Goal: Task Accomplishment & Management: Use online tool/utility

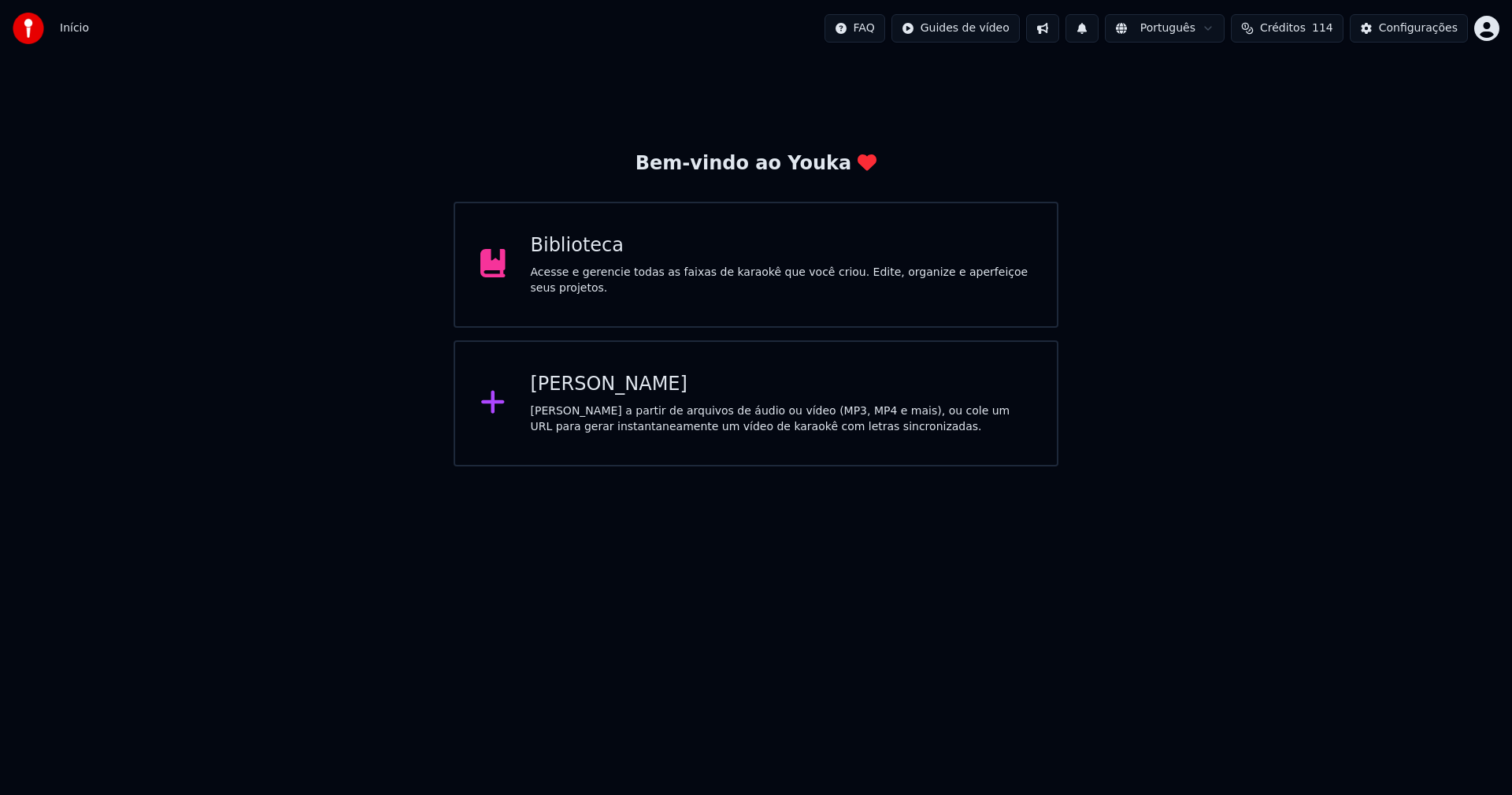
click at [582, 395] on div "[PERSON_NAME]" at bounding box center [782, 384] width 501 height 25
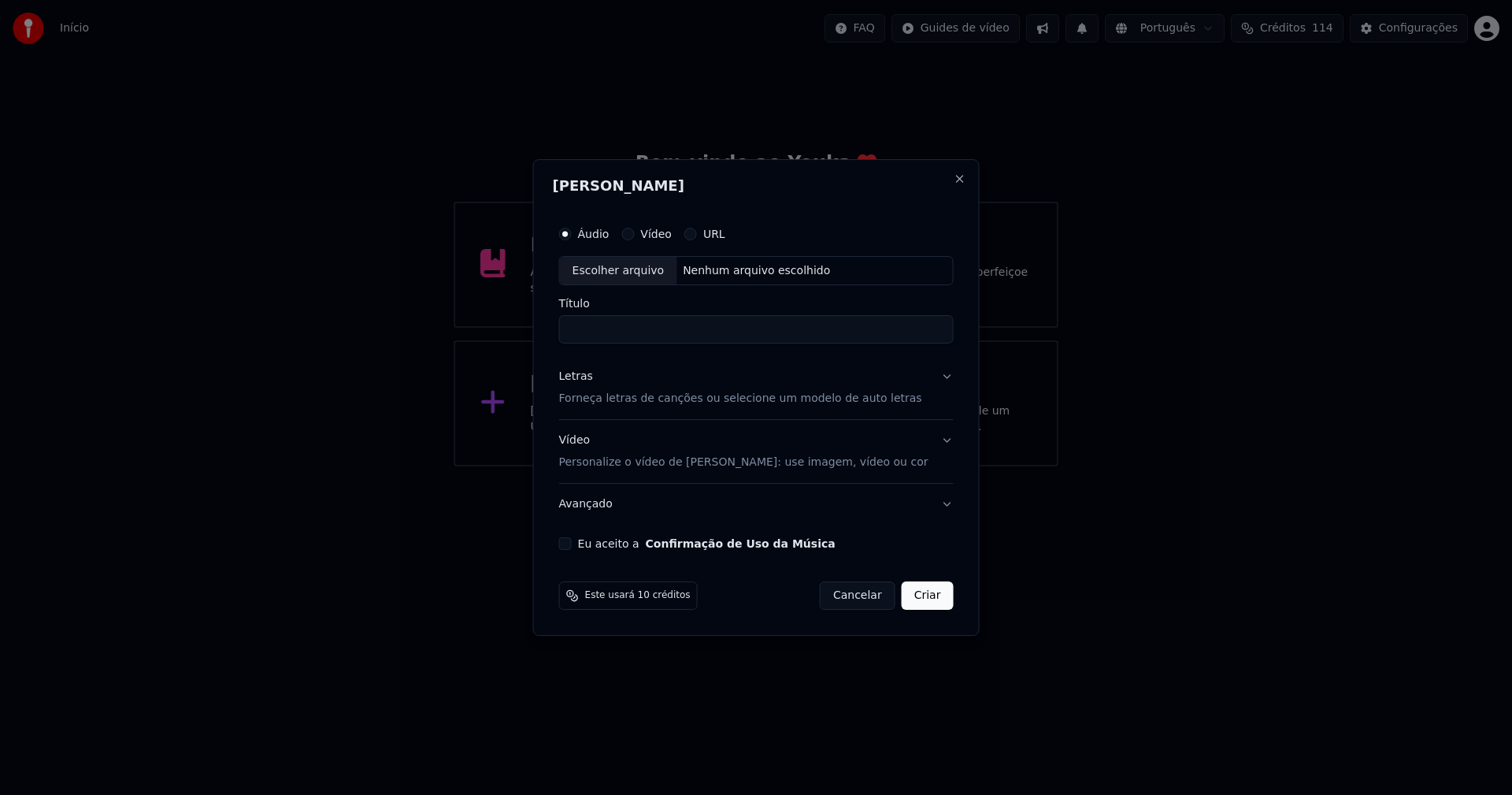
click at [849, 597] on button "Cancelar" at bounding box center [857, 596] width 76 height 29
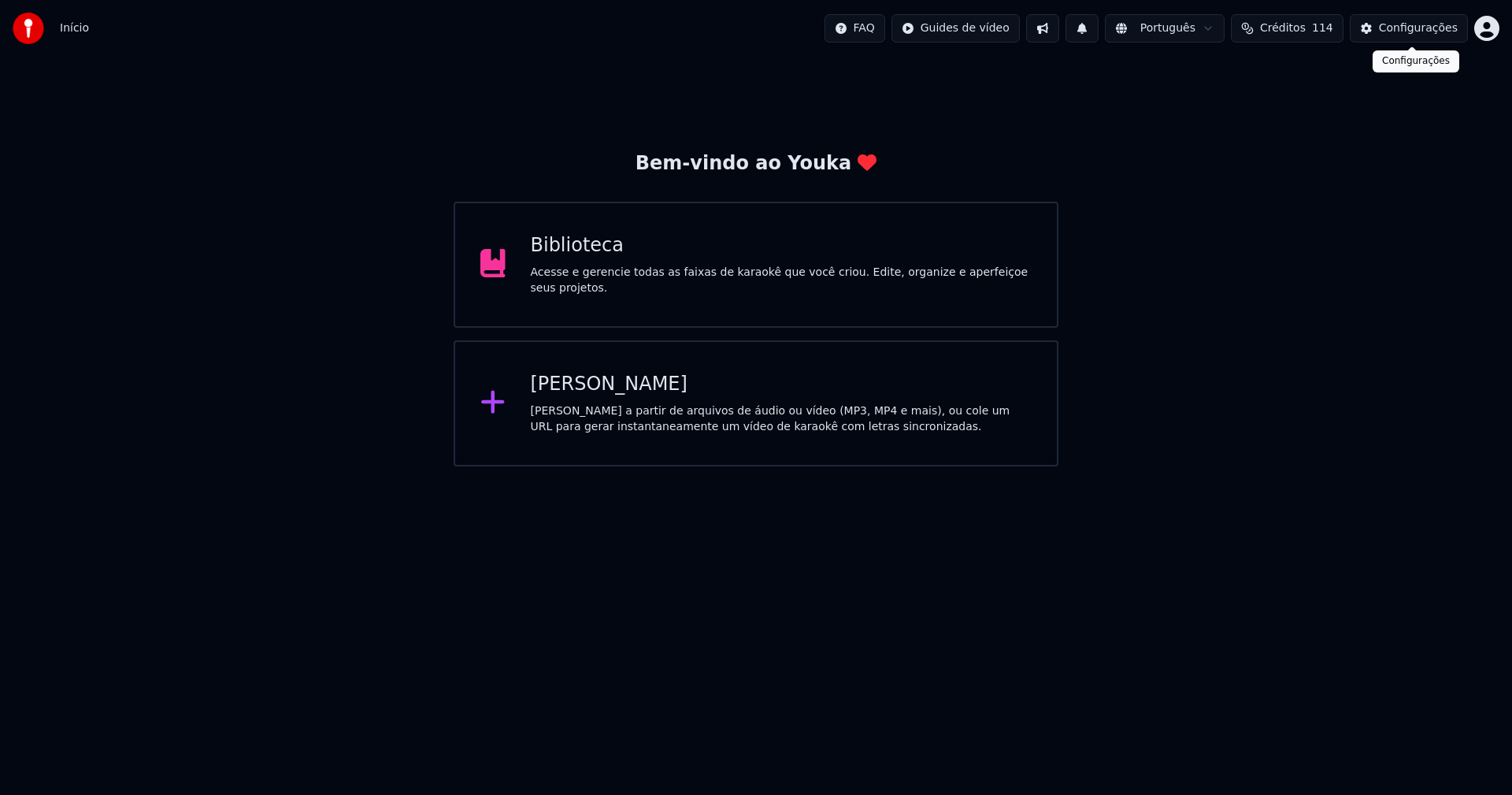
click at [1432, 32] on div "Configurações" at bounding box center [1418, 29] width 78 height 16
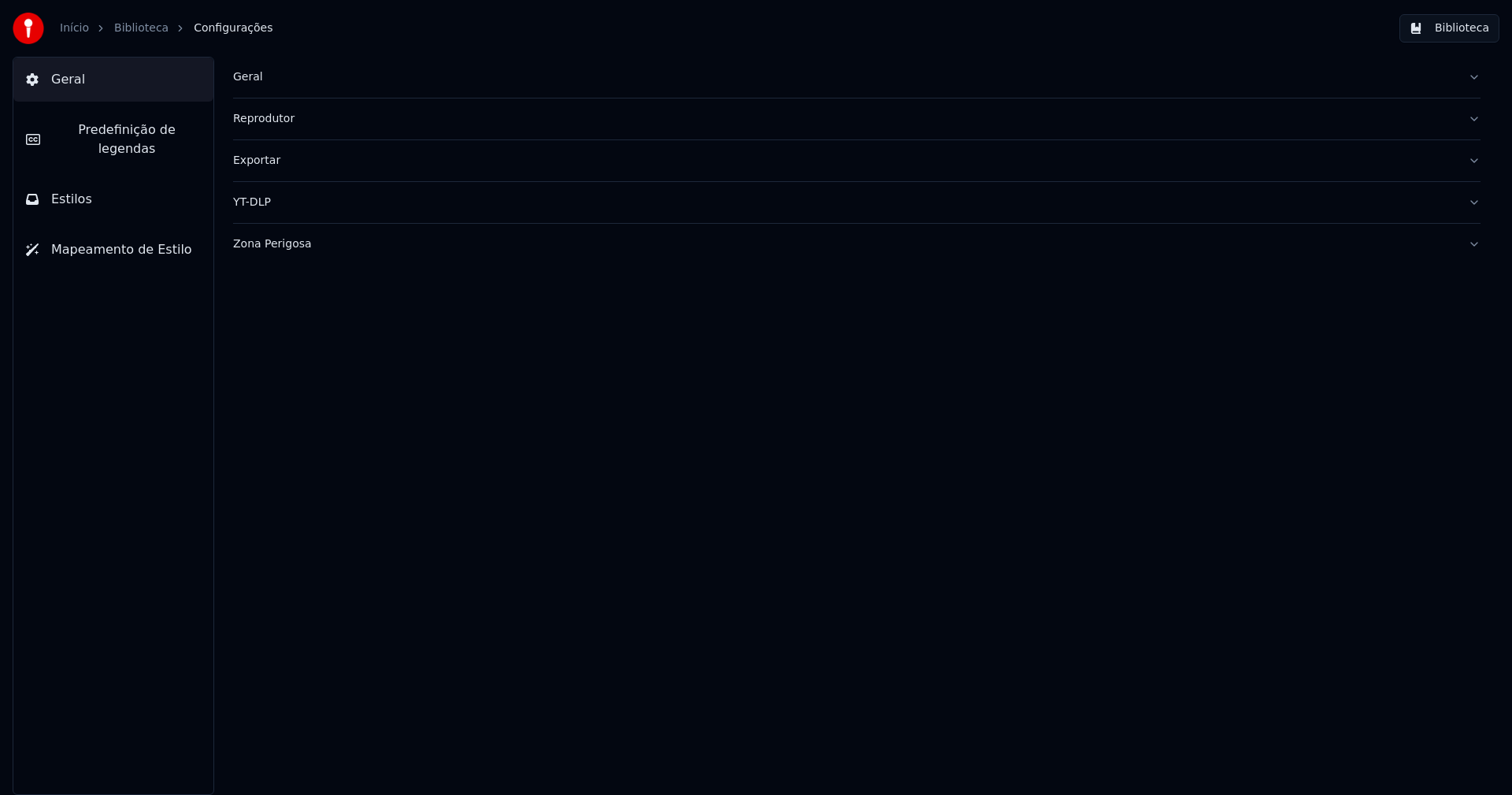
click at [242, 75] on div "Geral" at bounding box center [844, 77] width 1222 height 16
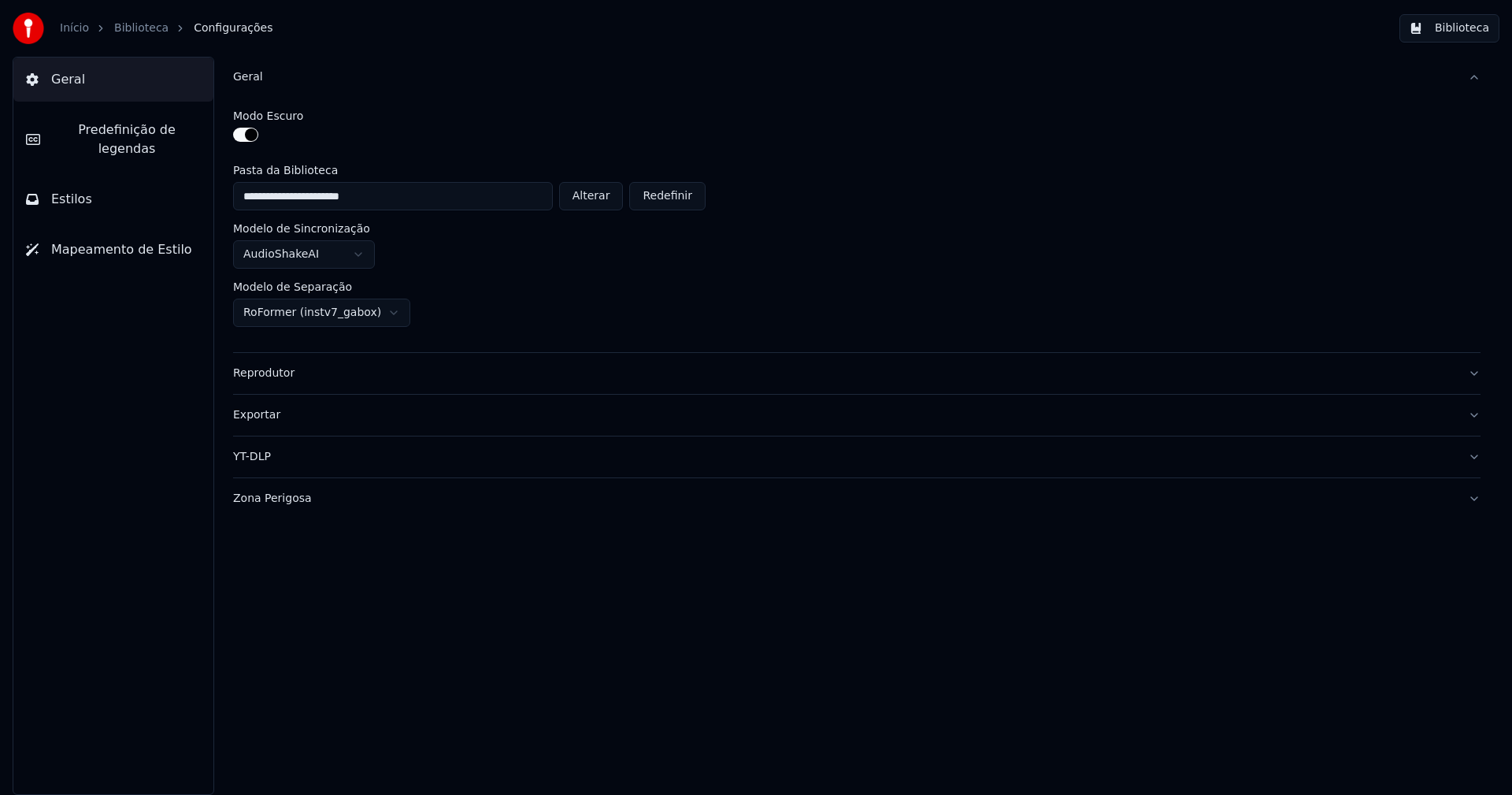
click at [601, 196] on button "Alterar" at bounding box center [591, 196] width 64 height 29
type input "**********"
click at [1455, 28] on button "Biblioteca" at bounding box center [1448, 28] width 100 height 29
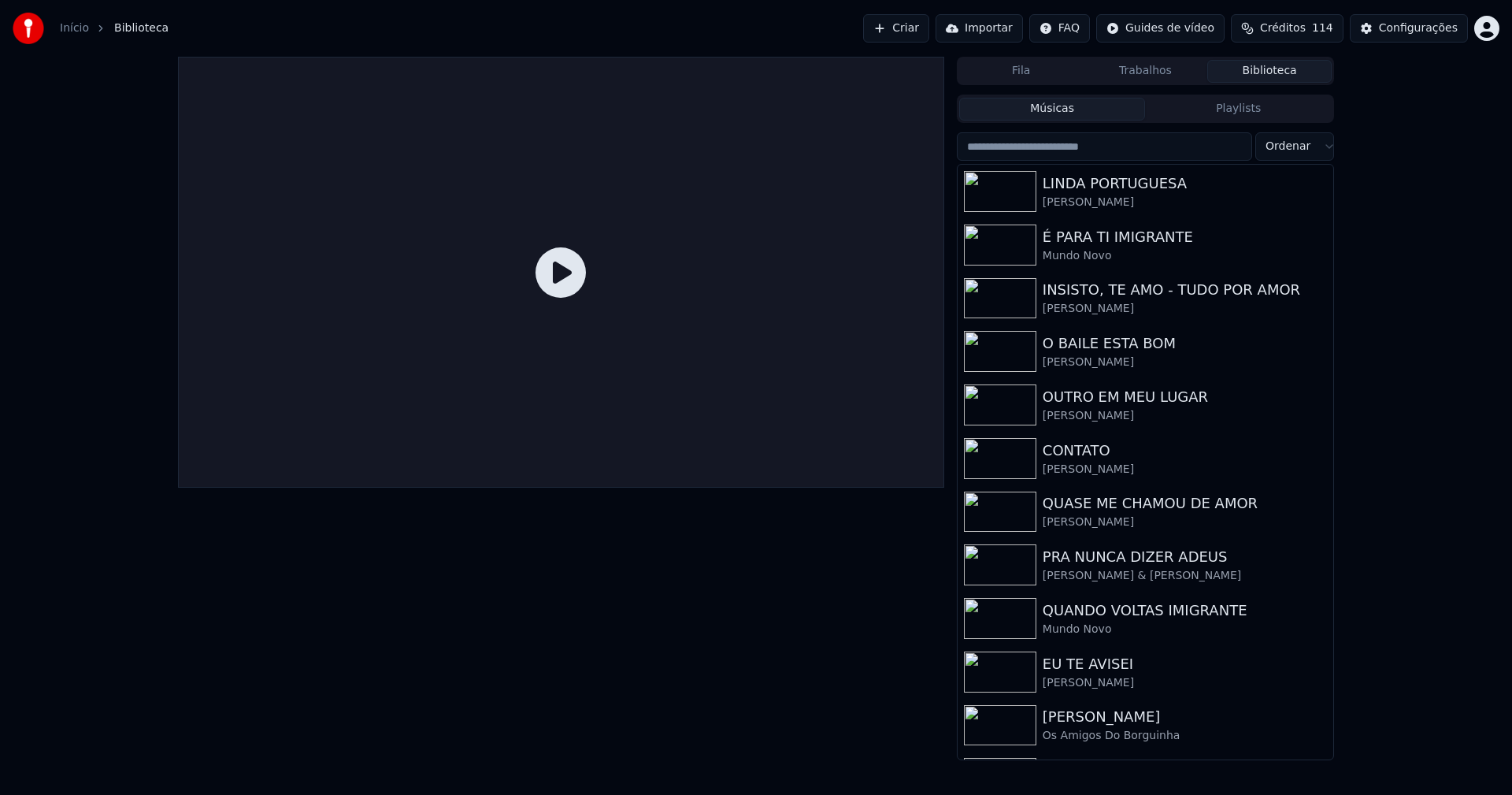
click at [77, 29] on link "Início" at bounding box center [74, 29] width 29 height 16
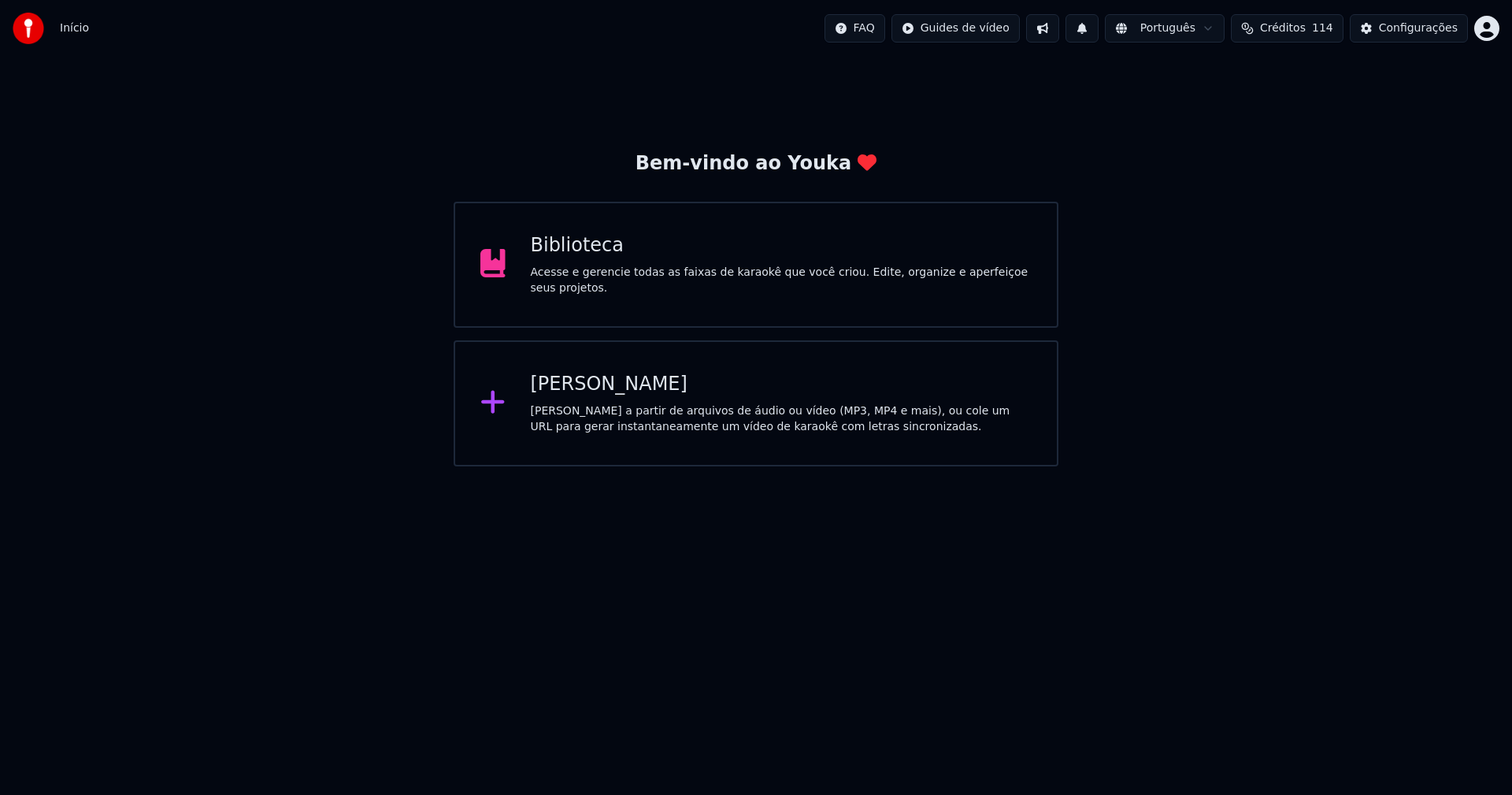
click at [588, 383] on div "[PERSON_NAME]" at bounding box center [782, 384] width 501 height 25
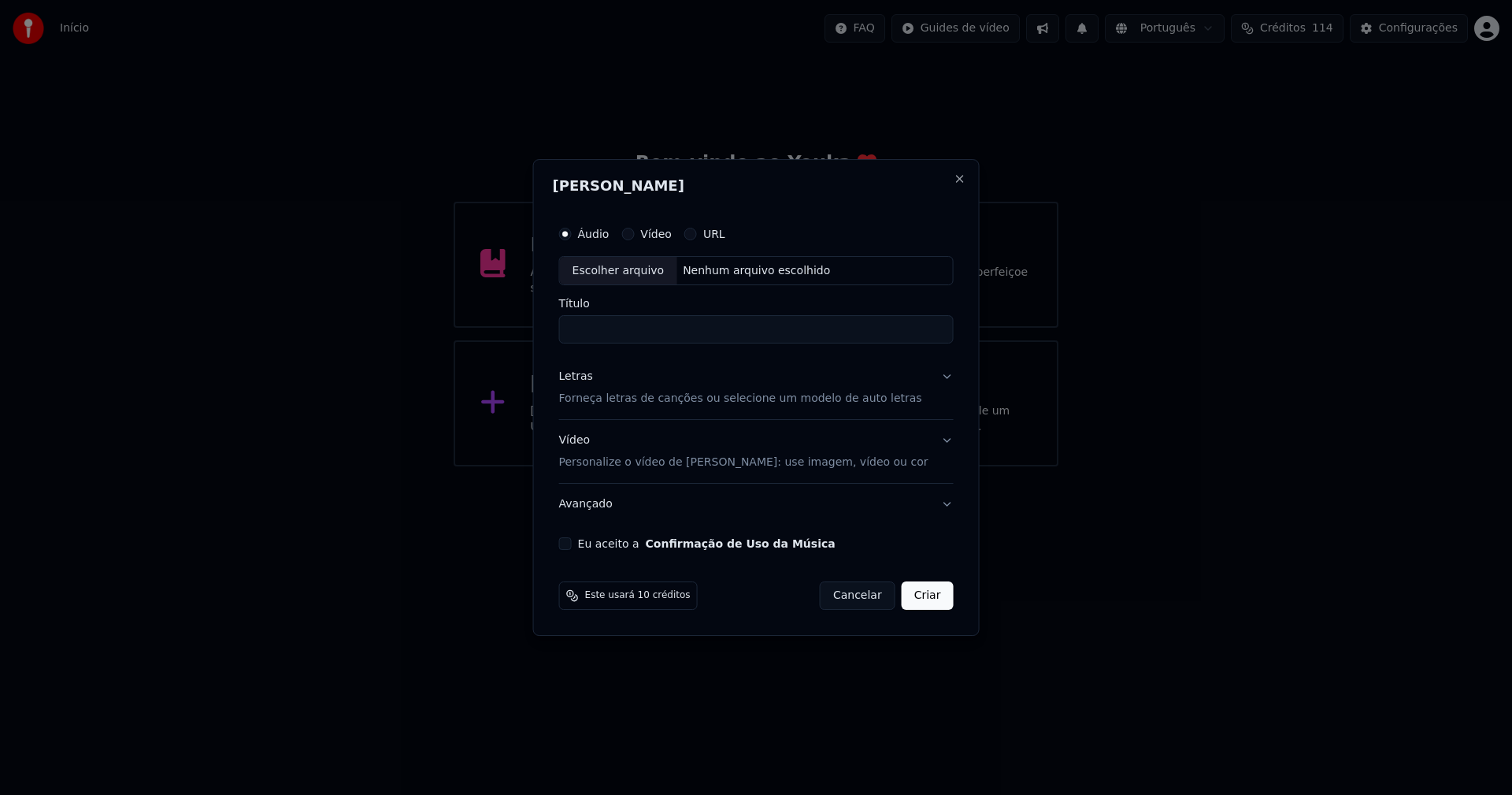
click at [631, 266] on div "Escolher arquivo" at bounding box center [618, 271] width 118 height 29
type input "**********"
click at [589, 373] on div "Letras" at bounding box center [575, 377] width 34 height 16
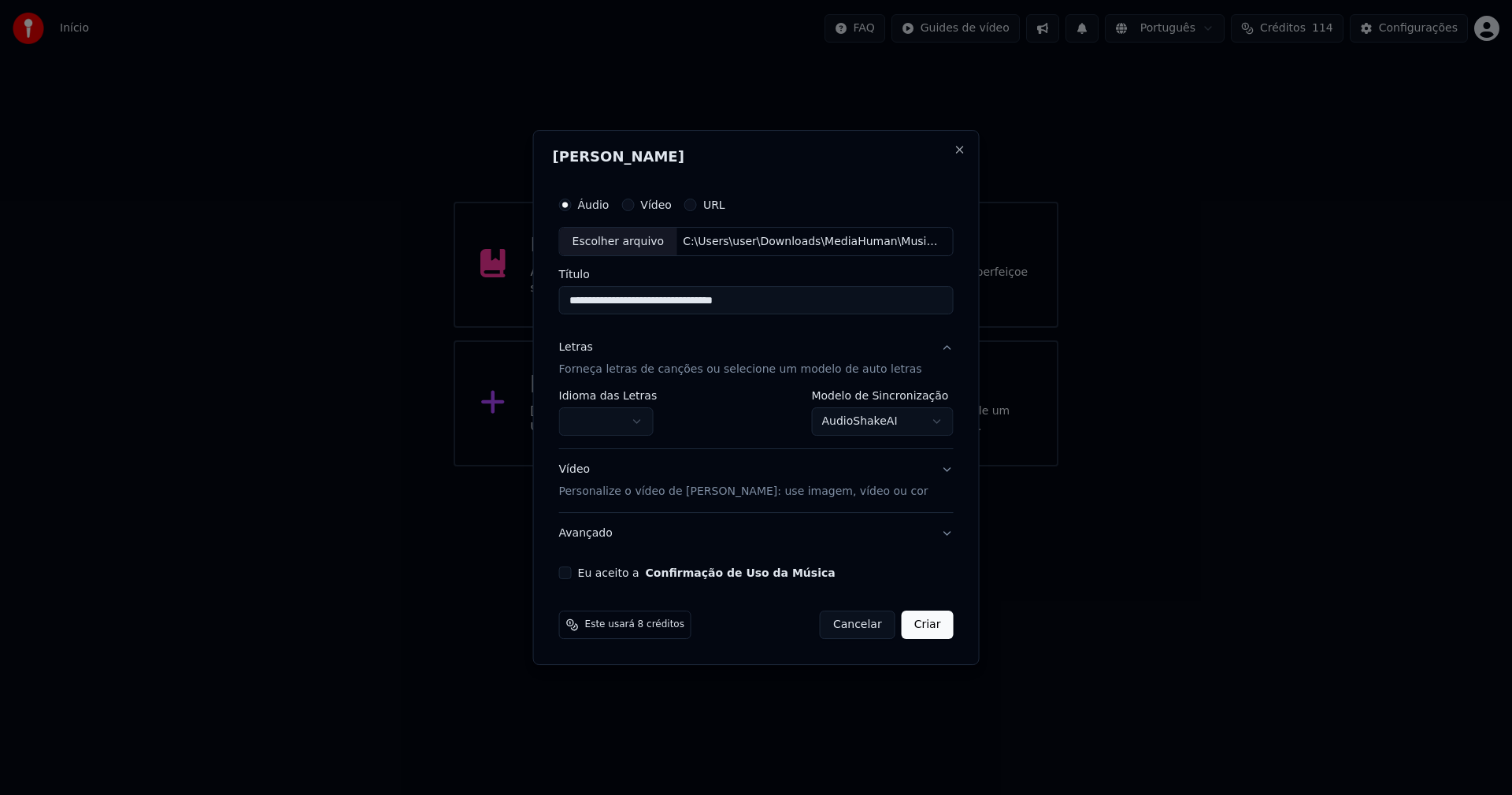
click at [614, 421] on body "**********" at bounding box center [756, 233] width 1512 height 467
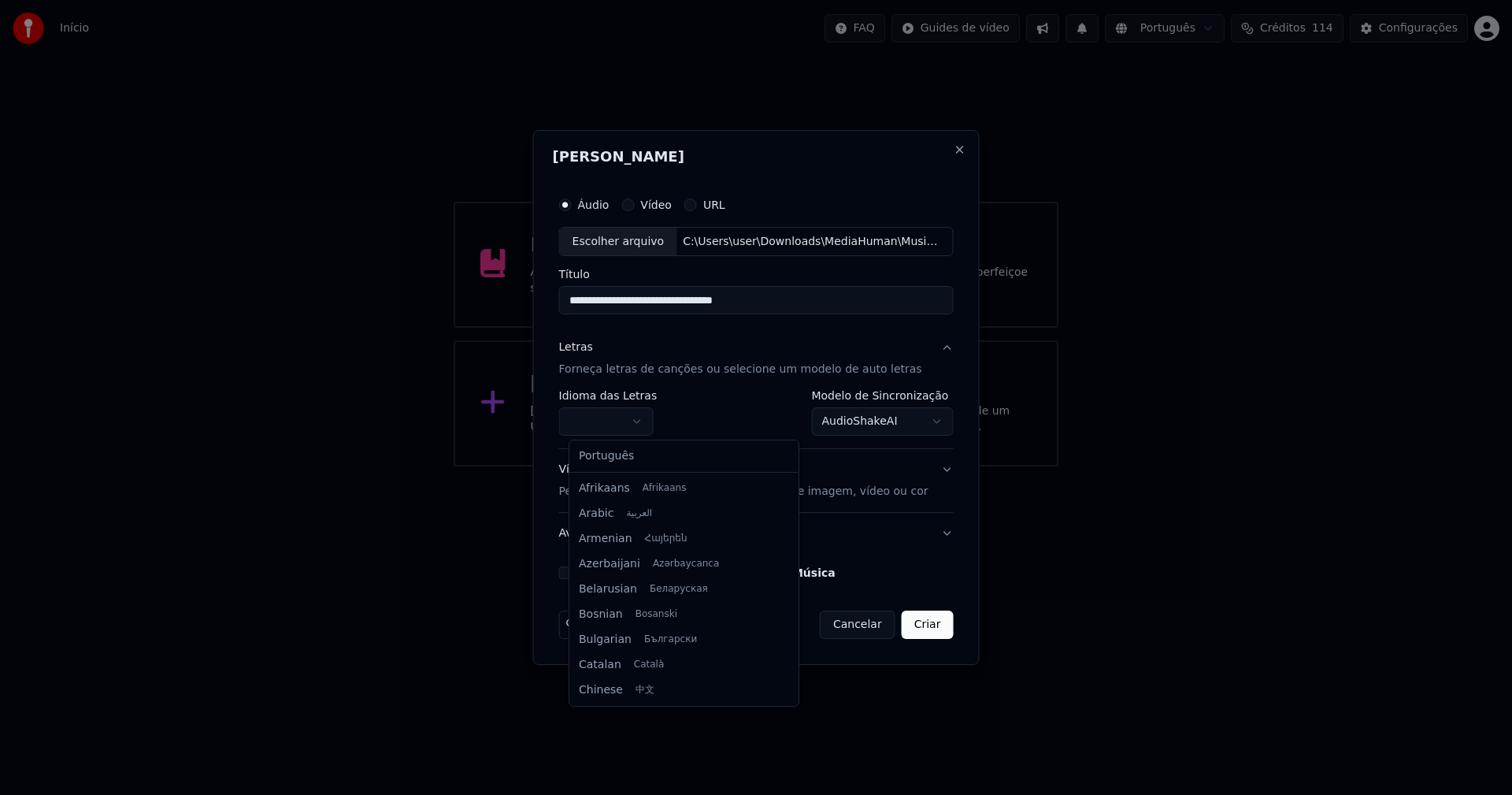
select select "**"
drag, startPoint x: 621, startPoint y: 458, endPoint x: 633, endPoint y: 458, distance: 12.0
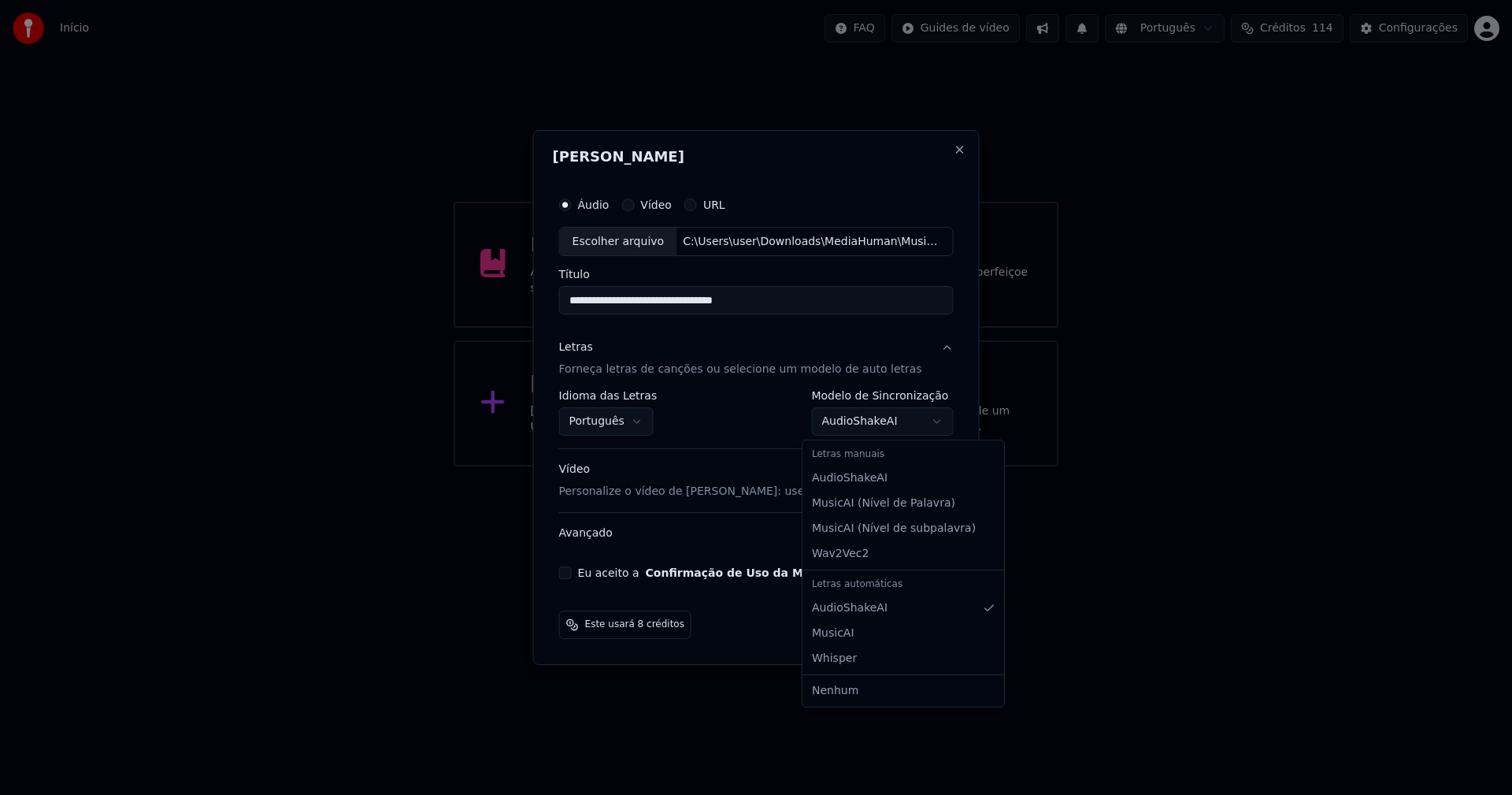
click at [886, 411] on body "**********" at bounding box center [756, 233] width 1512 height 467
select select "**********"
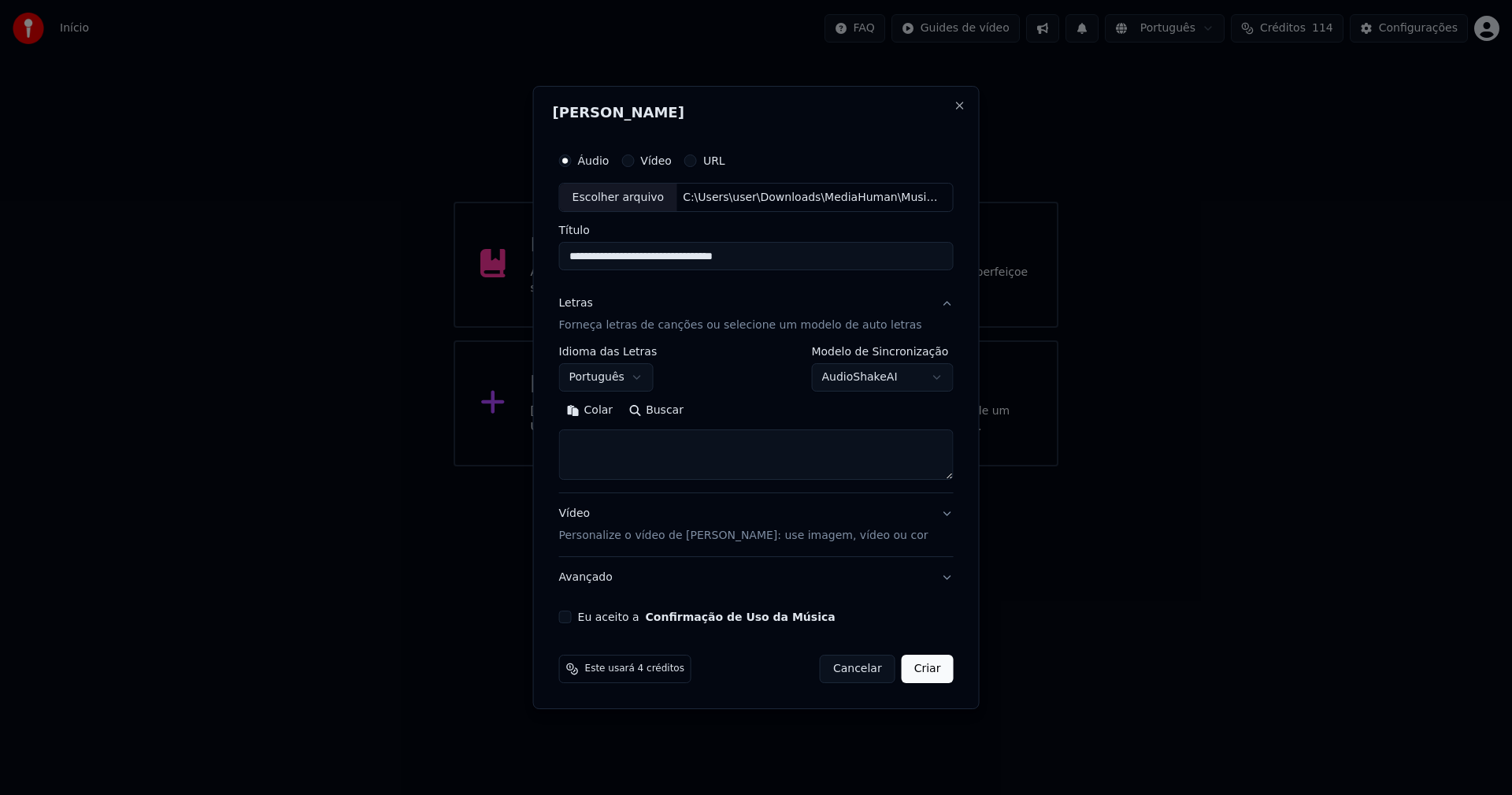
click at [607, 412] on button "Colar" at bounding box center [589, 411] width 62 height 25
click at [572, 619] on button "Eu aceito a Confirmação de Uso da Música" at bounding box center [565, 616] width 12 height 12
click at [922, 681] on div "Este usará 4 créditos Cancelar Criar" at bounding box center [756, 668] width 407 height 41
click at [924, 670] on button "Criar" at bounding box center [928, 669] width 52 height 29
type textarea "**********"
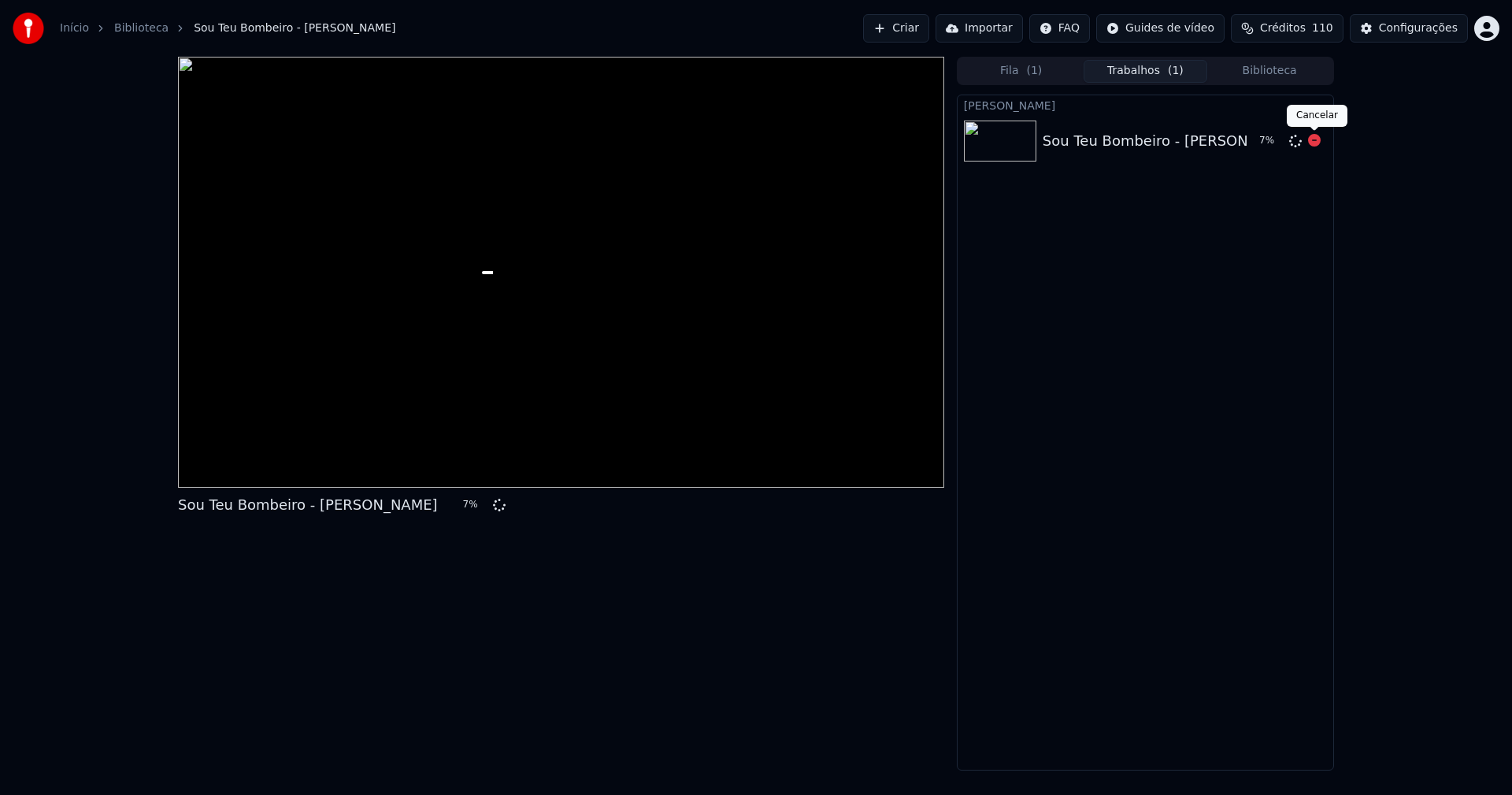
click at [1309, 142] on icon at bounding box center [1314, 140] width 12 height 12
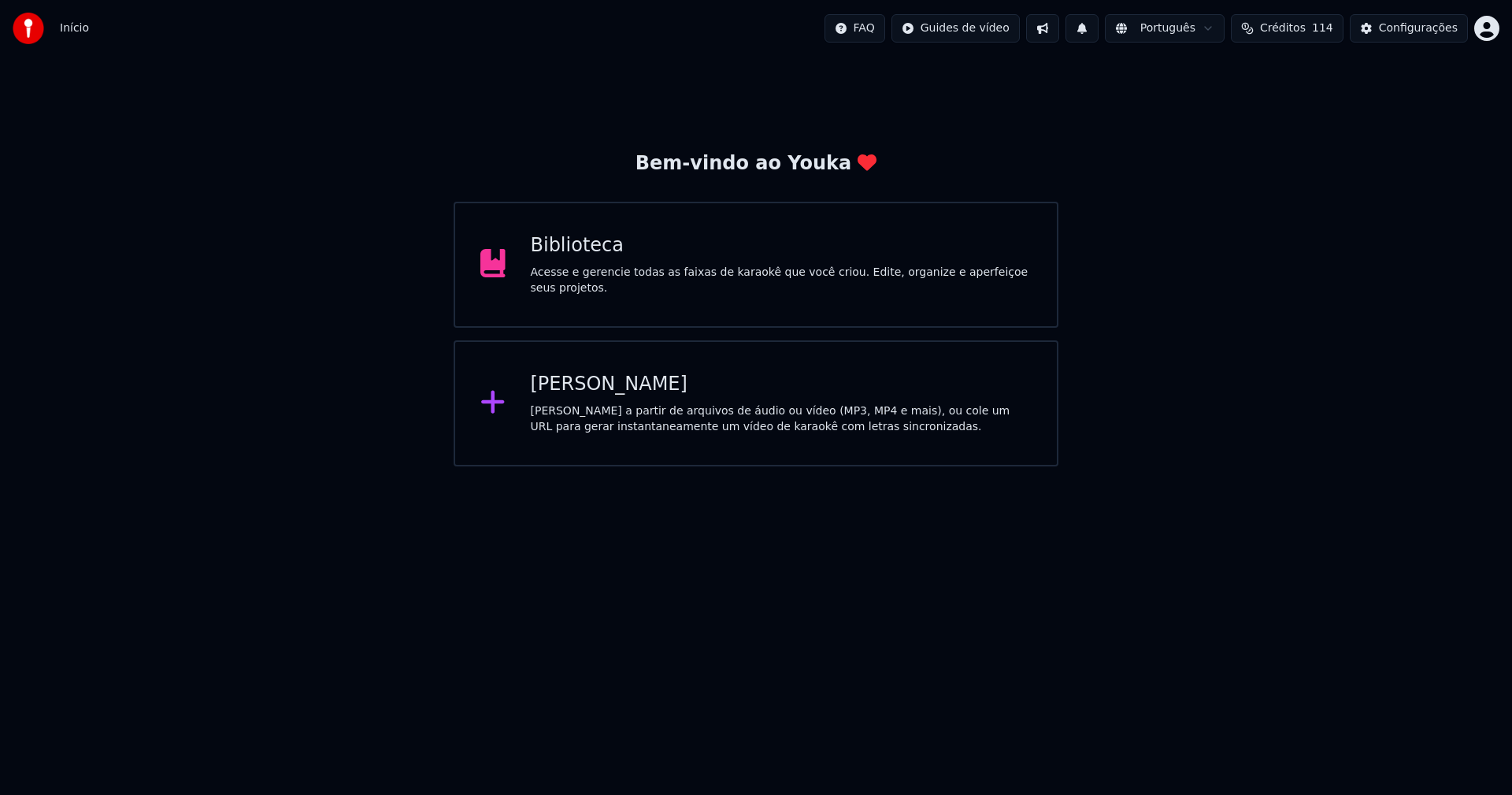
click at [597, 391] on div "[PERSON_NAME]" at bounding box center [782, 384] width 501 height 25
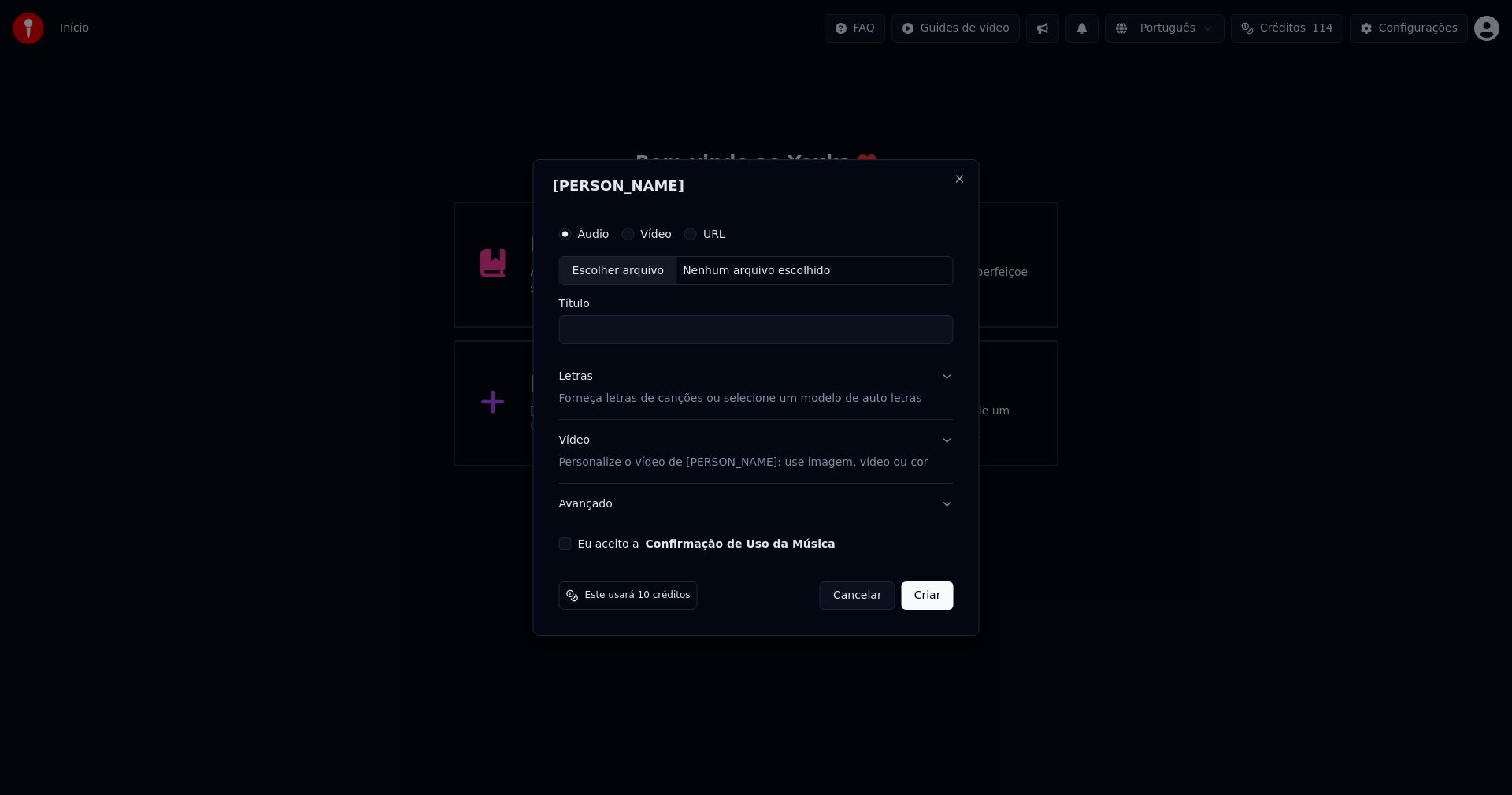
click at [654, 275] on div "Escolher arquivo" at bounding box center [618, 271] width 118 height 29
type input "**********"
click at [590, 377] on div "Letras" at bounding box center [575, 377] width 34 height 16
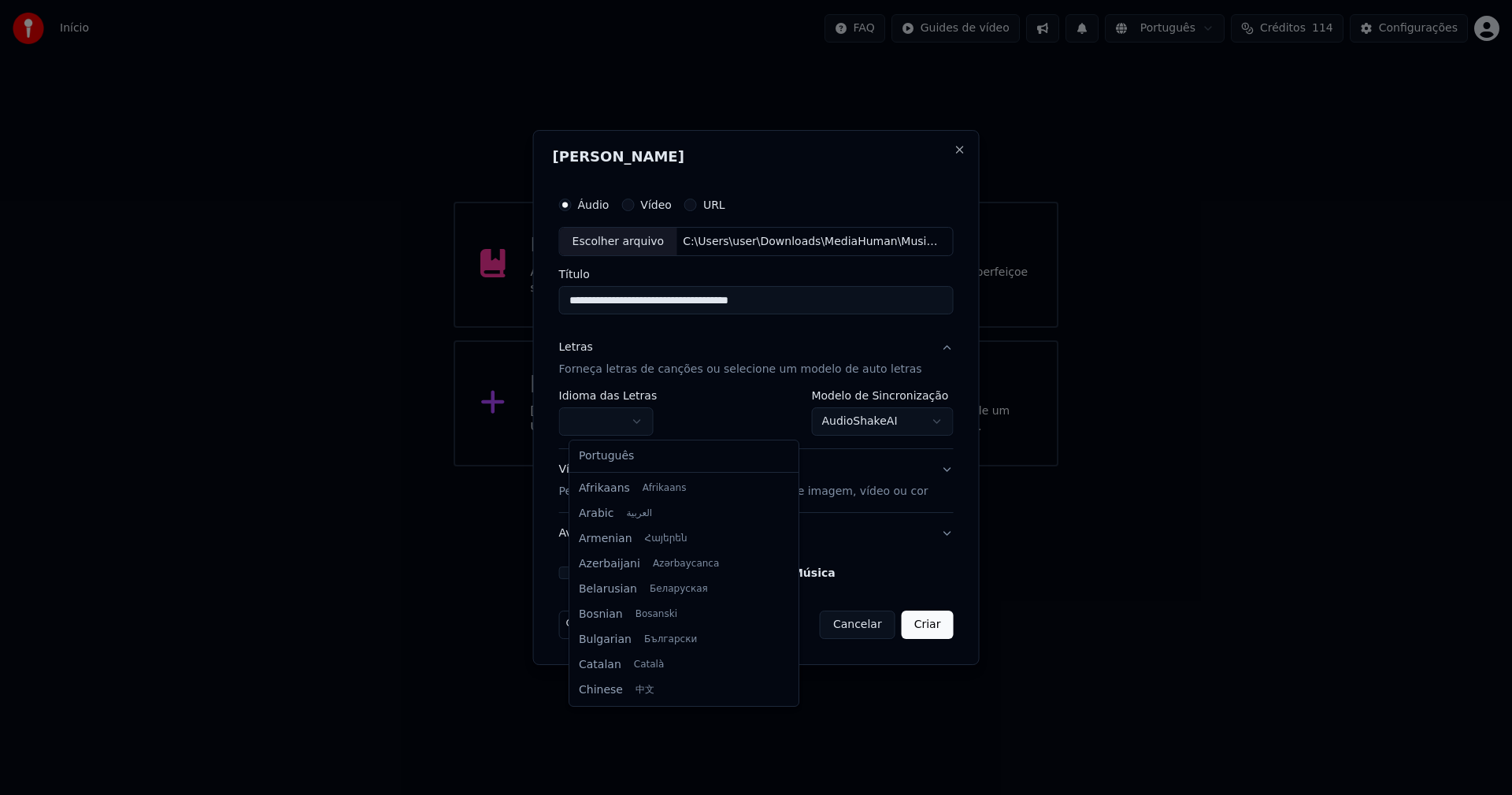
click at [619, 417] on body "**********" at bounding box center [756, 233] width 1512 height 467
select select "**"
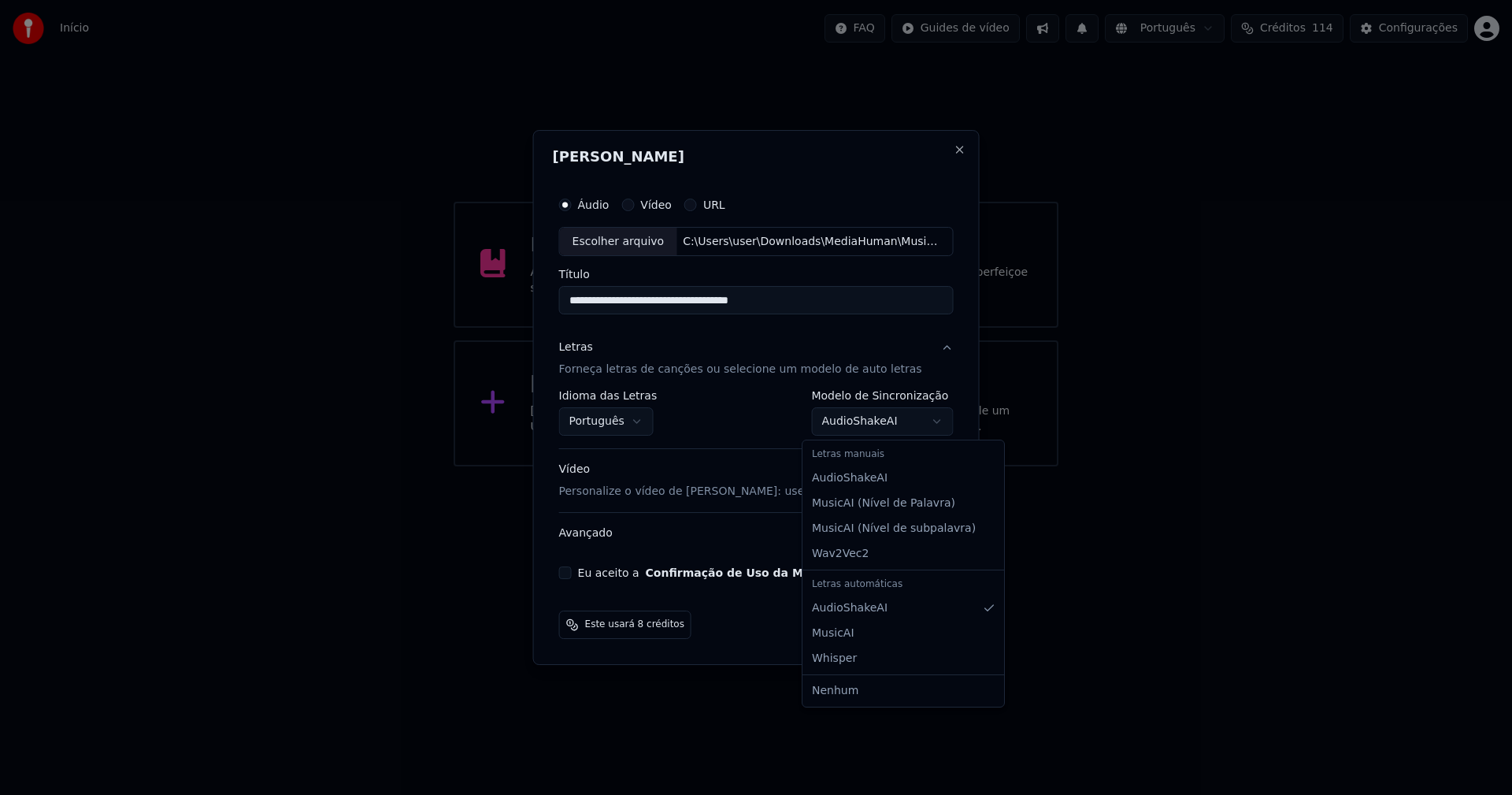
click at [862, 428] on body "**********" at bounding box center [756, 233] width 1512 height 467
select select "**********"
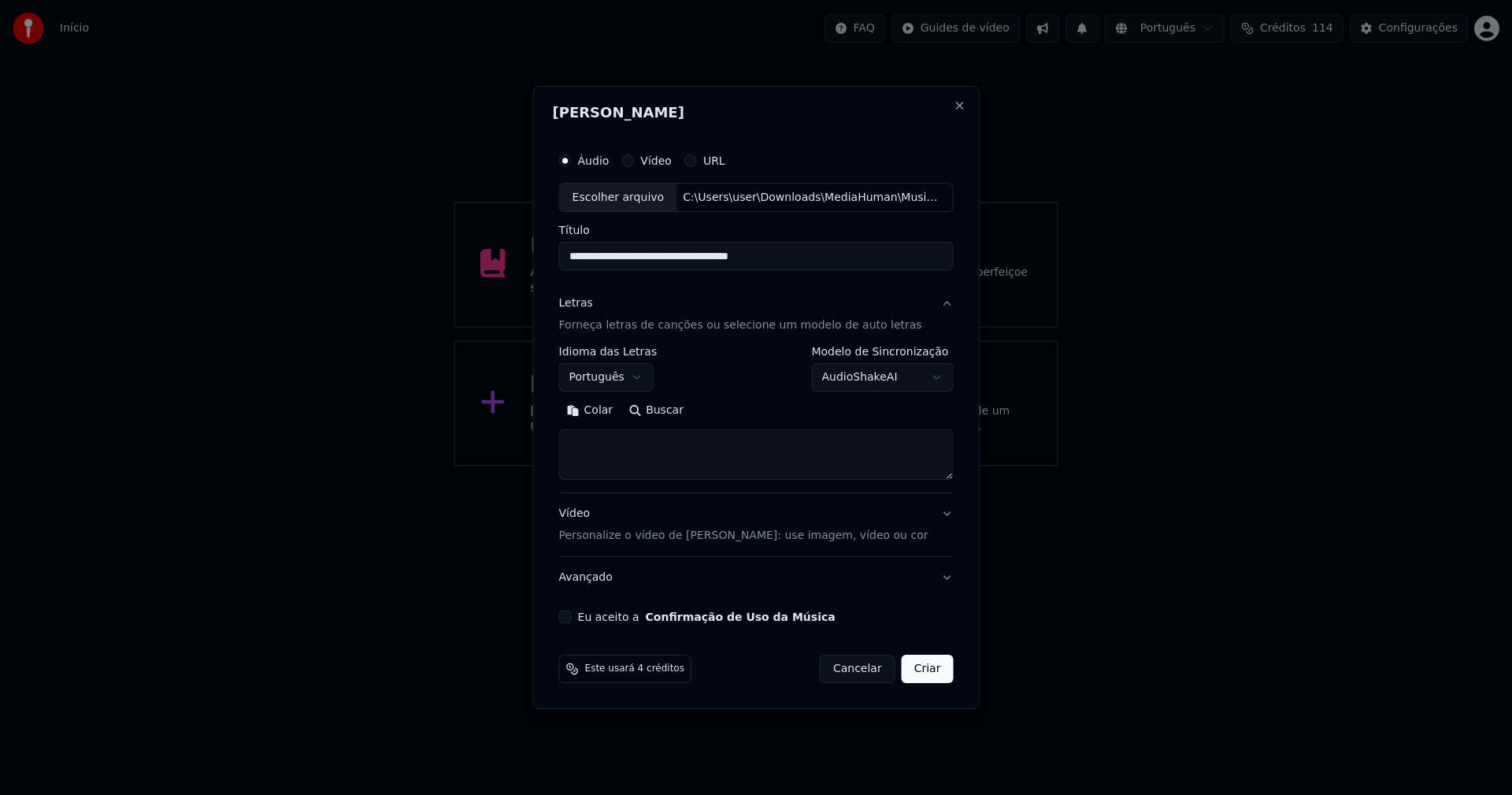
click at [601, 409] on button "Colar" at bounding box center [589, 411] width 62 height 25
click at [572, 616] on button "Eu aceito a Confirmação de Uso da Música" at bounding box center [565, 616] width 12 height 12
click at [927, 674] on button "Criar" at bounding box center [928, 669] width 52 height 29
type textarea "**********"
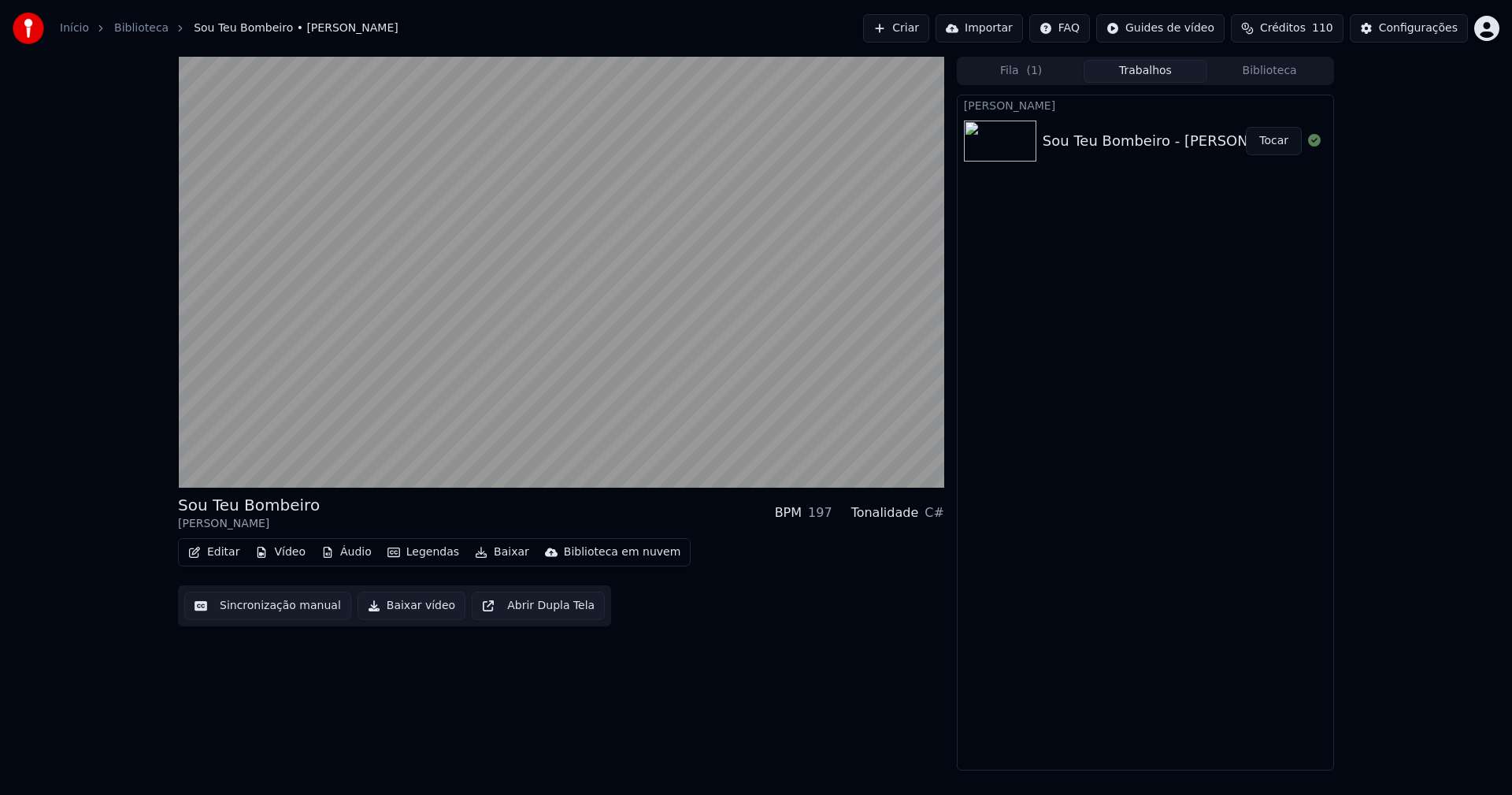
click at [343, 555] on button "Áudio" at bounding box center [346, 551] width 63 height 22
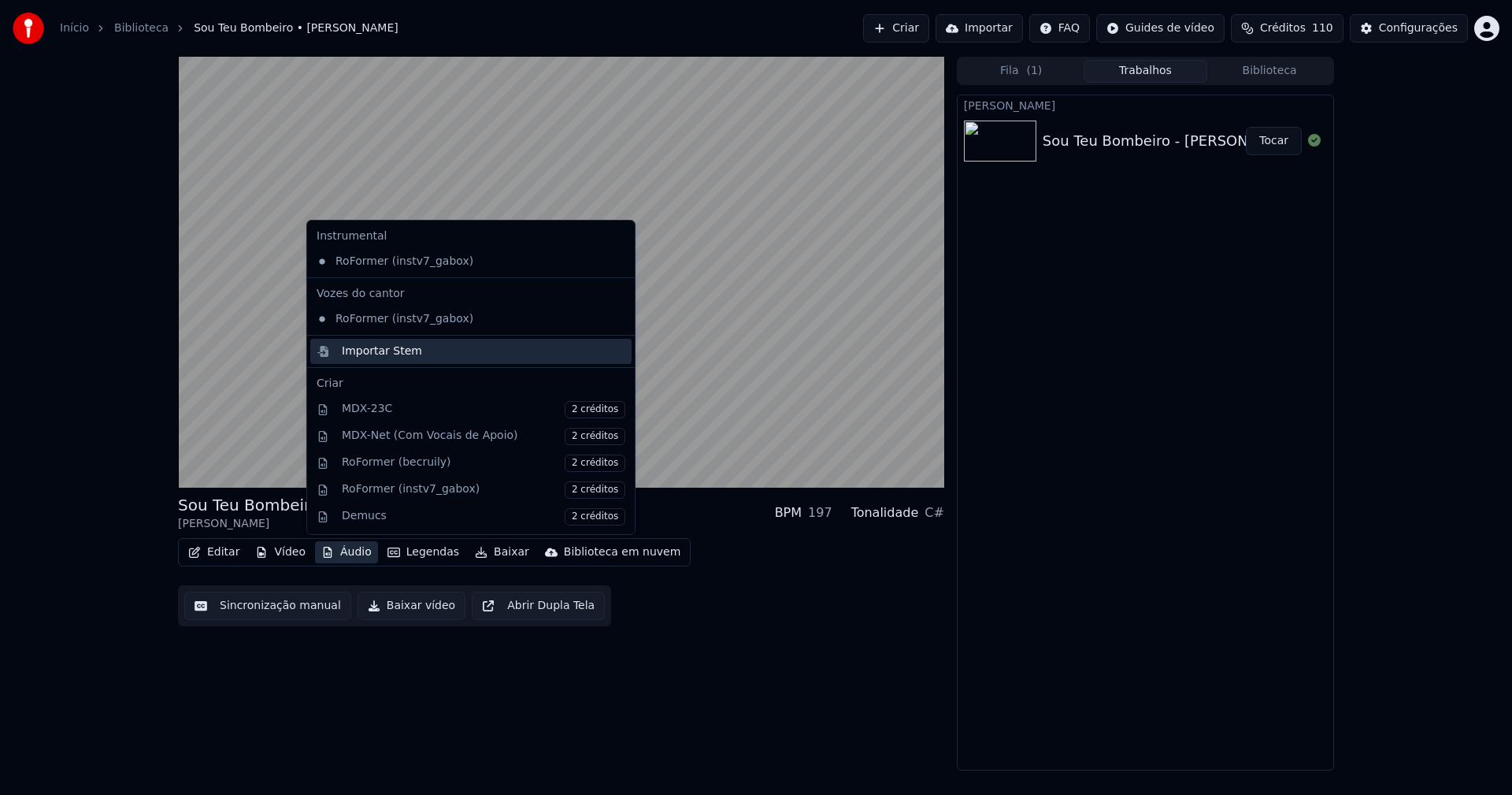
click at [366, 354] on div "Importar Stem" at bounding box center [382, 351] width 80 height 16
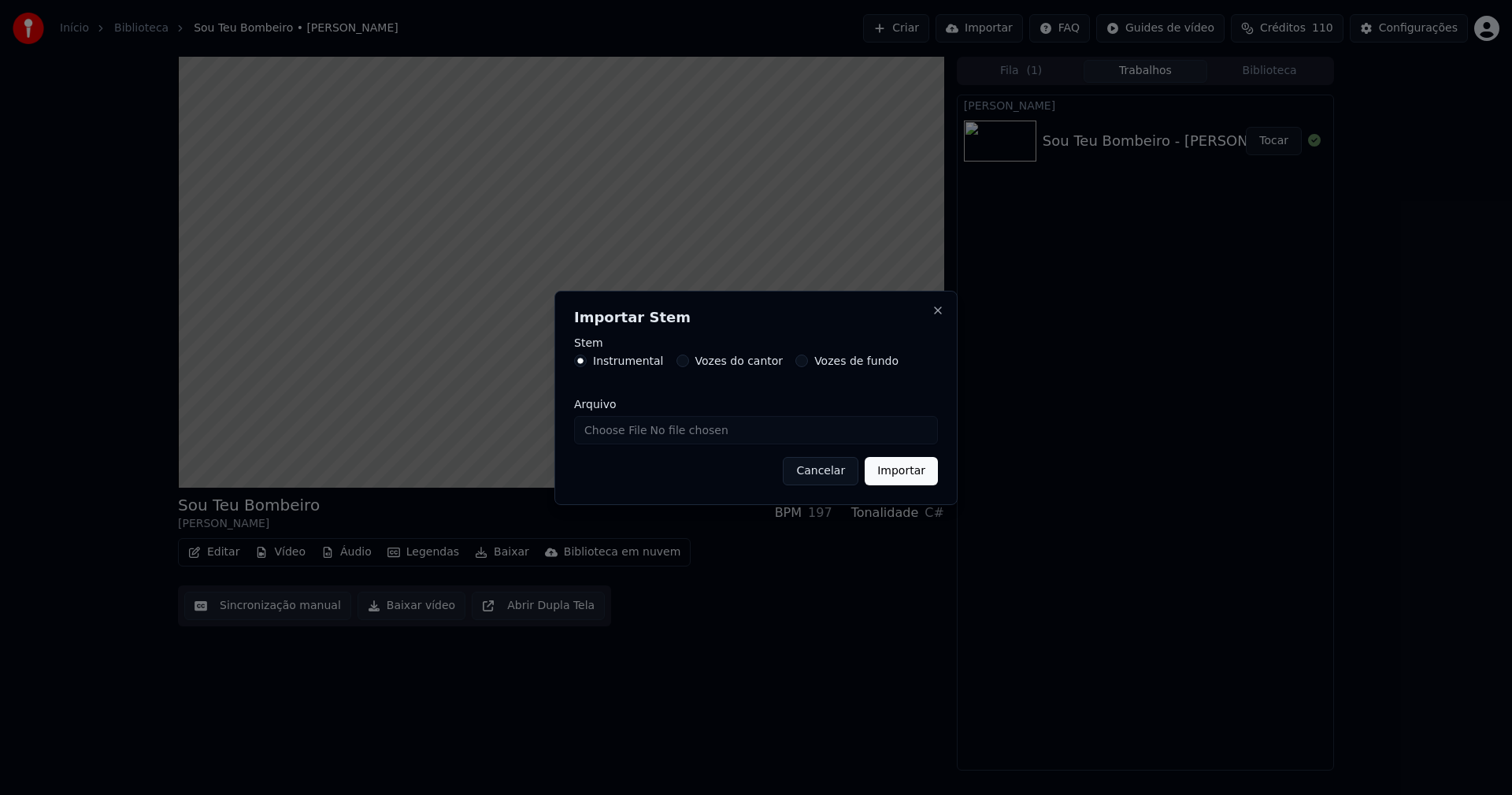
click at [645, 433] on input "Arquivo" at bounding box center [756, 430] width 364 height 29
type input "**********"
click at [917, 469] on button "Importar" at bounding box center [901, 471] width 73 height 29
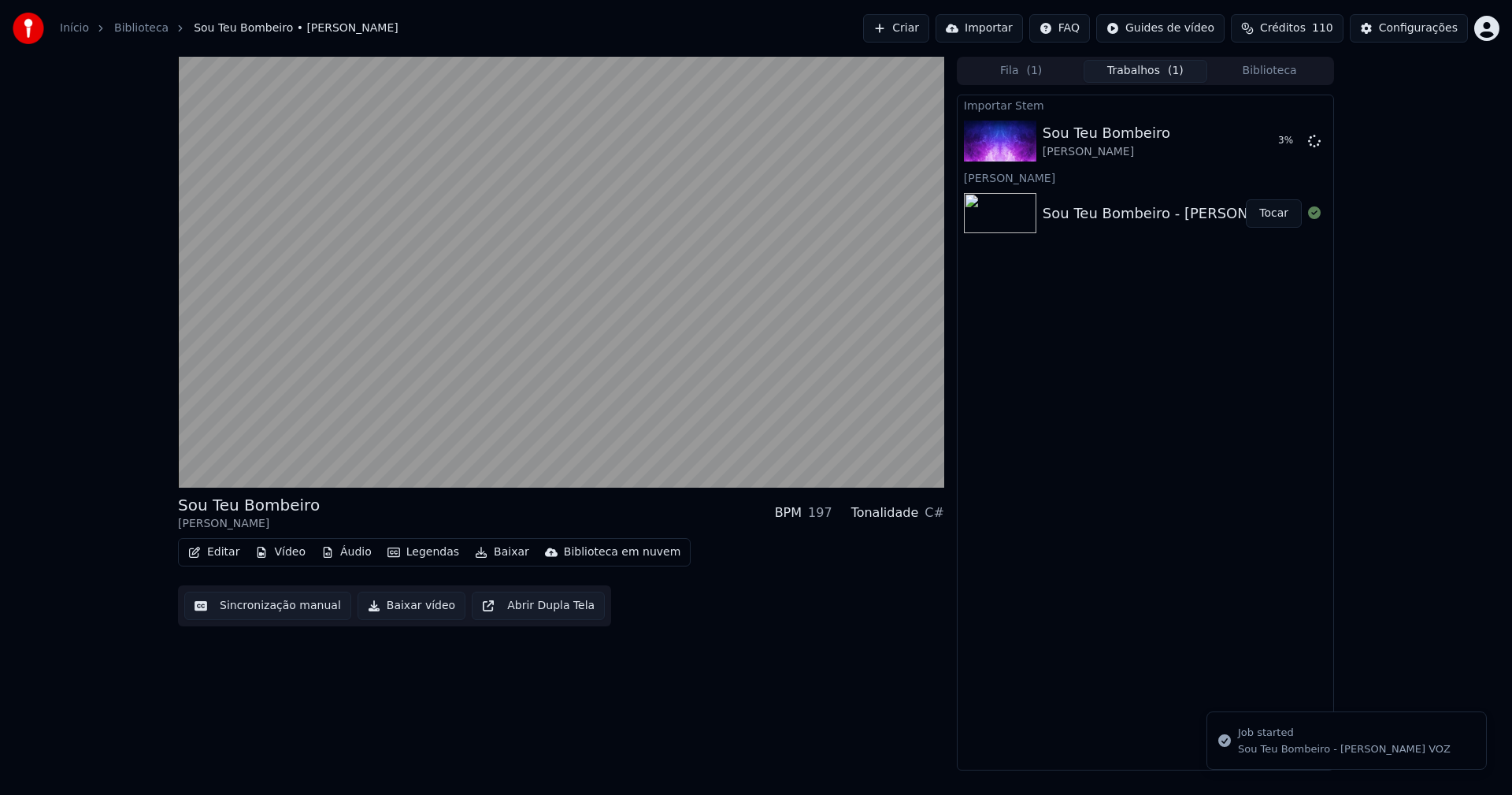
click at [285, 553] on button "Vídeo" at bounding box center [280, 551] width 63 height 22
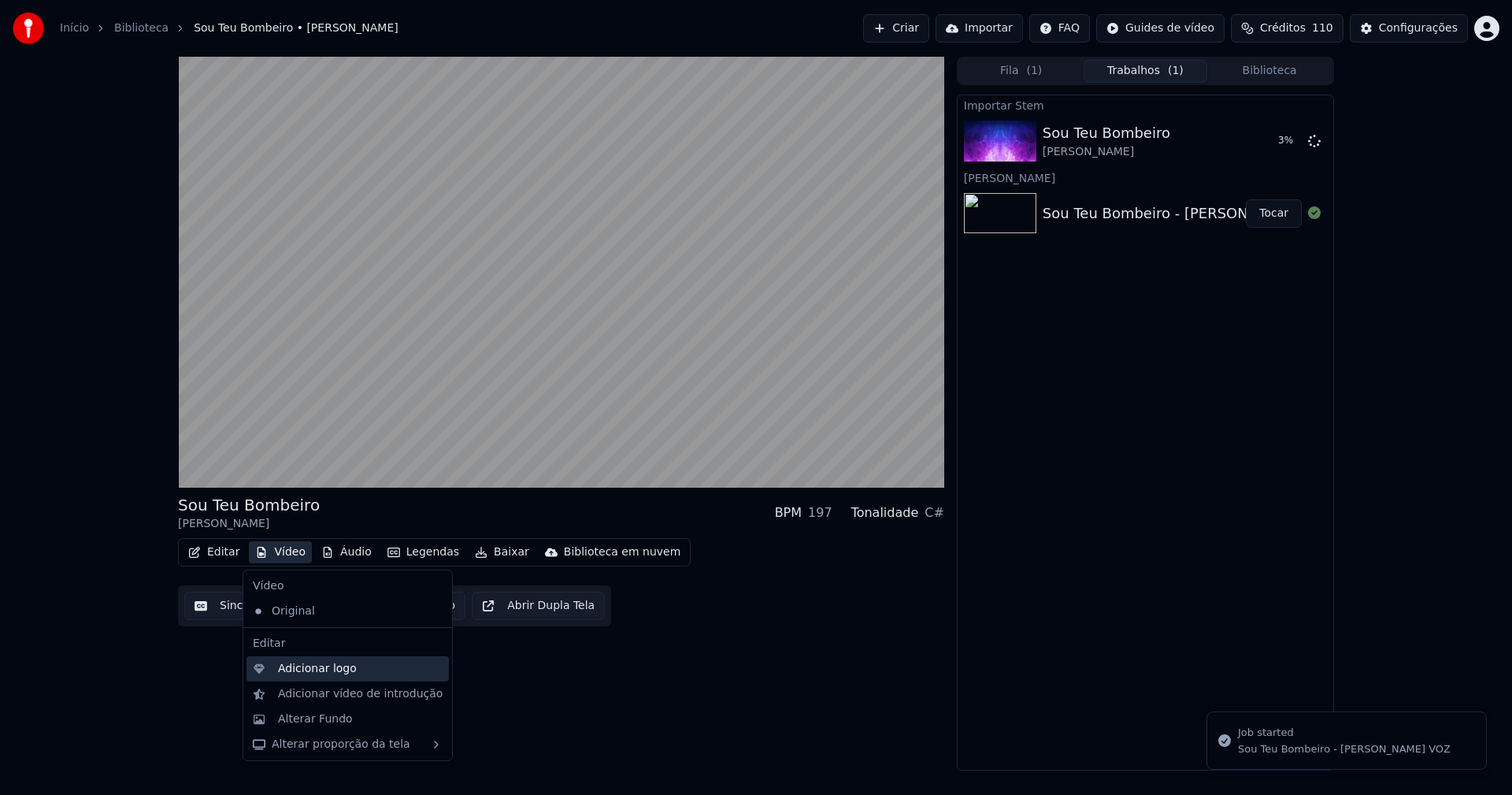
click at [319, 670] on div "Adicionar logo" at bounding box center [317, 669] width 78 height 16
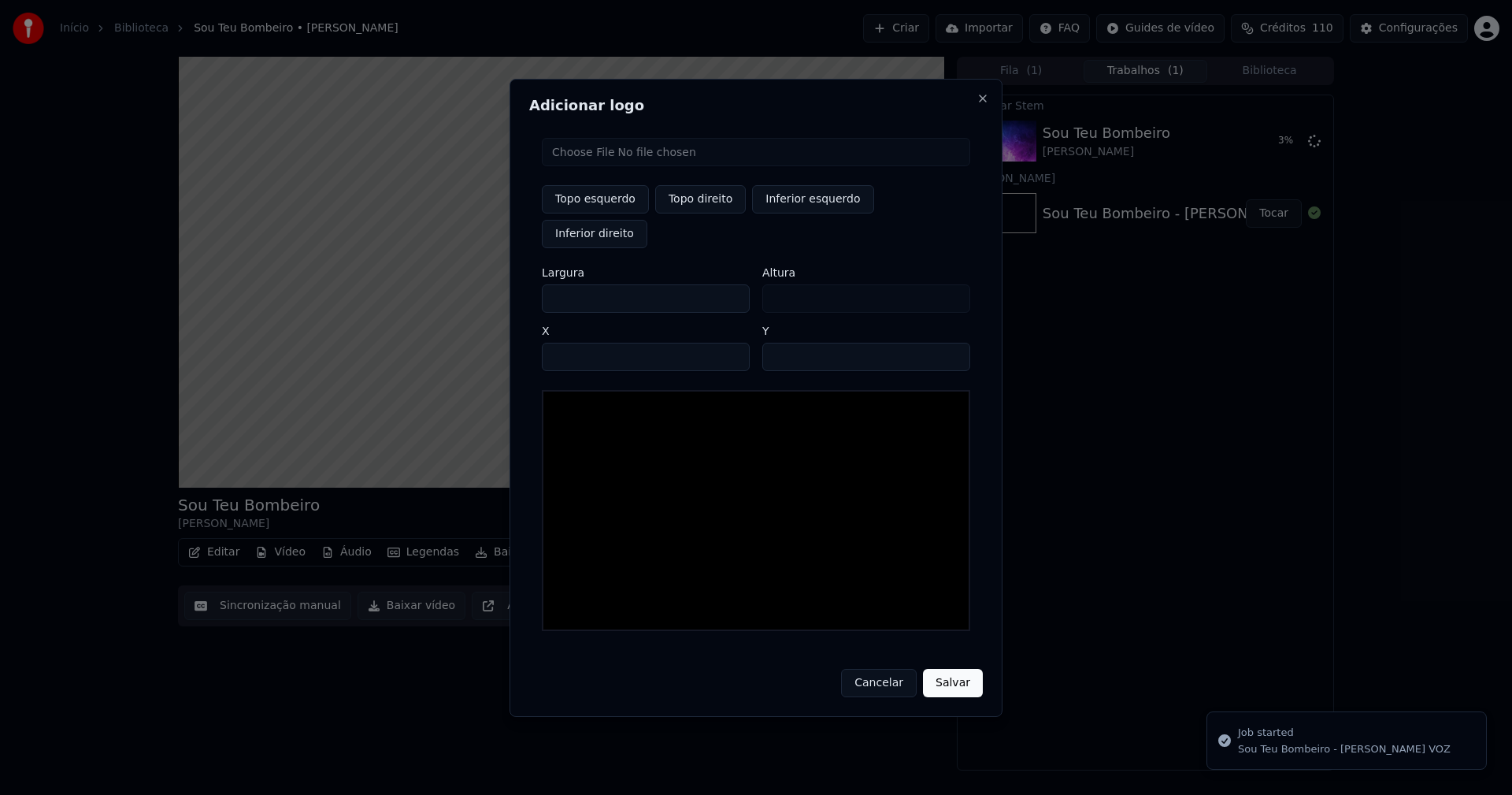
click at [596, 166] on input "file" at bounding box center [756, 152] width 428 height 29
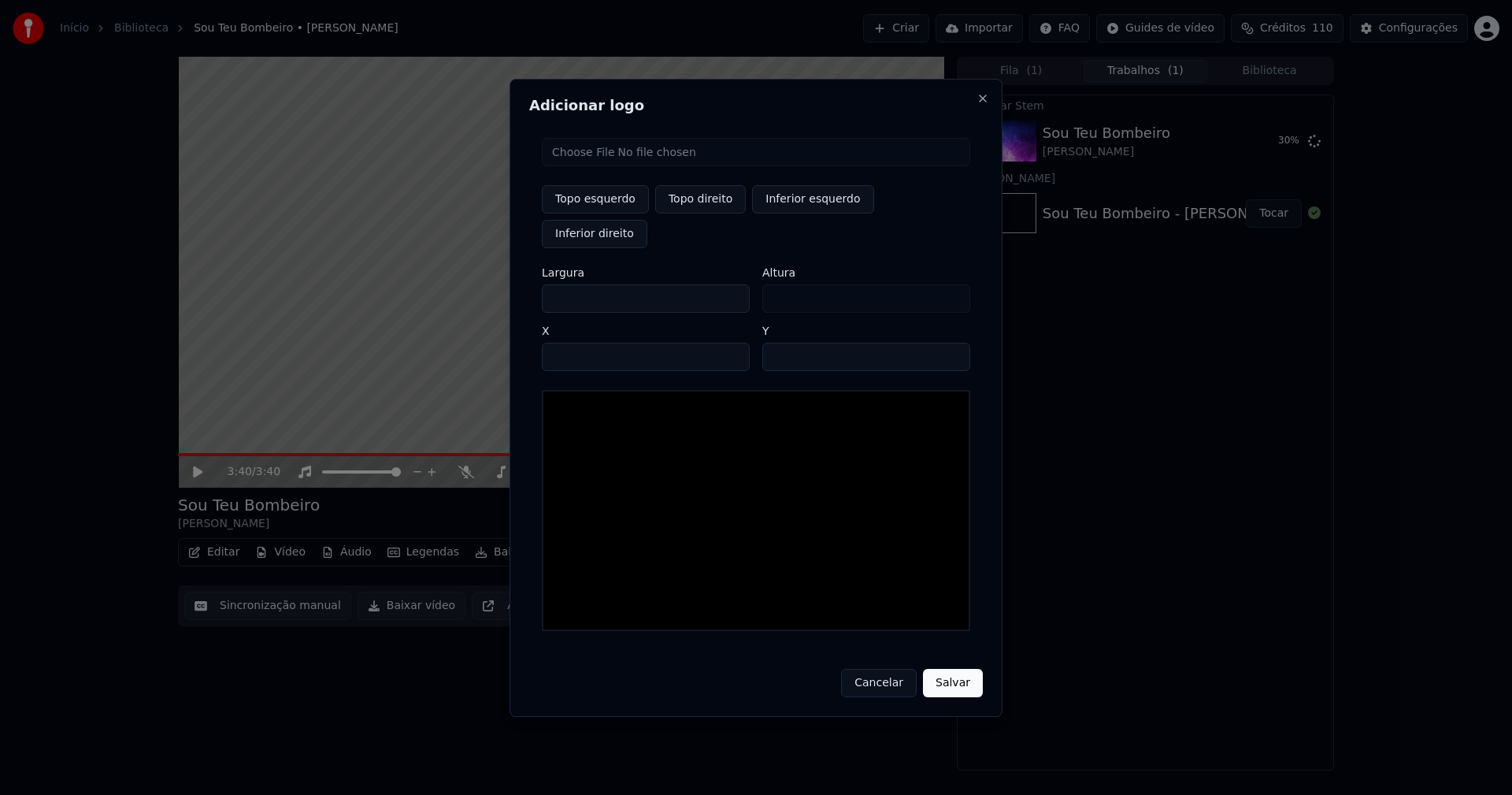
type input "**********"
drag, startPoint x: 705, startPoint y: 220, endPoint x: 554, endPoint y: 301, distance: 171.4
click at [704, 213] on button "Topo direito" at bounding box center [701, 199] width 91 height 29
type input "****"
drag, startPoint x: 568, startPoint y: 281, endPoint x: 513, endPoint y: 285, distance: 55.1
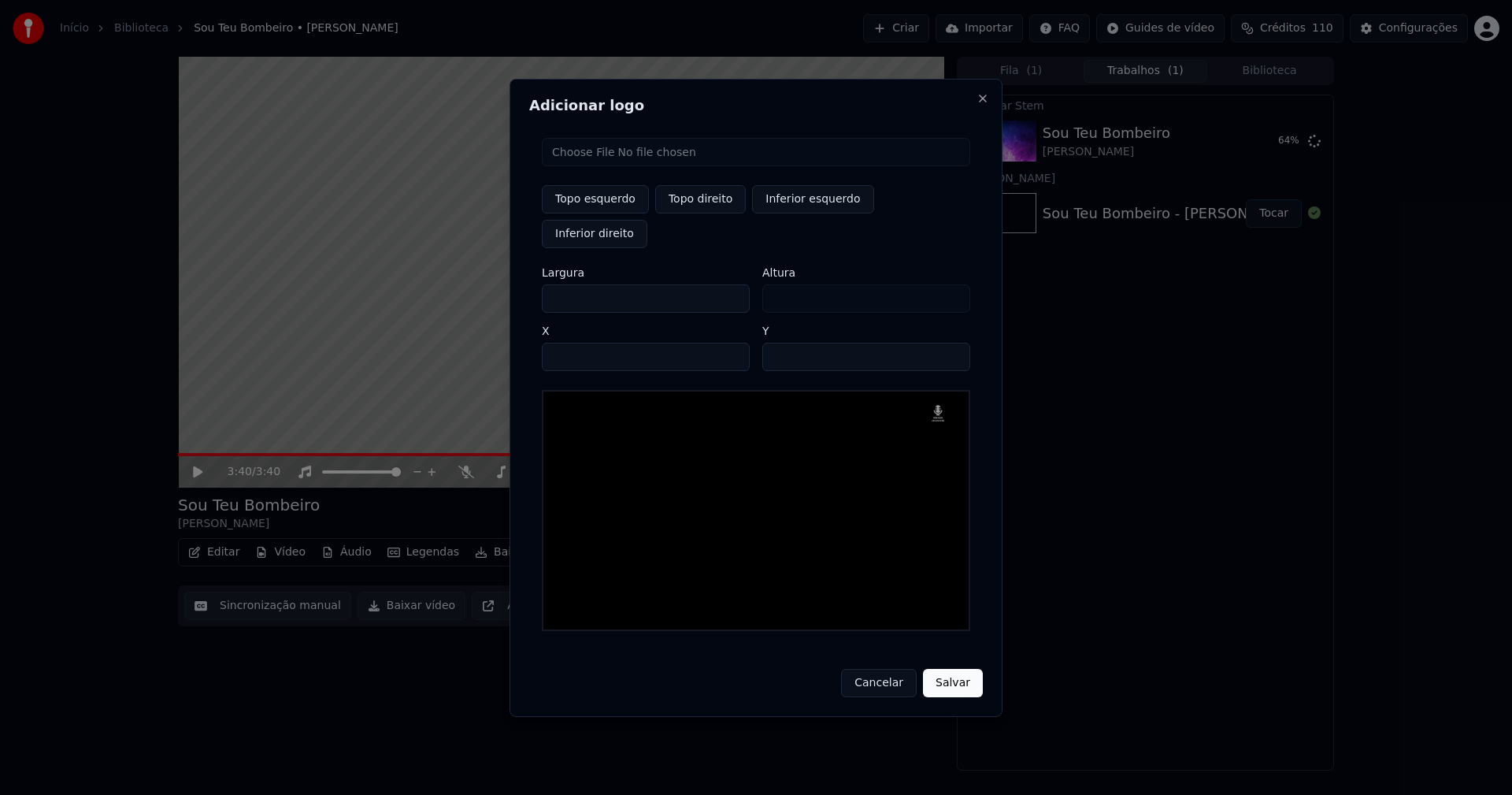
click at [513, 285] on div "Adicionar logo Topo esquerdo Topo direito Inferior esquerdo Inferior direito La…" at bounding box center [756, 397] width 493 height 638
type input "**"
type input "***"
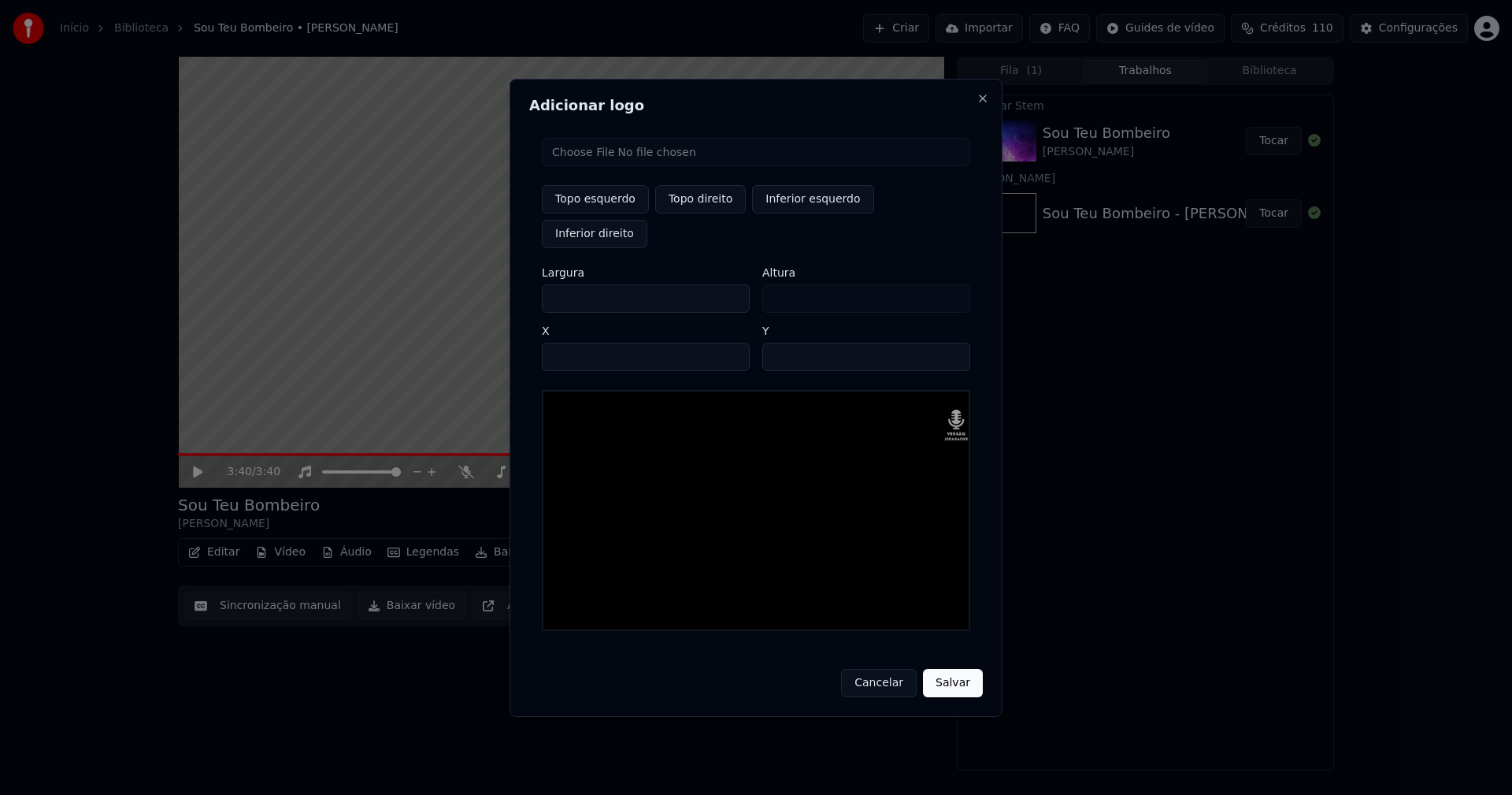
type input "***"
click at [576, 343] on input "****" at bounding box center [645, 357] width 208 height 29
type input "****"
click at [778, 343] on input "**" at bounding box center [866, 357] width 208 height 29
type input "**"
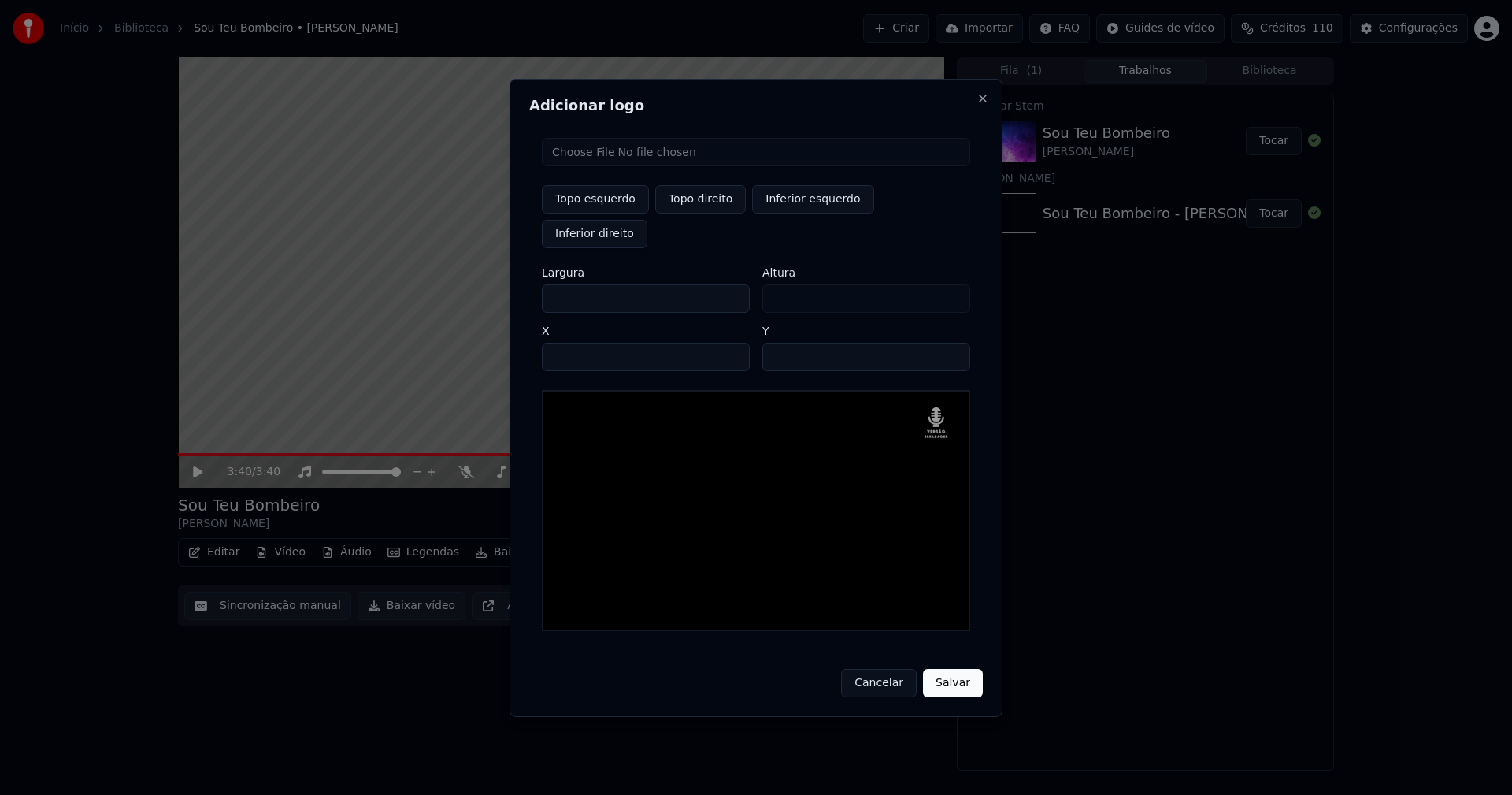
click at [962, 669] on button "Salvar" at bounding box center [952, 683] width 60 height 29
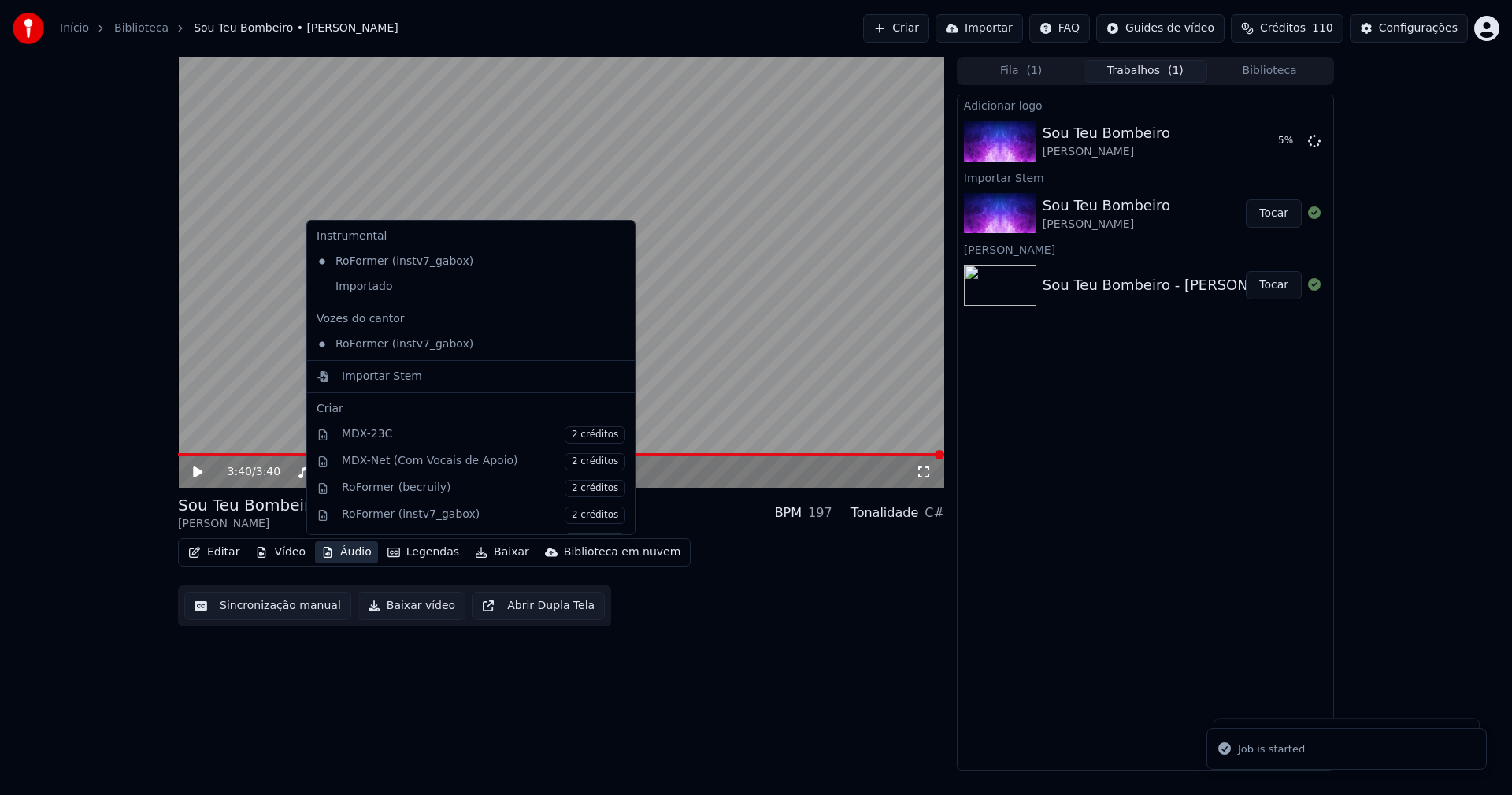
click at [351, 549] on button "Áudio" at bounding box center [346, 551] width 63 height 22
click at [334, 288] on div "Importado" at bounding box center [459, 286] width 298 height 25
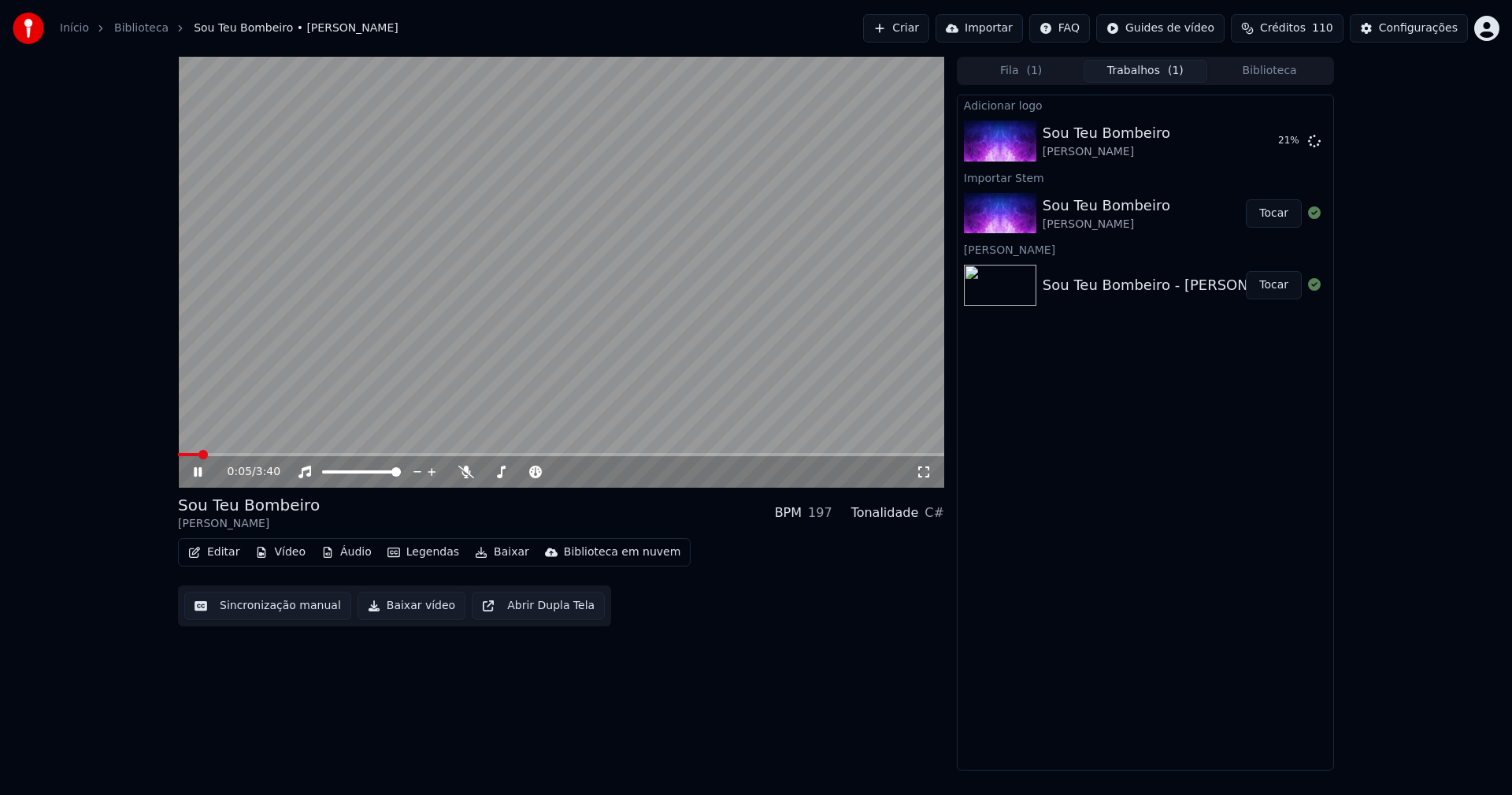
click at [200, 473] on icon at bounding box center [198, 471] width 8 height 10
click at [227, 549] on button "Editar" at bounding box center [213, 551] width 64 height 22
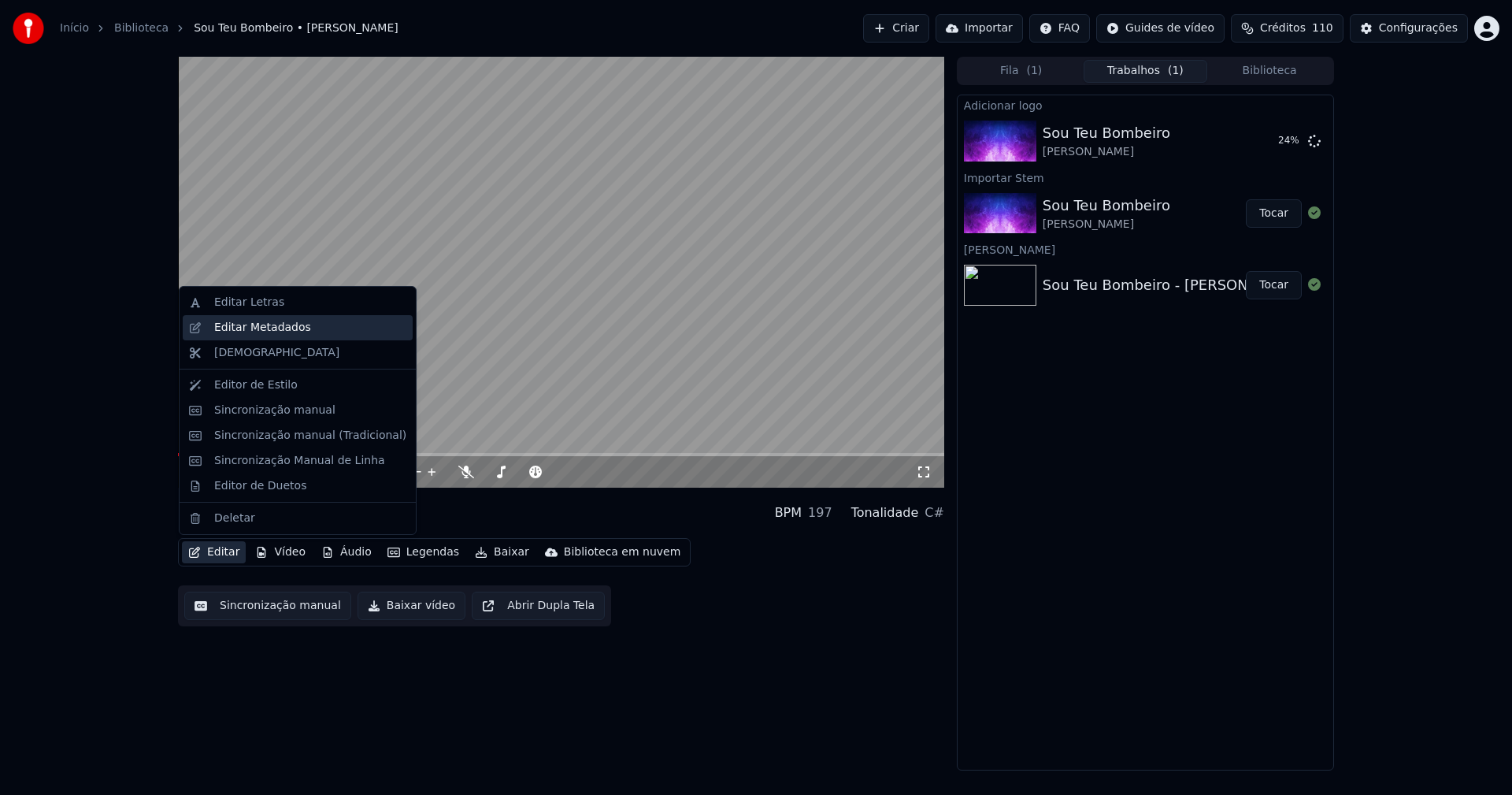
click at [271, 335] on div "Editar Metadados" at bounding box center [298, 327] width 230 height 25
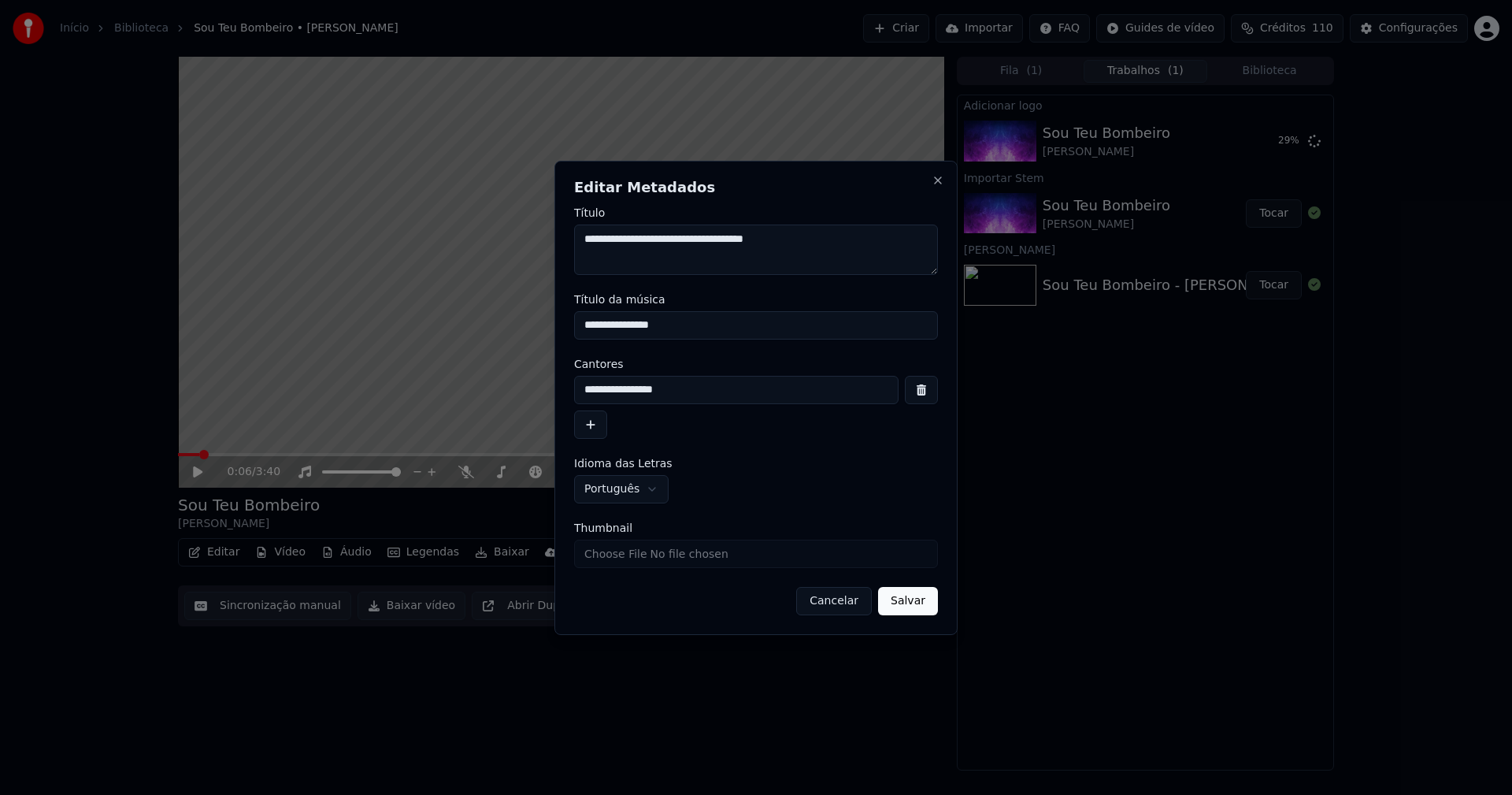
drag, startPoint x: 685, startPoint y: 389, endPoint x: 505, endPoint y: 394, distance: 180.1
click at [493, 389] on body "**********" at bounding box center [756, 397] width 1512 height 795
click at [632, 550] on input "Thumbnail" at bounding box center [756, 554] width 364 height 29
type input "**********"
click at [607, 561] on input "Thumbnail" at bounding box center [756, 554] width 364 height 29
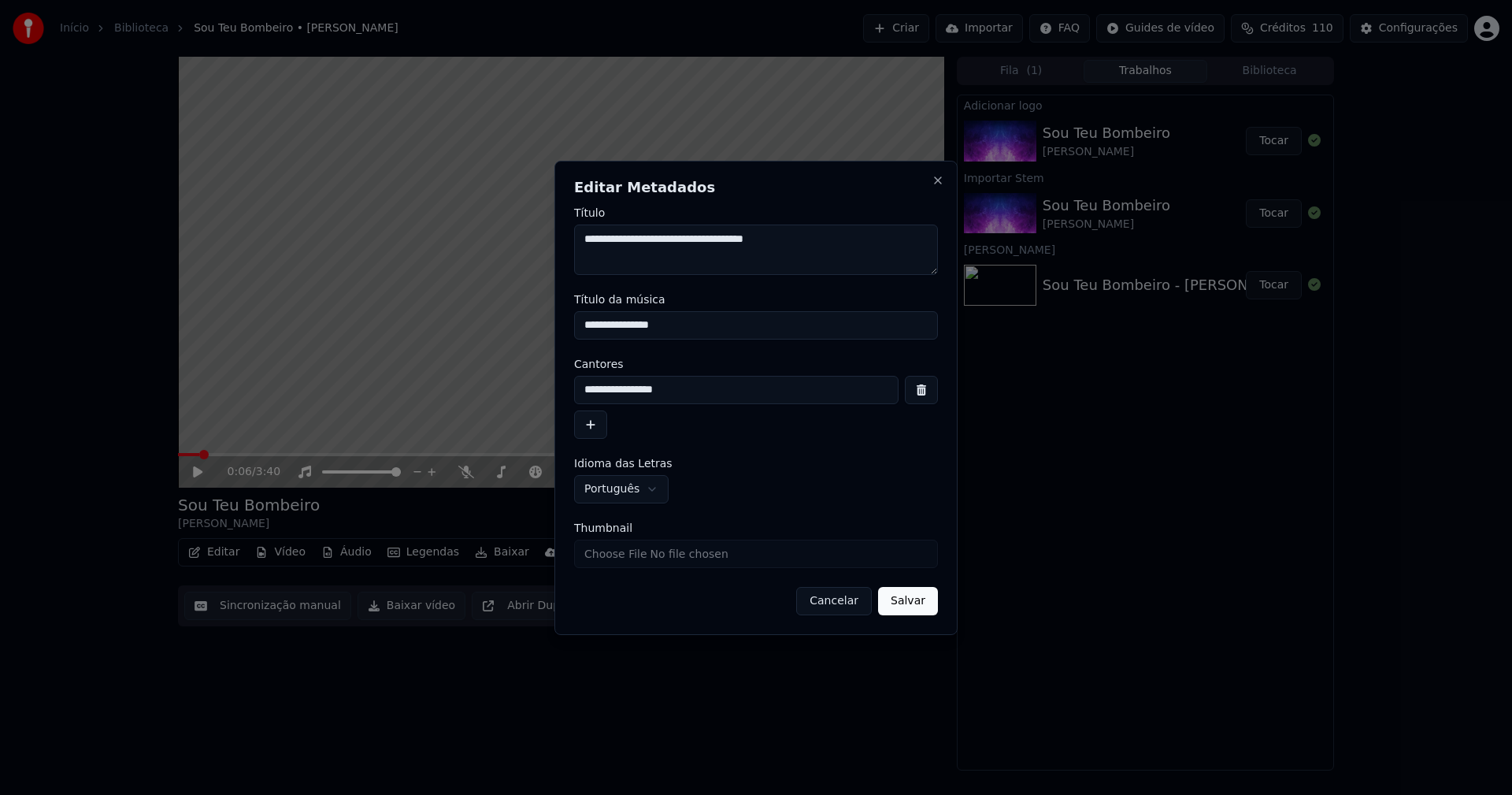
type input "**********"
click at [914, 603] on button "Salvar" at bounding box center [908, 601] width 60 height 29
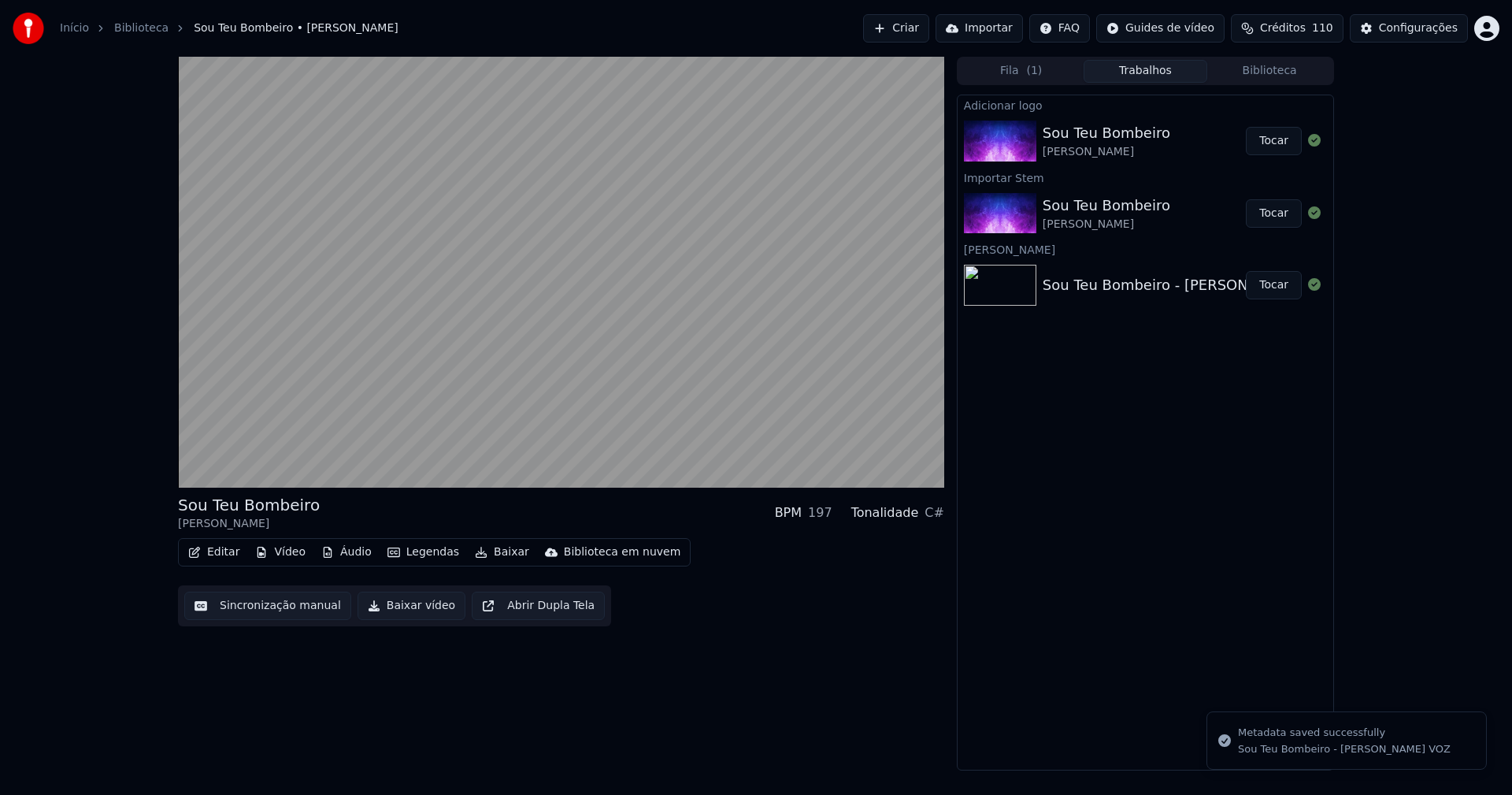
click at [1269, 71] on button "Biblioteca" at bounding box center [1269, 71] width 124 height 23
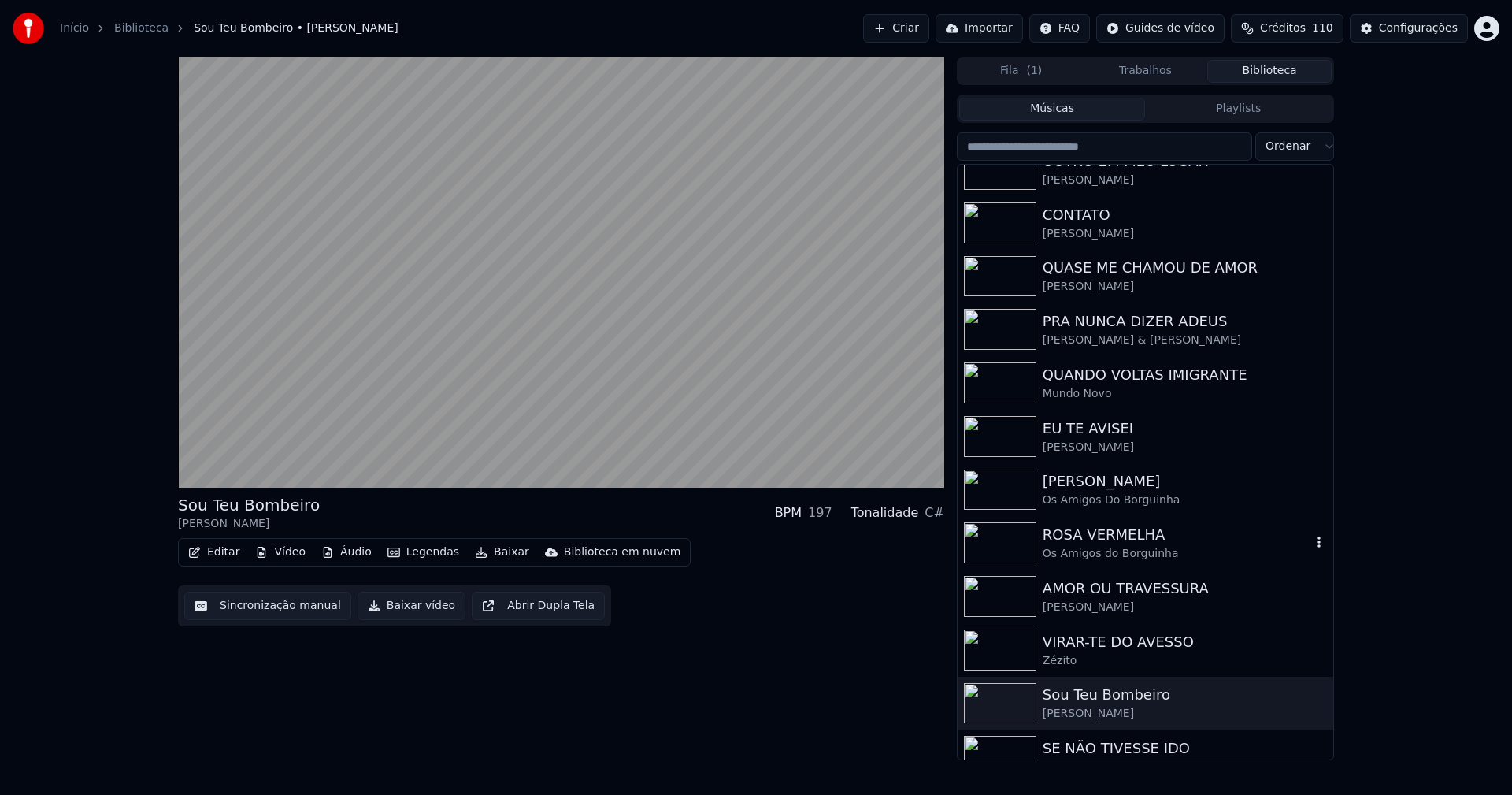
scroll to position [313, 0]
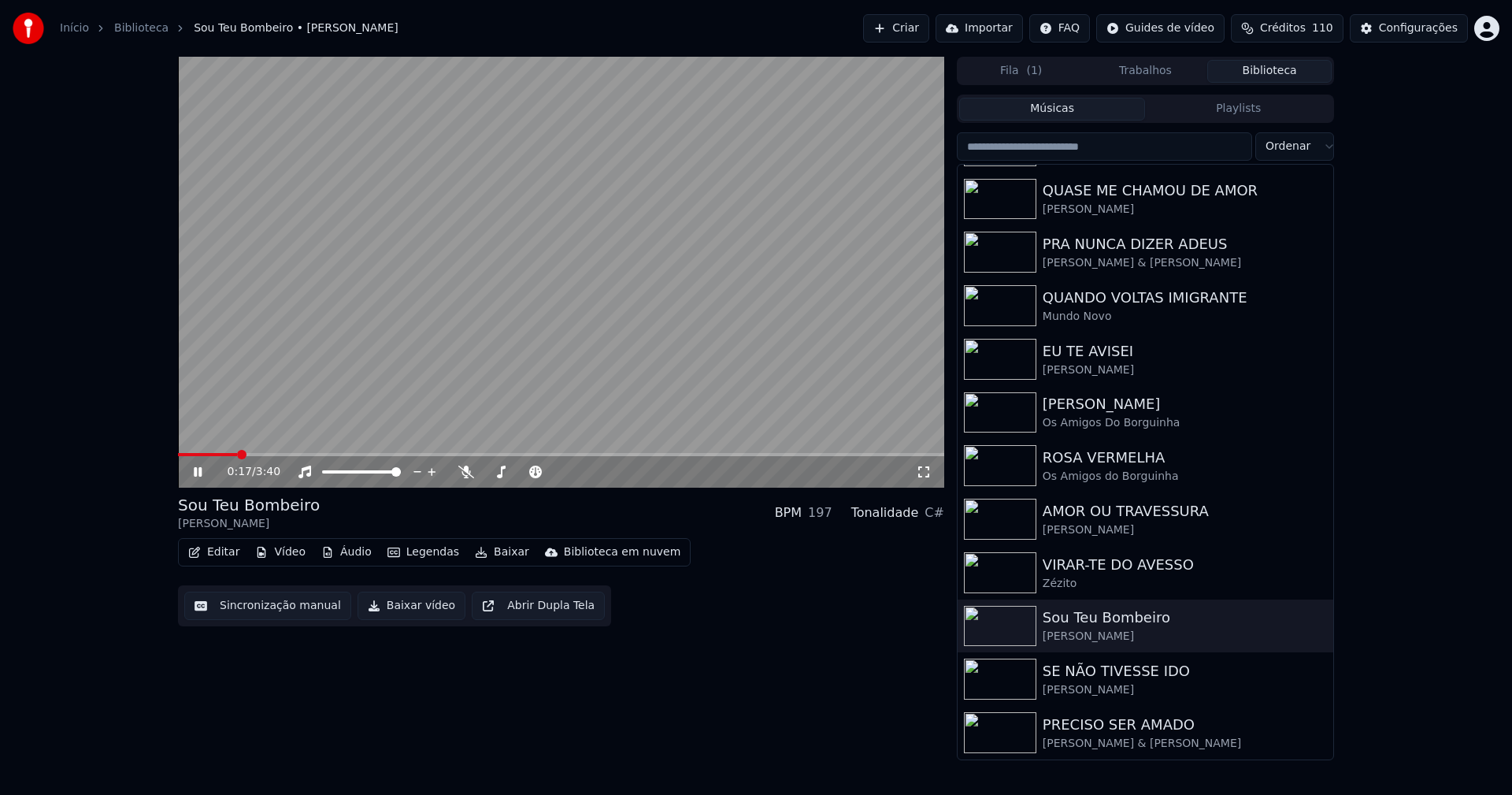
click at [1140, 70] on button "Trabalhos" at bounding box center [1146, 71] width 124 height 23
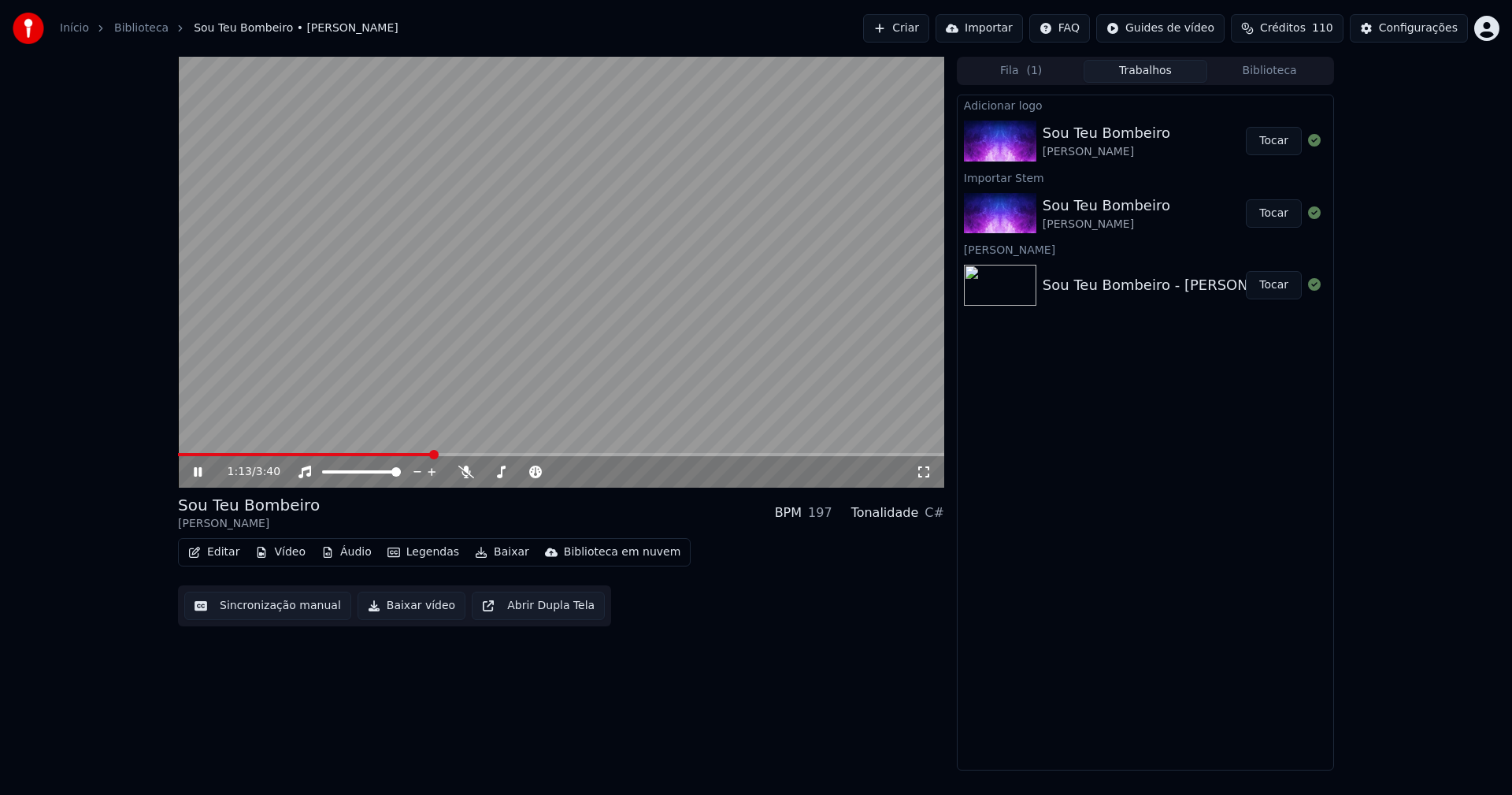
click at [350, 454] on span at bounding box center [305, 455] width 254 height 3
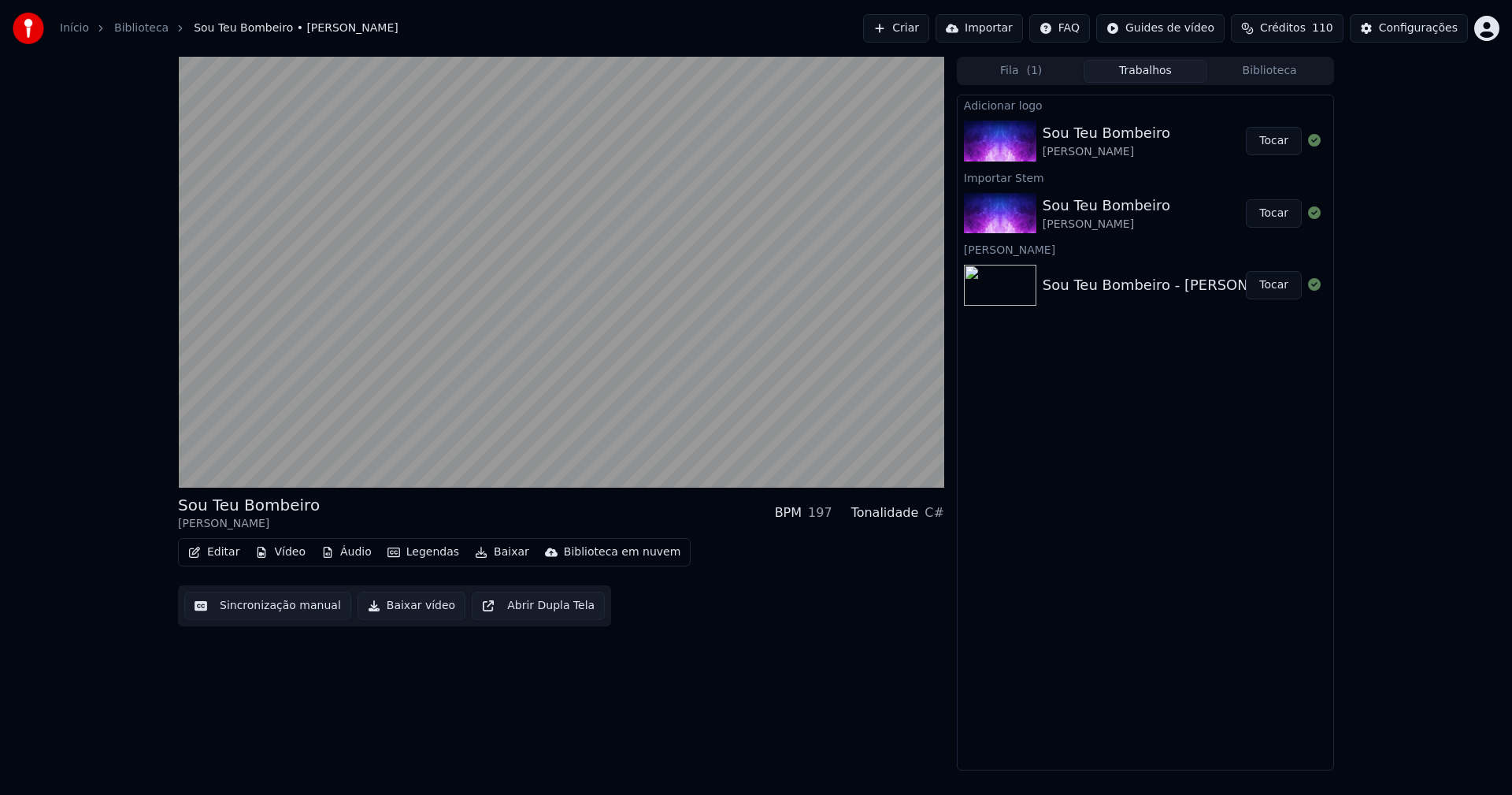
click at [223, 553] on button "Editar" at bounding box center [213, 551] width 64 height 22
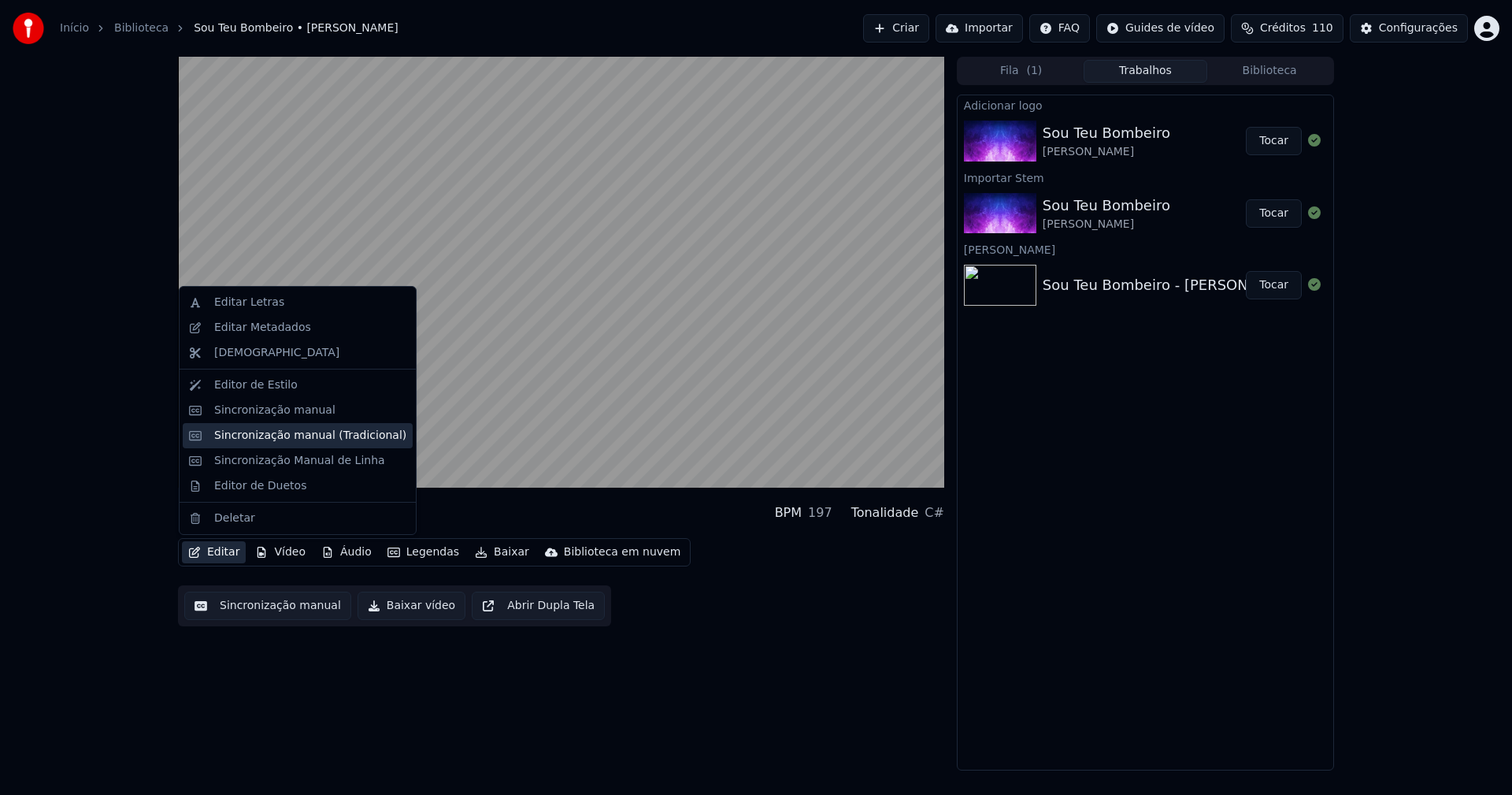
click at [319, 437] on div "Sincronização manual (Tradicional)" at bounding box center [310, 435] width 192 height 16
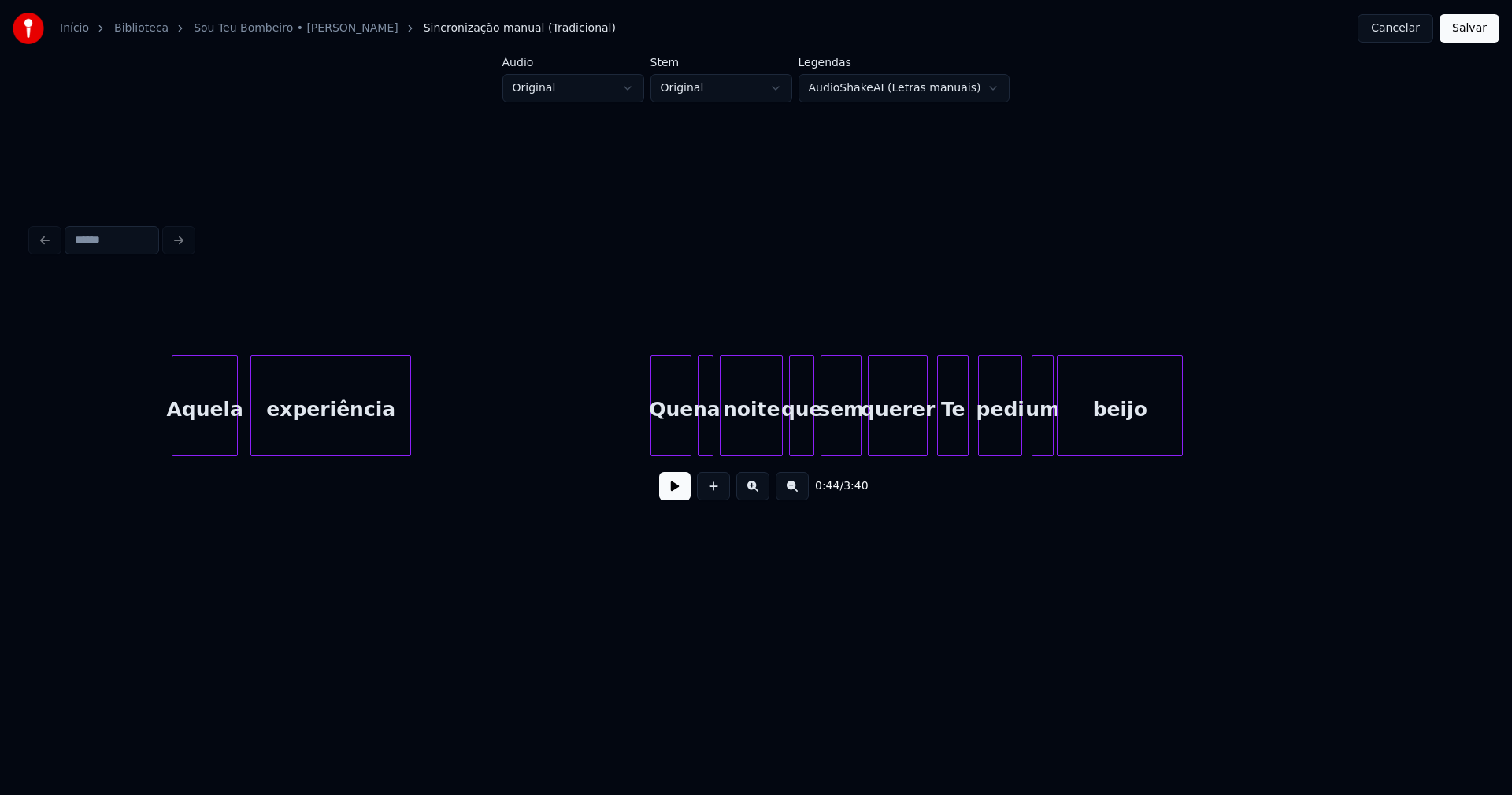
scroll to position [0, 6858]
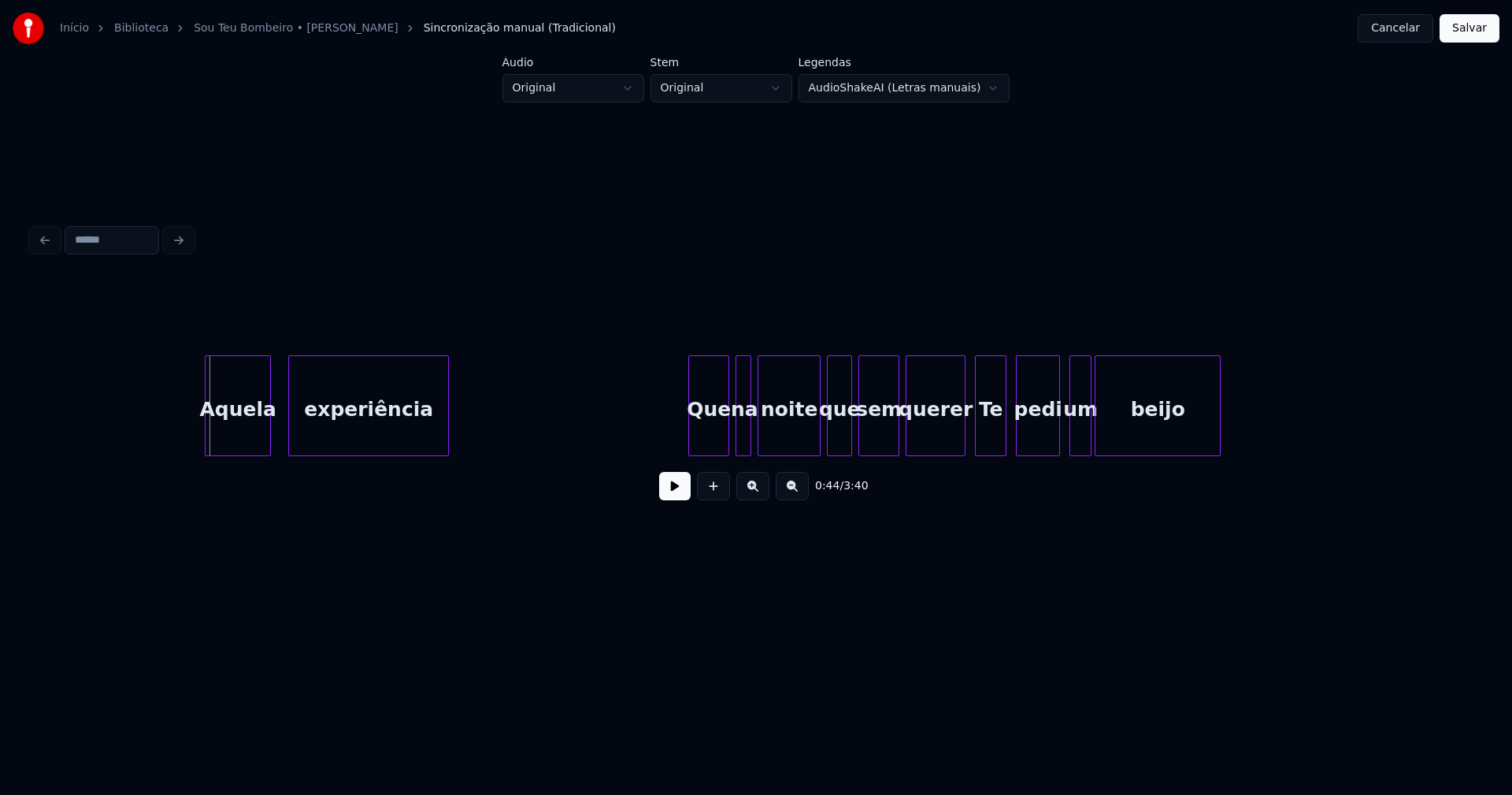
click at [238, 433] on div "Aquela" at bounding box center [238, 409] width 64 height 107
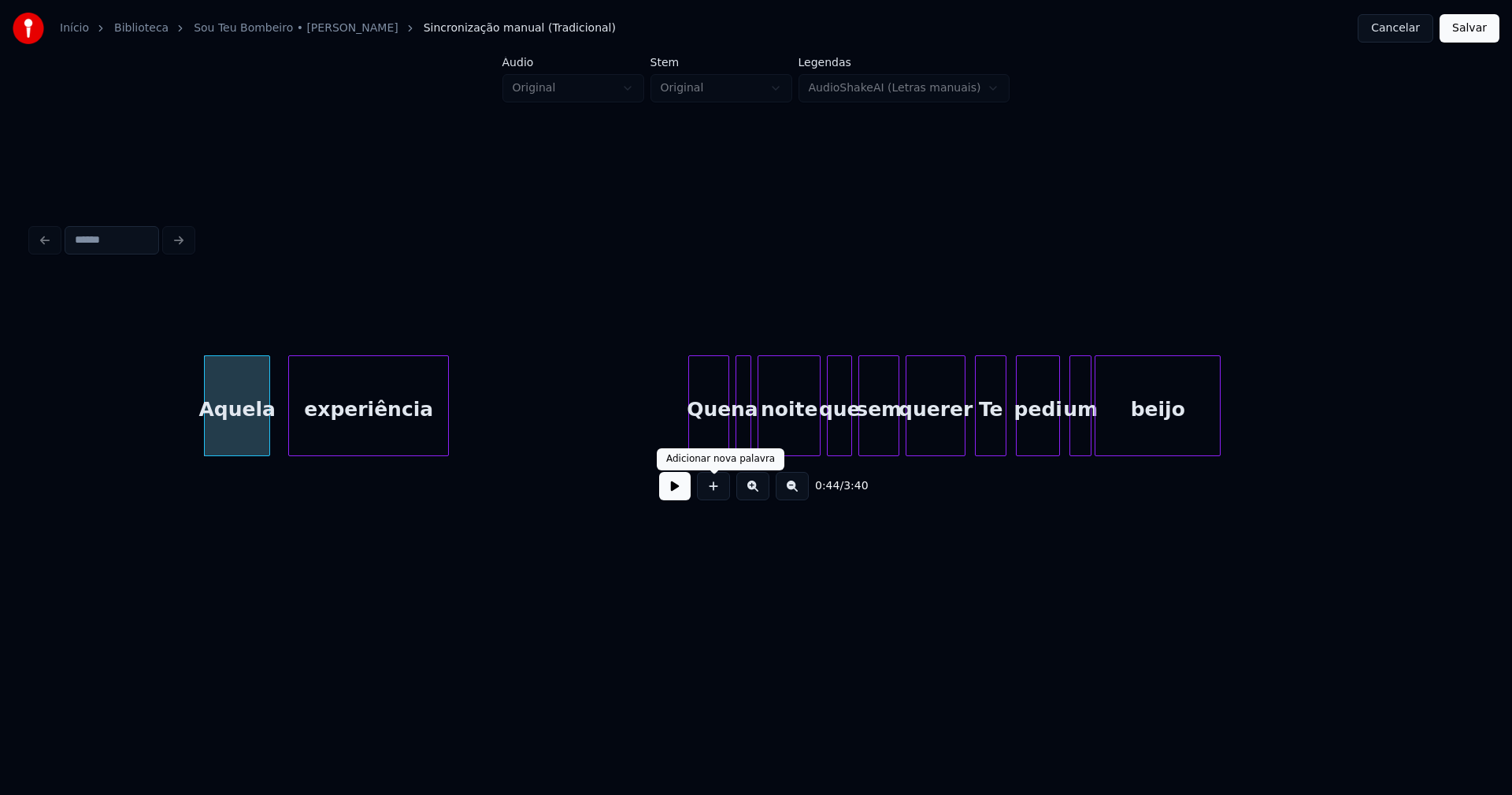
click at [676, 495] on button at bounding box center [675, 486] width 31 height 29
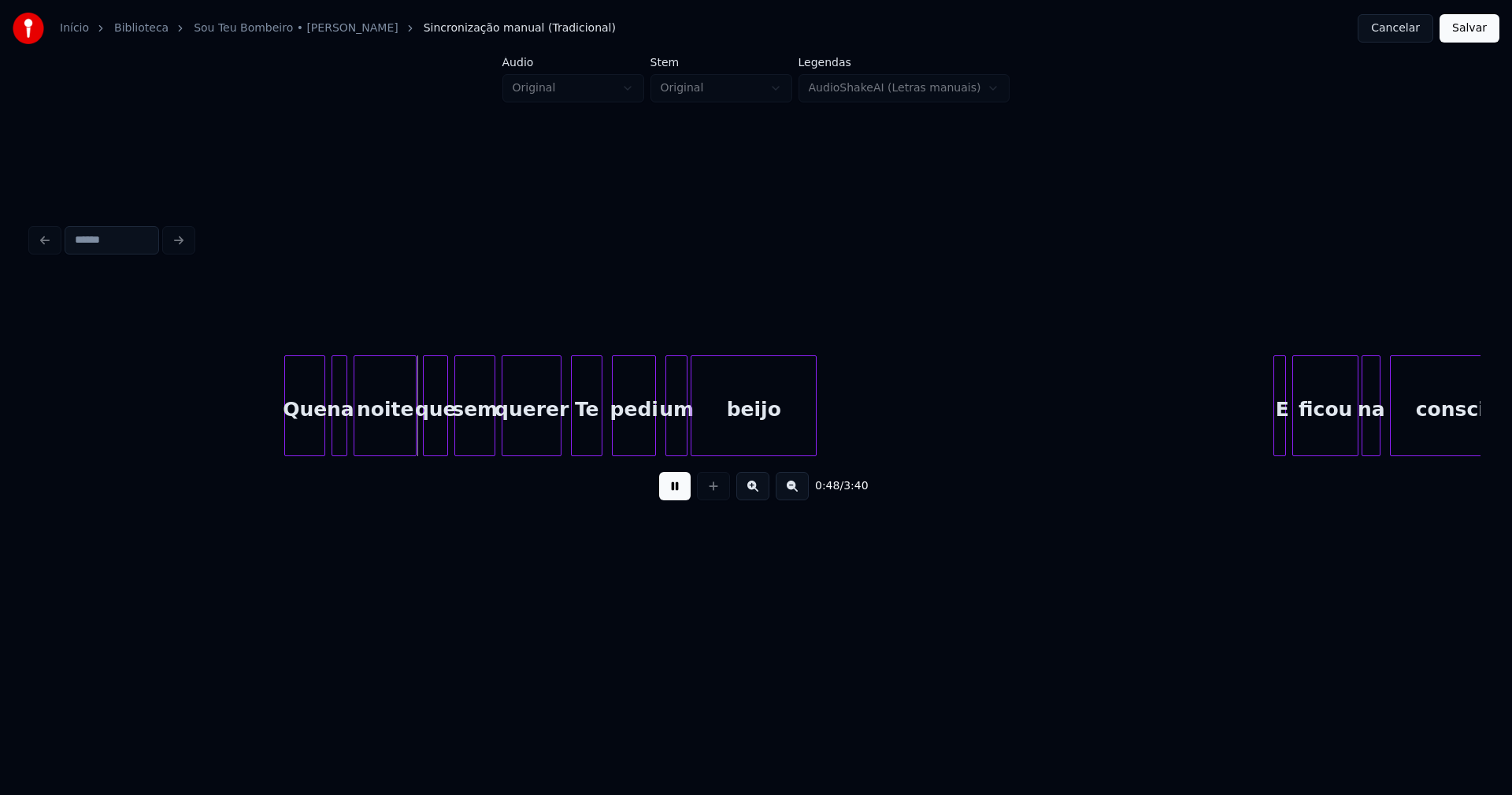
scroll to position [0, 7340]
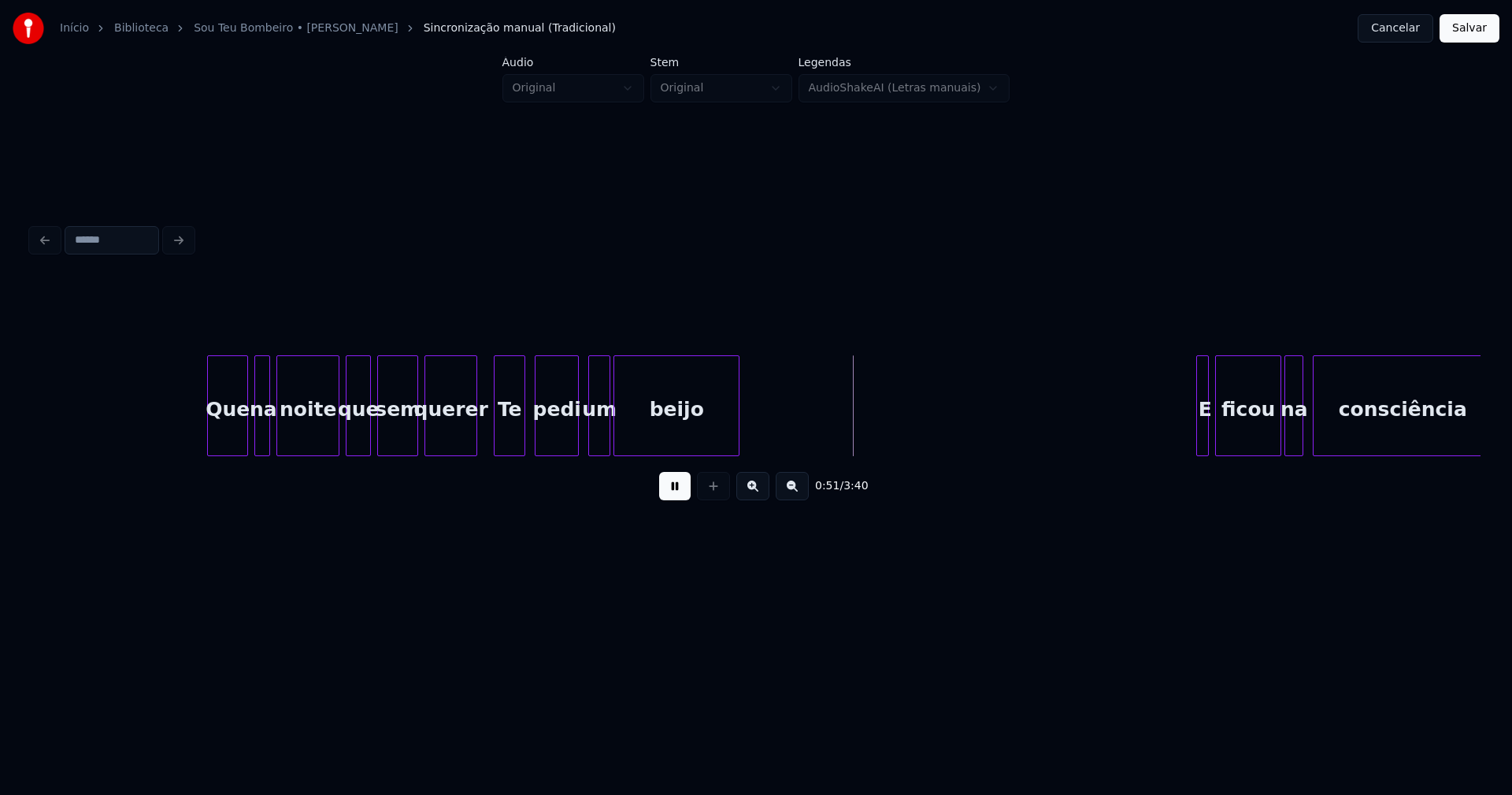
click at [473, 444] on div at bounding box center [474, 406] width 4 height 99
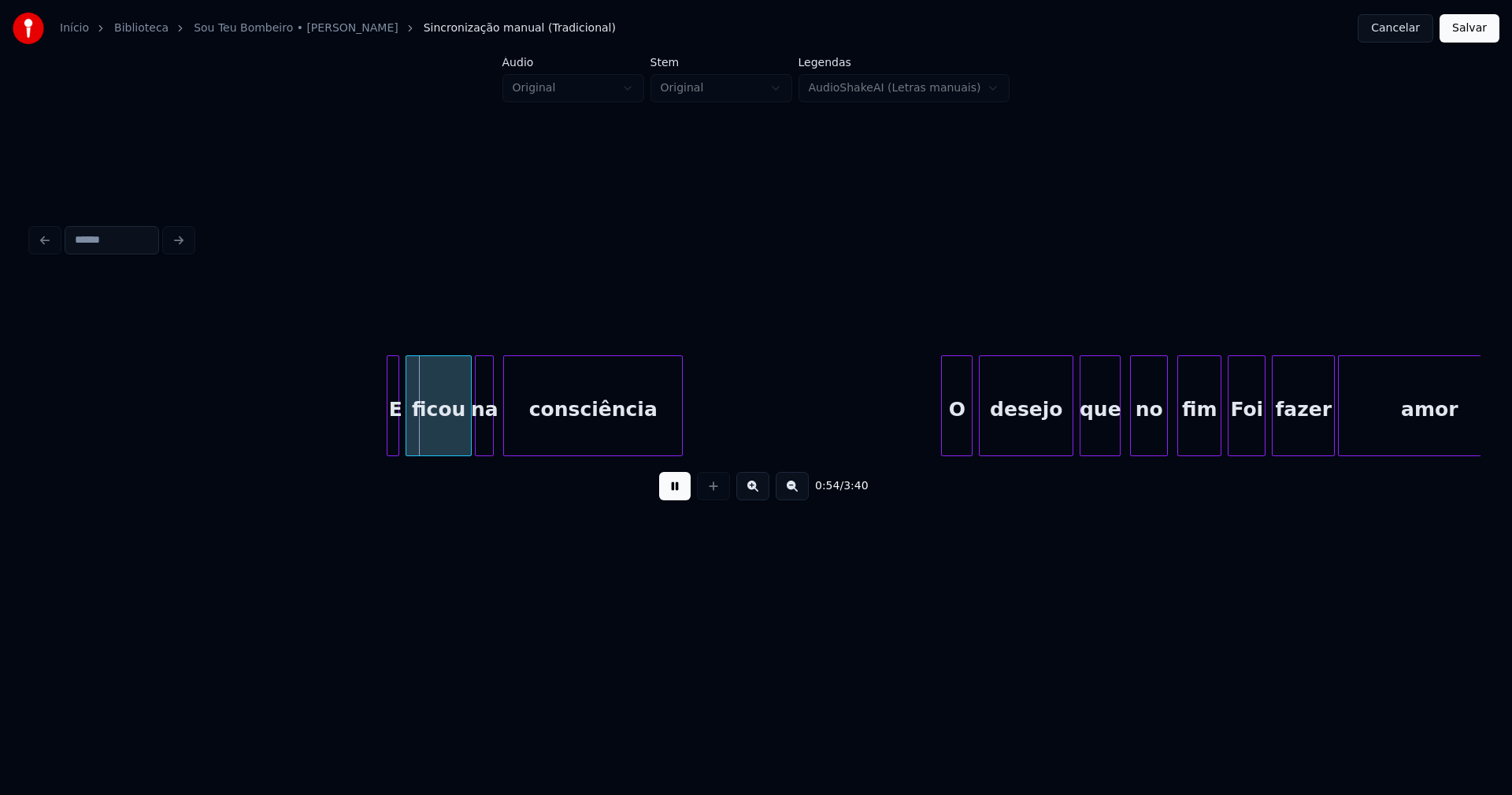
scroll to position [0, 8265]
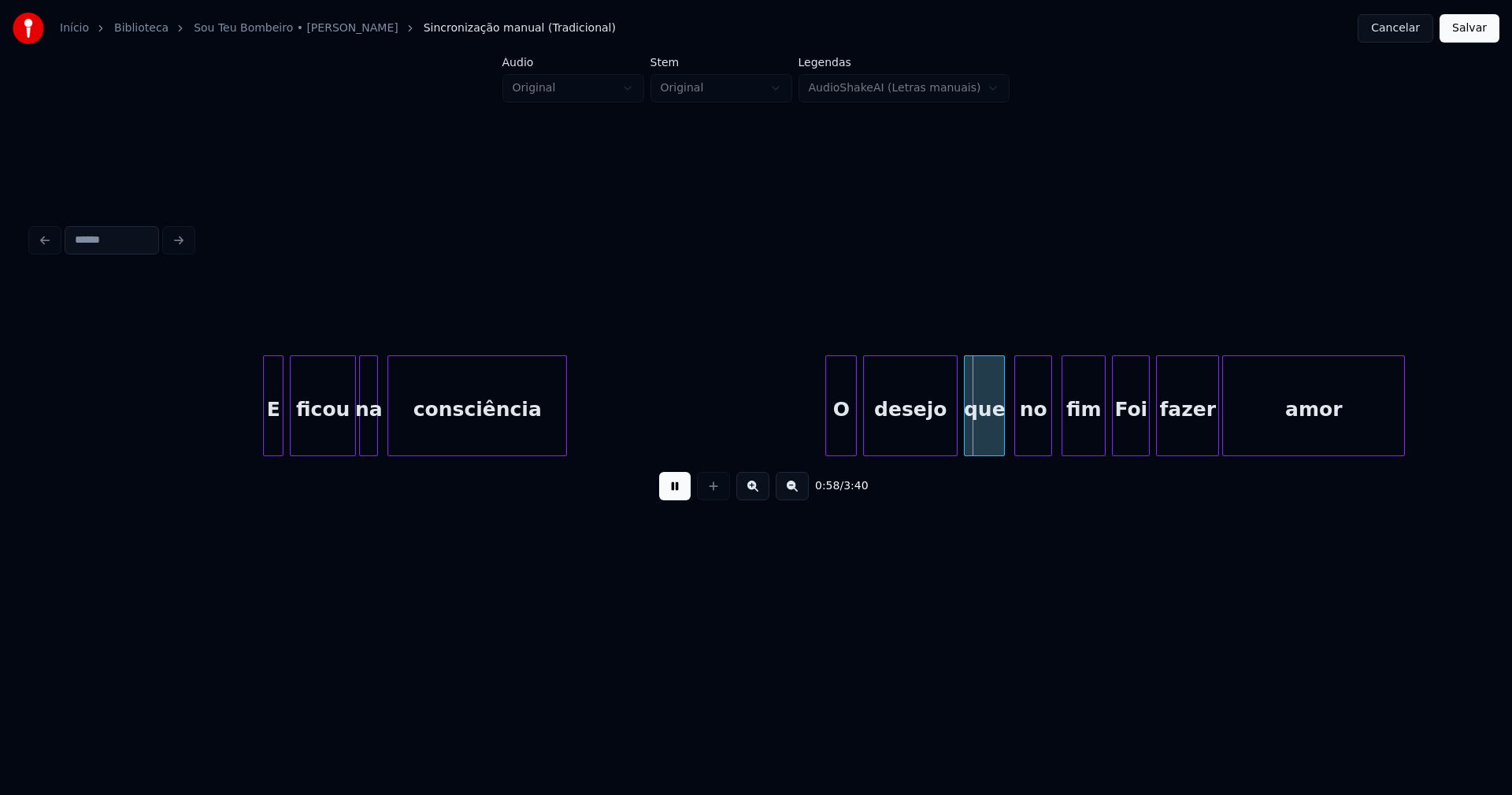
click at [264, 433] on div at bounding box center [265, 406] width 4 height 99
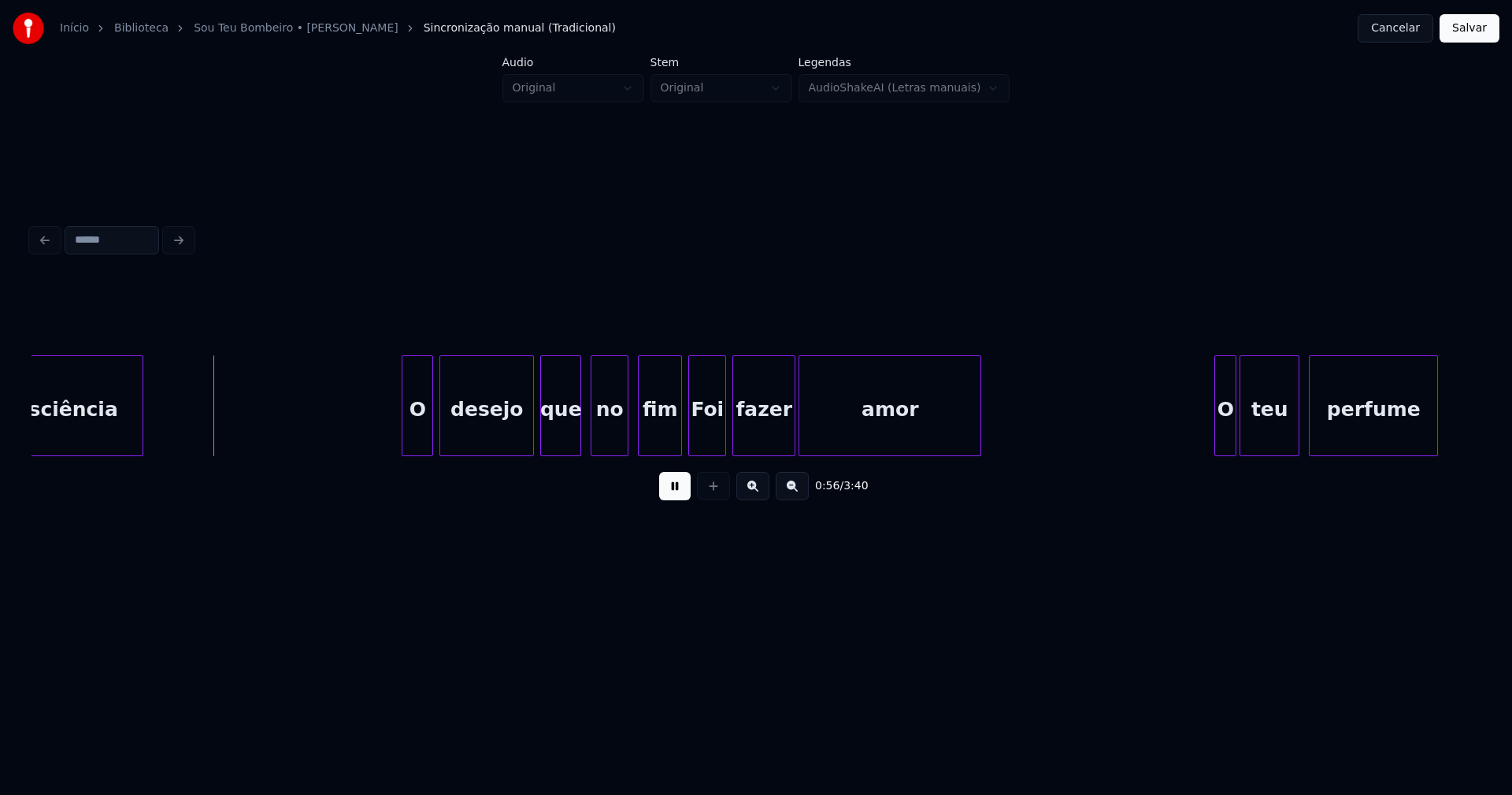
scroll to position [0, 8823]
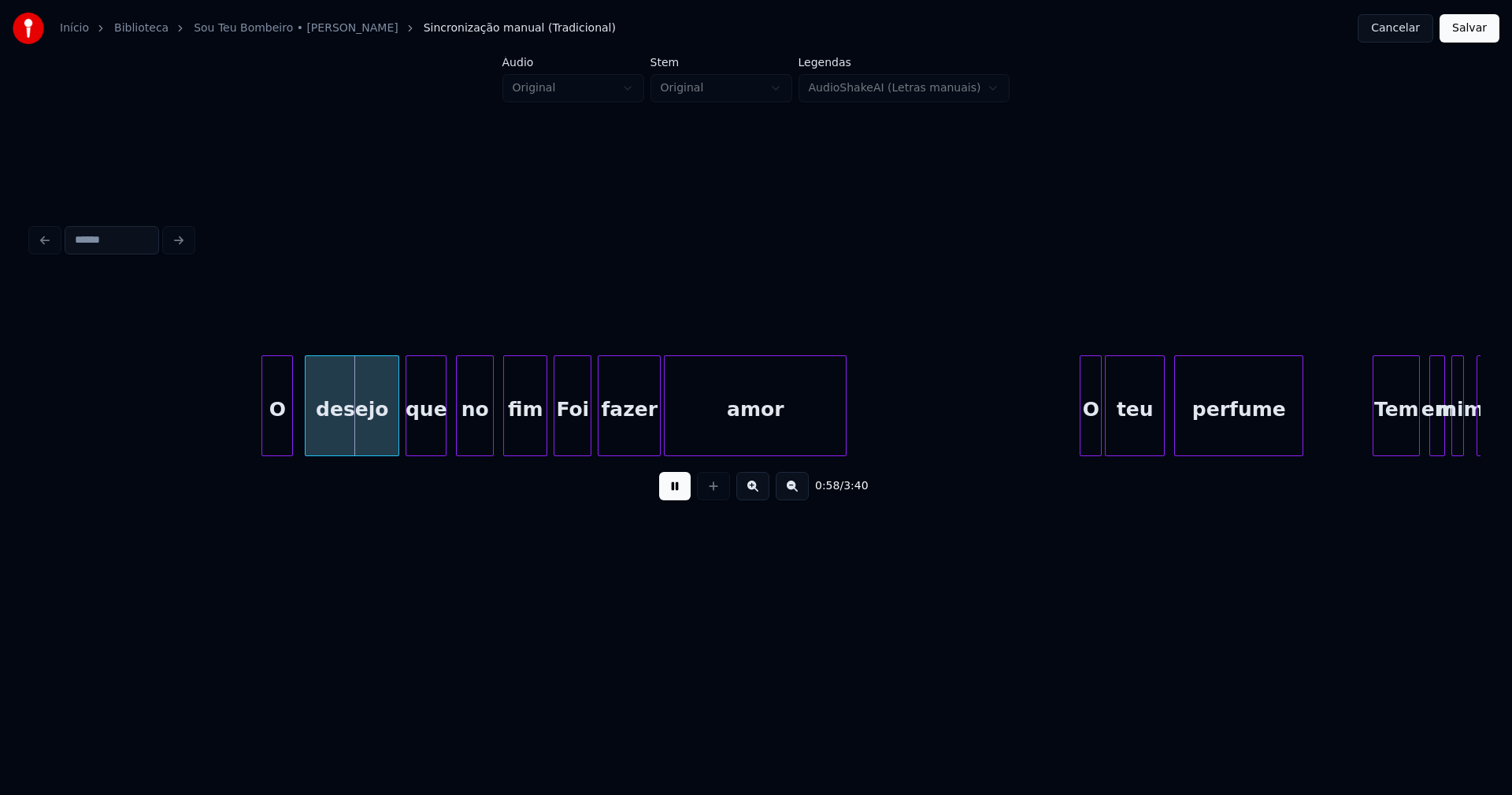
click at [282, 440] on div "O" at bounding box center [277, 409] width 30 height 107
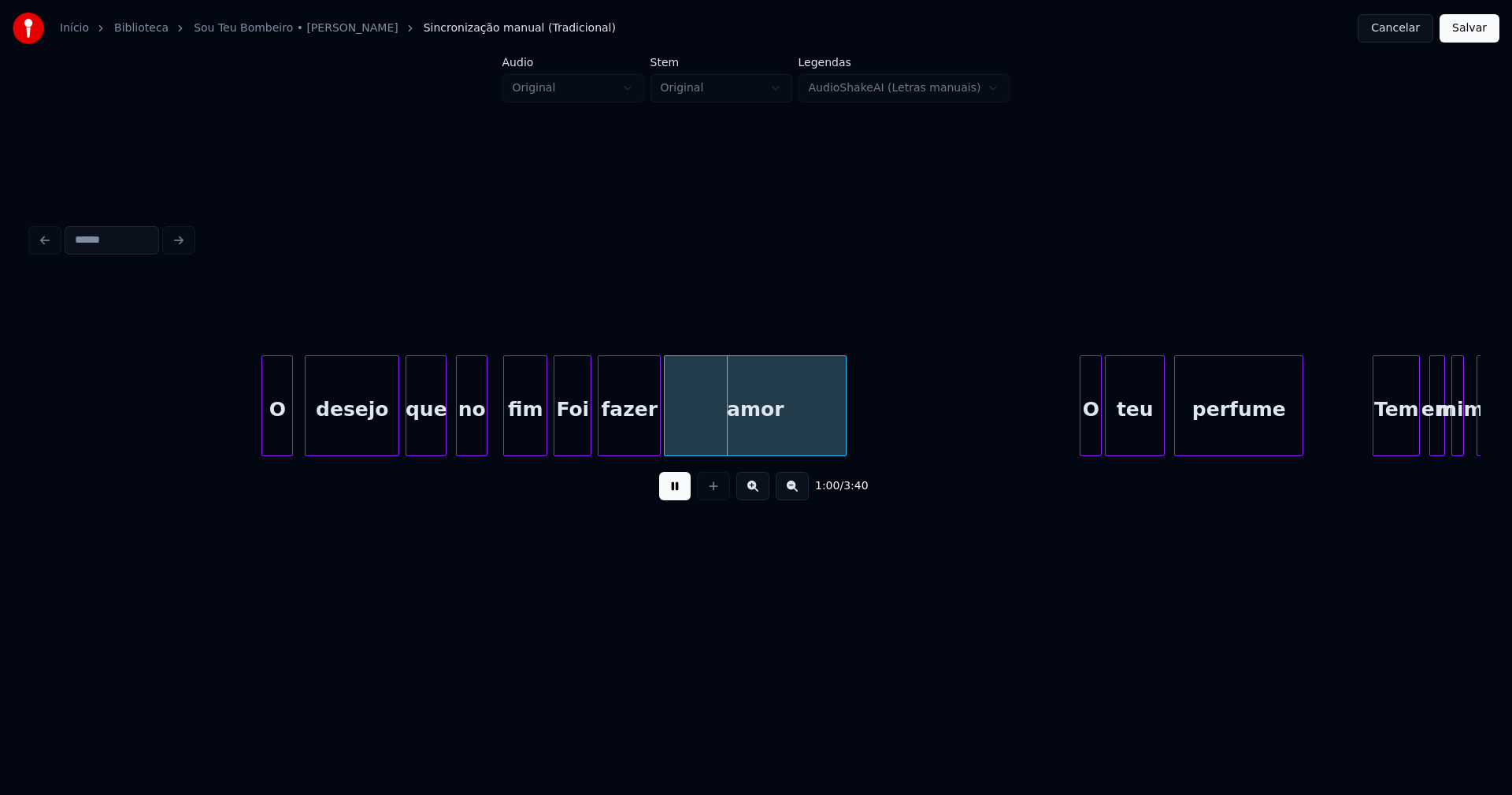
click at [482, 442] on div at bounding box center [484, 406] width 4 height 99
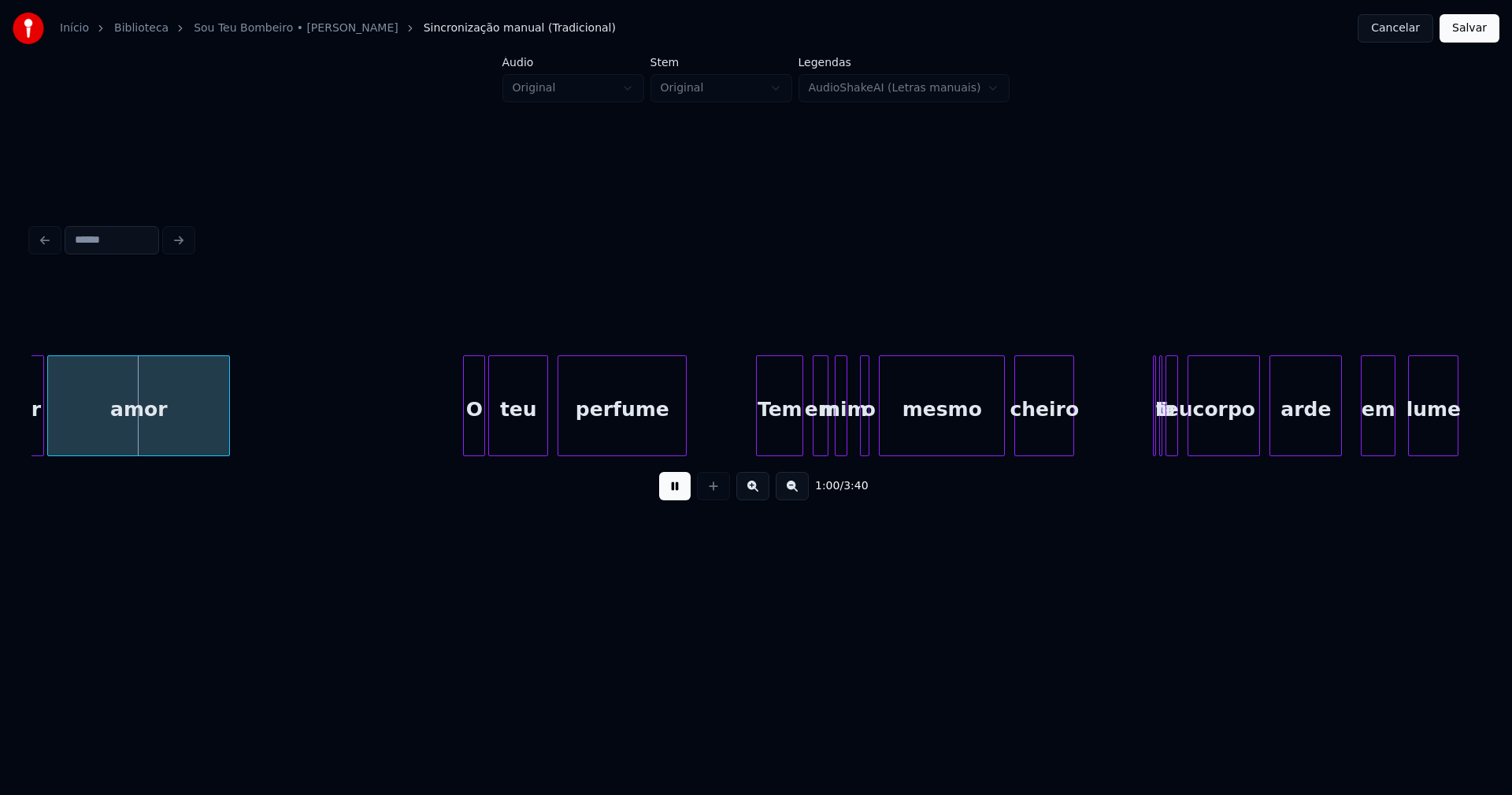
scroll to position [0, 9574]
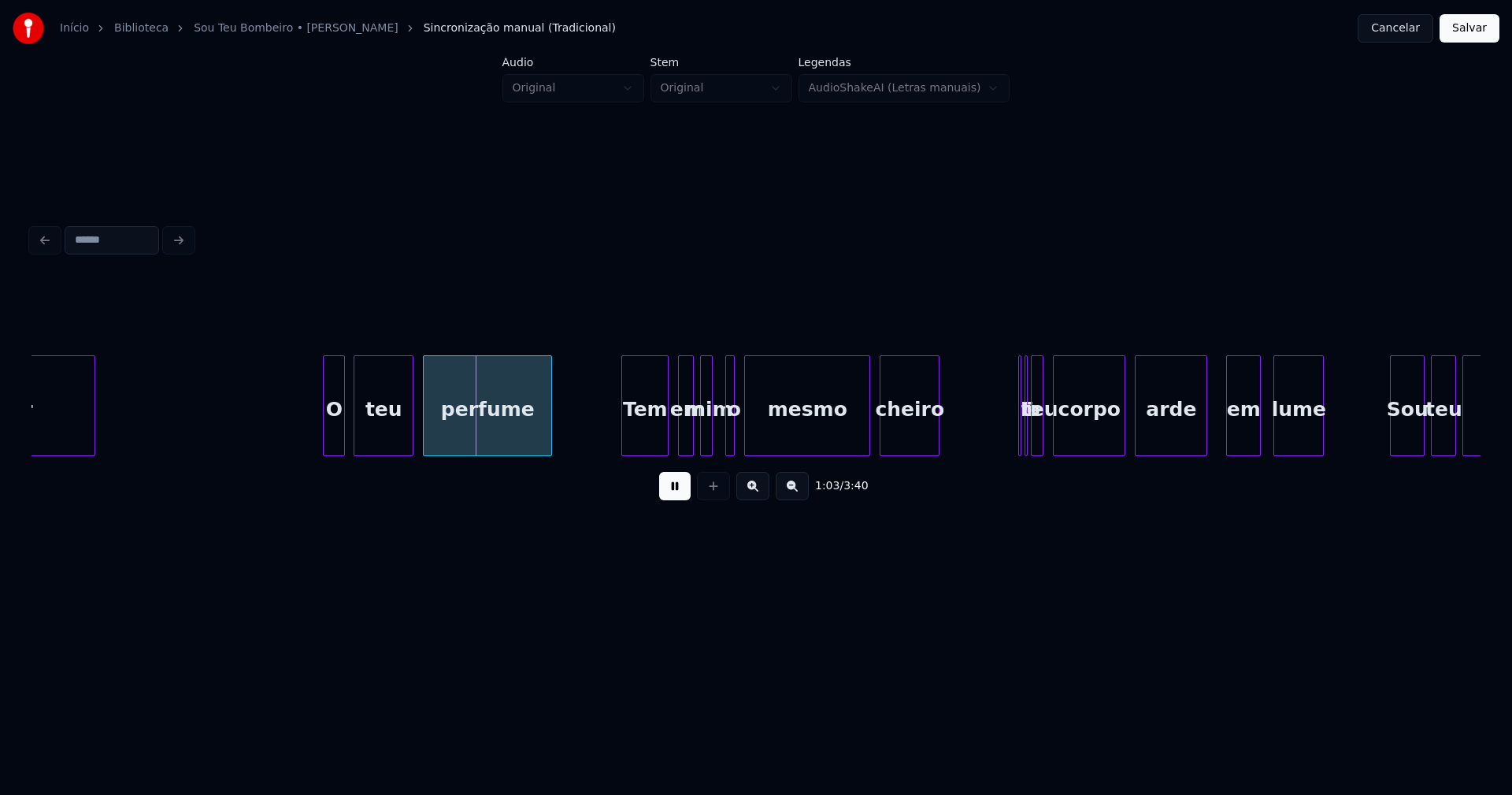
click at [332, 451] on div "amor O teu perfume Tem em mim o mesmo cheiro E o teu corpo arde em lume Sou teu…" at bounding box center [756, 406] width 1448 height 101
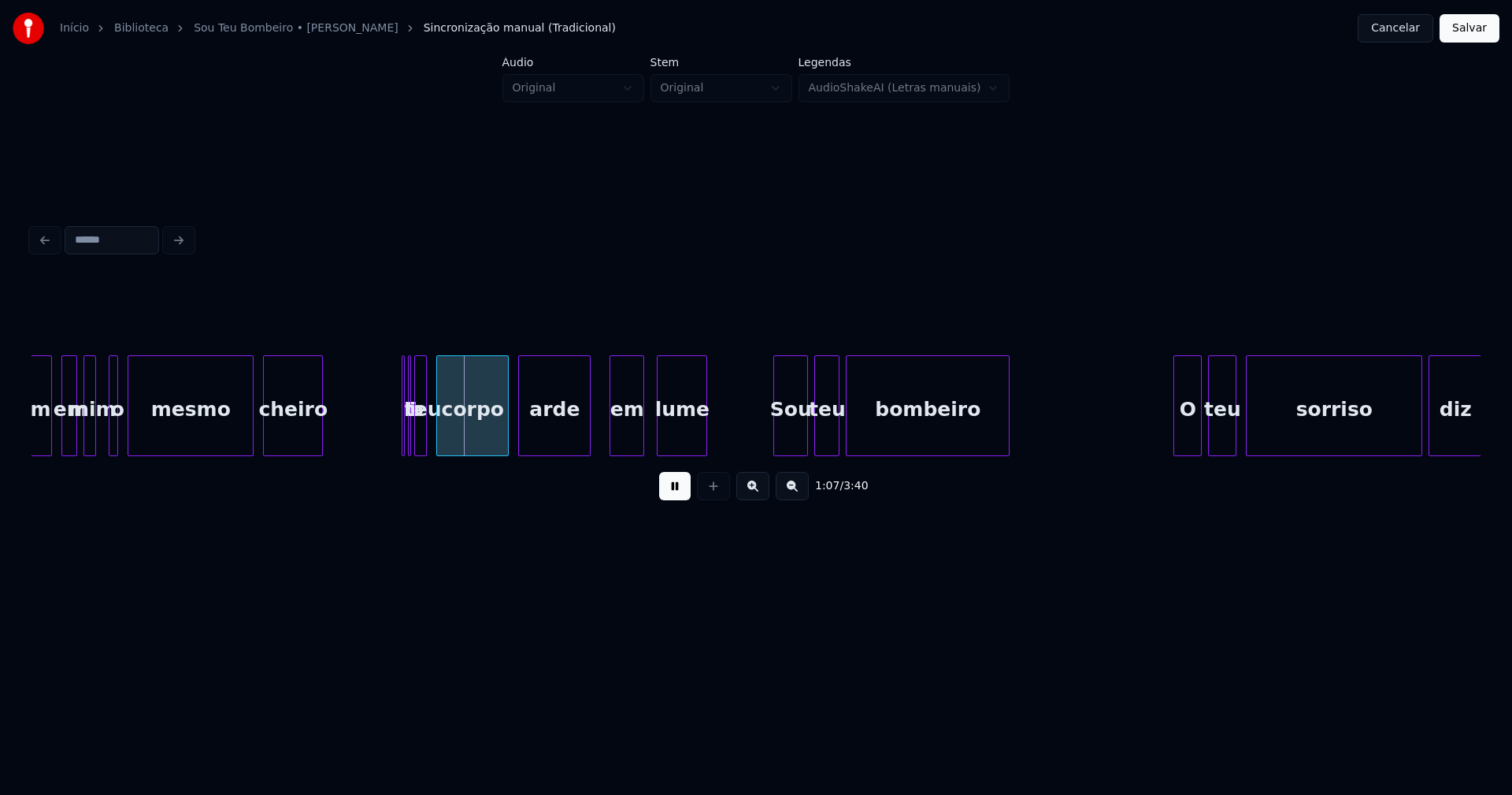
scroll to position [0, 10211]
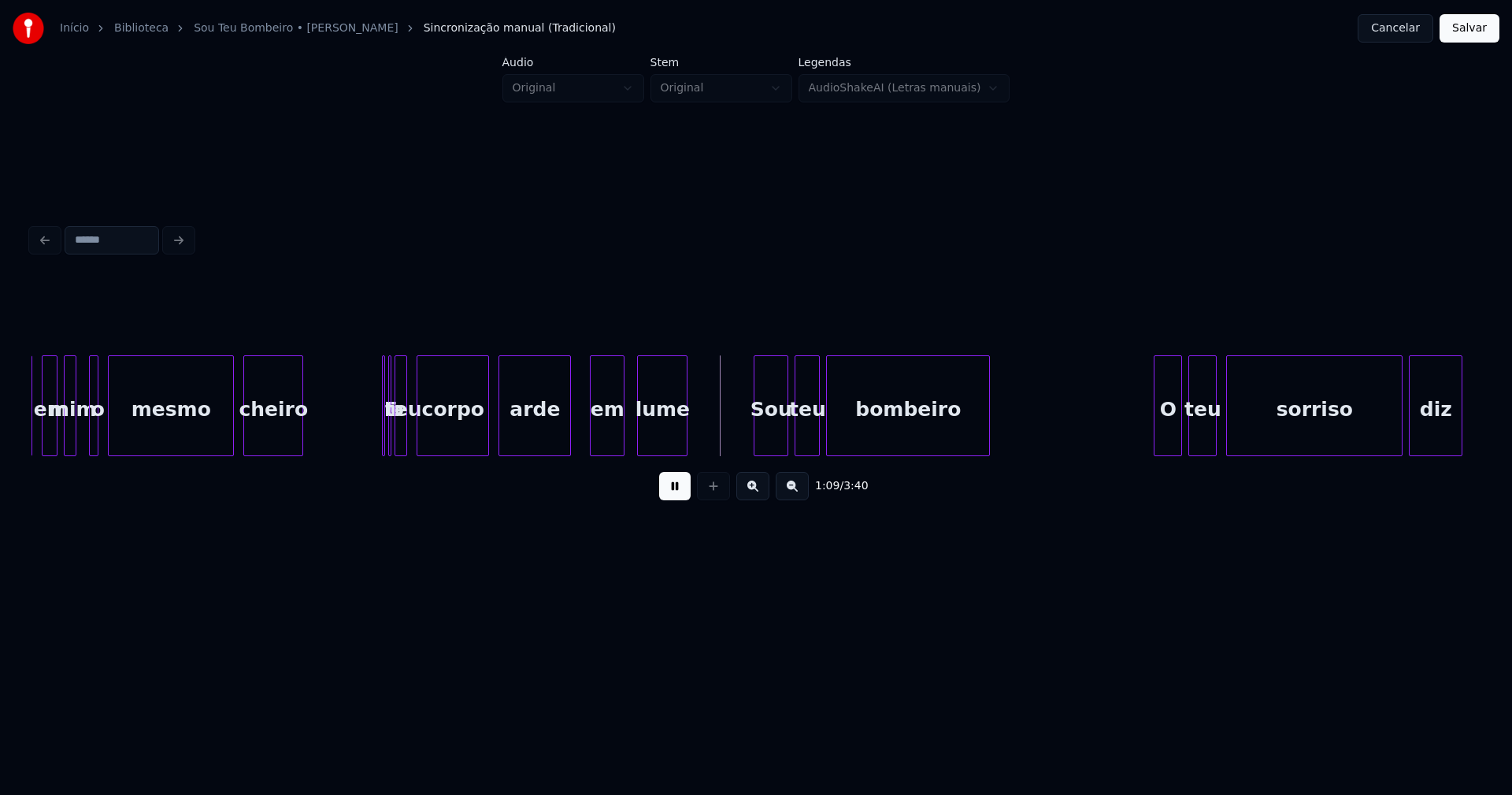
click at [671, 493] on button at bounding box center [675, 486] width 31 height 29
click at [383, 441] on div at bounding box center [381, 406] width 4 height 99
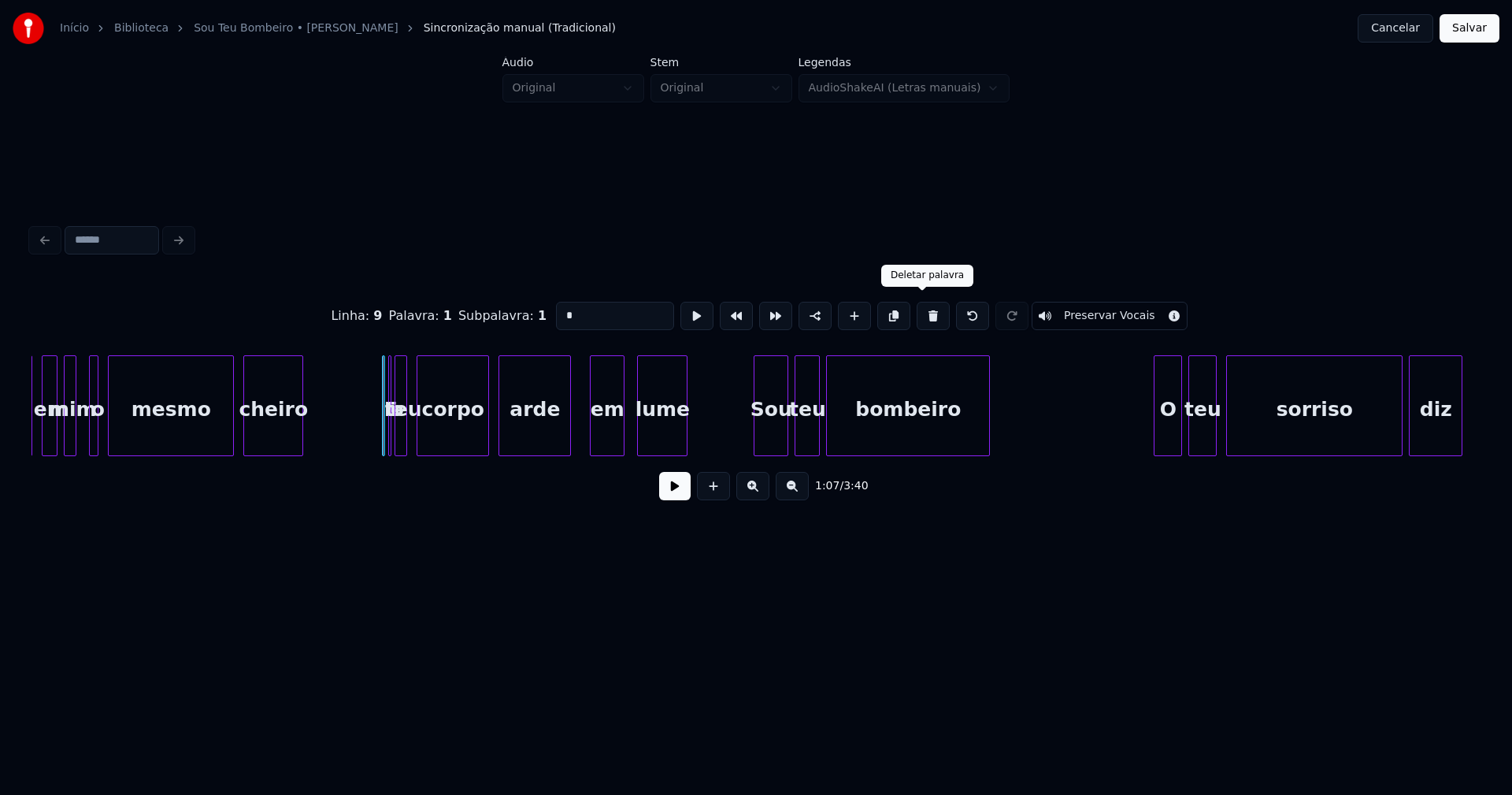
click at [921, 311] on button at bounding box center [933, 315] width 33 height 29
click at [386, 424] on div at bounding box center [387, 406] width 4 height 99
click at [920, 314] on button at bounding box center [933, 315] width 33 height 29
click at [375, 439] on div at bounding box center [376, 406] width 4 height 99
click at [394, 431] on div "teu" at bounding box center [390, 409] width 32 height 107
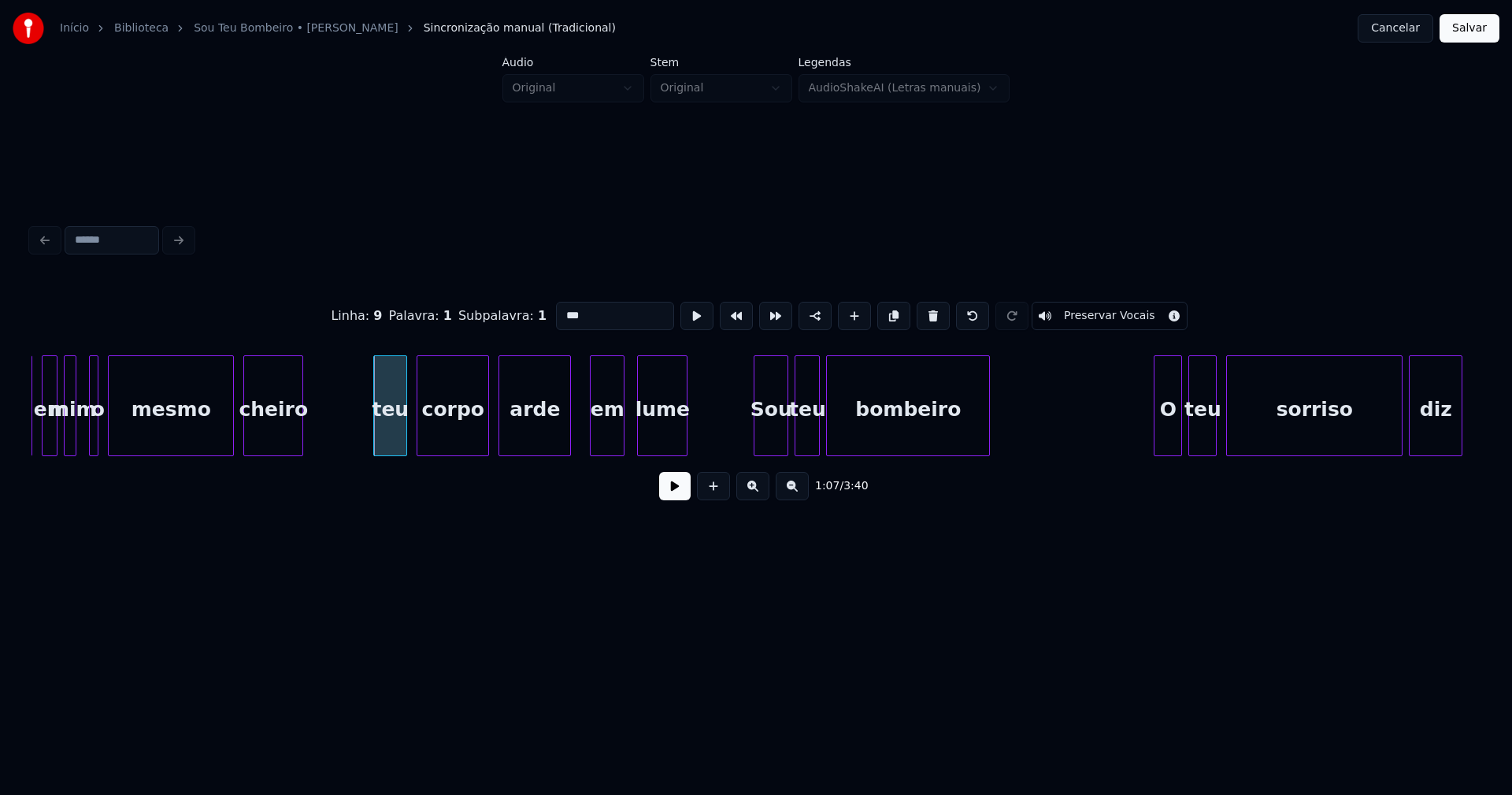
click at [560, 308] on input "***" at bounding box center [615, 315] width 118 height 29
type input "***"
click at [681, 492] on button at bounding box center [675, 486] width 31 height 29
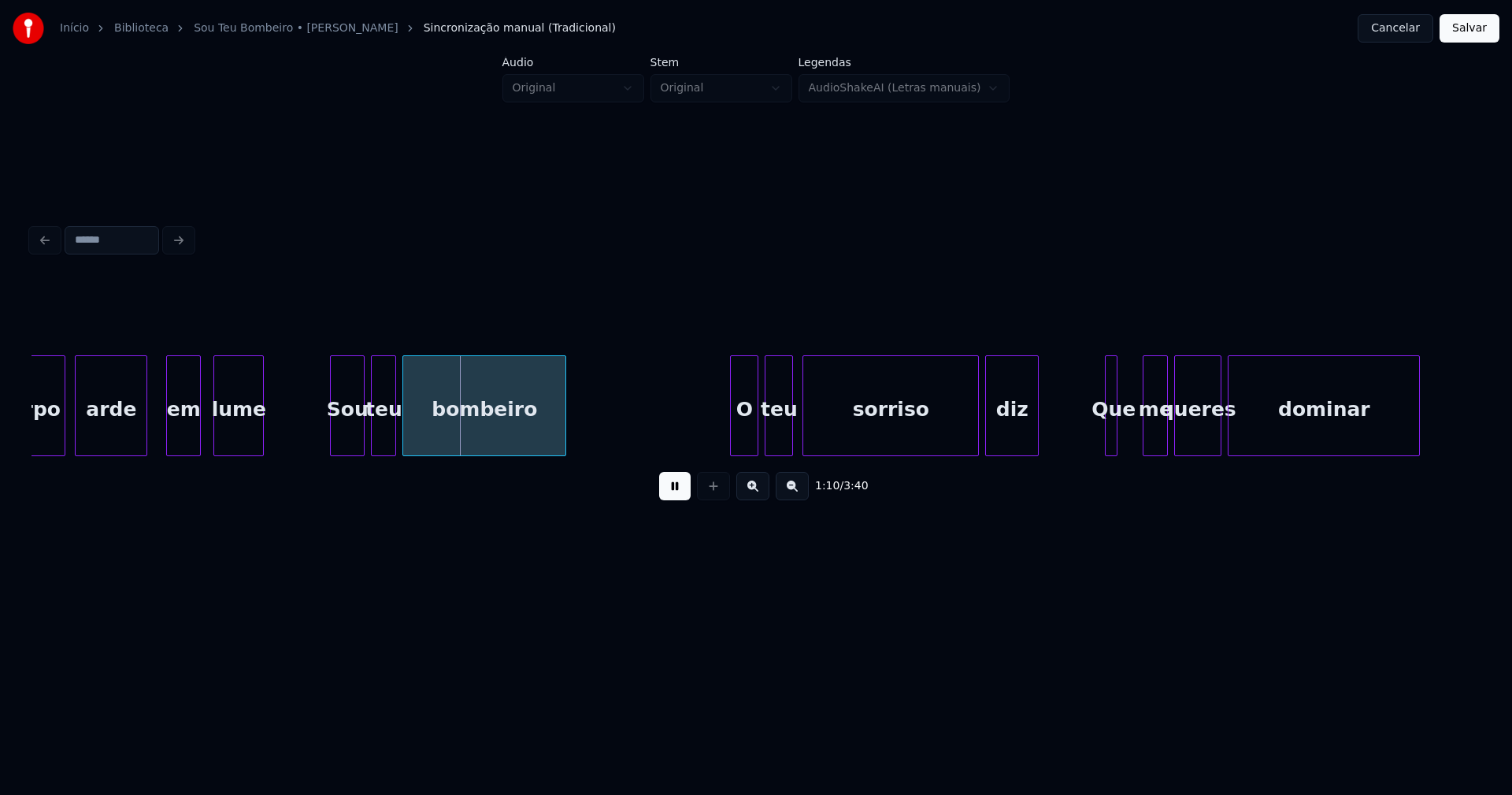
scroll to position [0, 10653]
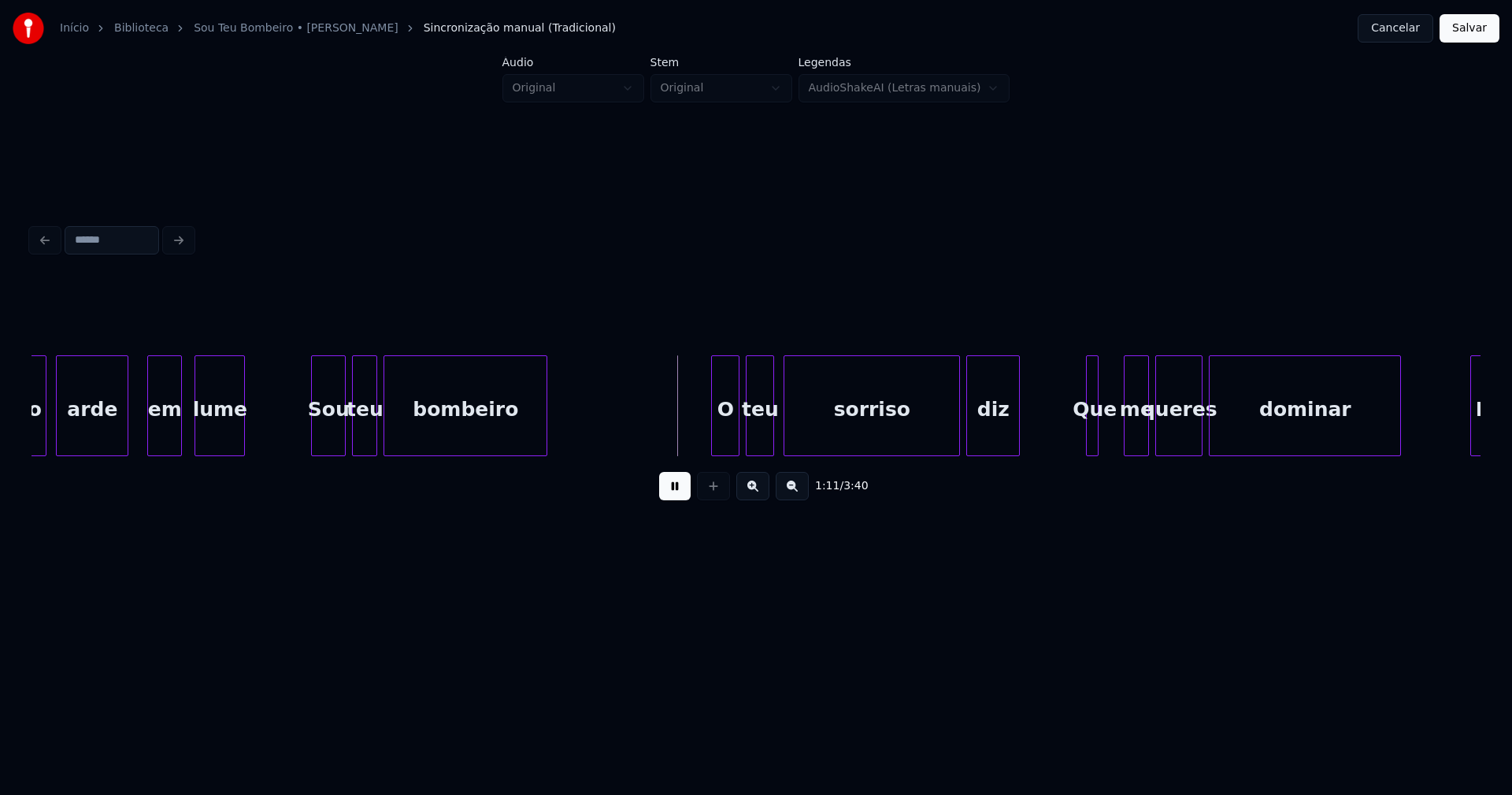
click at [296, 429] on div at bounding box center [296, 406] width 4 height 99
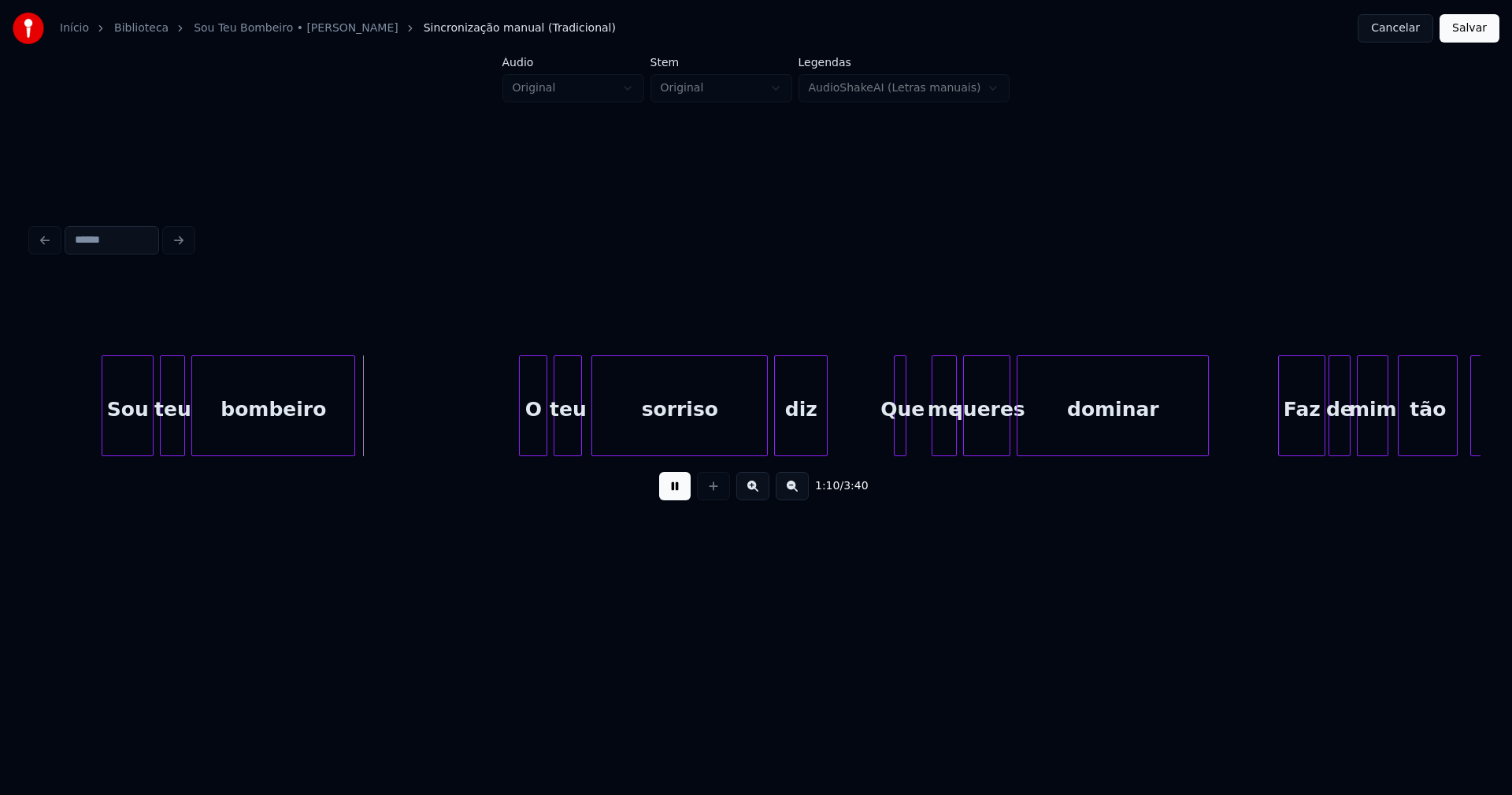
scroll to position [0, 11058]
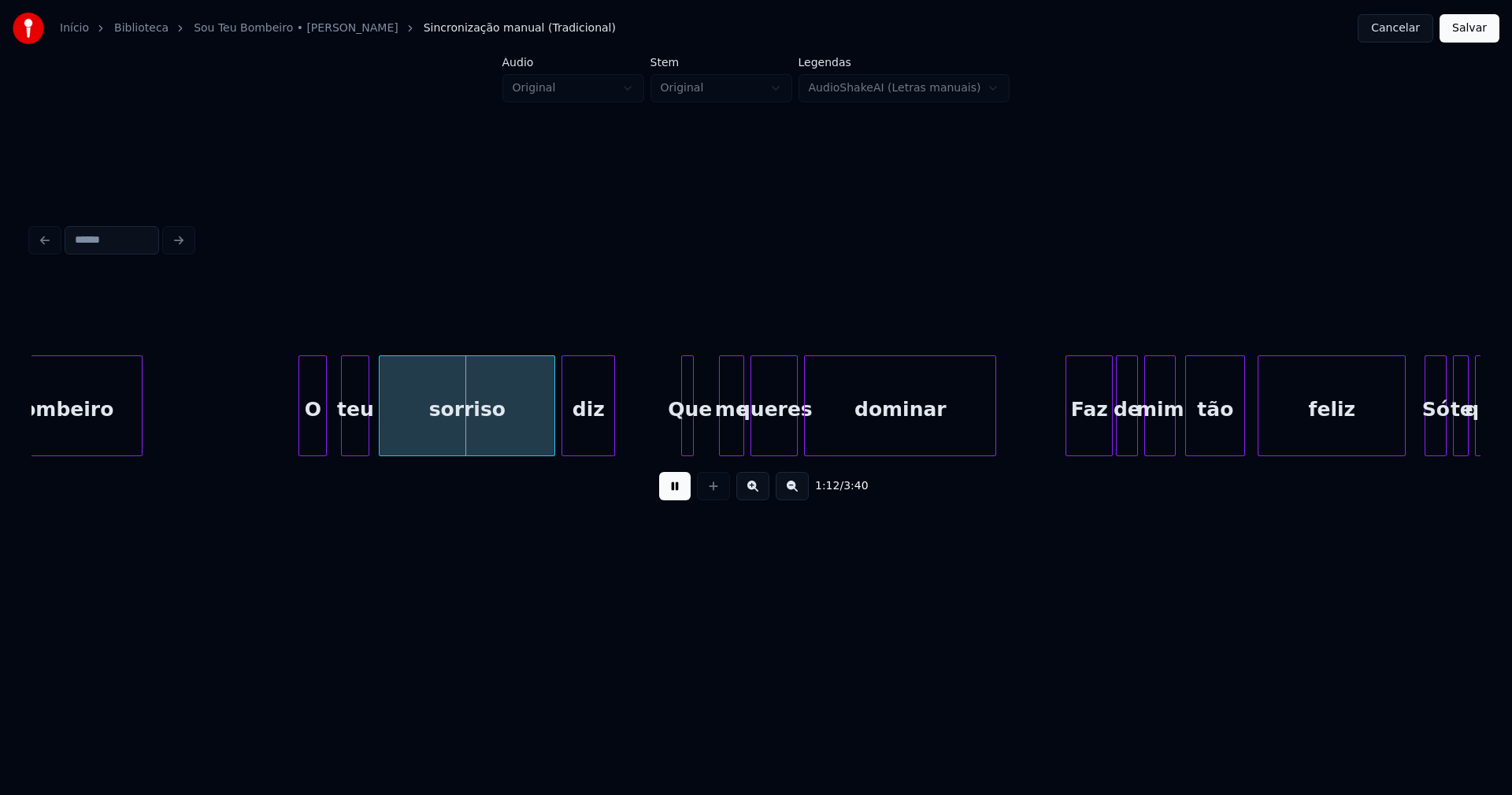
click at [313, 433] on div "O" at bounding box center [312, 409] width 27 height 107
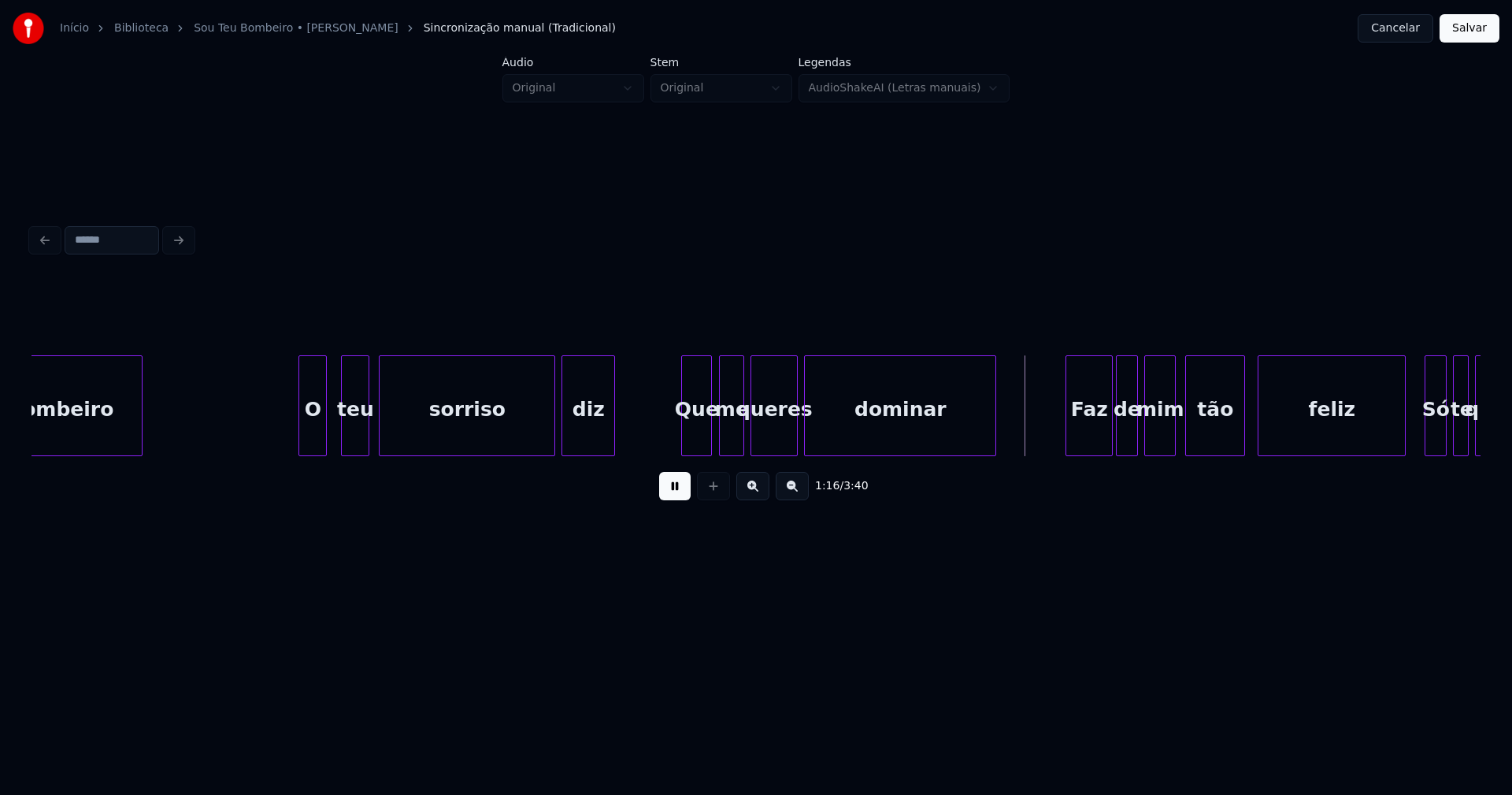
click at [709, 438] on div at bounding box center [708, 406] width 4 height 99
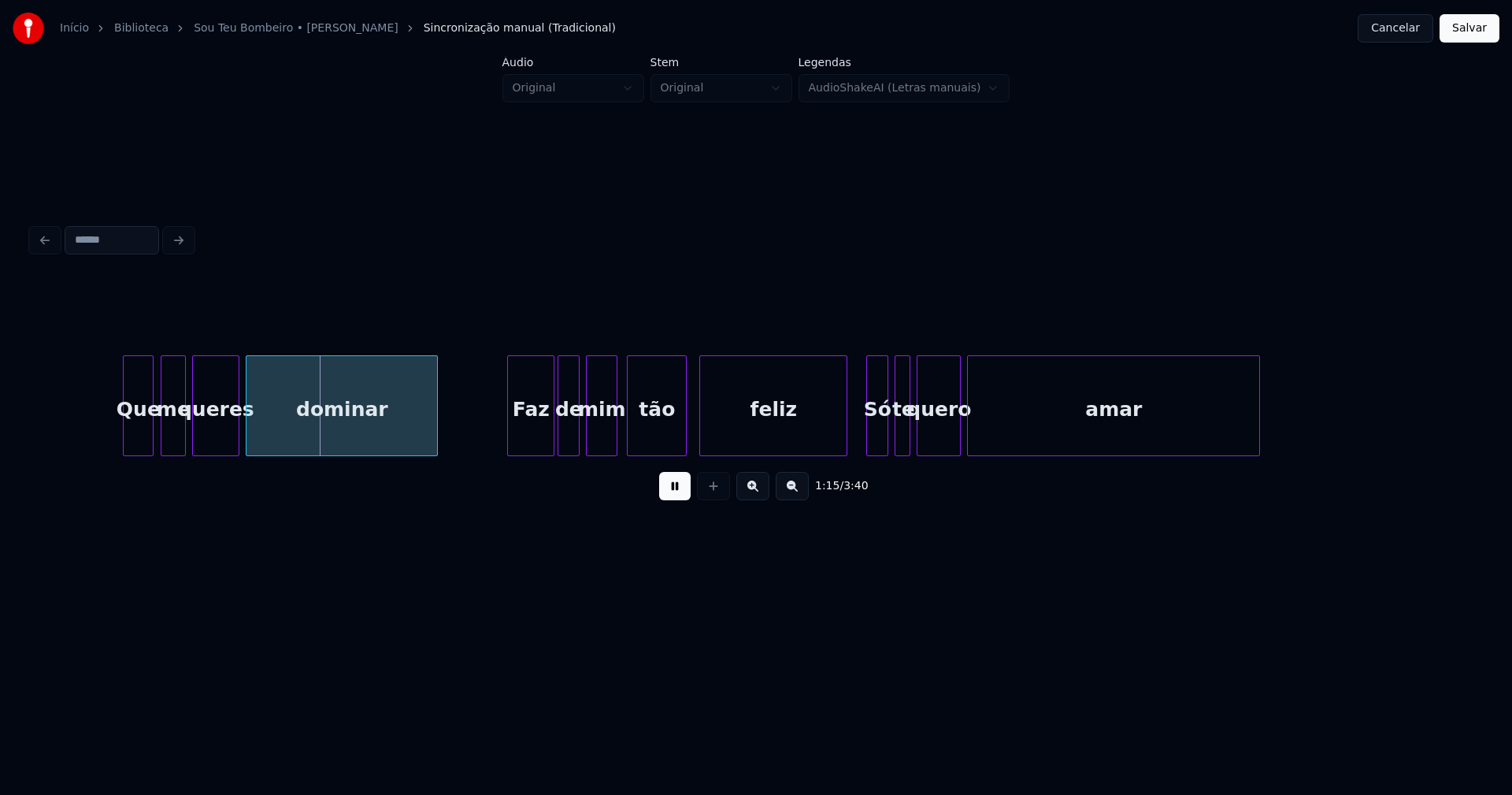
scroll to position [0, 11655]
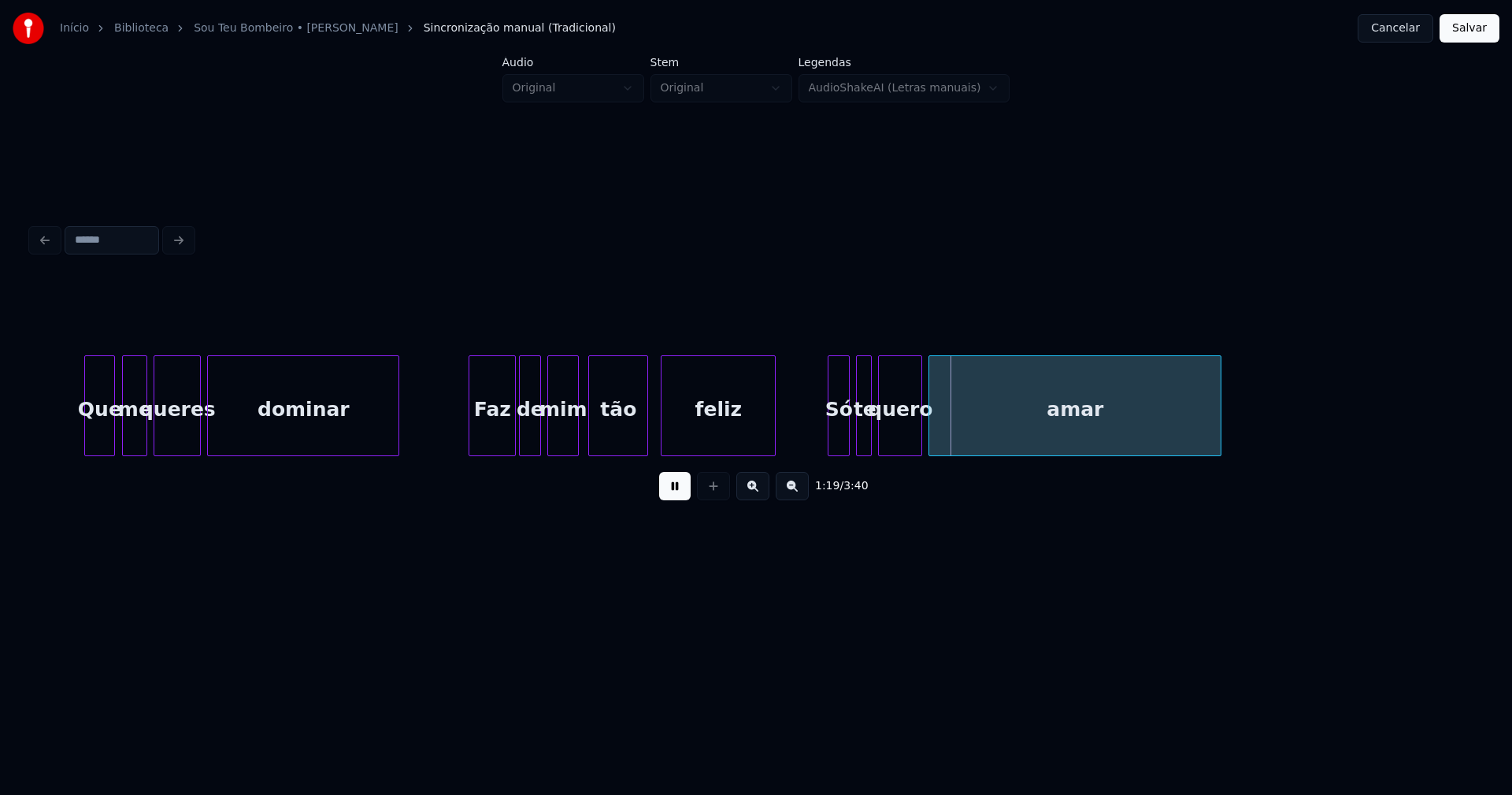
click at [773, 437] on div at bounding box center [772, 406] width 4 height 99
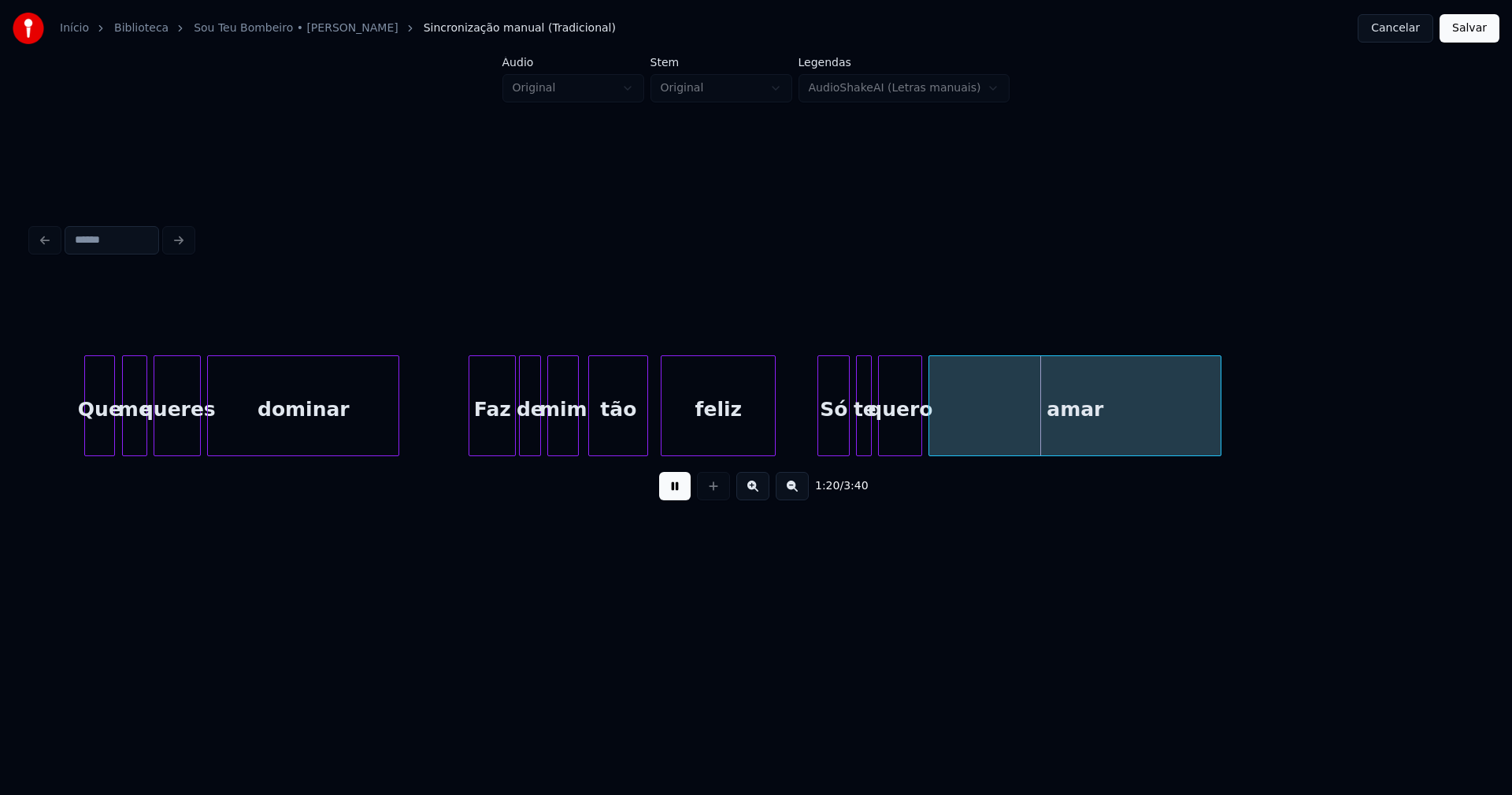
click at [821, 444] on div at bounding box center [820, 406] width 4 height 99
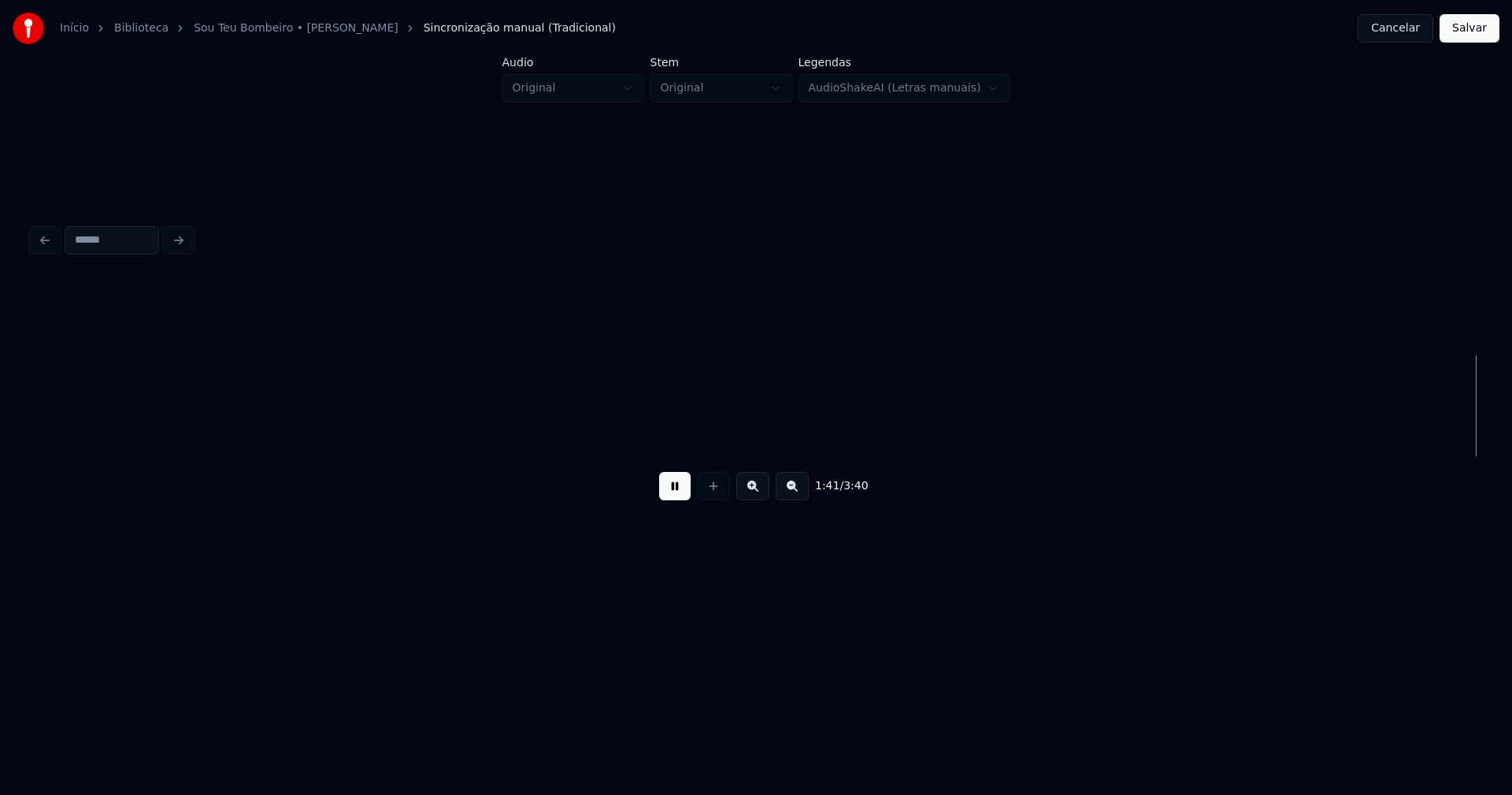
scroll to position [0, 15982]
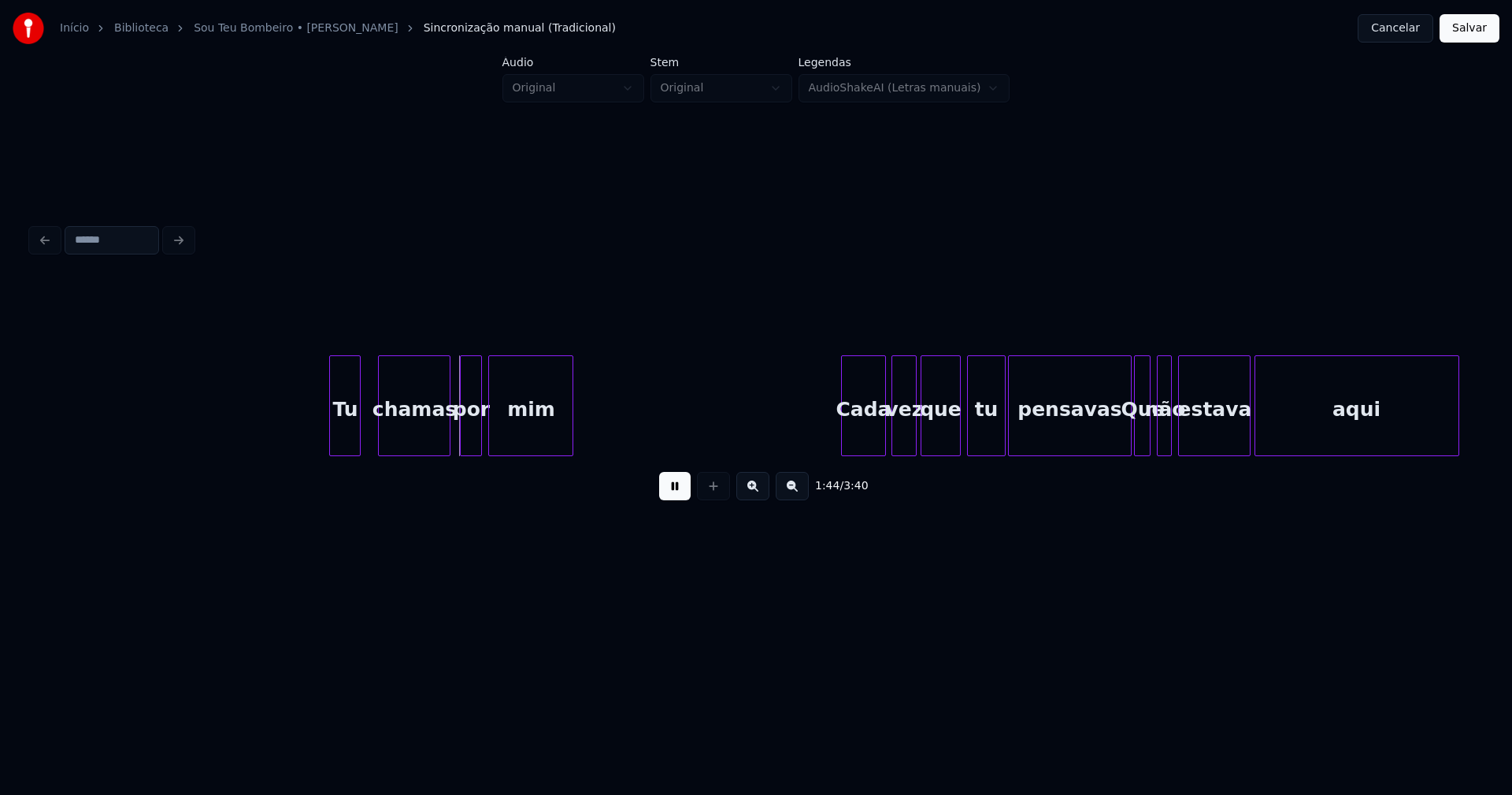
click at [341, 435] on div "Tu" at bounding box center [345, 409] width 30 height 107
click at [400, 436] on div "chamas" at bounding box center [413, 409] width 71 height 107
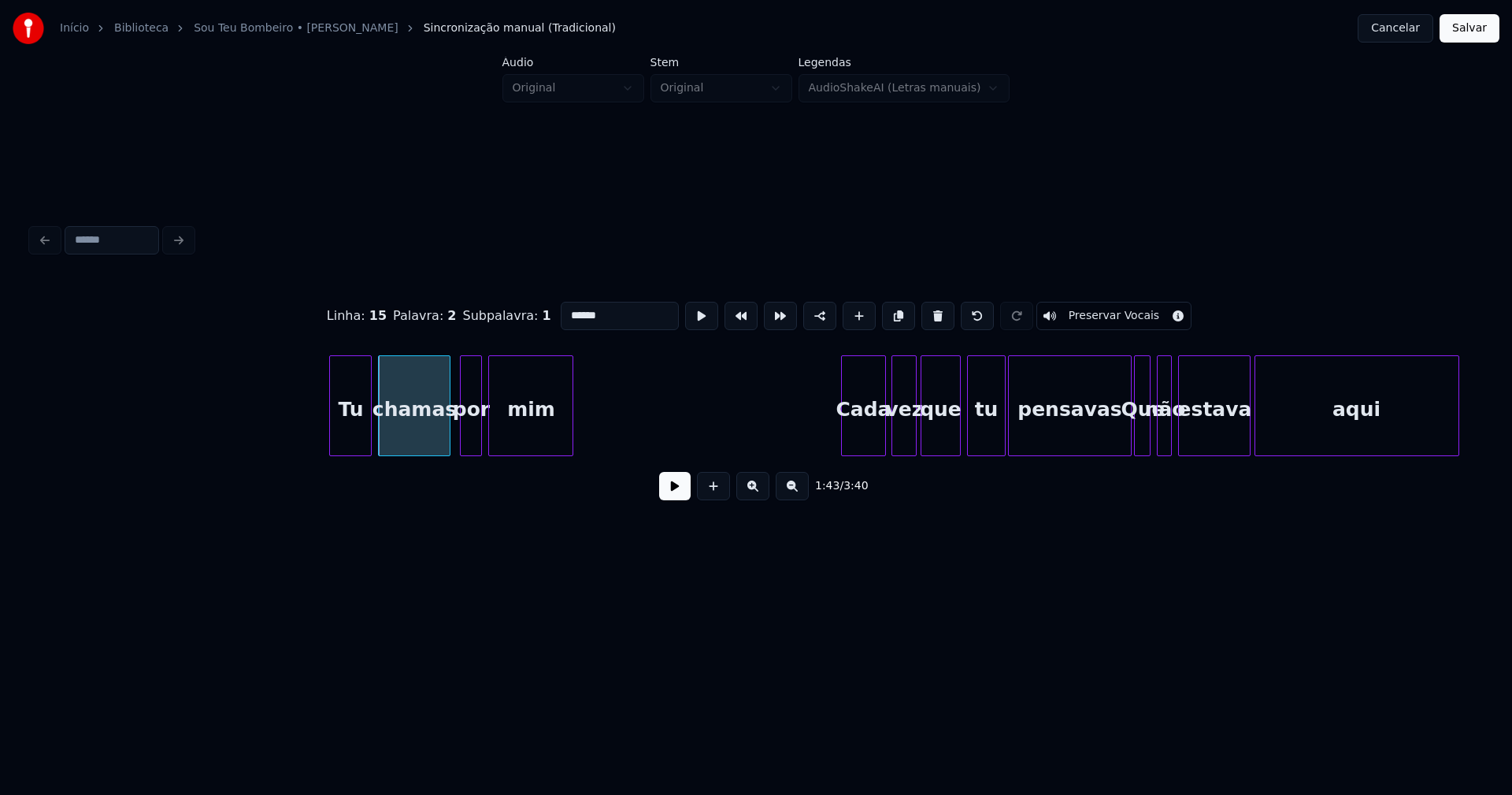
click at [367, 437] on div at bounding box center [368, 406] width 4 height 99
click at [677, 492] on button at bounding box center [675, 486] width 31 height 29
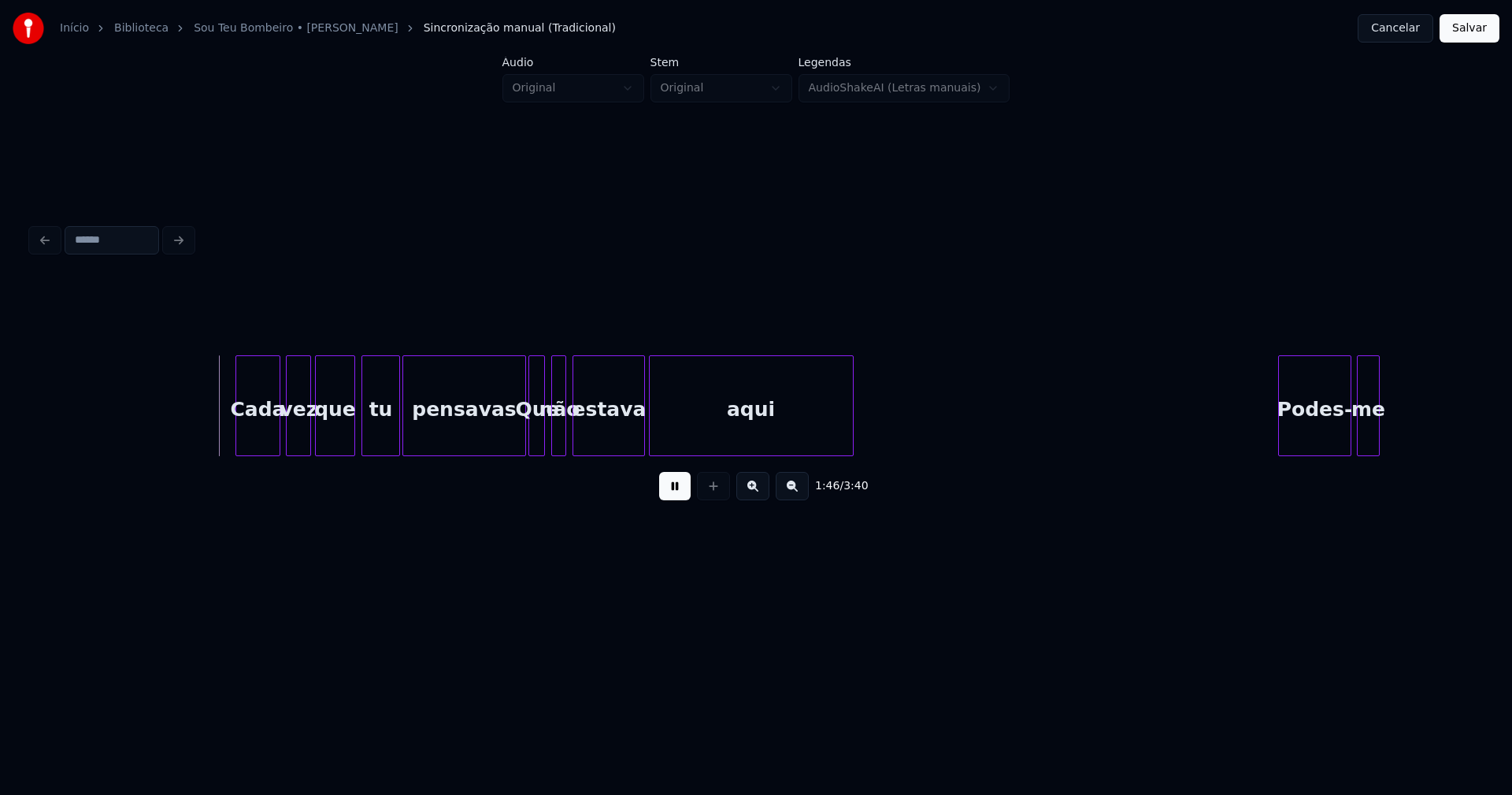
scroll to position [0, 16626]
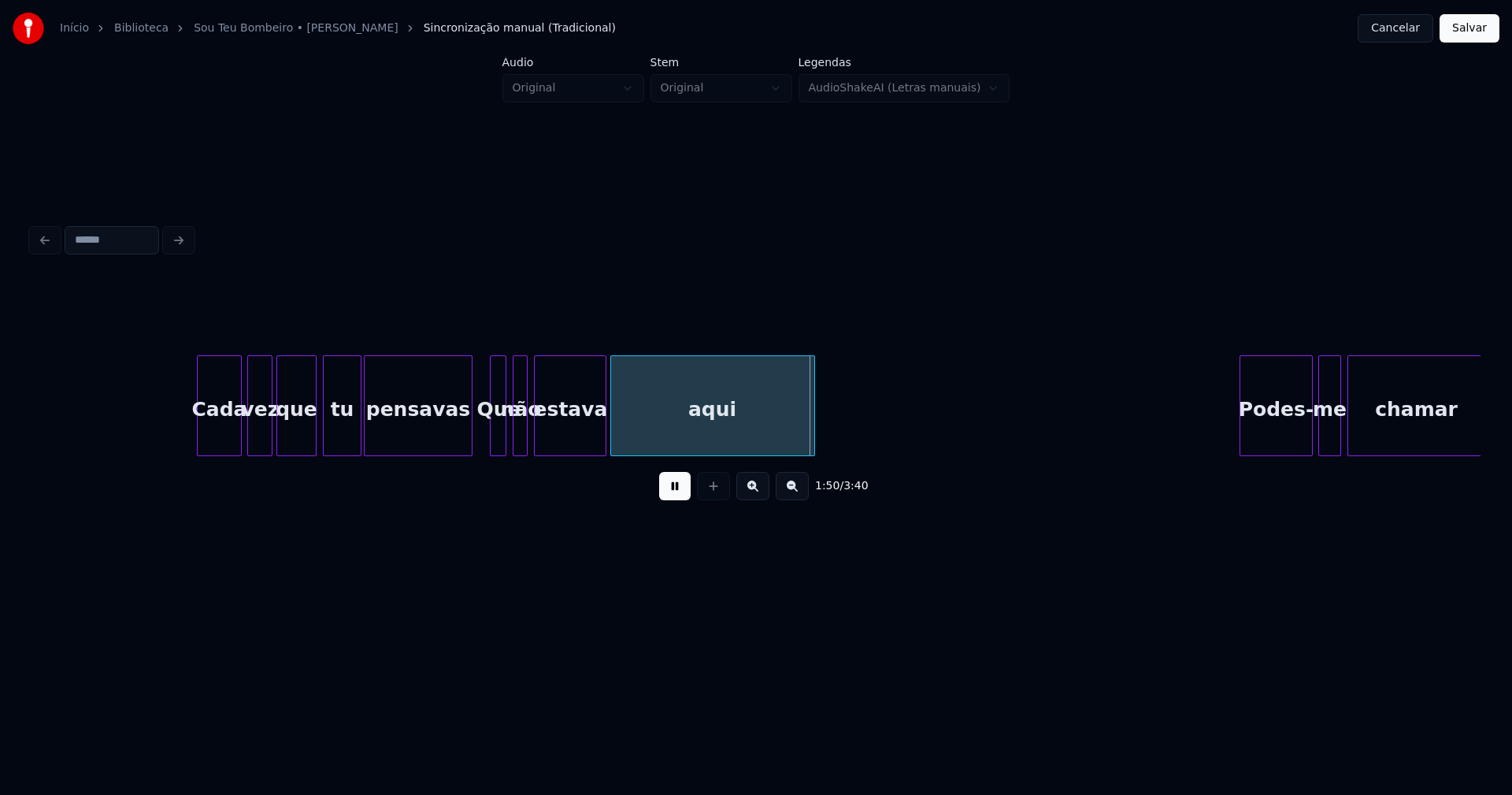
click at [469, 449] on div "pensavas" at bounding box center [418, 406] width 108 height 101
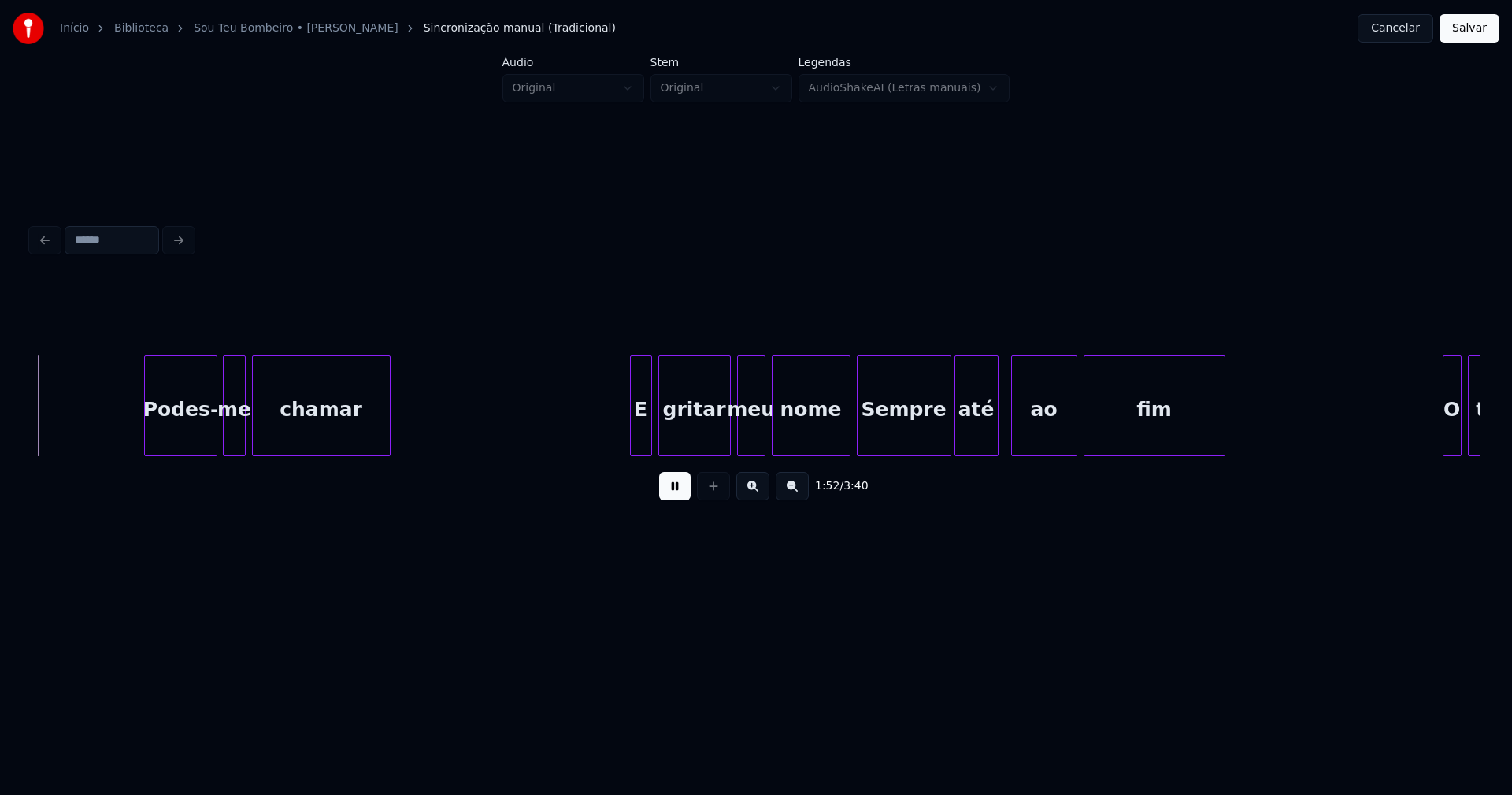
scroll to position [0, 17726]
click at [171, 428] on div "Podes-" at bounding box center [172, 409] width 71 height 107
click at [615, 440] on div at bounding box center [617, 406] width 4 height 99
click at [830, 445] on div at bounding box center [830, 406] width 4 height 99
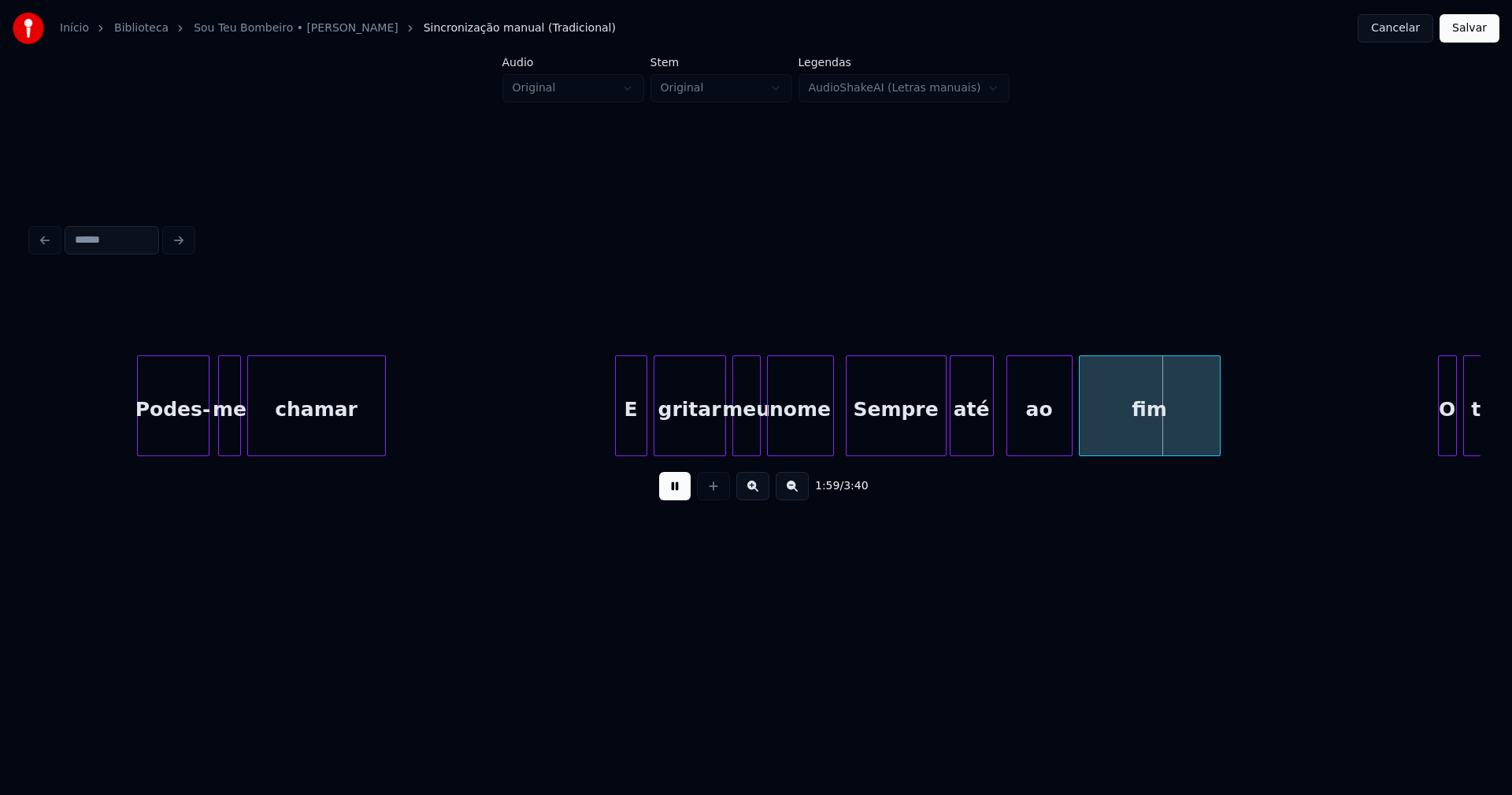
click at [849, 441] on div at bounding box center [848, 406] width 4 height 99
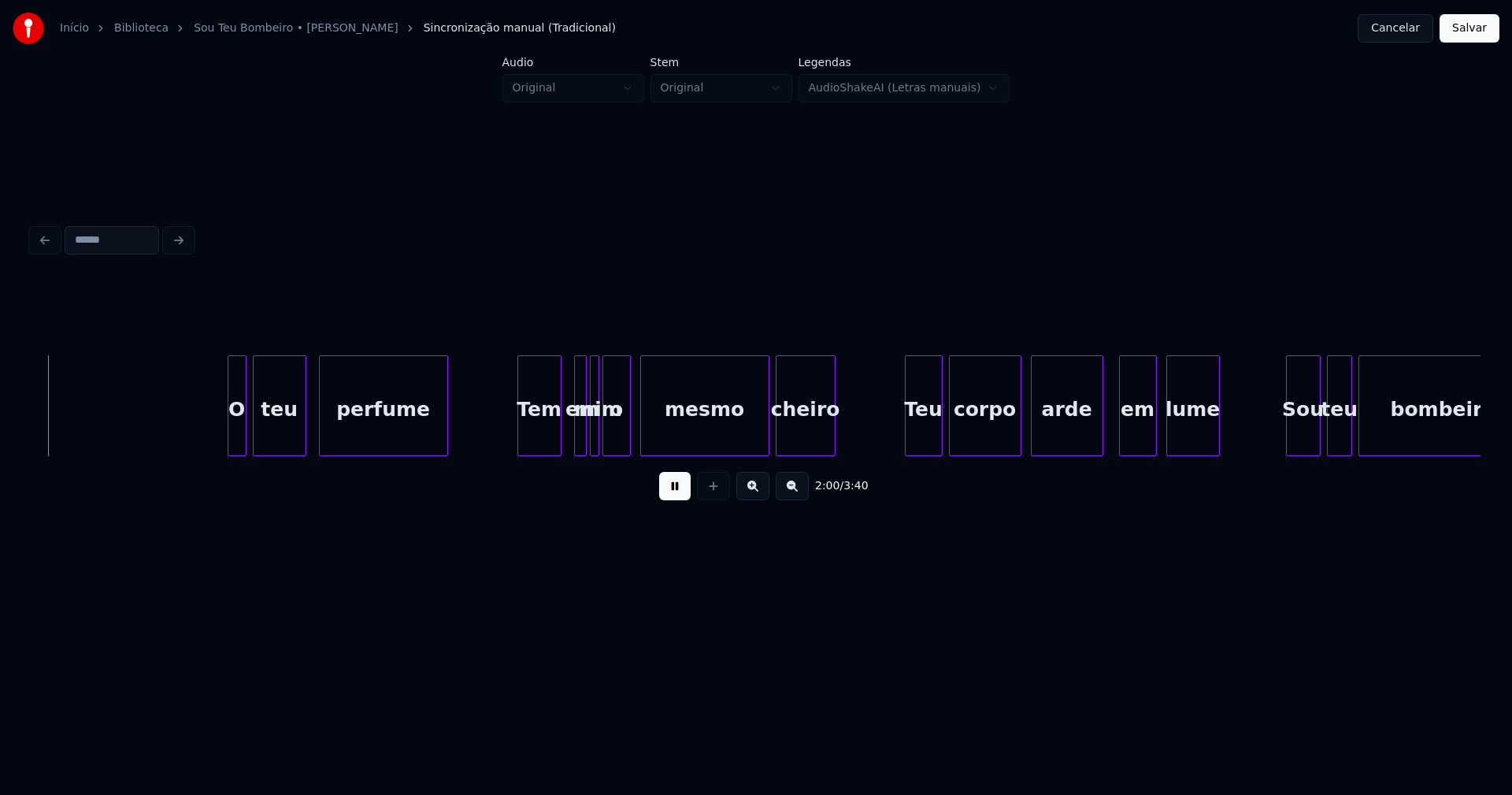
scroll to position [0, 18949]
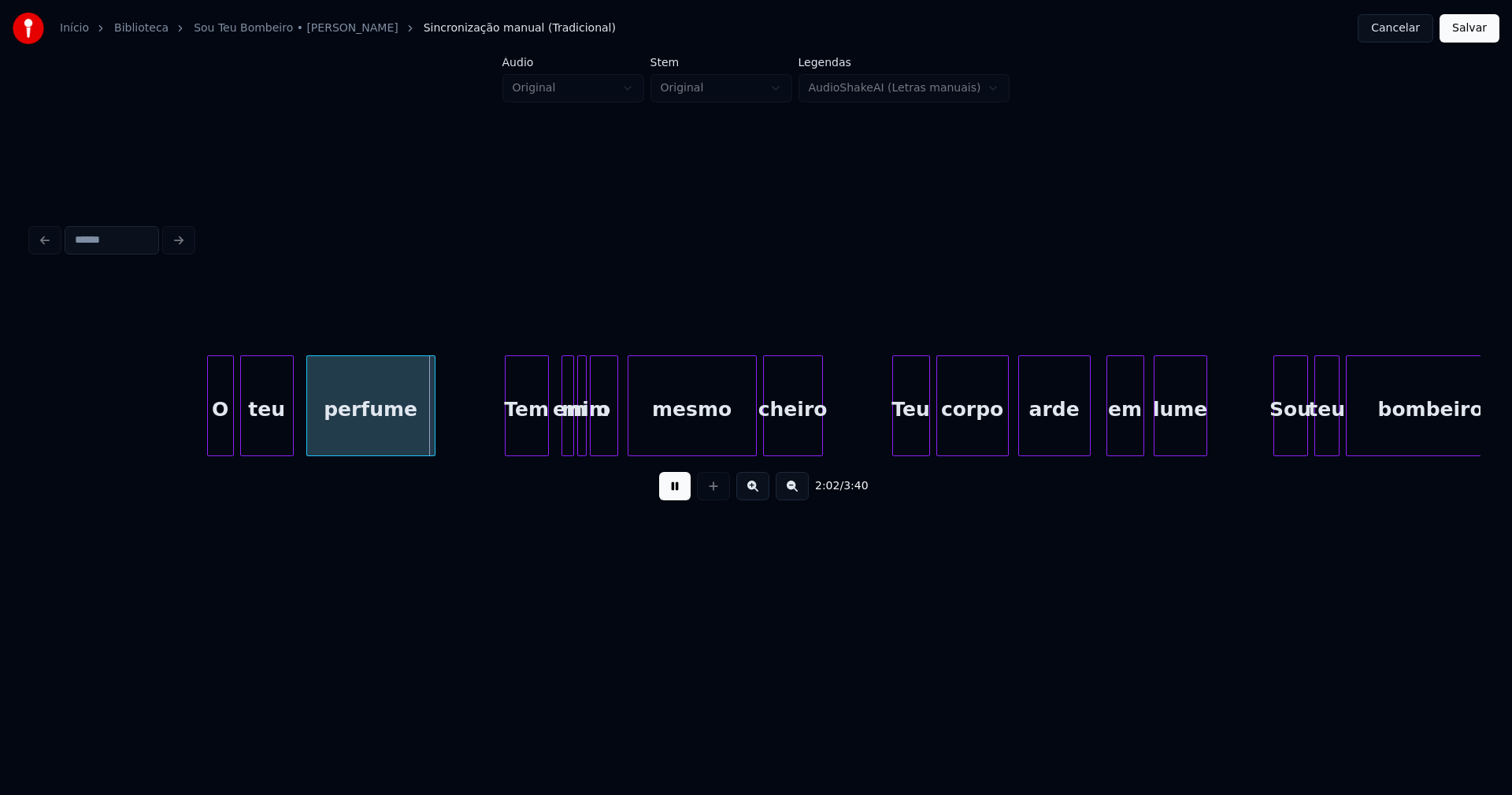
click at [210, 441] on div at bounding box center [210, 406] width 4 height 99
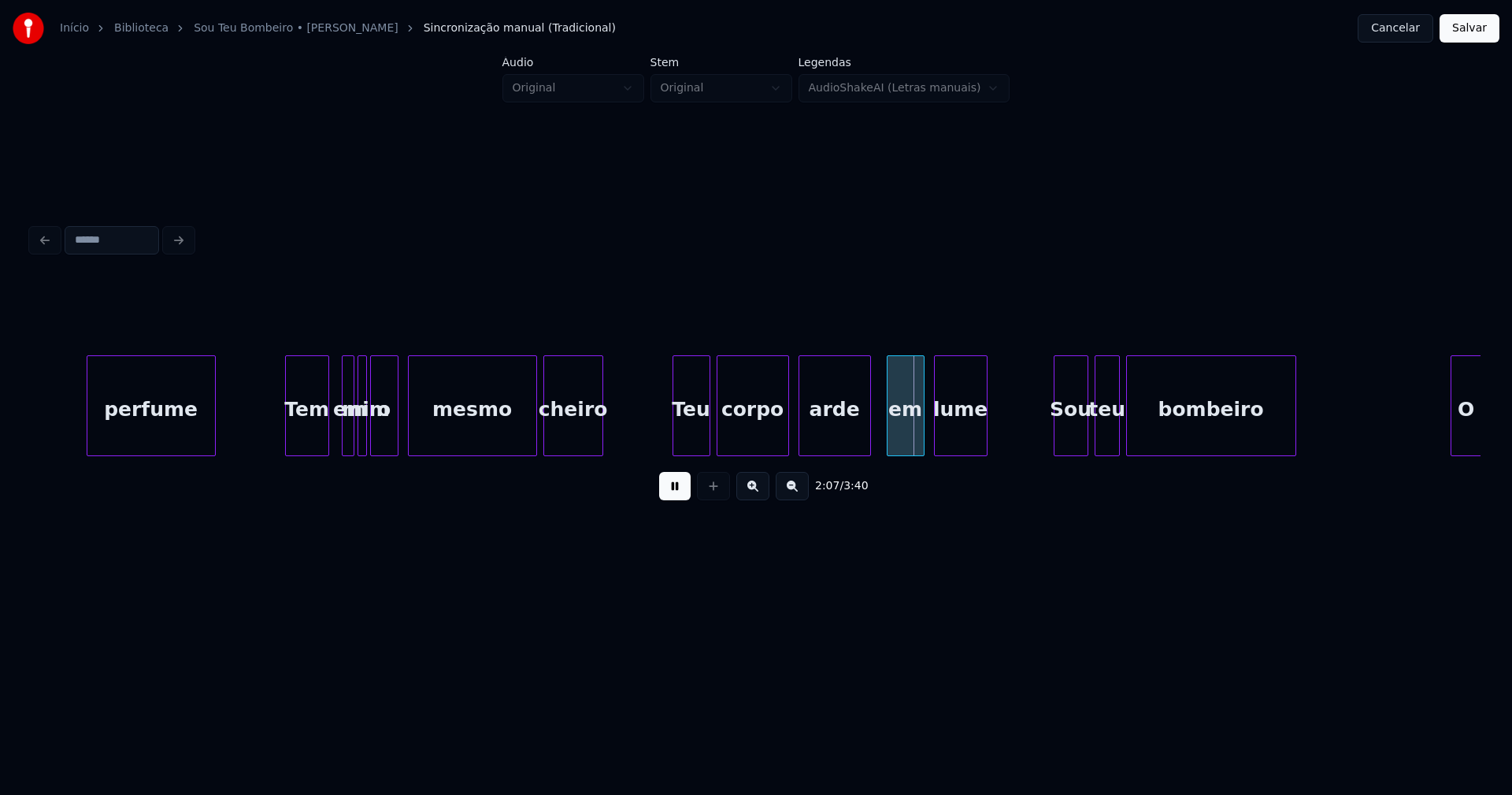
scroll to position [0, 19419]
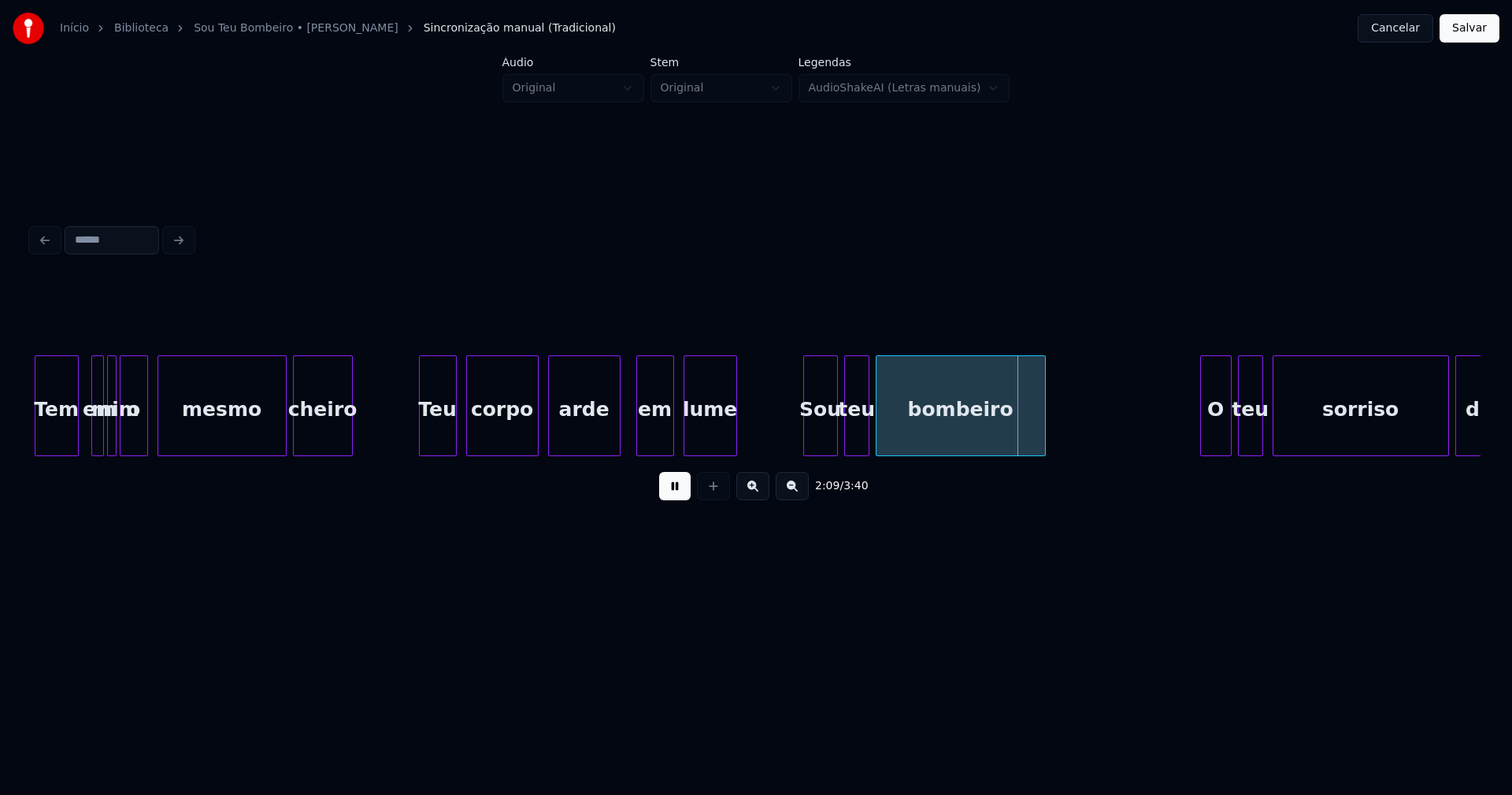
click at [437, 431] on div "Teu" at bounding box center [438, 409] width 37 height 107
click at [595, 442] on div at bounding box center [595, 406] width 4 height 99
click at [607, 434] on div at bounding box center [607, 406] width 4 height 99
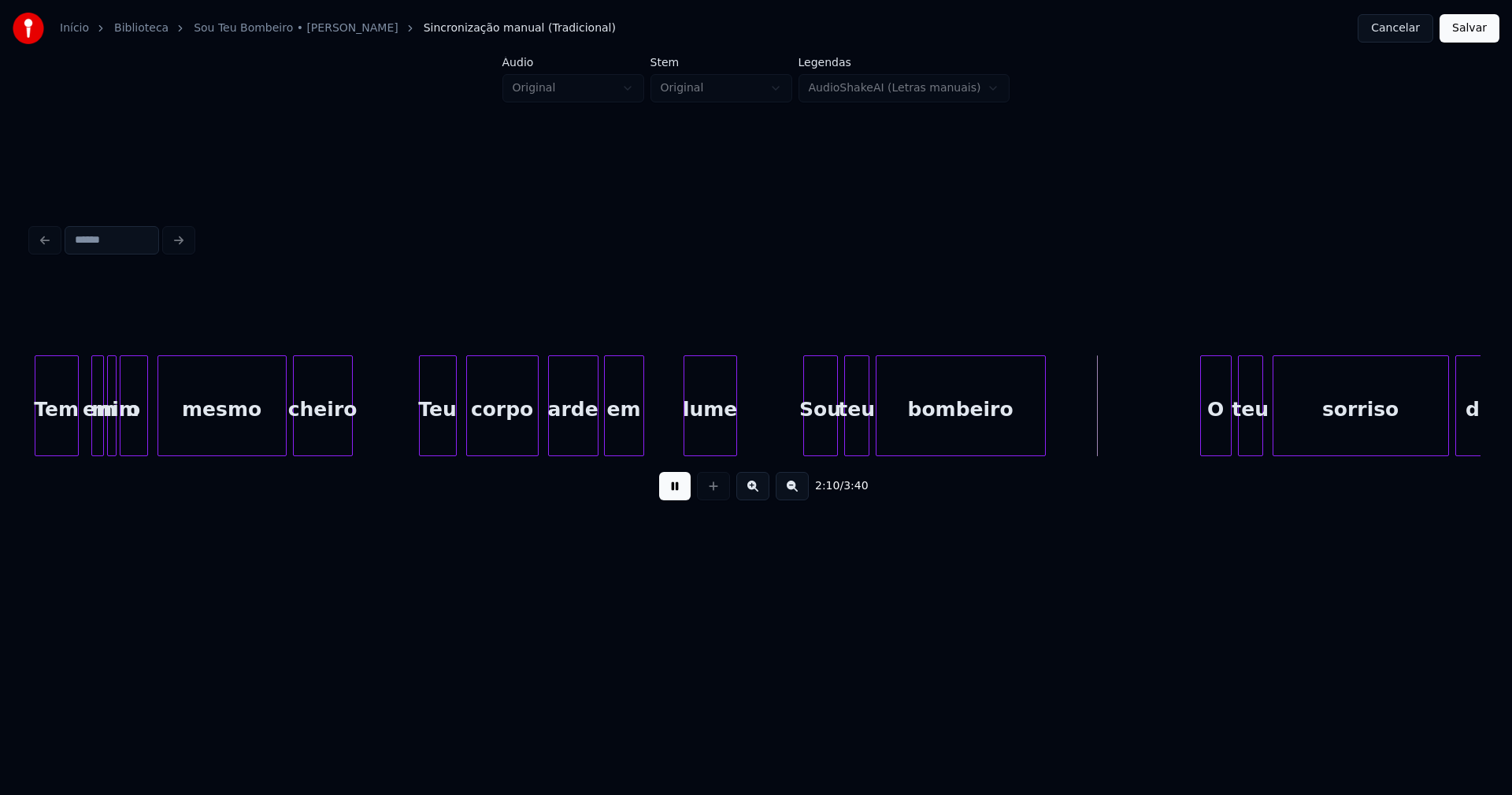
click at [642, 438] on div at bounding box center [641, 406] width 4 height 99
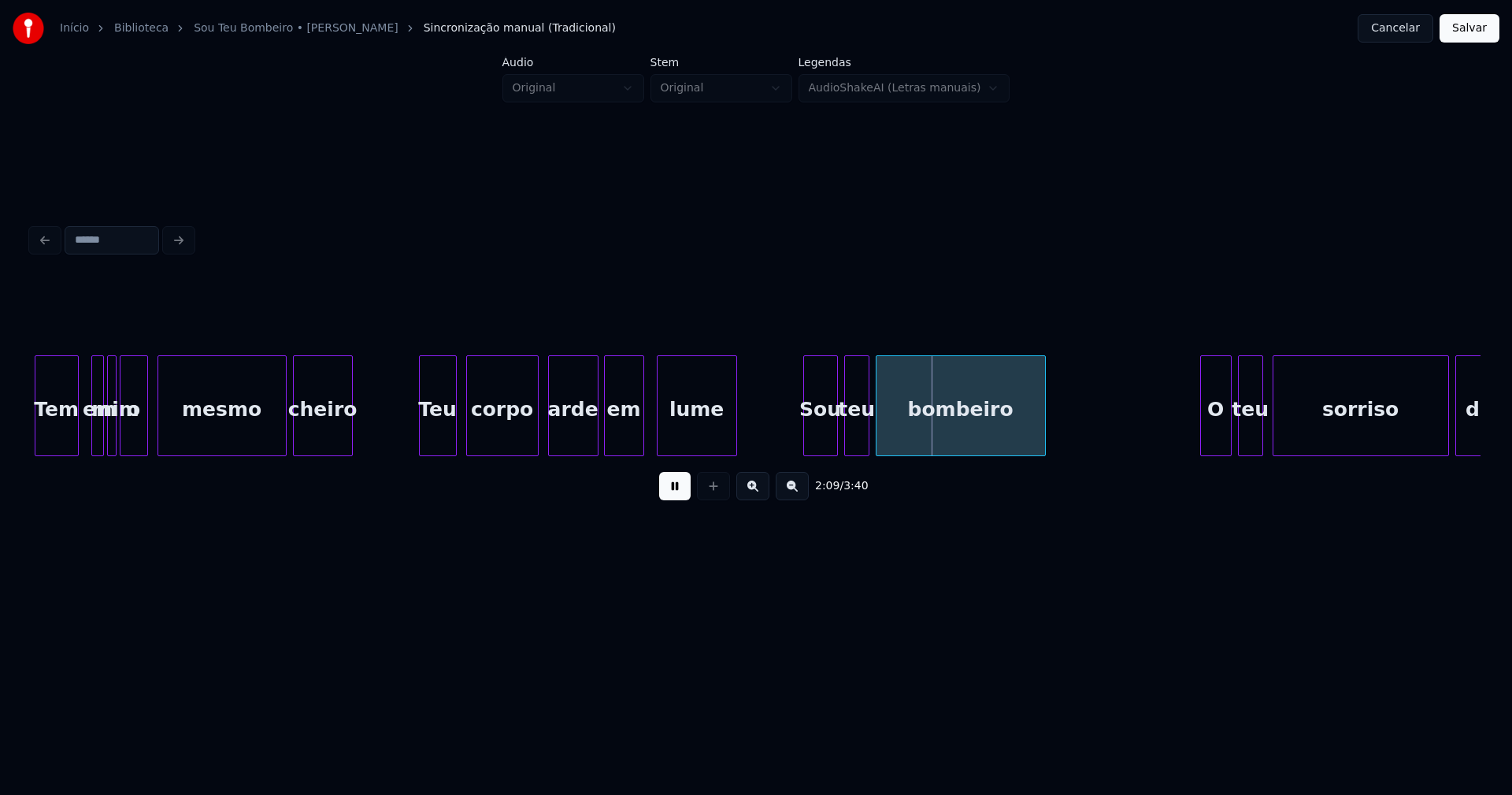
click at [657, 439] on div at bounding box center [659, 406] width 4 height 99
click at [783, 441] on div at bounding box center [784, 406] width 4 height 99
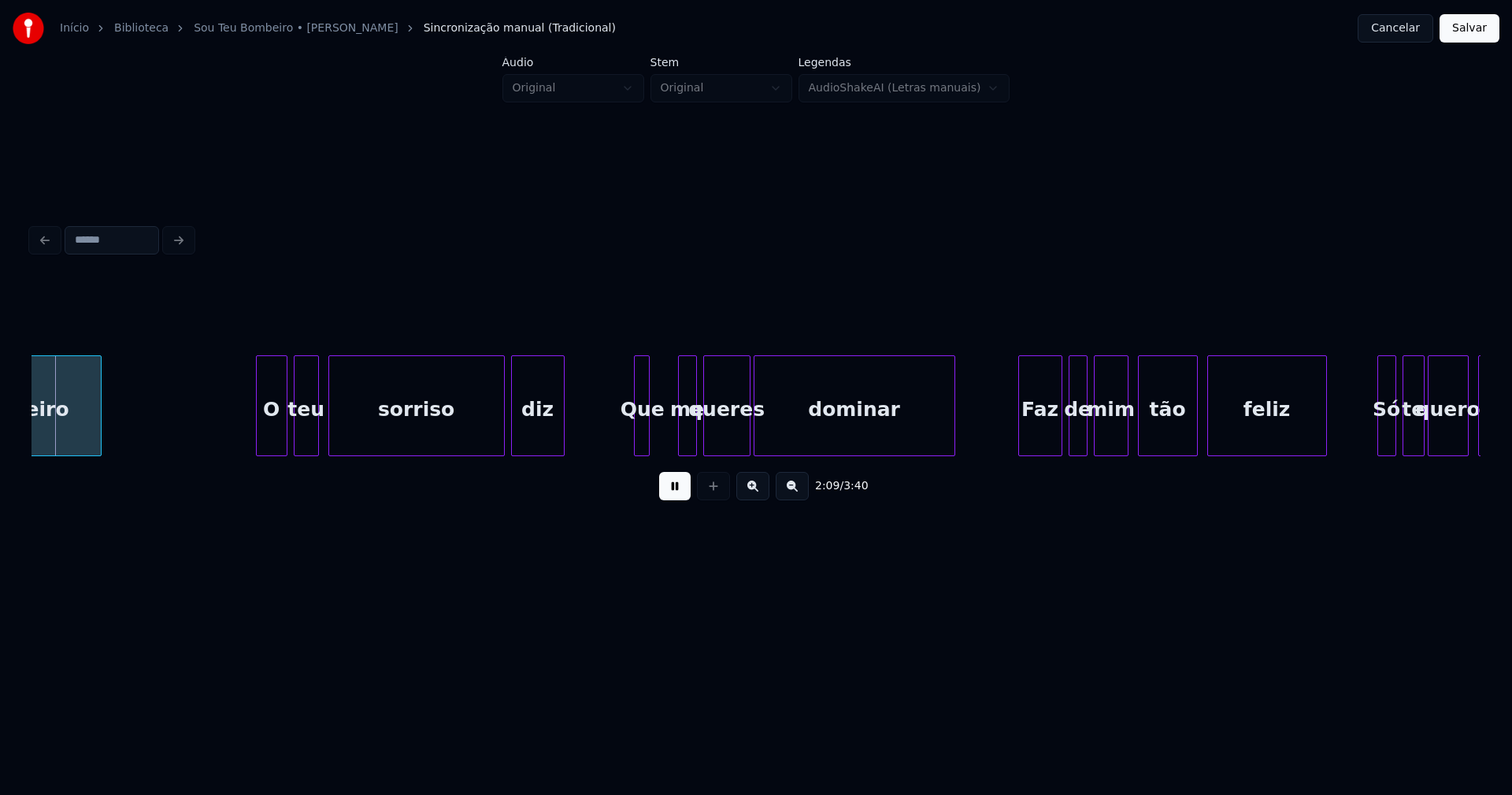
scroll to position [0, 20382]
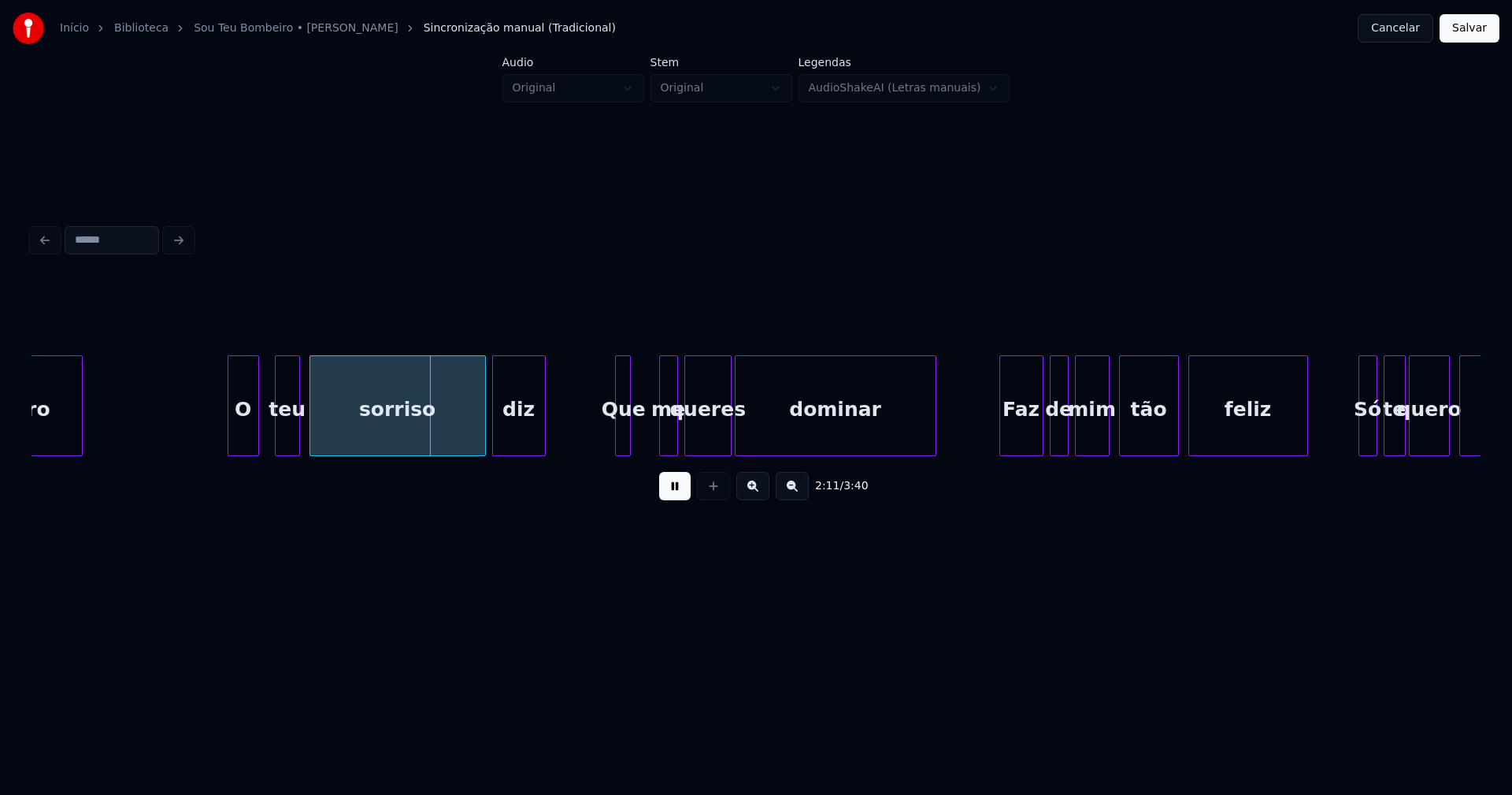
click at [242, 453] on div "bombeiro O teu sorriso diz Que me queres dominar Faz de mim tão feliz Só te que…" at bounding box center [756, 406] width 1448 height 101
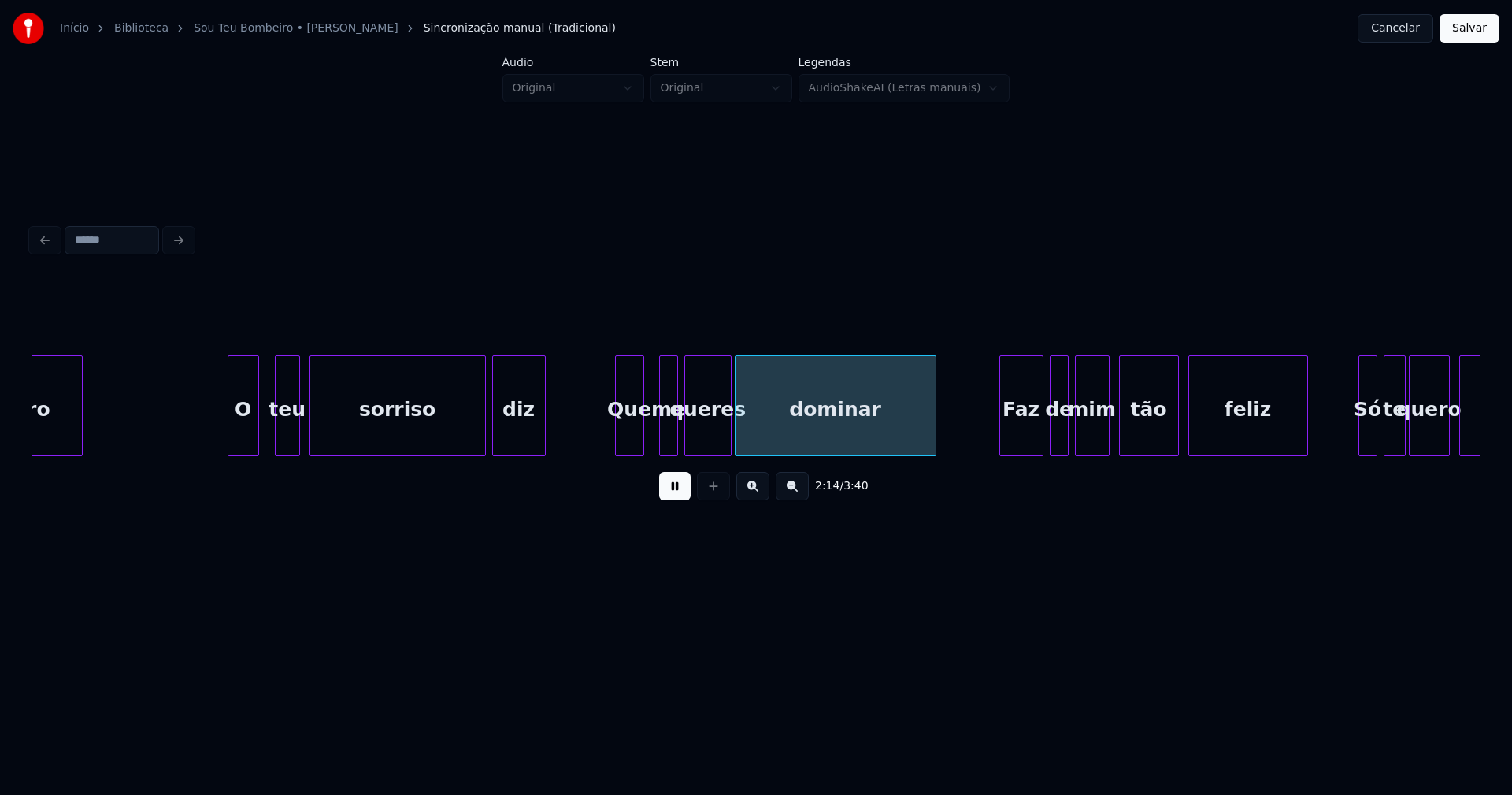
click at [641, 435] on div at bounding box center [641, 406] width 4 height 99
click at [661, 432] on div "me" at bounding box center [660, 409] width 17 height 107
click at [698, 440] on div "queres" at bounding box center [703, 409] width 45 height 107
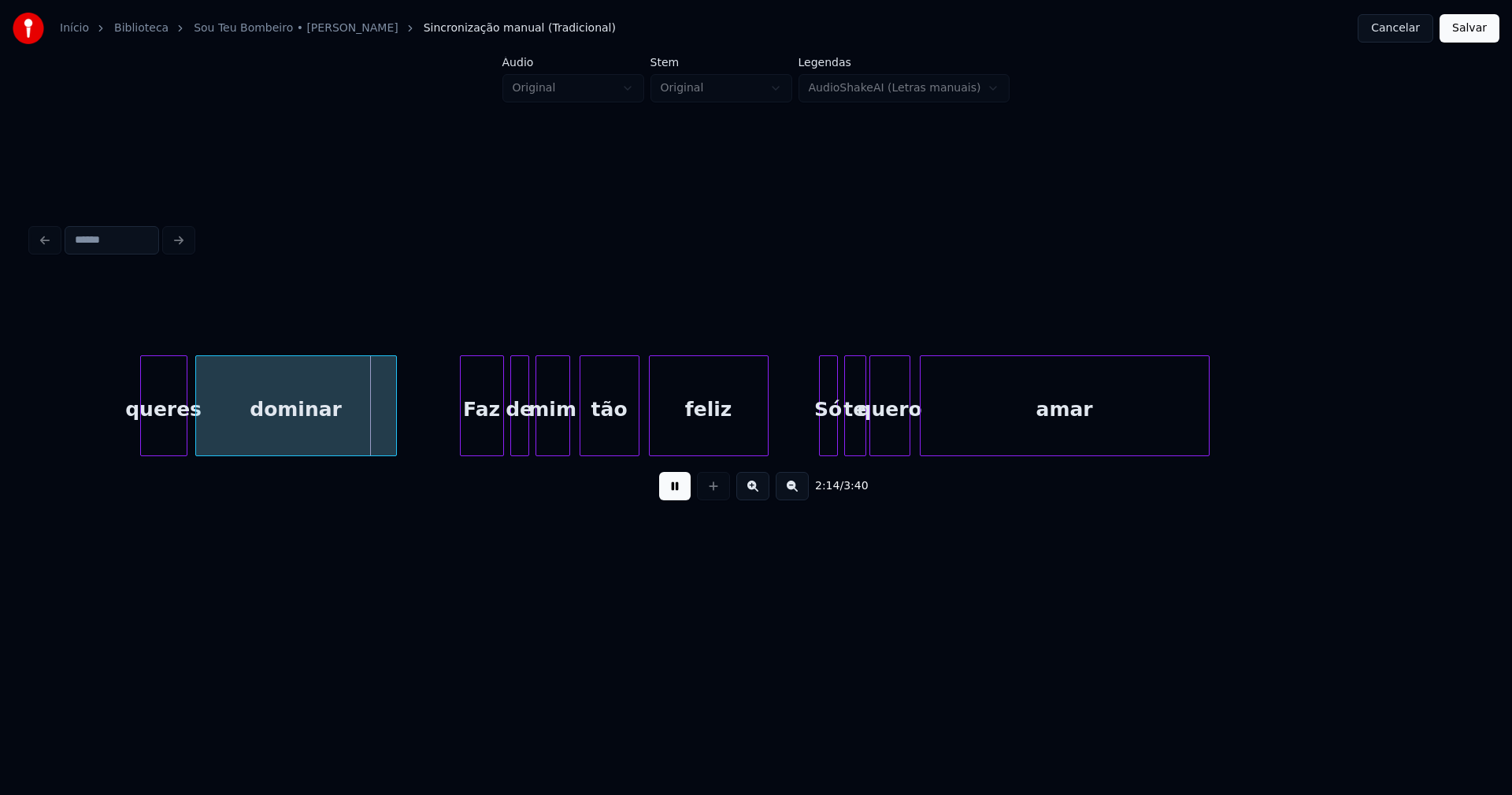
scroll to position [0, 21133]
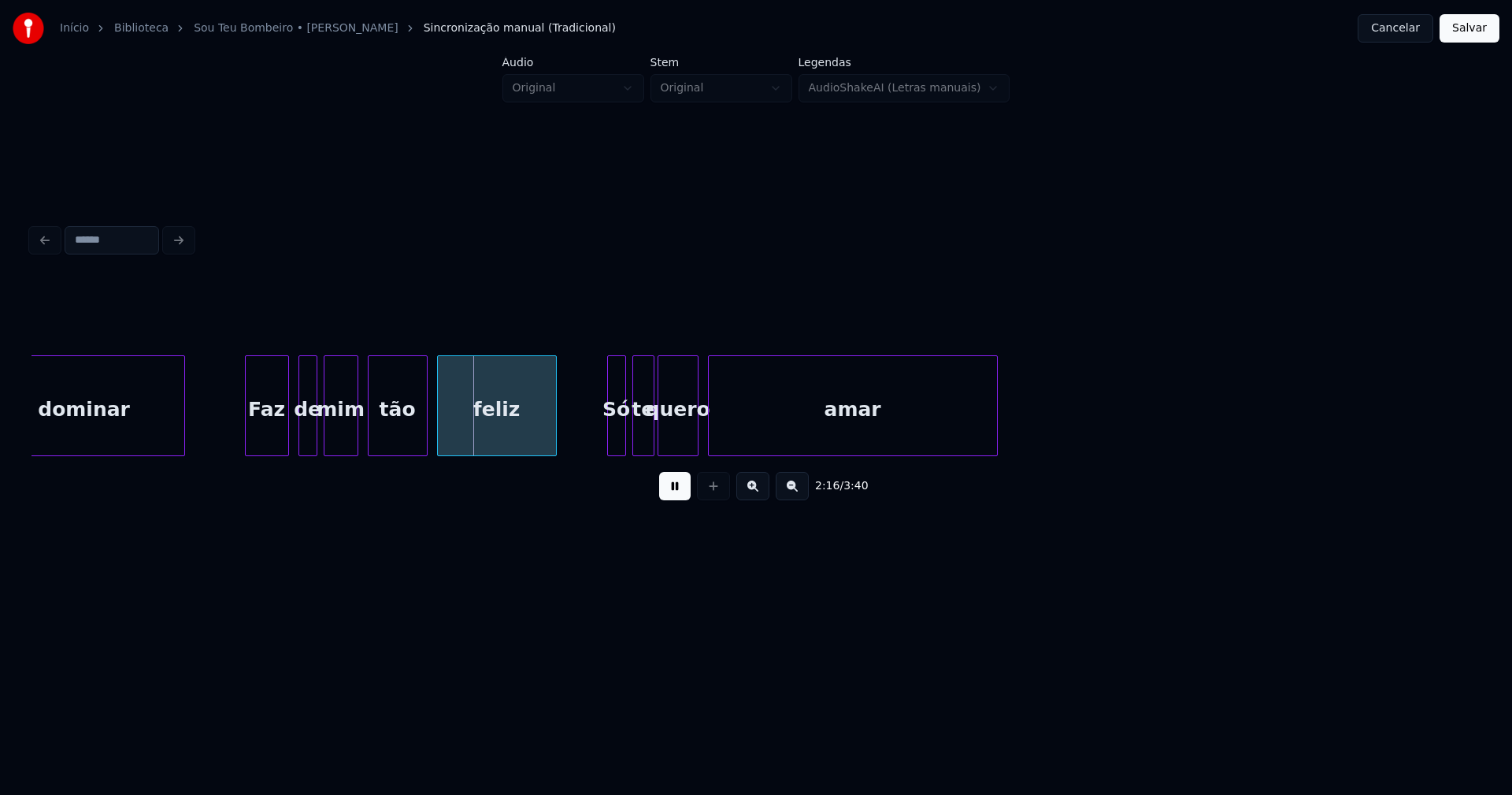
click at [262, 435] on div "Faz" at bounding box center [266, 409] width 43 height 107
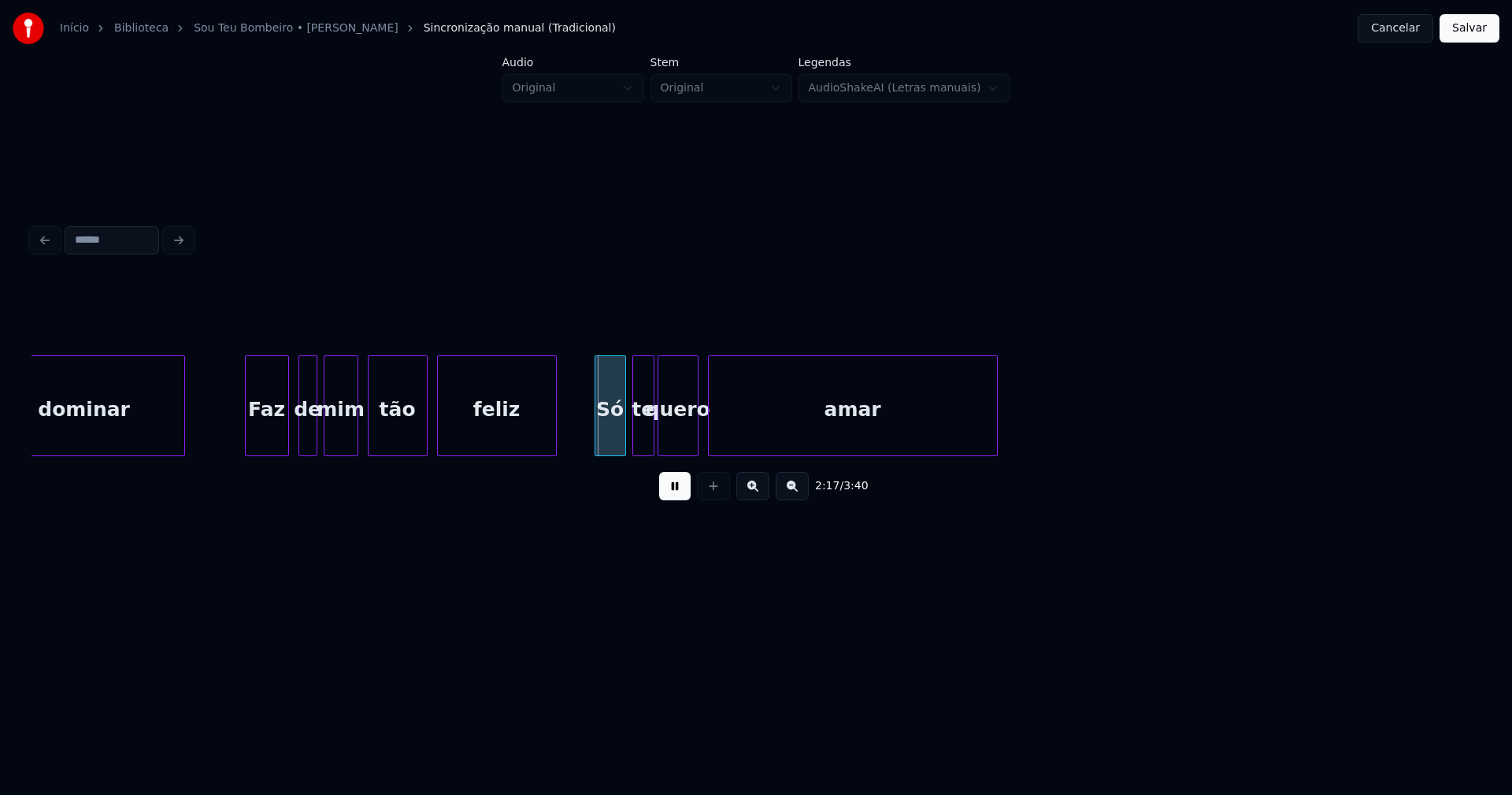
click at [595, 439] on div at bounding box center [597, 406] width 4 height 99
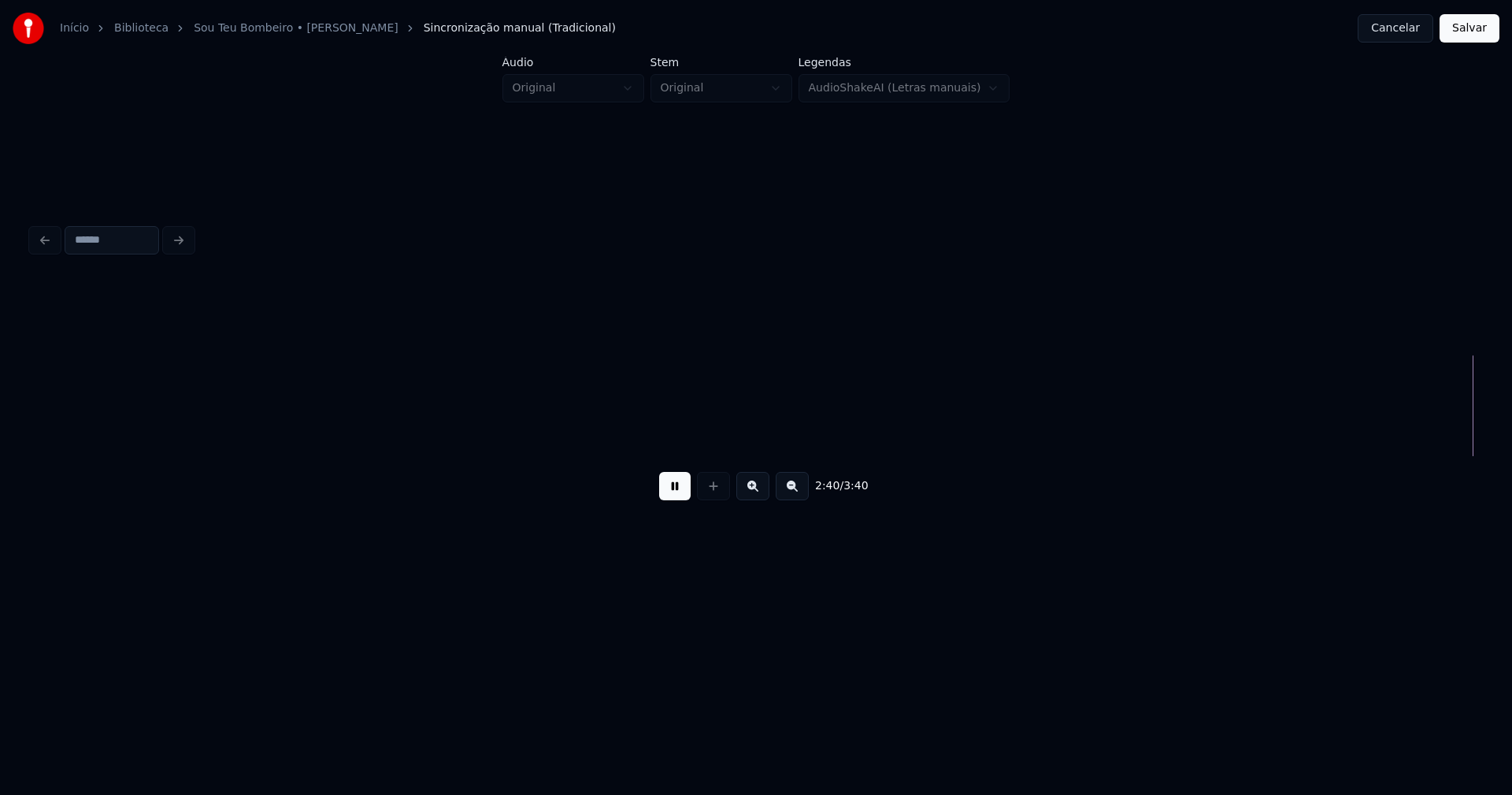
scroll to position [0, 25215]
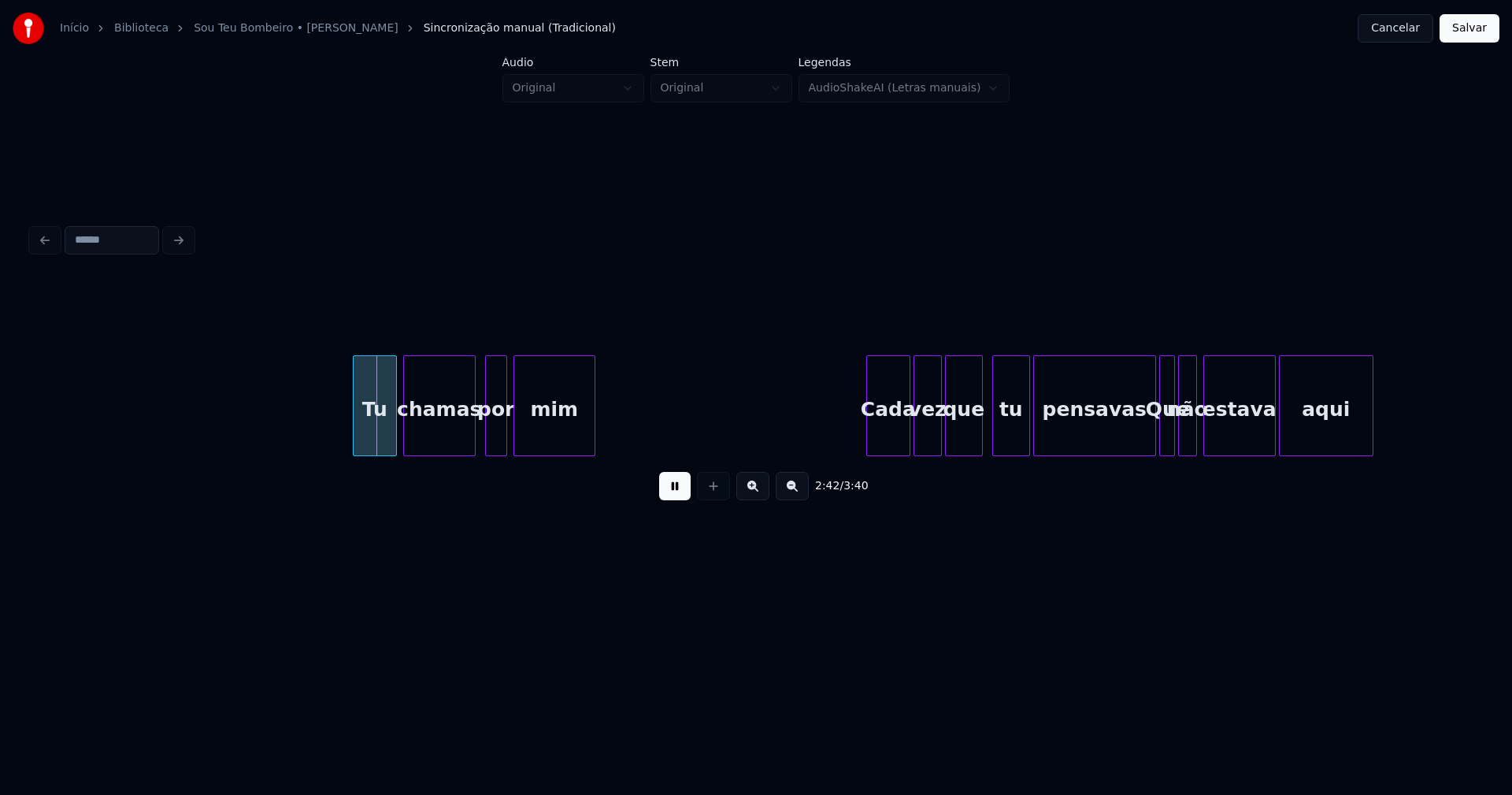
click at [353, 438] on div at bounding box center [355, 406] width 4 height 99
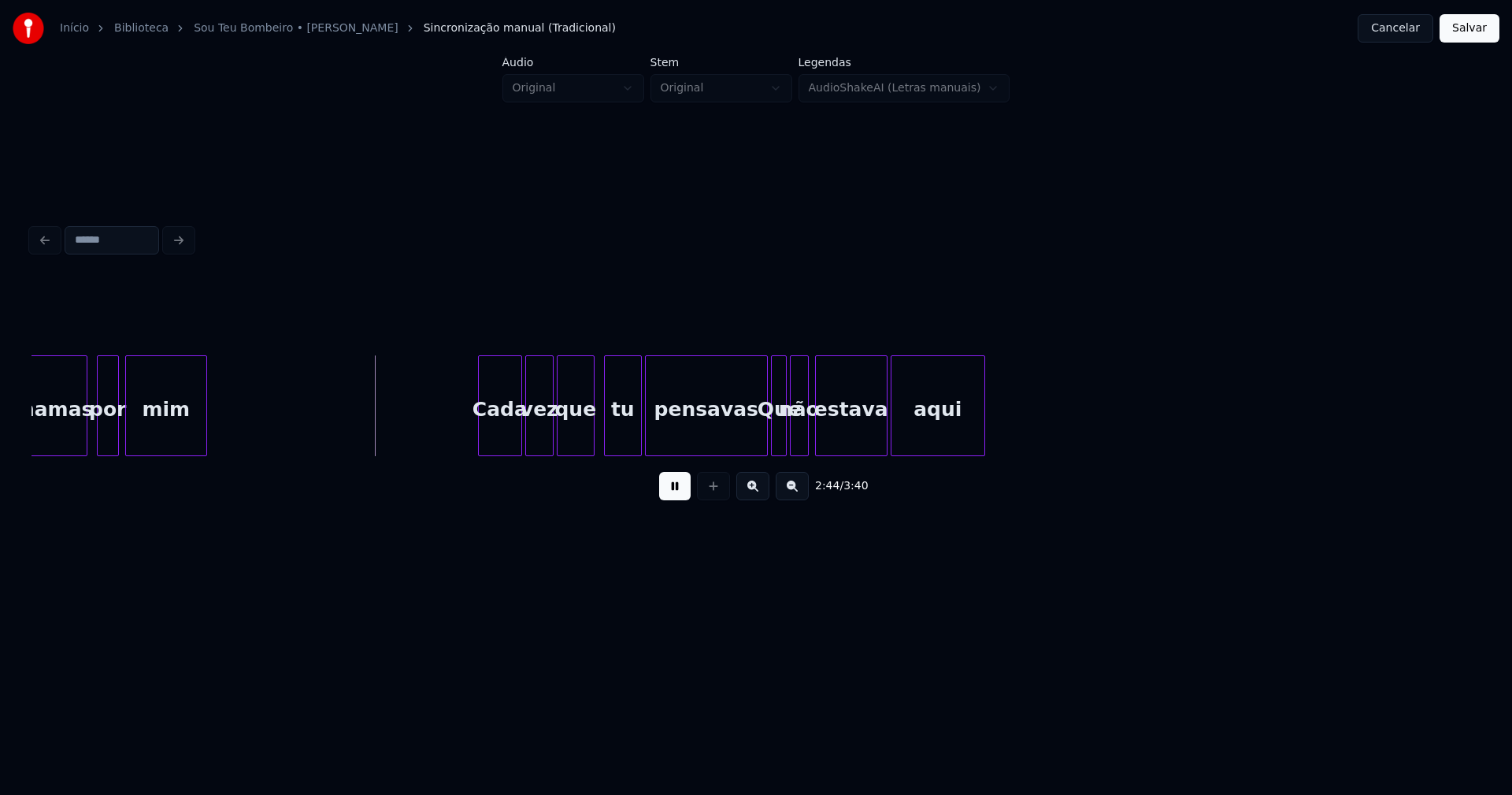
scroll to position [0, 25622]
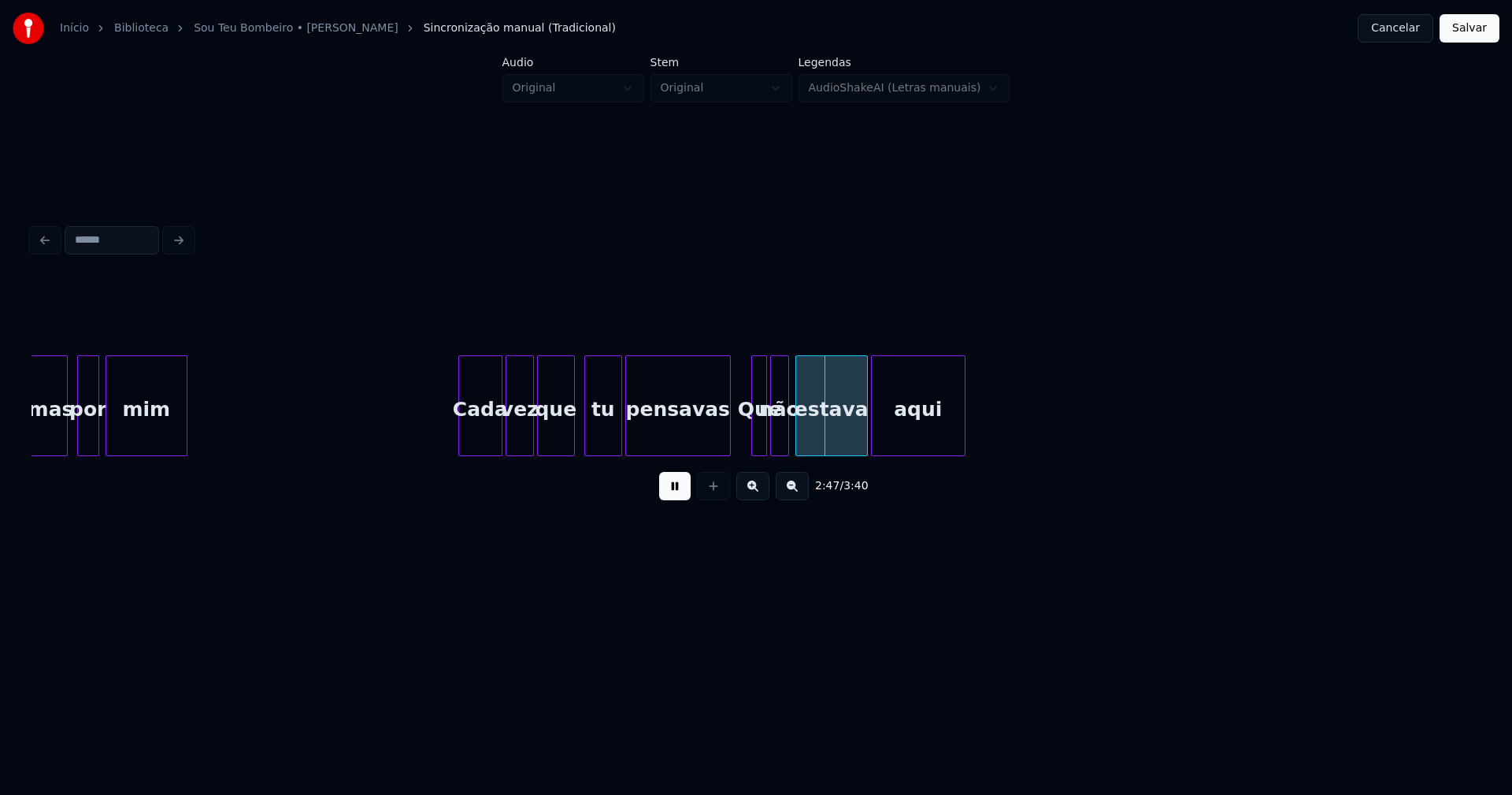
click at [726, 442] on div at bounding box center [727, 406] width 4 height 99
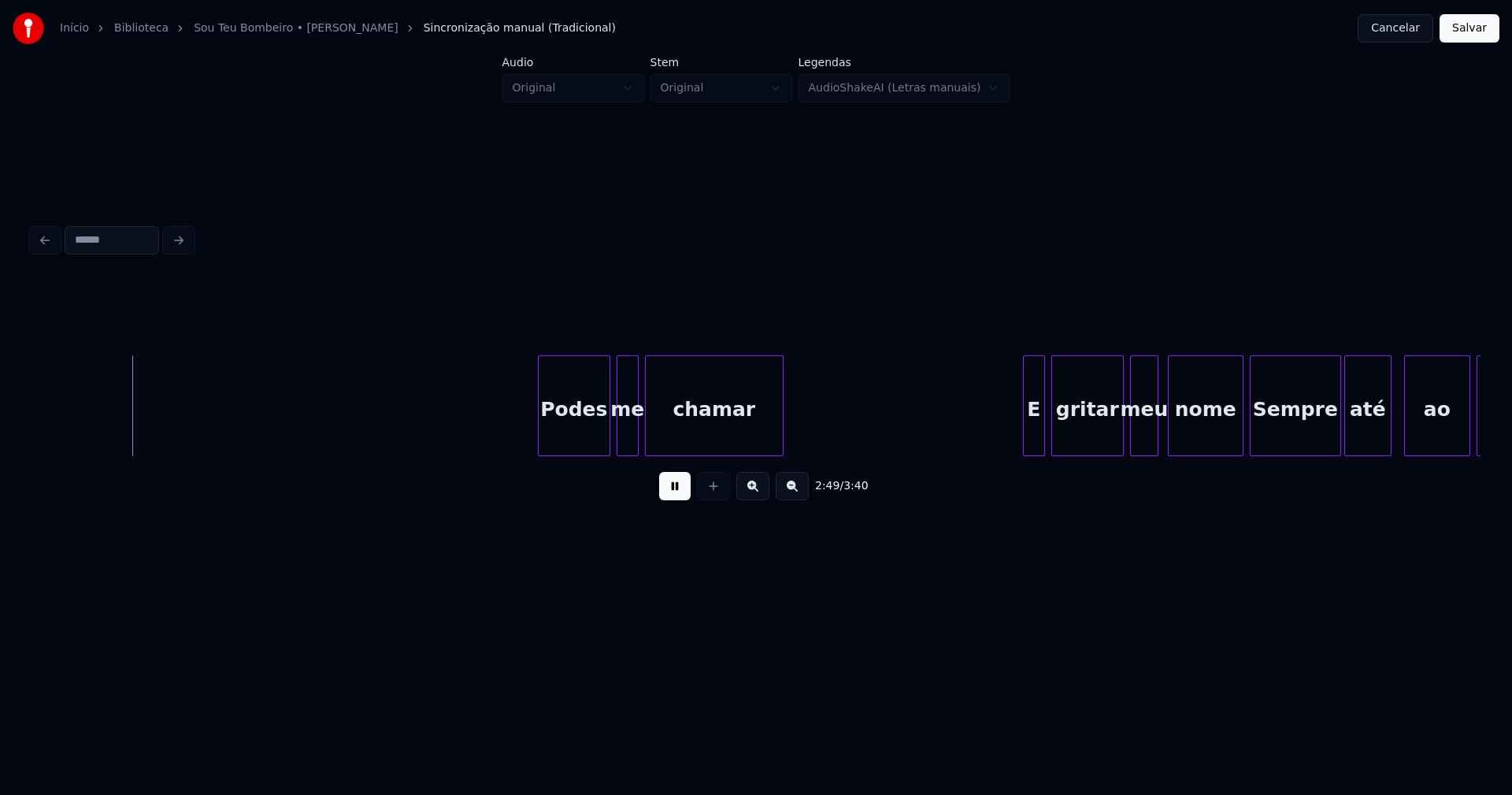
scroll to position [0, 26682]
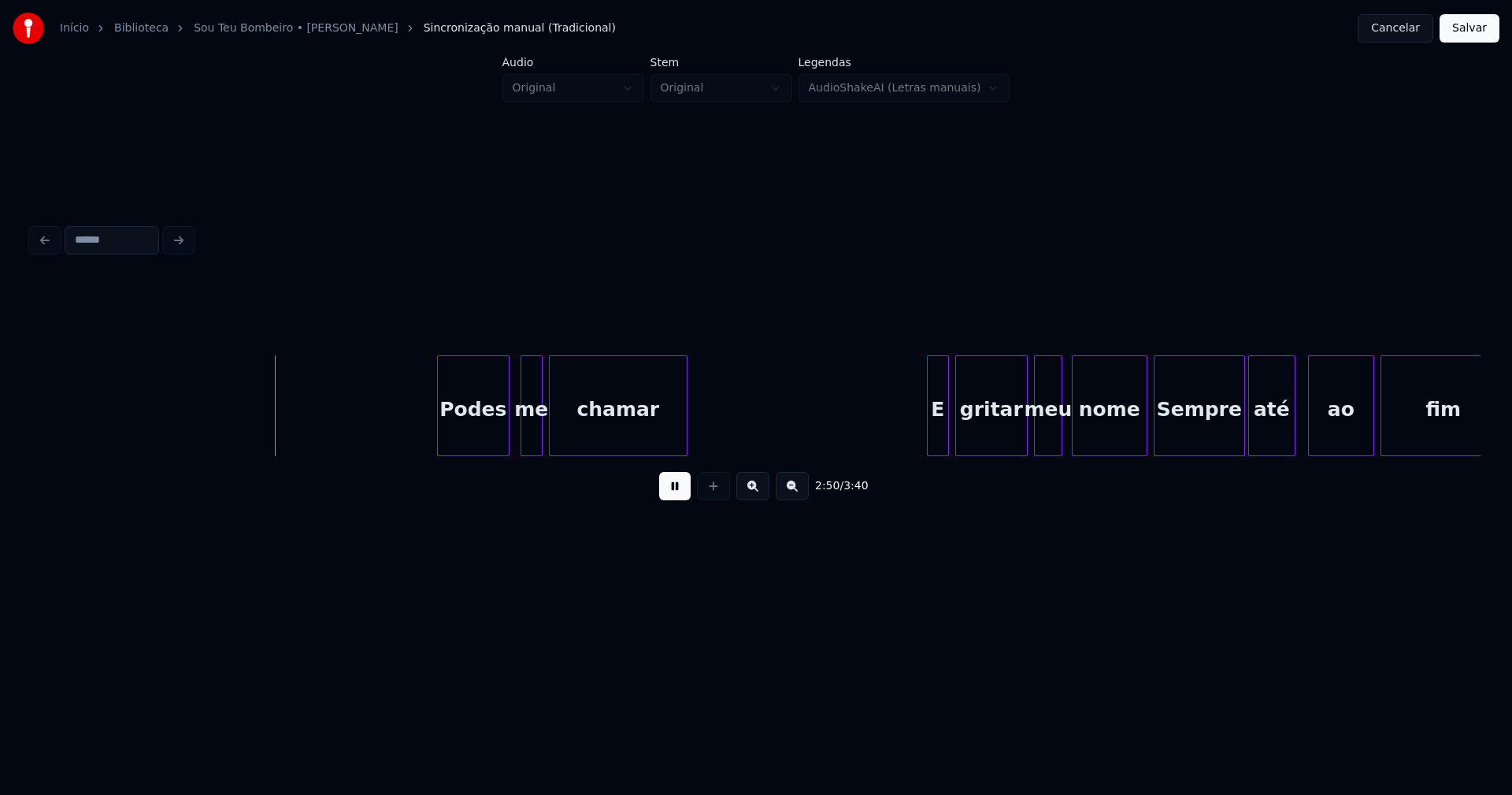
click at [468, 435] on div "Podes" at bounding box center [473, 409] width 71 height 107
click at [528, 441] on div "me" at bounding box center [528, 409] width 21 height 107
click at [918, 440] on div at bounding box center [917, 406] width 4 height 99
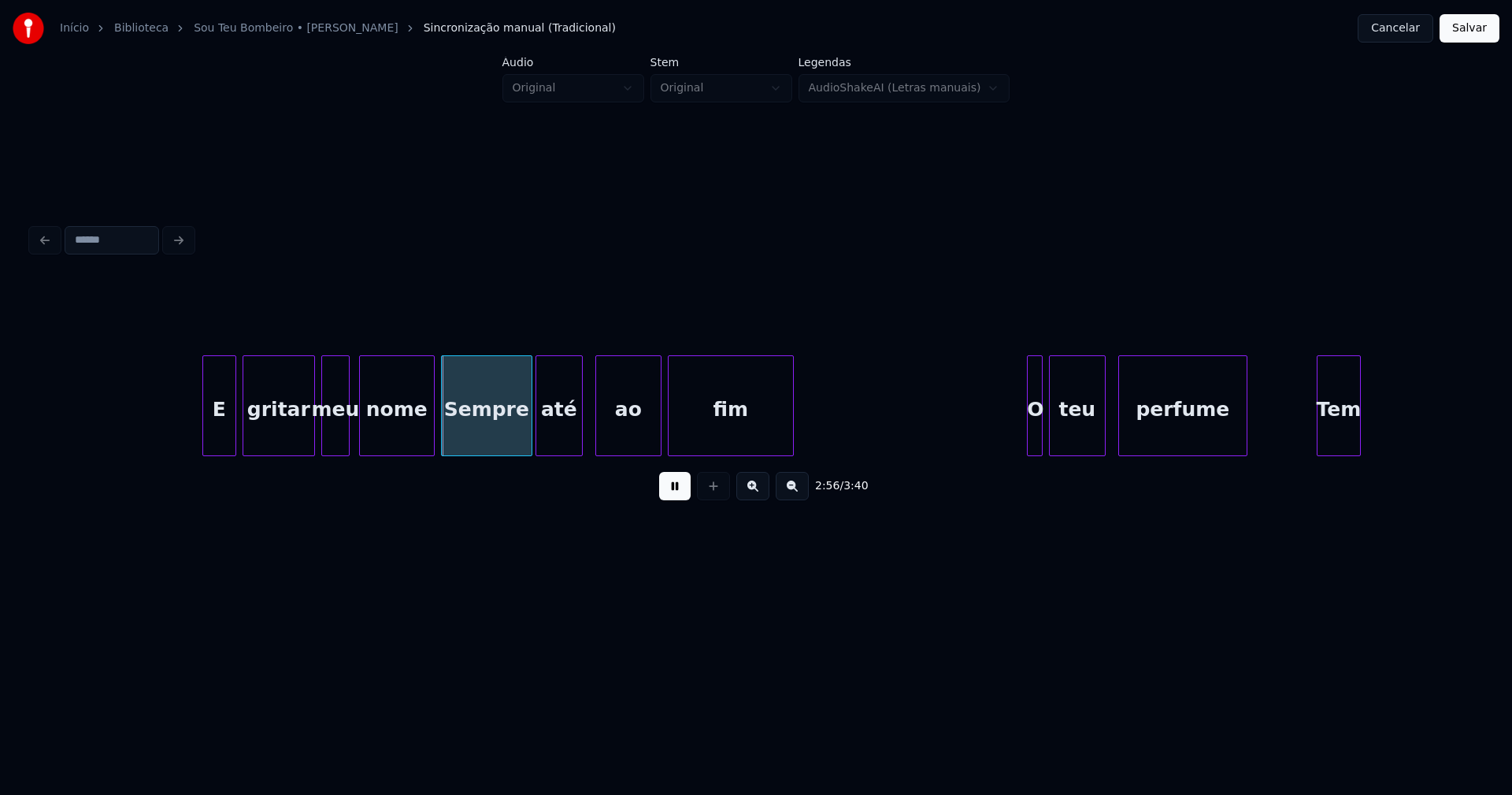
scroll to position [0, 27491]
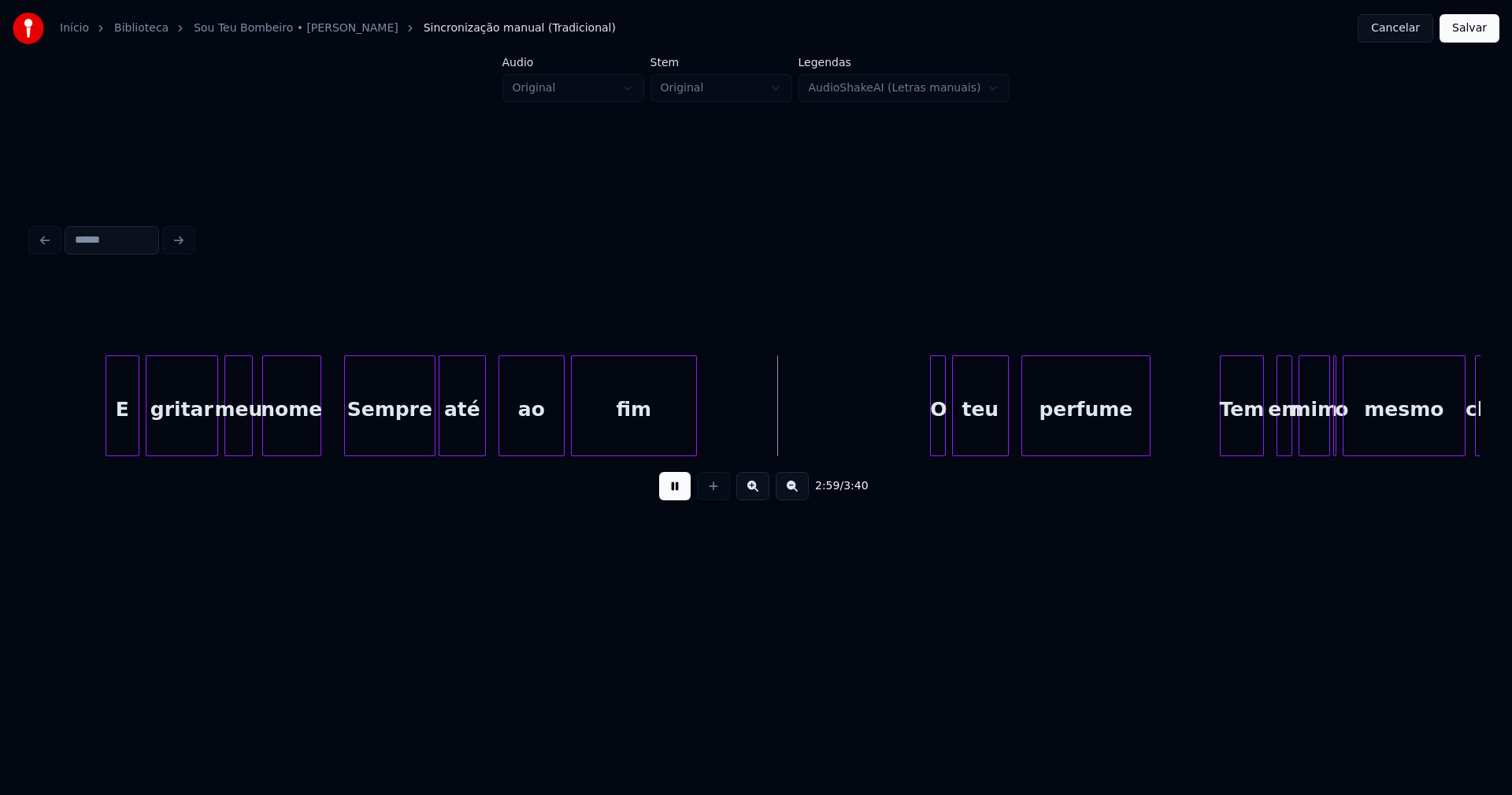
click at [316, 441] on div at bounding box center [318, 406] width 4 height 99
click at [373, 436] on div "Sempre" at bounding box center [381, 409] width 90 height 107
click at [924, 442] on div at bounding box center [925, 406] width 4 height 99
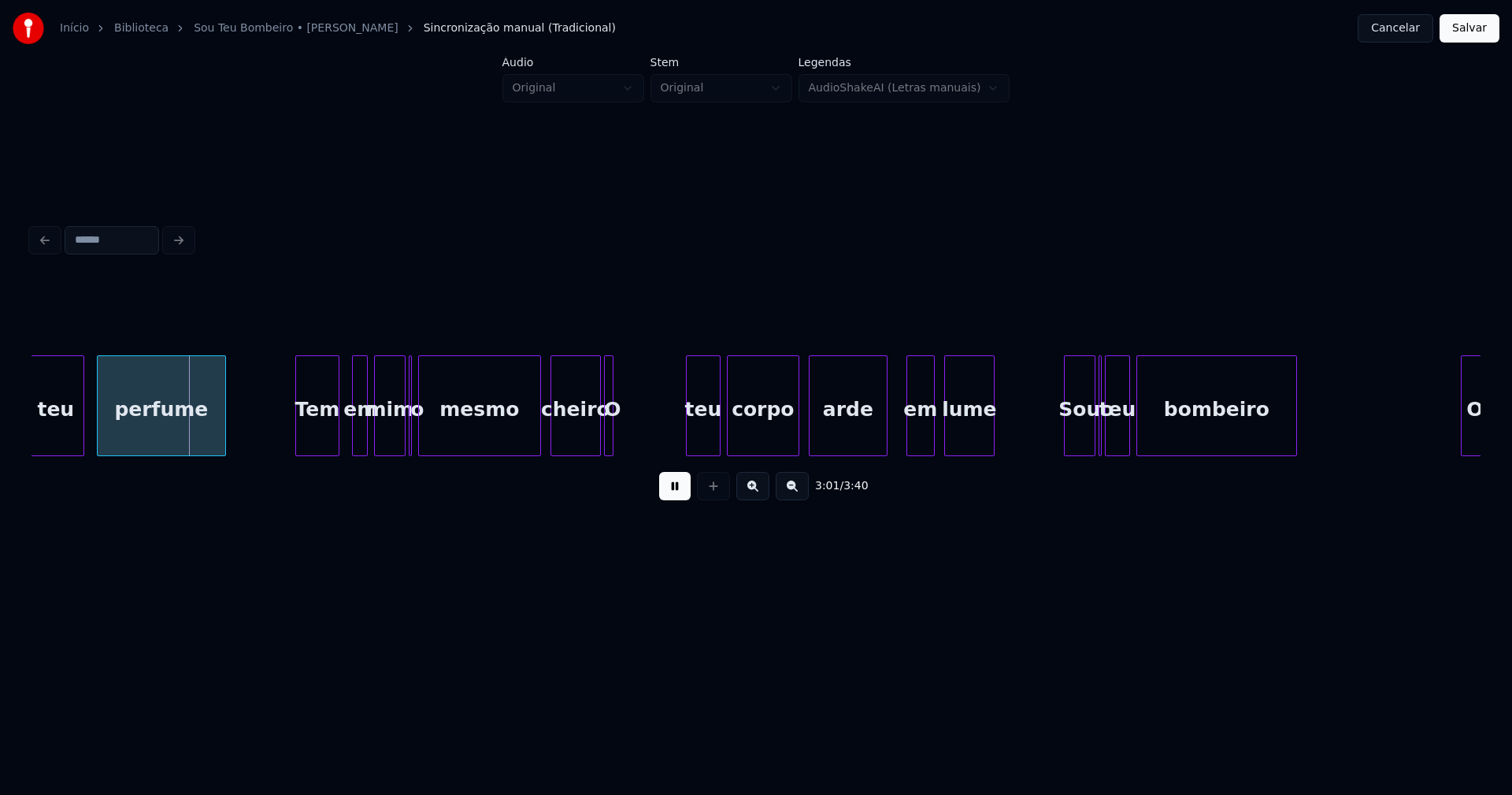
scroll to position [0, 28570]
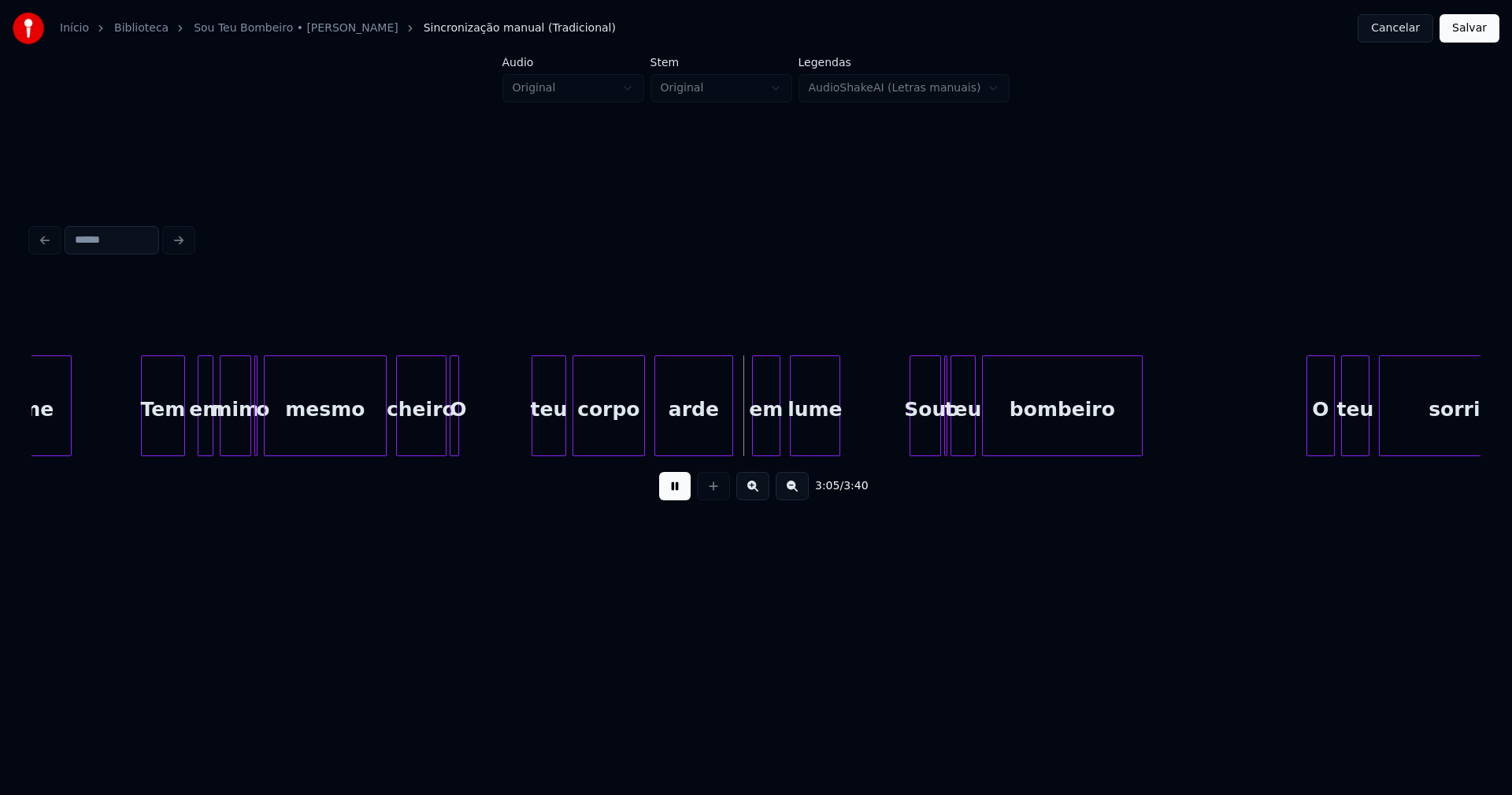
click at [673, 495] on button at bounding box center [675, 486] width 31 height 29
click at [454, 433] on div at bounding box center [455, 406] width 4 height 99
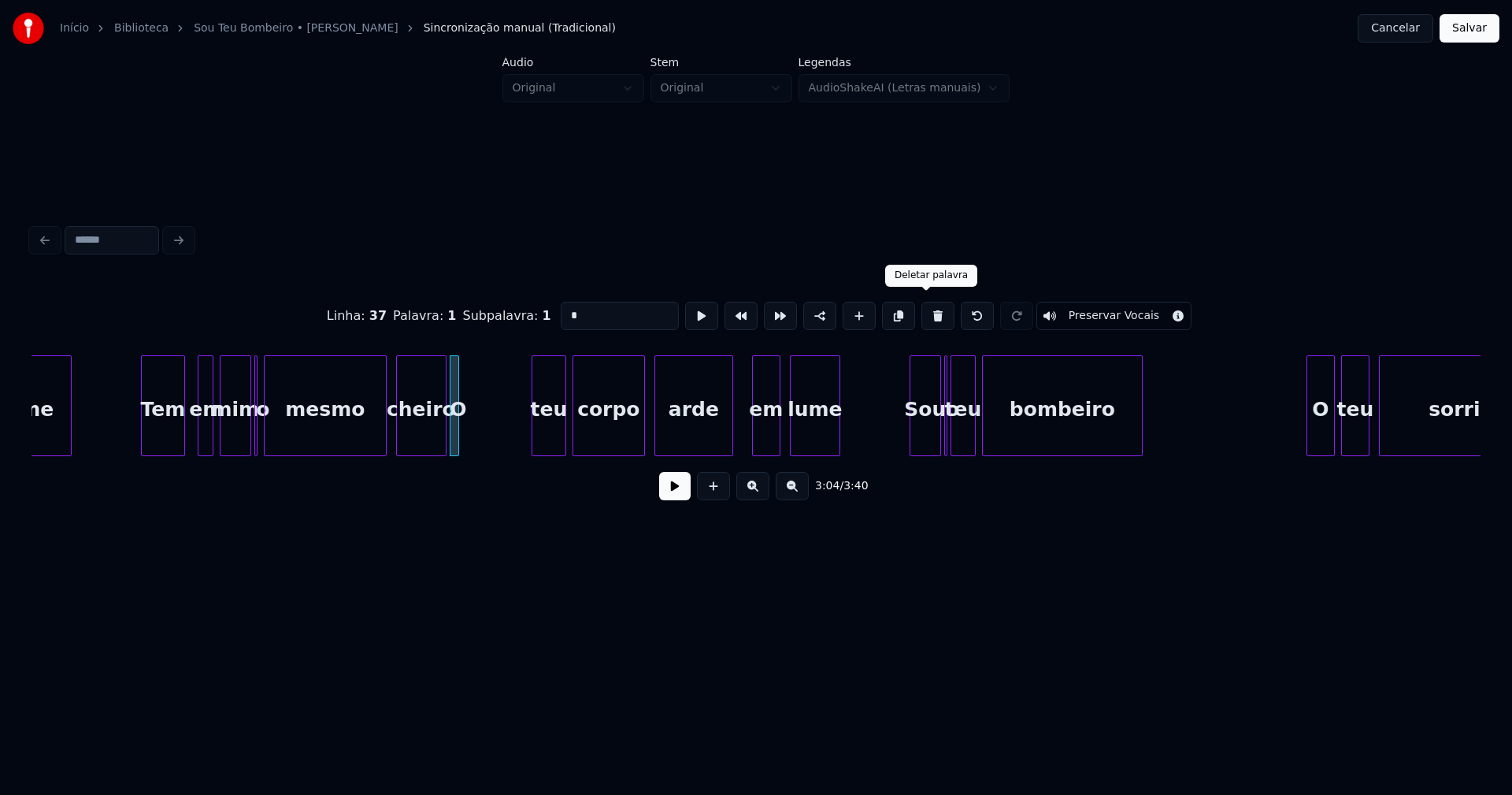
click at [927, 313] on button at bounding box center [937, 315] width 33 height 29
click at [532, 431] on div at bounding box center [530, 406] width 4 height 99
click at [549, 431] on div "teu" at bounding box center [547, 409] width 37 height 107
click at [561, 308] on input "***" at bounding box center [620, 315] width 118 height 29
type input "***"
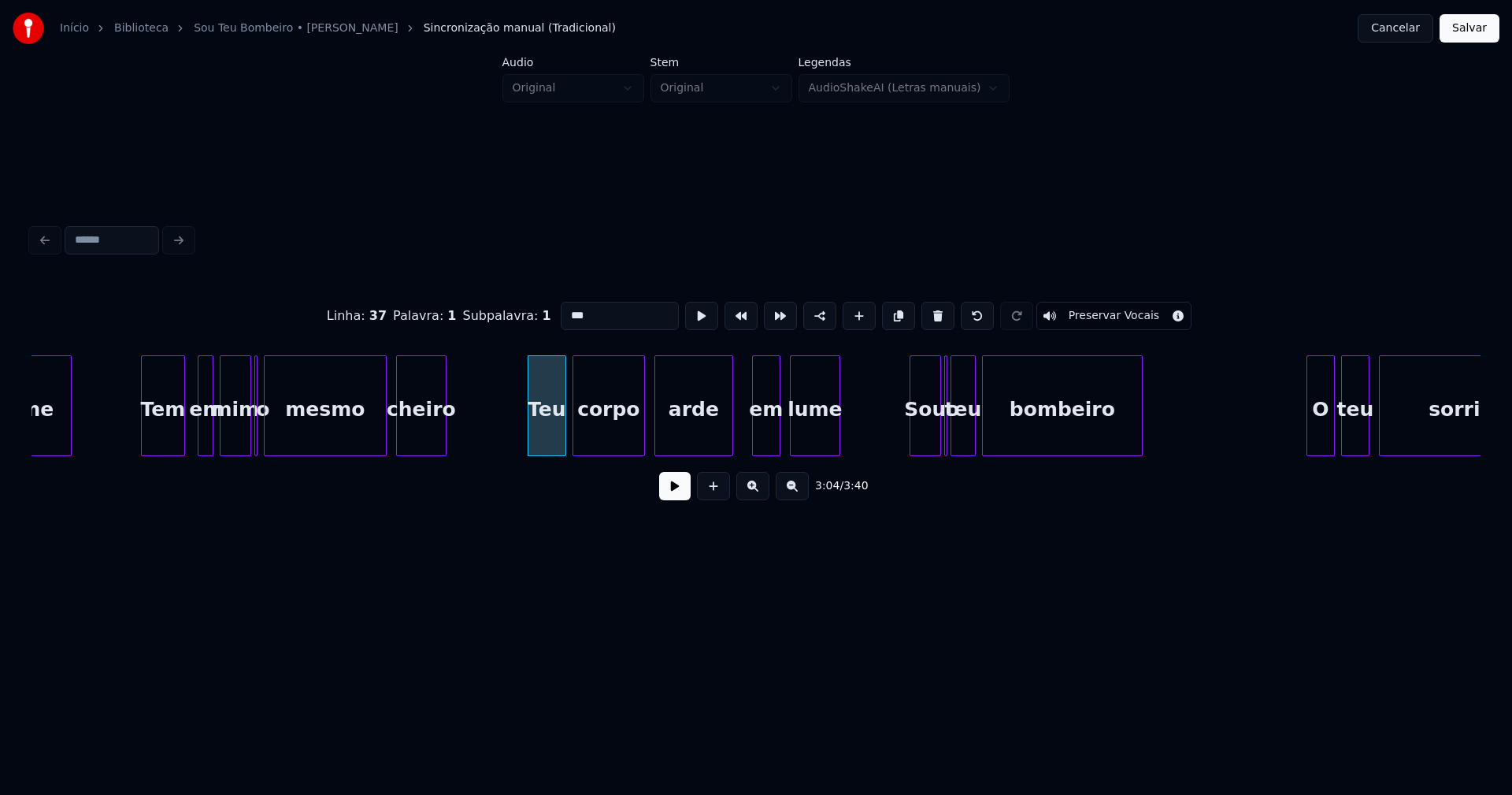
click at [674, 500] on button at bounding box center [675, 486] width 31 height 29
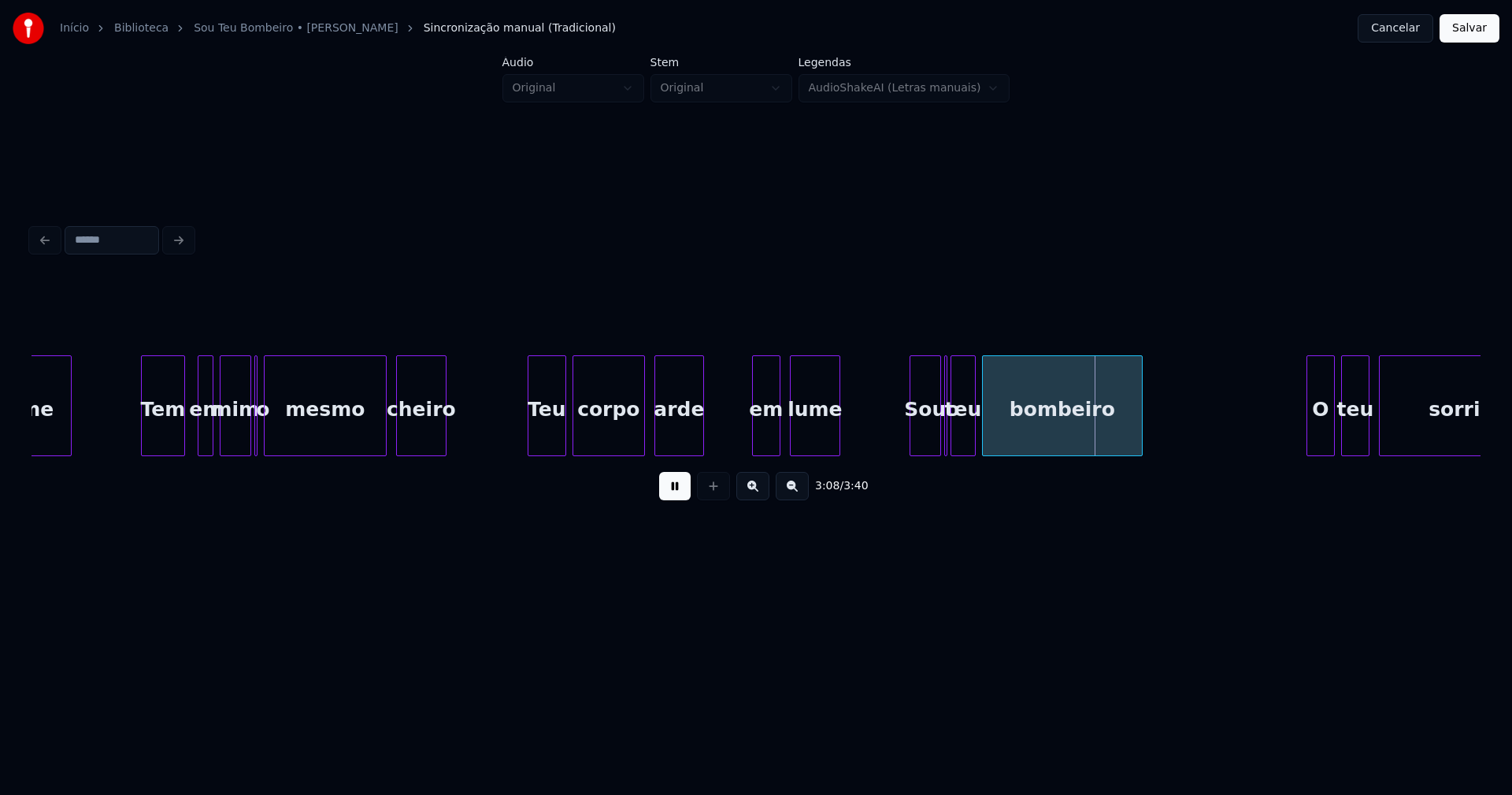
click at [698, 450] on div "perfume Tem em mim o mesmo cheiro Teu corpo arde em lume Sou o teu bombeiro O t…" at bounding box center [756, 406] width 1448 height 101
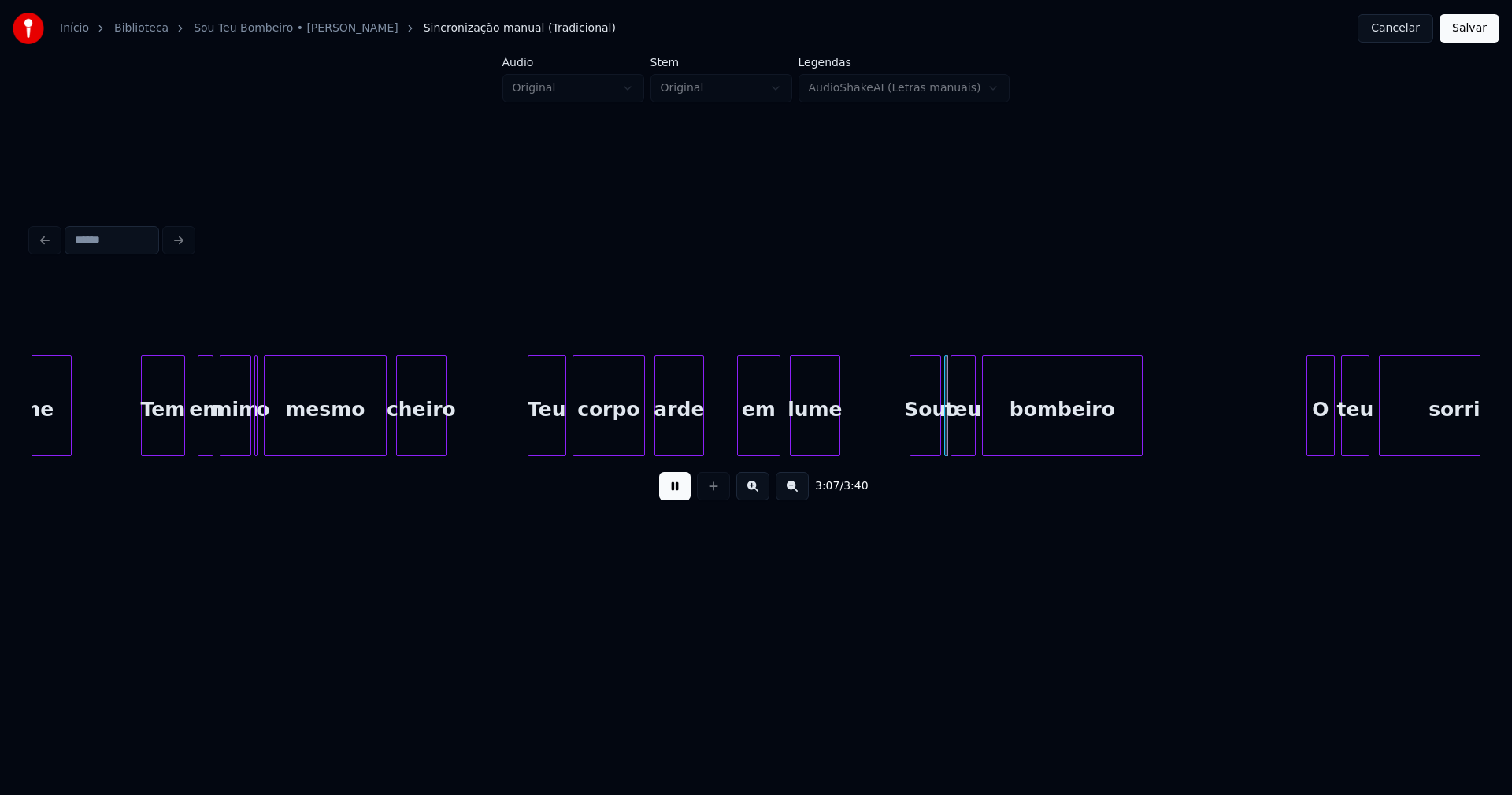
click at [738, 428] on div at bounding box center [740, 406] width 4 height 99
click at [729, 441] on div "em" at bounding box center [733, 409] width 42 height 107
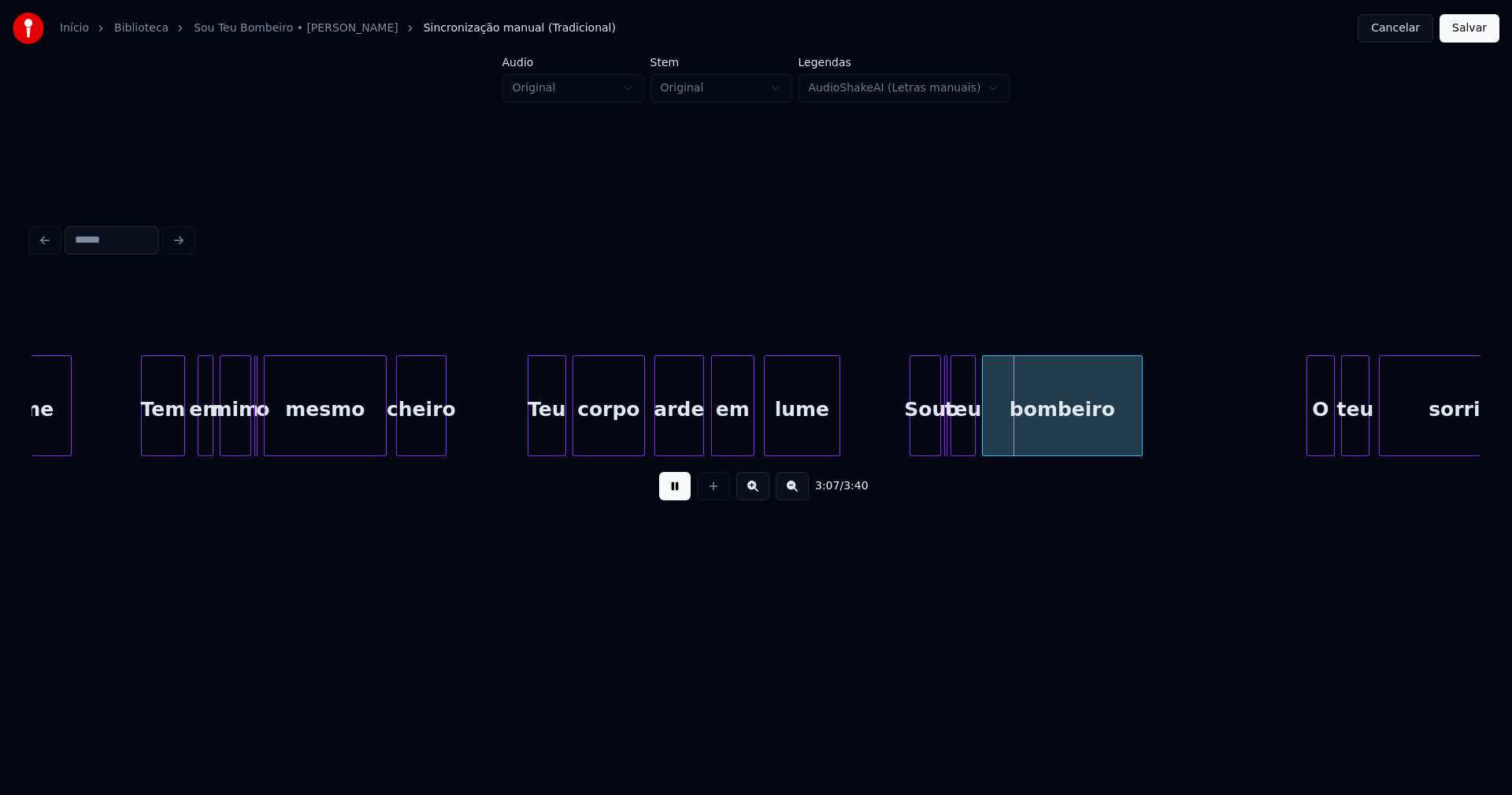
click at [767, 444] on div at bounding box center [766, 406] width 4 height 99
click at [920, 441] on div "Sou" at bounding box center [918, 409] width 30 height 107
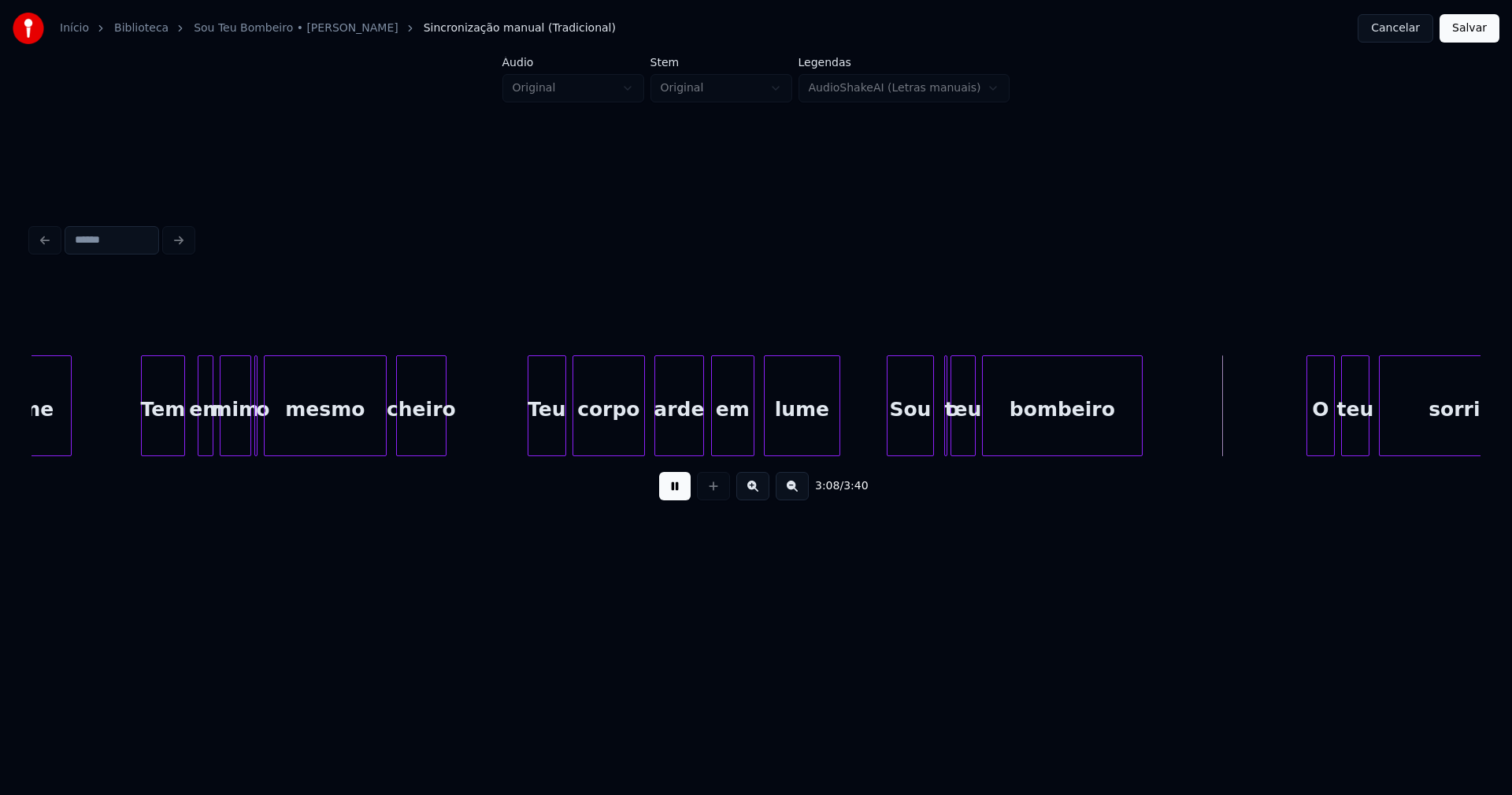
click at [891, 441] on div at bounding box center [889, 406] width 4 height 99
drag, startPoint x: 669, startPoint y: 491, endPoint x: 682, endPoint y: 484, distance: 14.8
click at [672, 491] on button at bounding box center [675, 486] width 31 height 29
click at [937, 381] on div "o" at bounding box center [942, 406] width 11 height 101
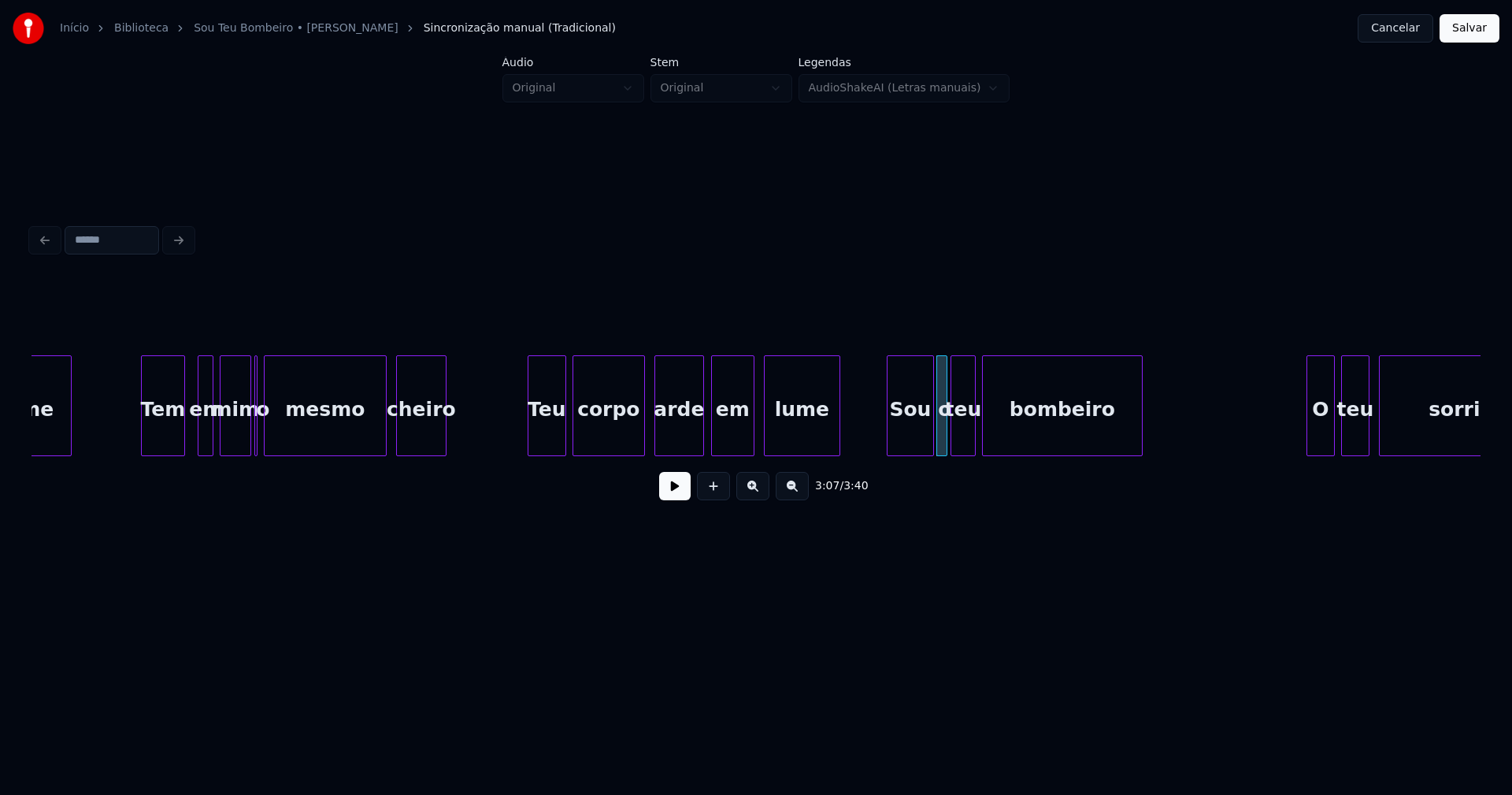
click at [681, 497] on button at bounding box center [675, 486] width 31 height 29
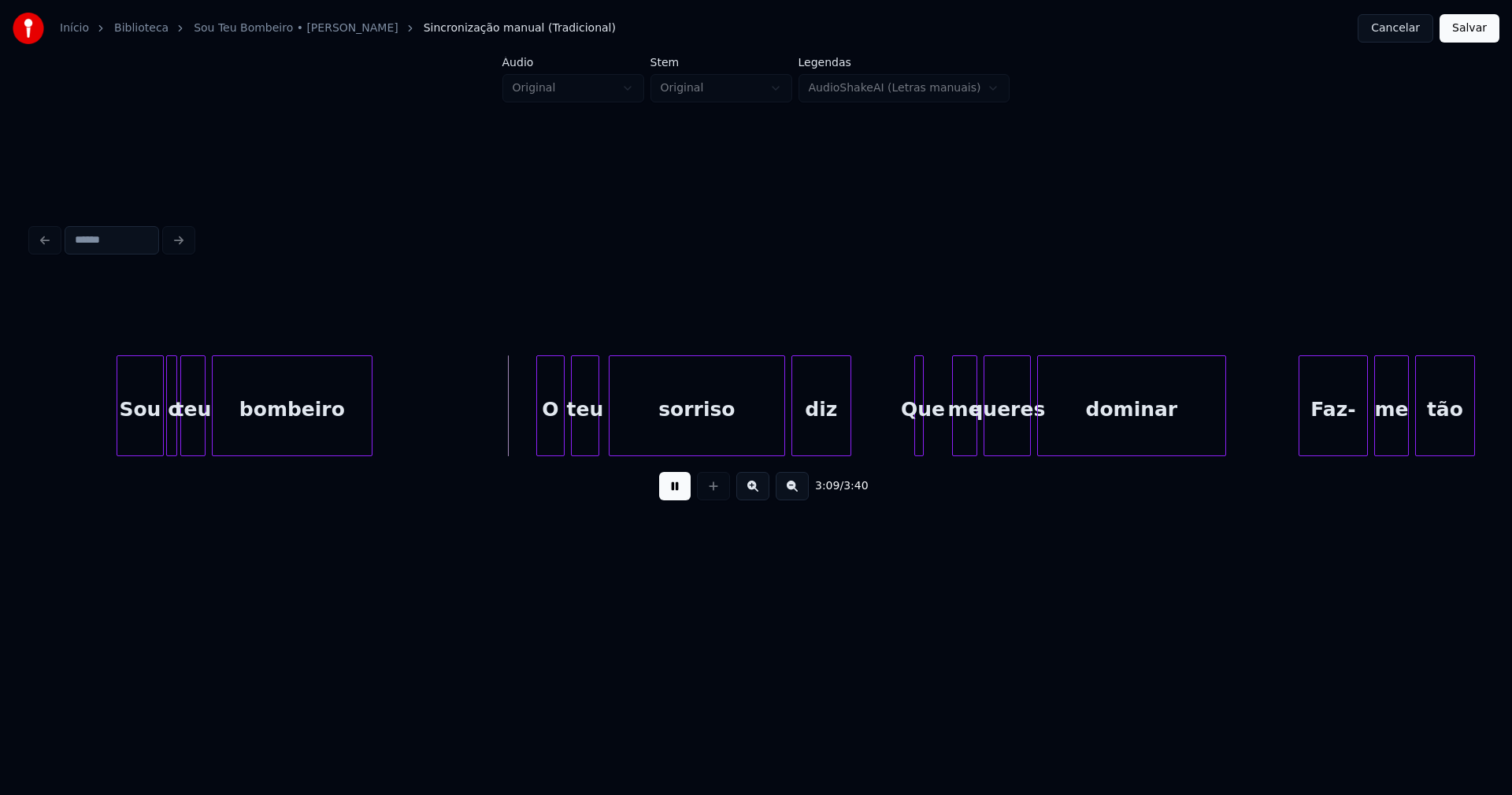
scroll to position [0, 29437]
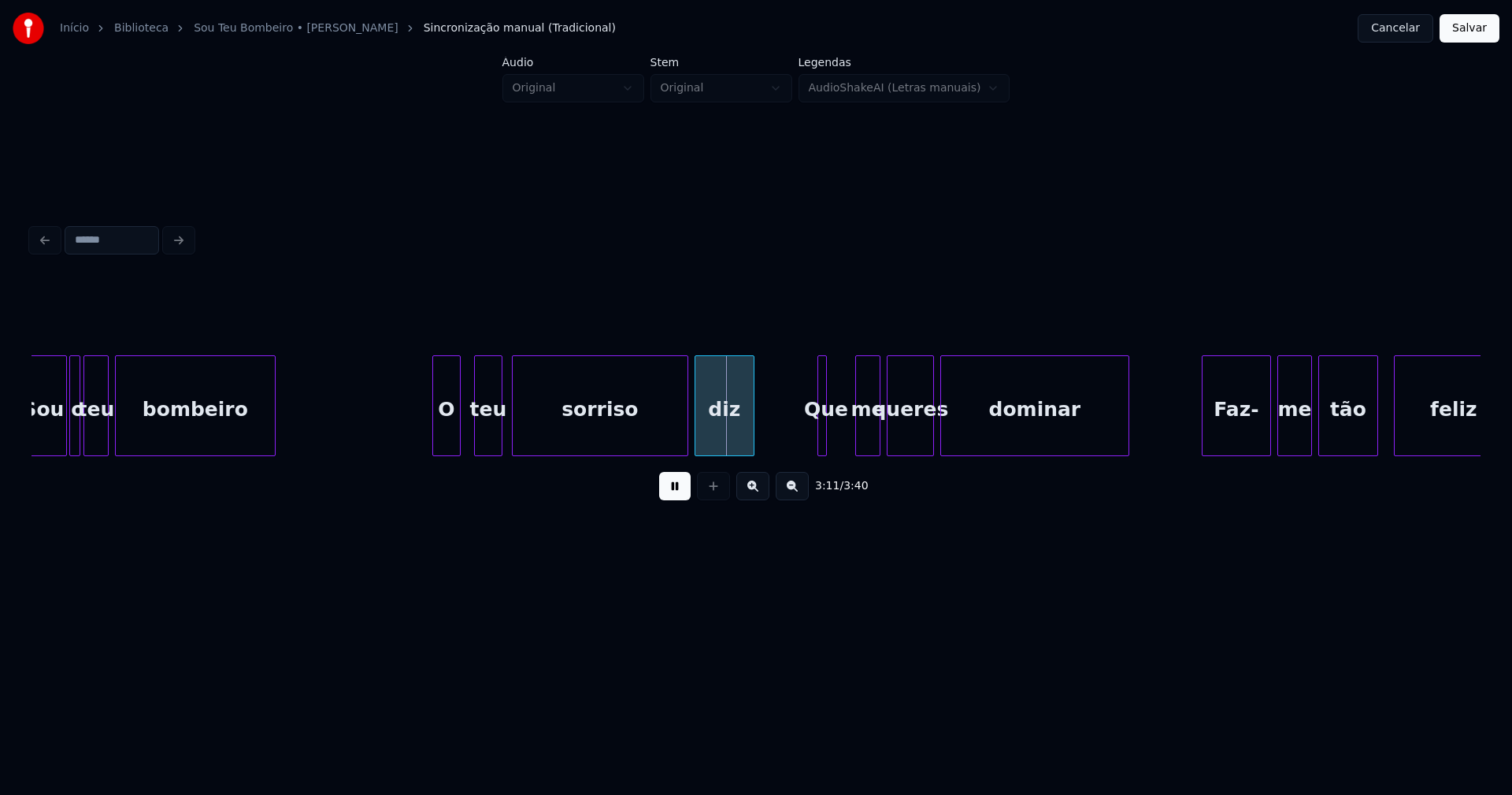
click at [448, 438] on div "O" at bounding box center [447, 409] width 27 height 107
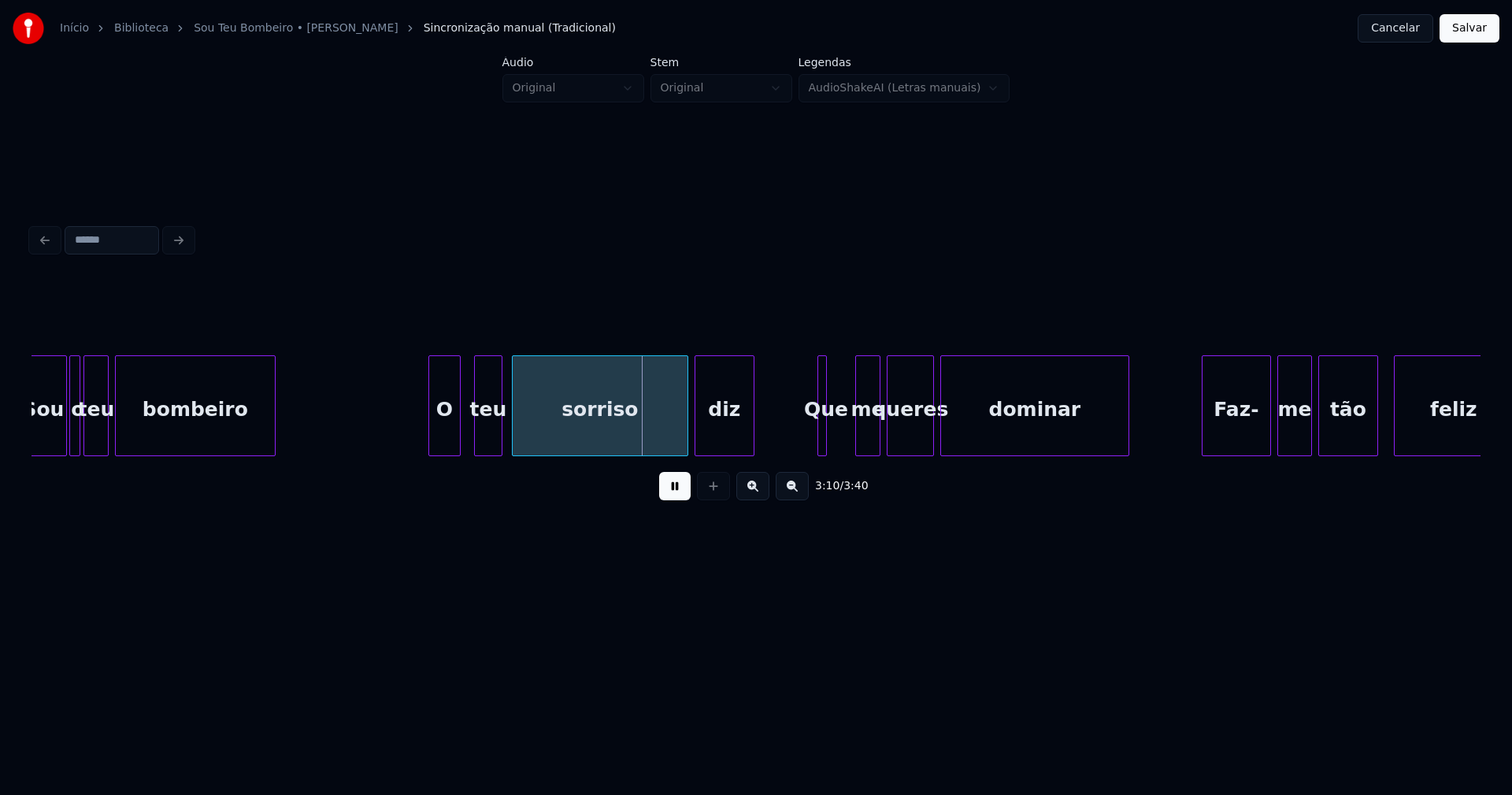
click at [431, 442] on div at bounding box center [431, 406] width 4 height 99
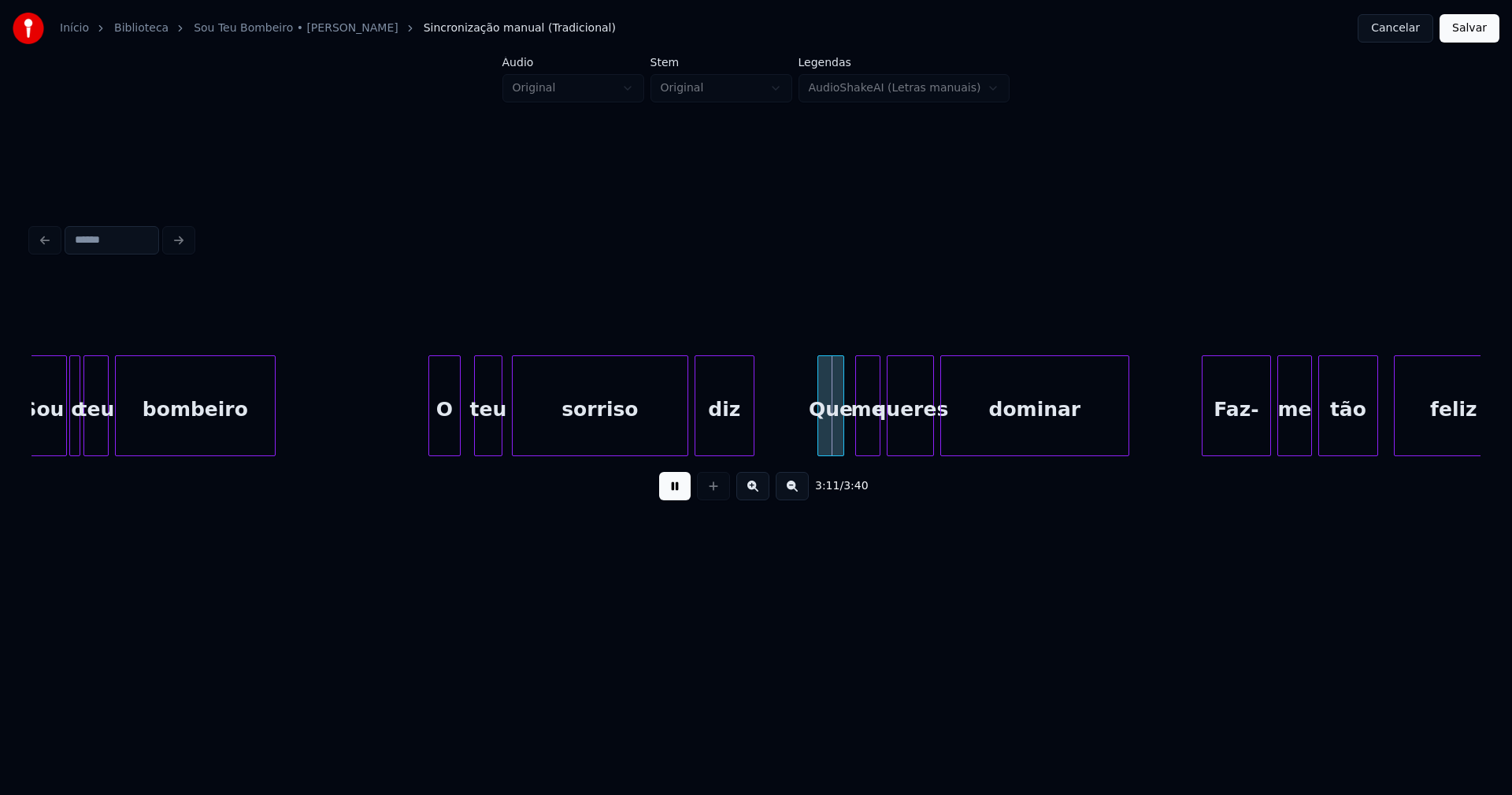
click at [843, 435] on div at bounding box center [840, 406] width 4 height 99
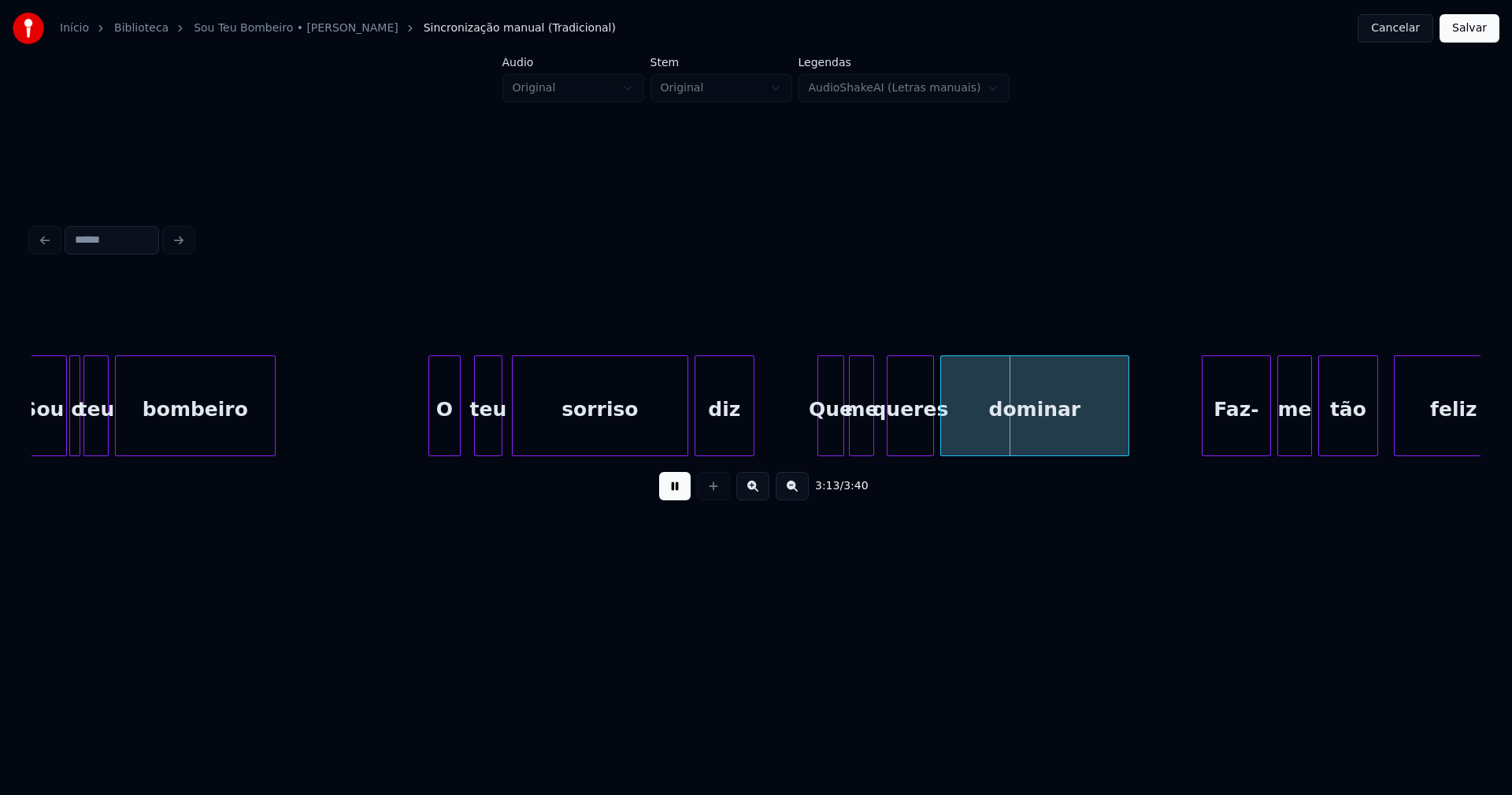
click at [864, 442] on div "me" at bounding box center [861, 409] width 24 height 107
click at [904, 439] on div "queres" at bounding box center [906, 409] width 45 height 107
click at [1033, 432] on div "dominar" at bounding box center [1031, 409] width 187 height 107
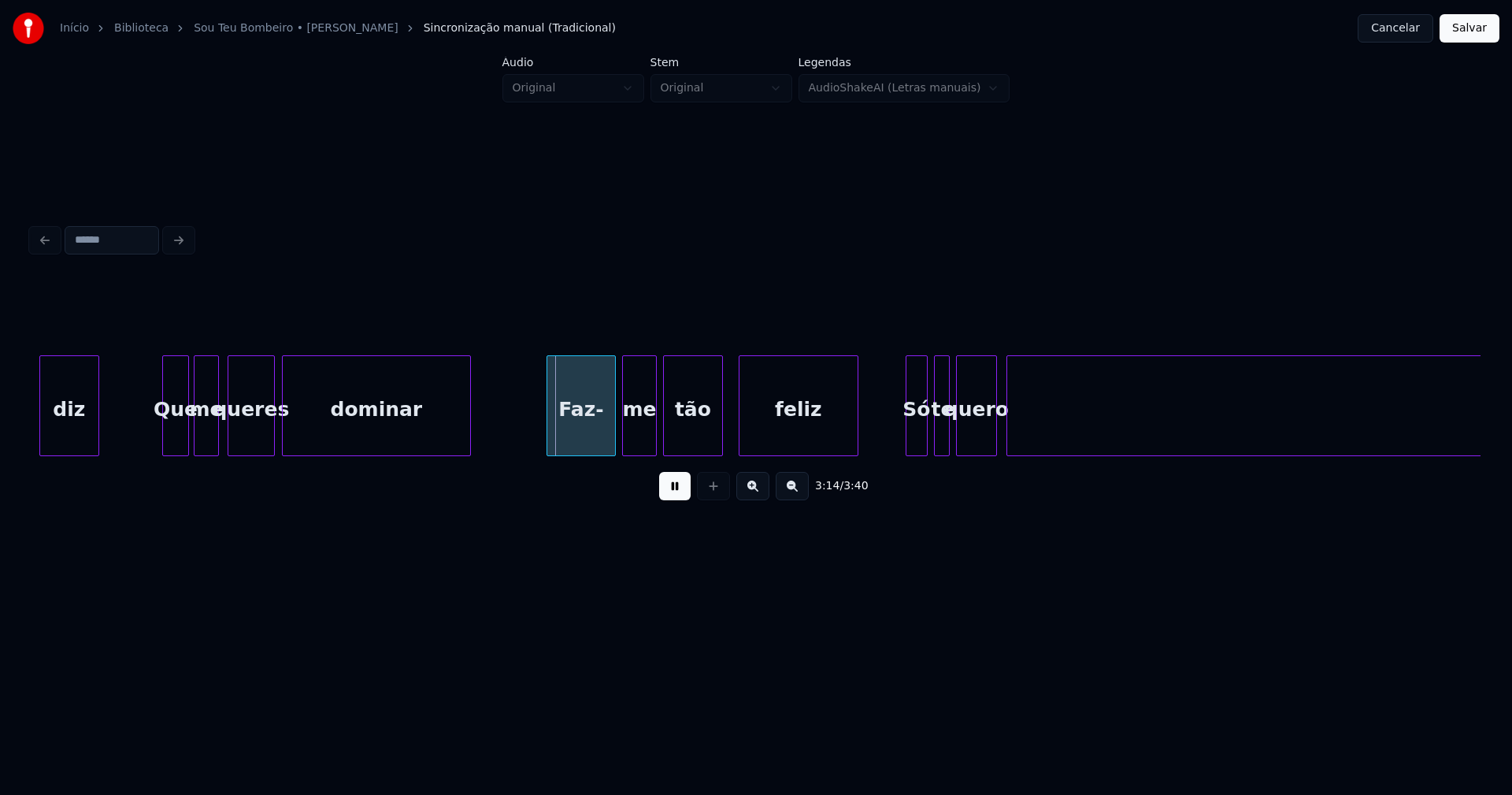
scroll to position [0, 30226]
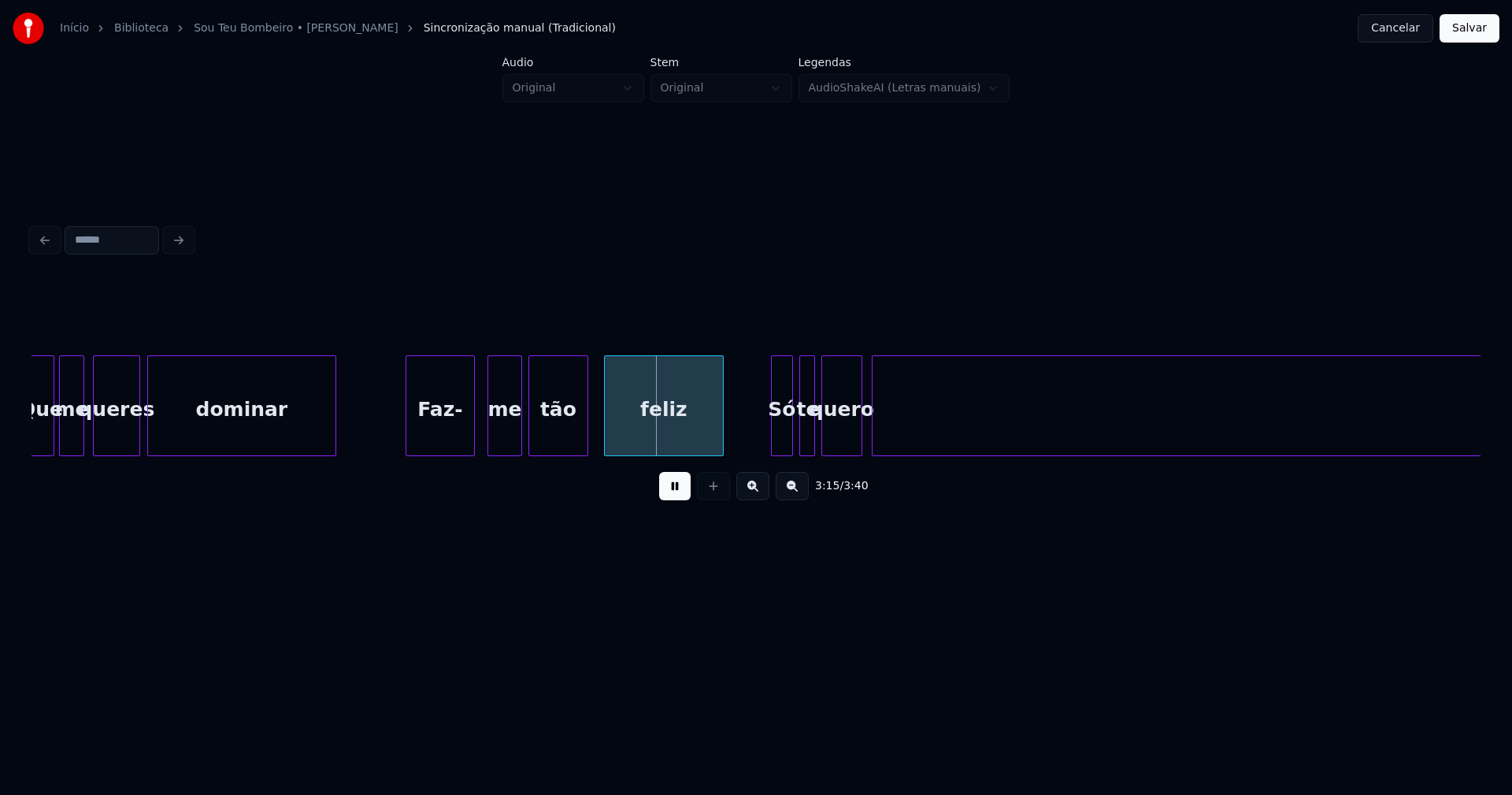
click at [437, 441] on div "Faz-" at bounding box center [440, 409] width 68 height 107
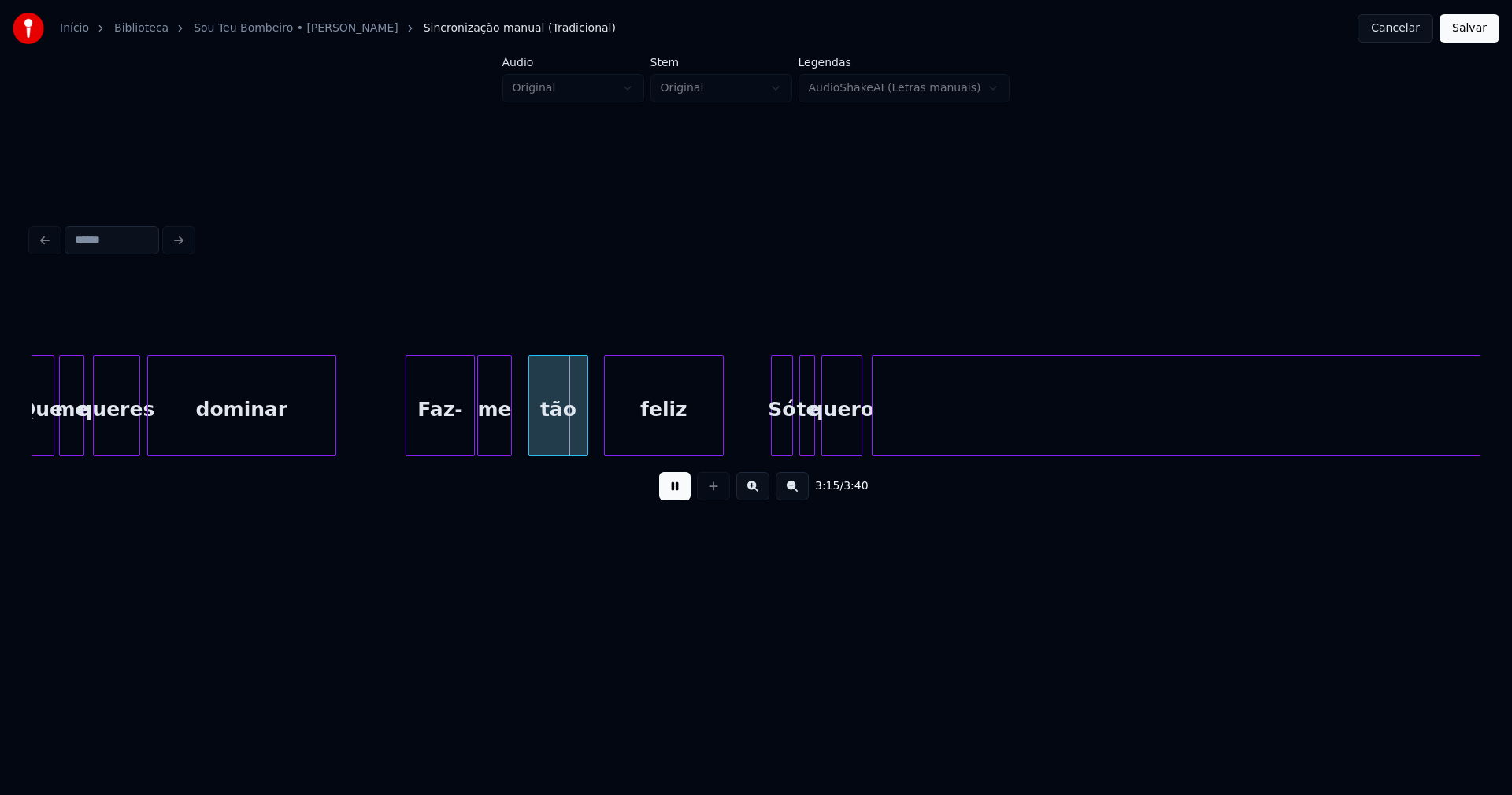
click at [498, 441] on div "me" at bounding box center [494, 409] width 33 height 107
click at [772, 441] on div "Só" at bounding box center [773, 409] width 21 height 107
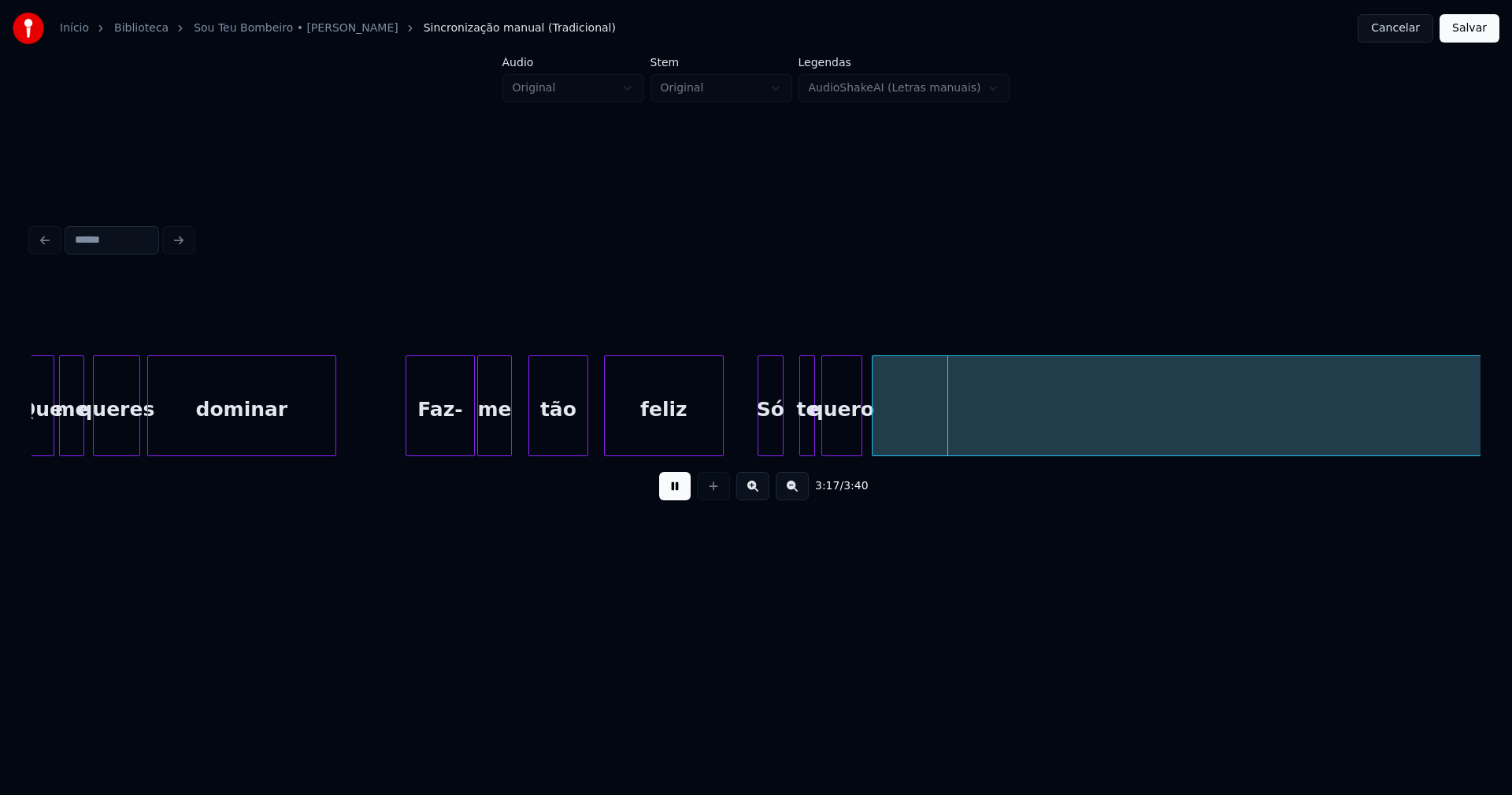
click at [759, 437] on div at bounding box center [760, 406] width 4 height 99
click at [793, 438] on div at bounding box center [792, 406] width 4 height 99
click at [681, 500] on button at bounding box center [675, 486] width 31 height 29
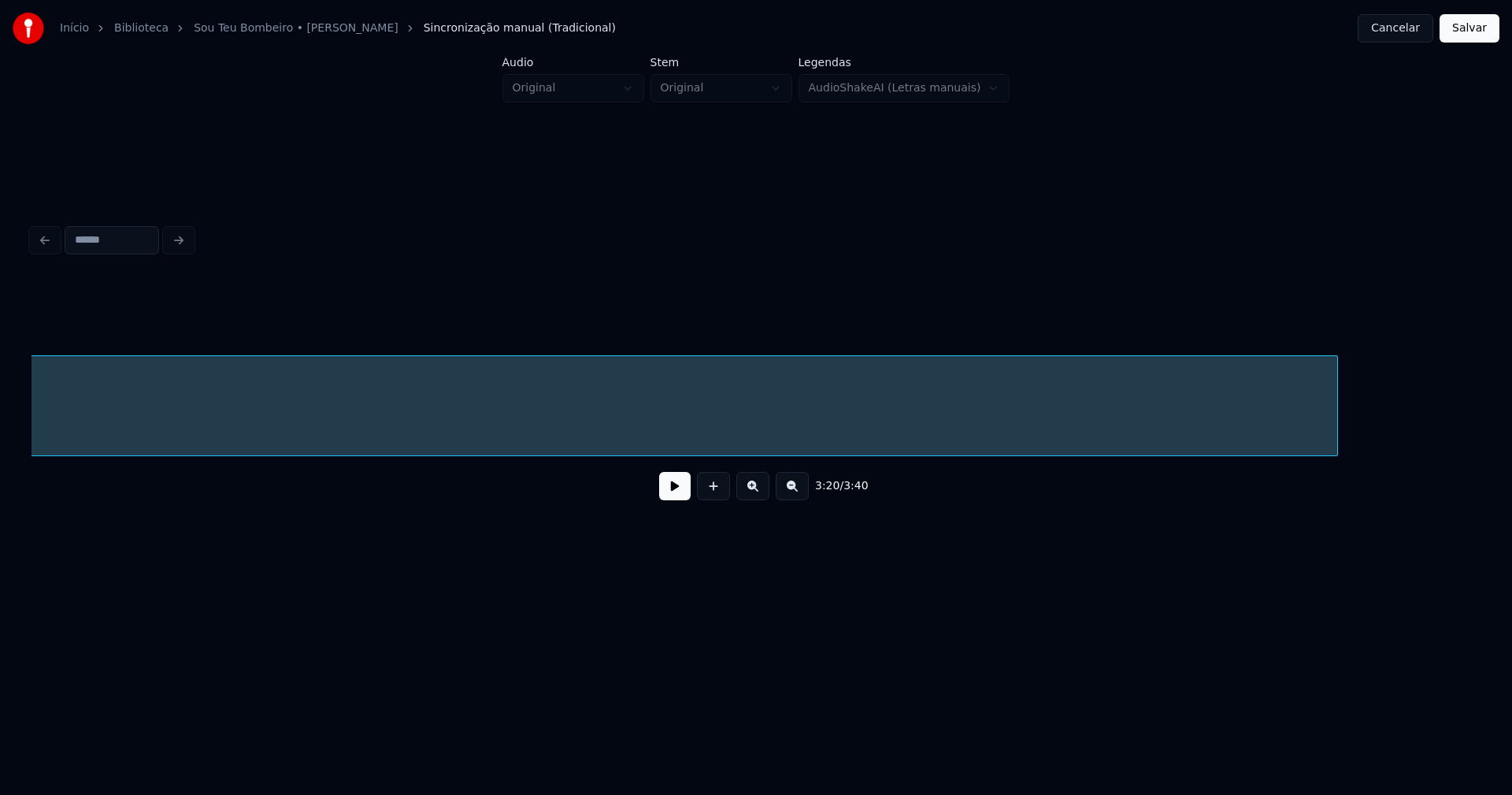
scroll to position [0, 33347]
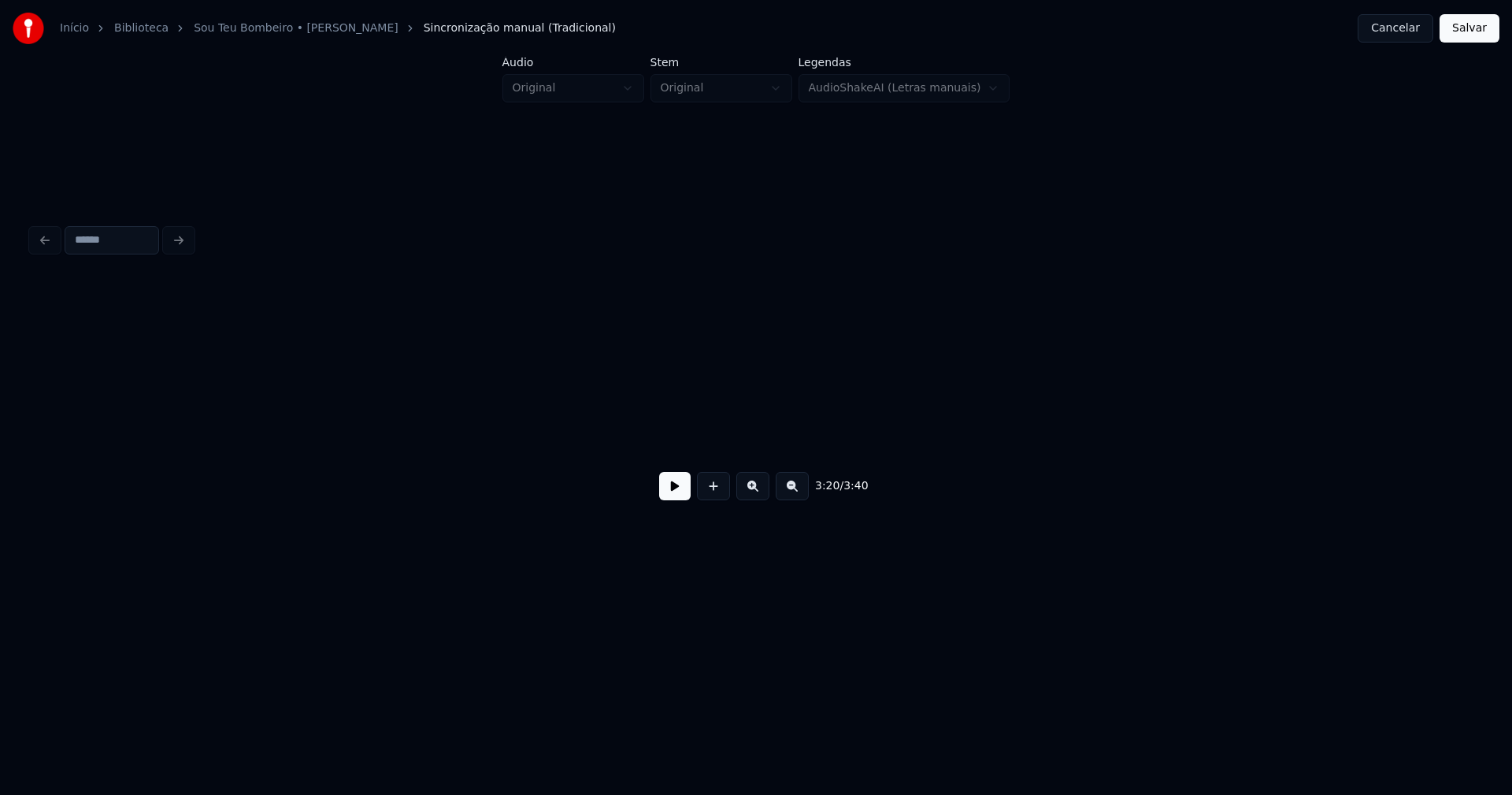
click at [0, 435] on div "Início Biblioteca Sou Teu Bombeiro • [PERSON_NAME] manual (Tradicional) Cancela…" at bounding box center [756, 302] width 1512 height 604
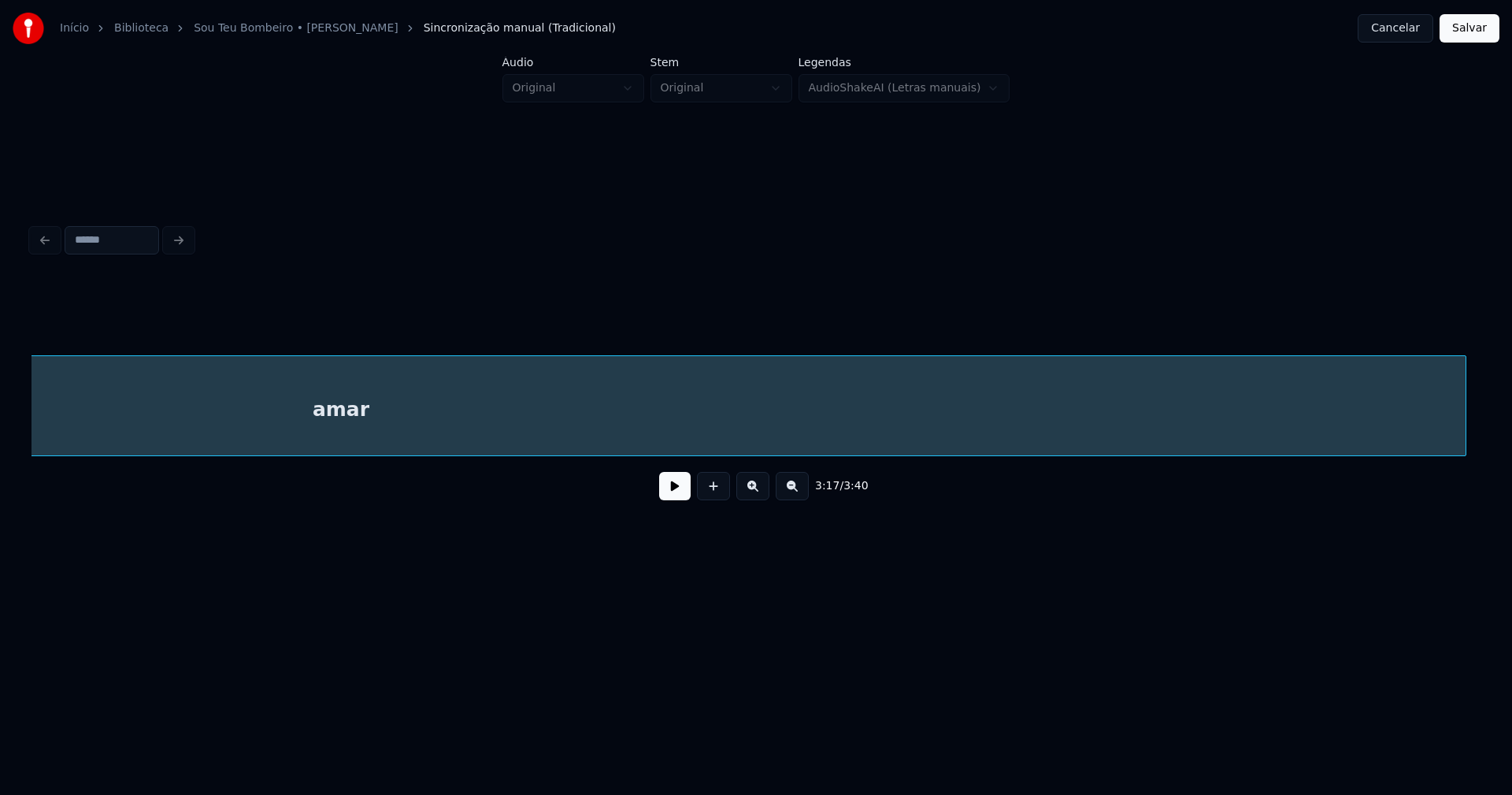
scroll to position [0, 32017]
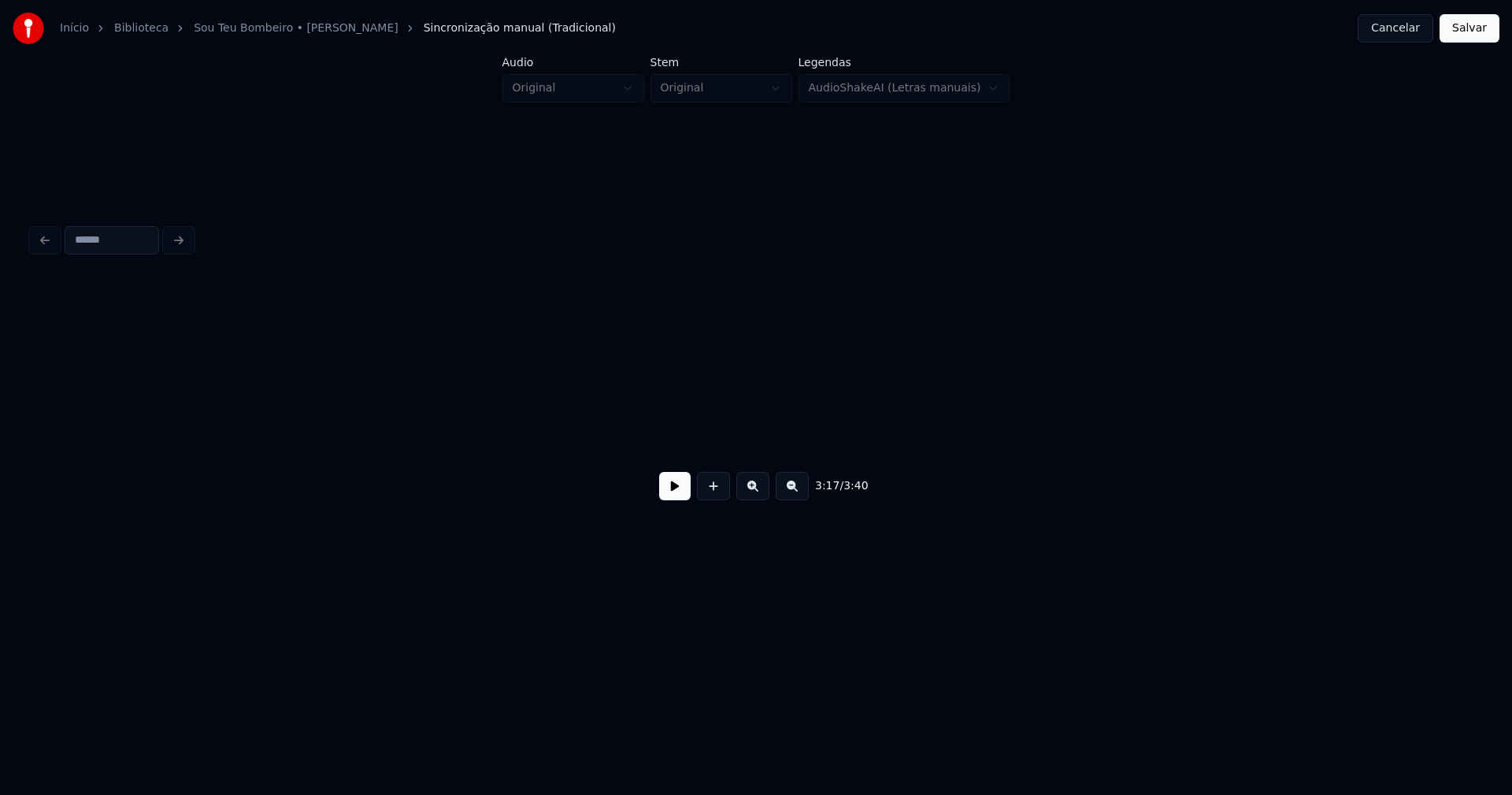
click at [0, 410] on div "Início Biblioteca Sou Teu Bombeiro • [PERSON_NAME] manual (Tradicional) Cancela…" at bounding box center [756, 302] width 1512 height 604
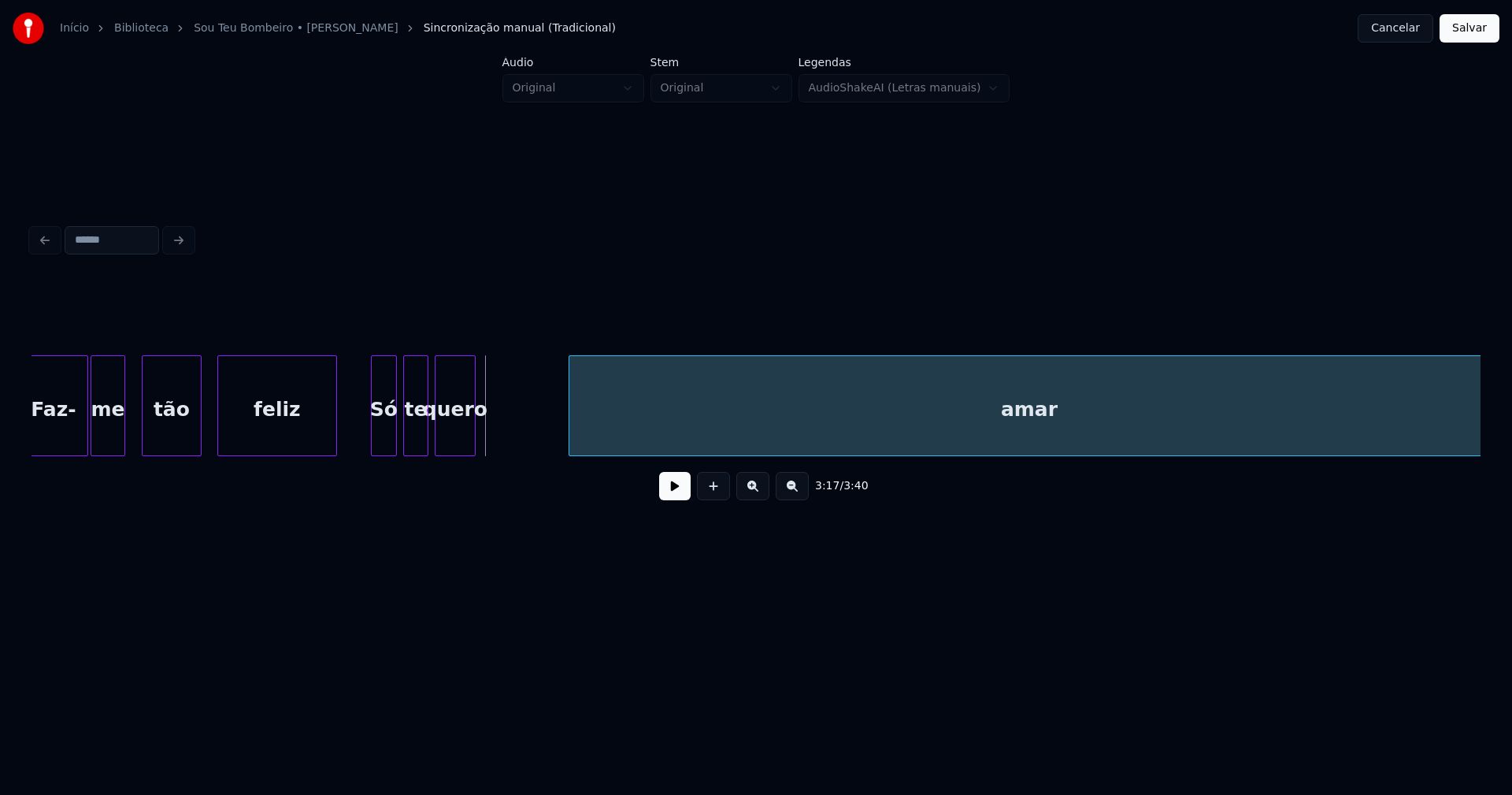
scroll to position [0, 30622]
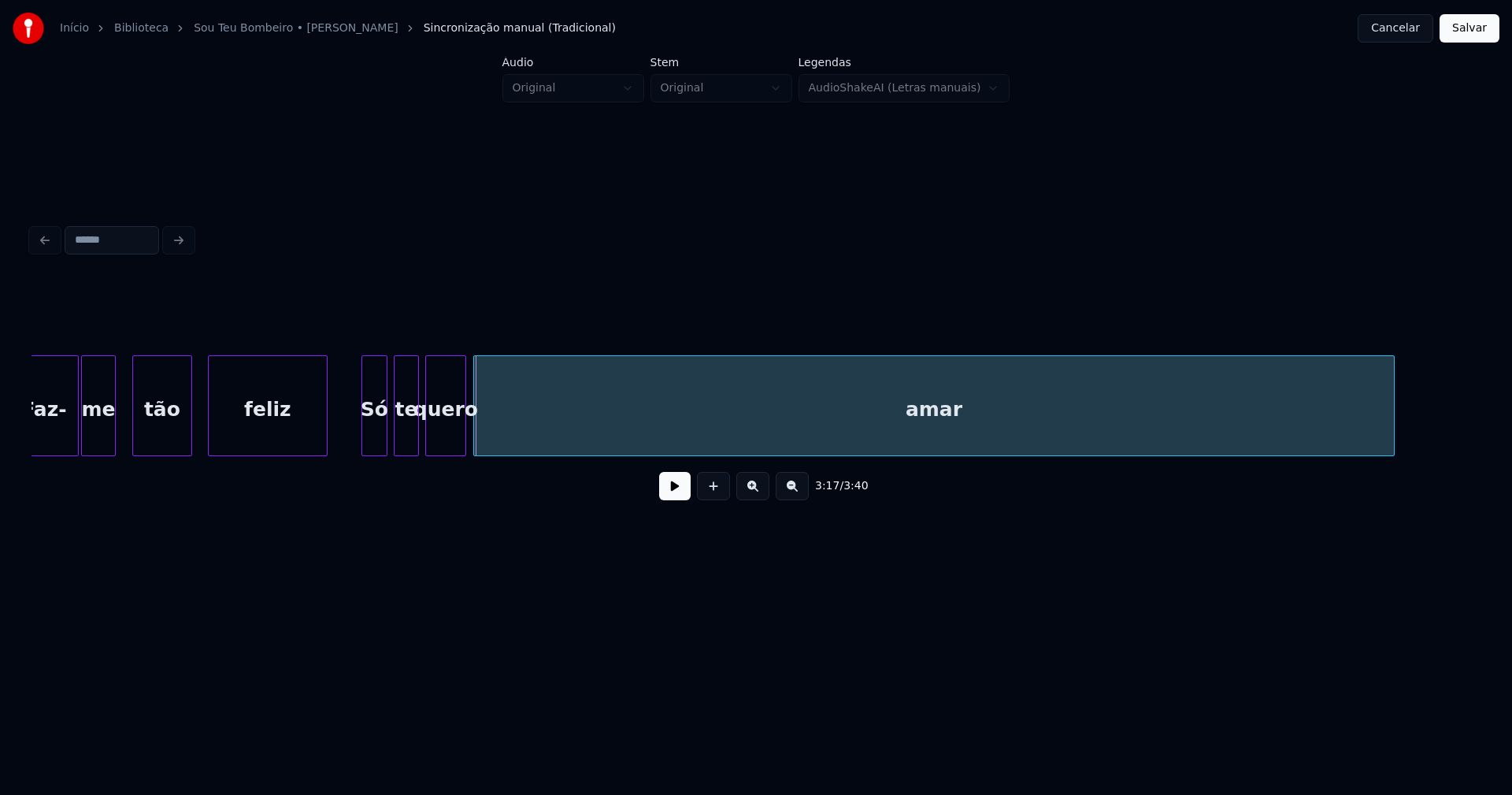
click at [944, 449] on div "amar" at bounding box center [934, 409] width 920 height 107
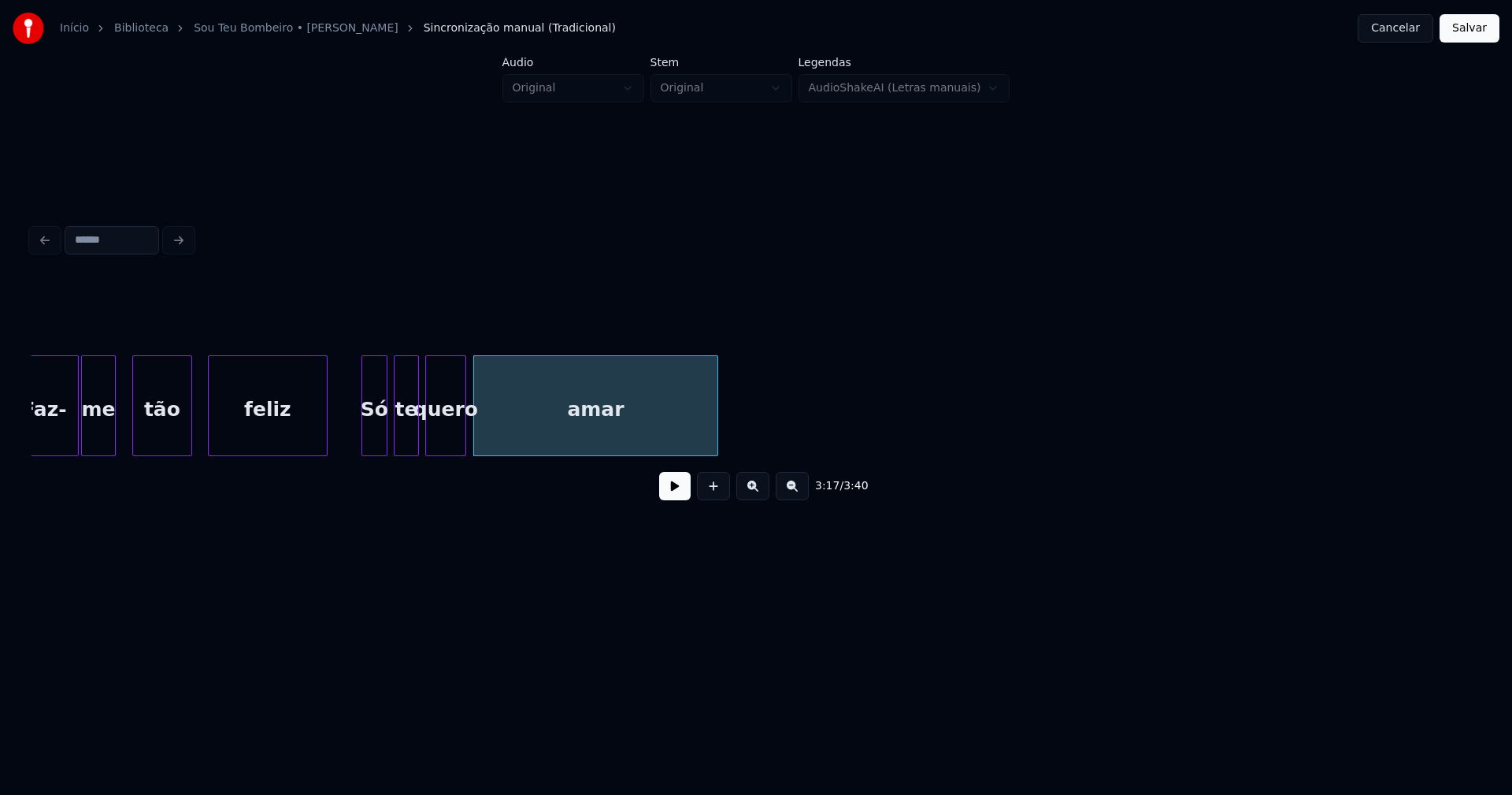
click at [716, 474] on div "3:17 / 3:40" at bounding box center [756, 396] width 1448 height 239
click at [671, 499] on button at bounding box center [675, 486] width 31 height 29
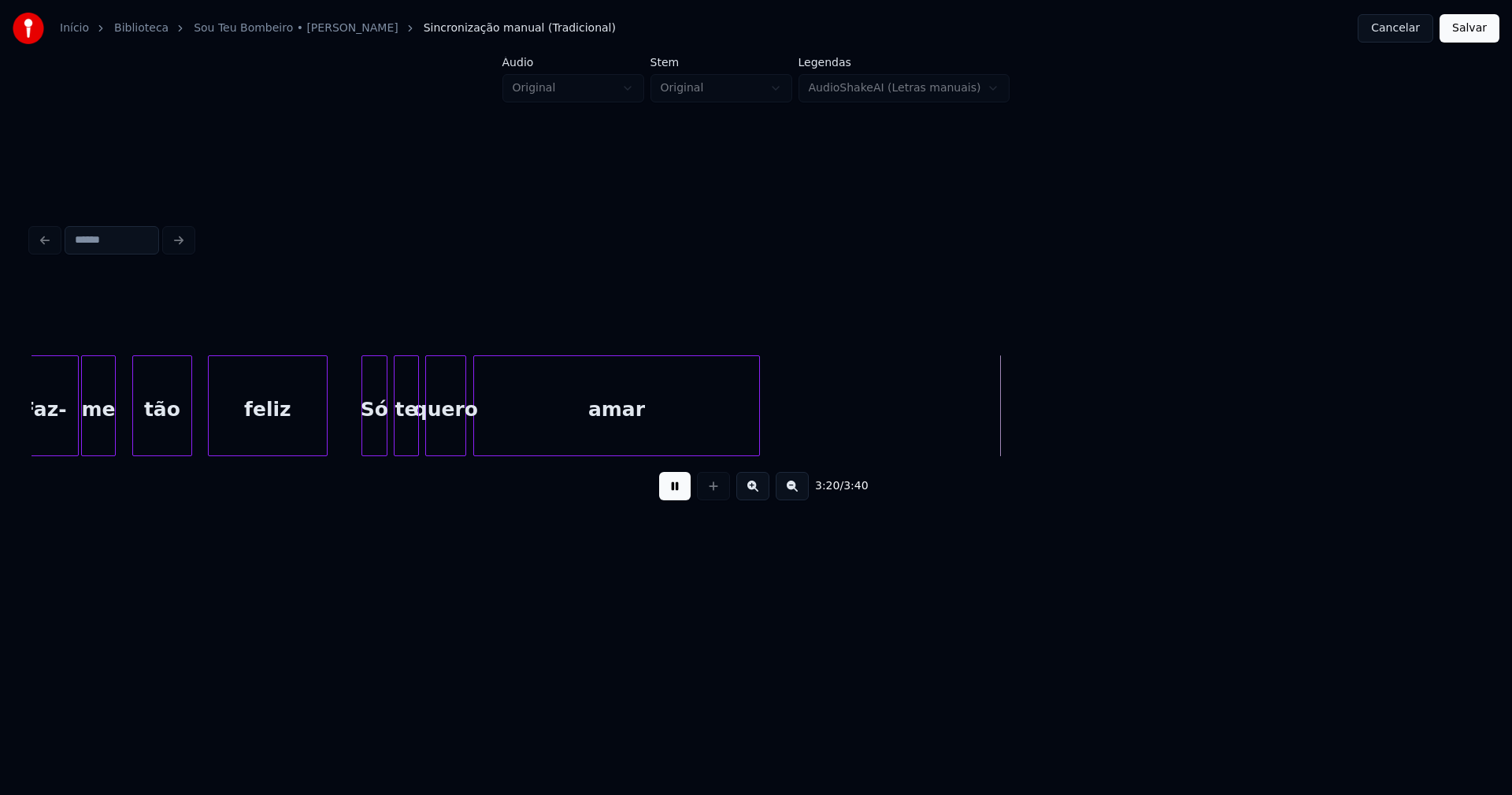
click at [756, 420] on div at bounding box center [756, 406] width 4 height 99
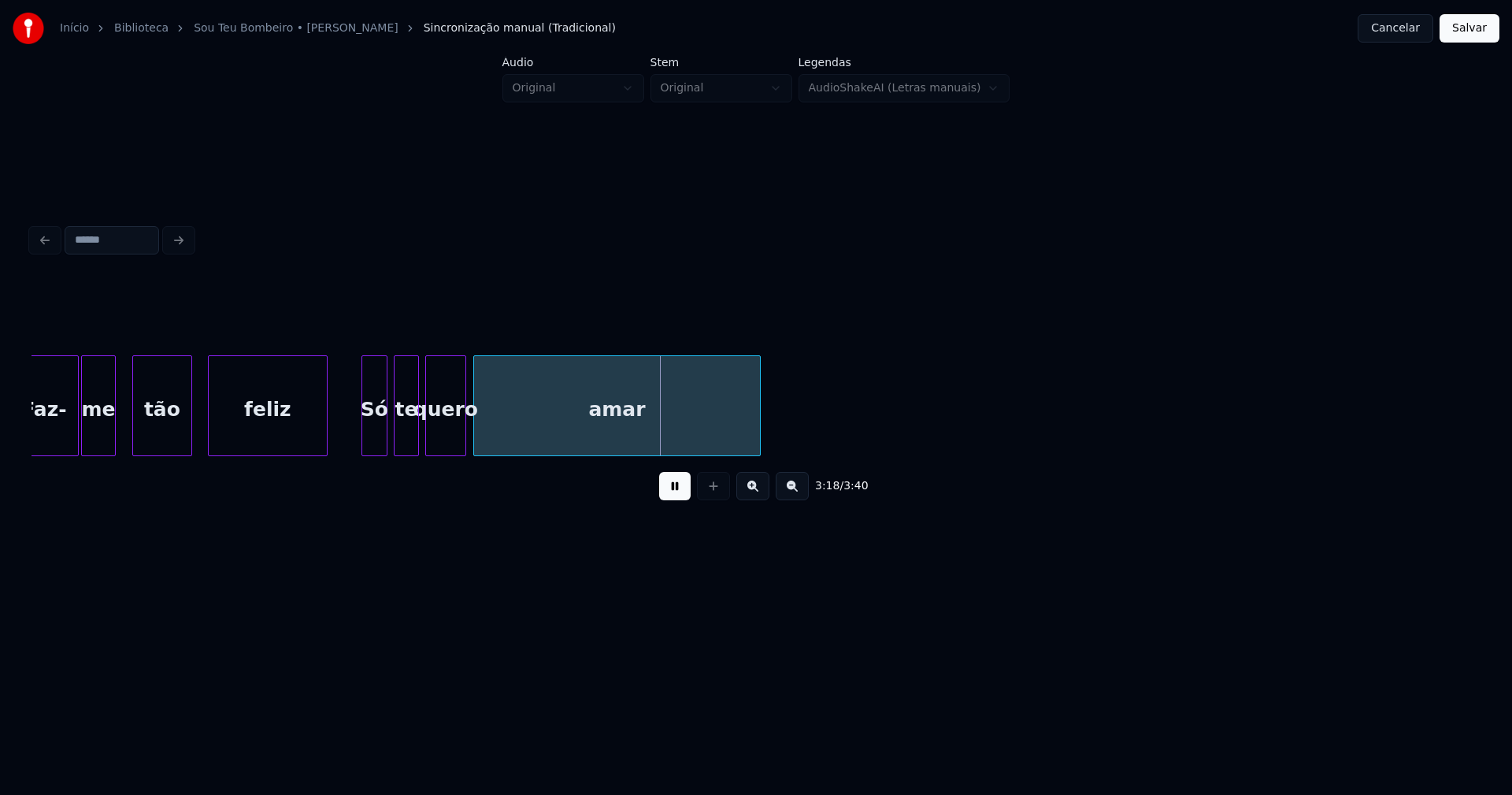
click at [1468, 35] on button "Salvar" at bounding box center [1469, 28] width 60 height 29
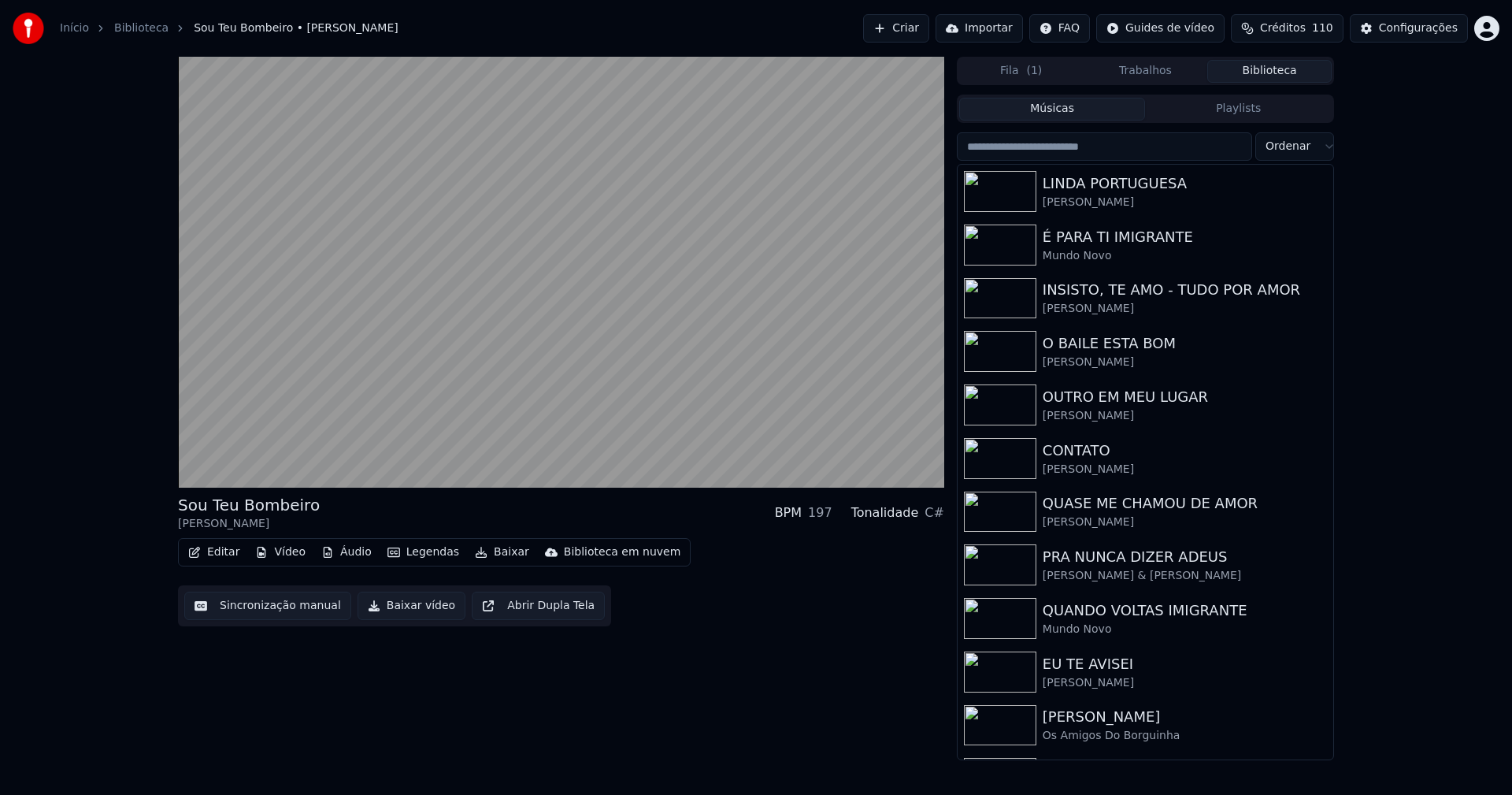
click at [1273, 72] on button "Biblioteca" at bounding box center [1269, 71] width 124 height 23
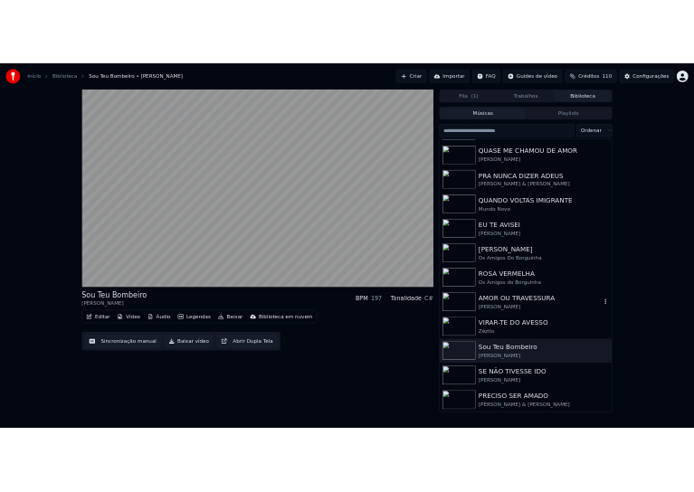
scroll to position [360, 0]
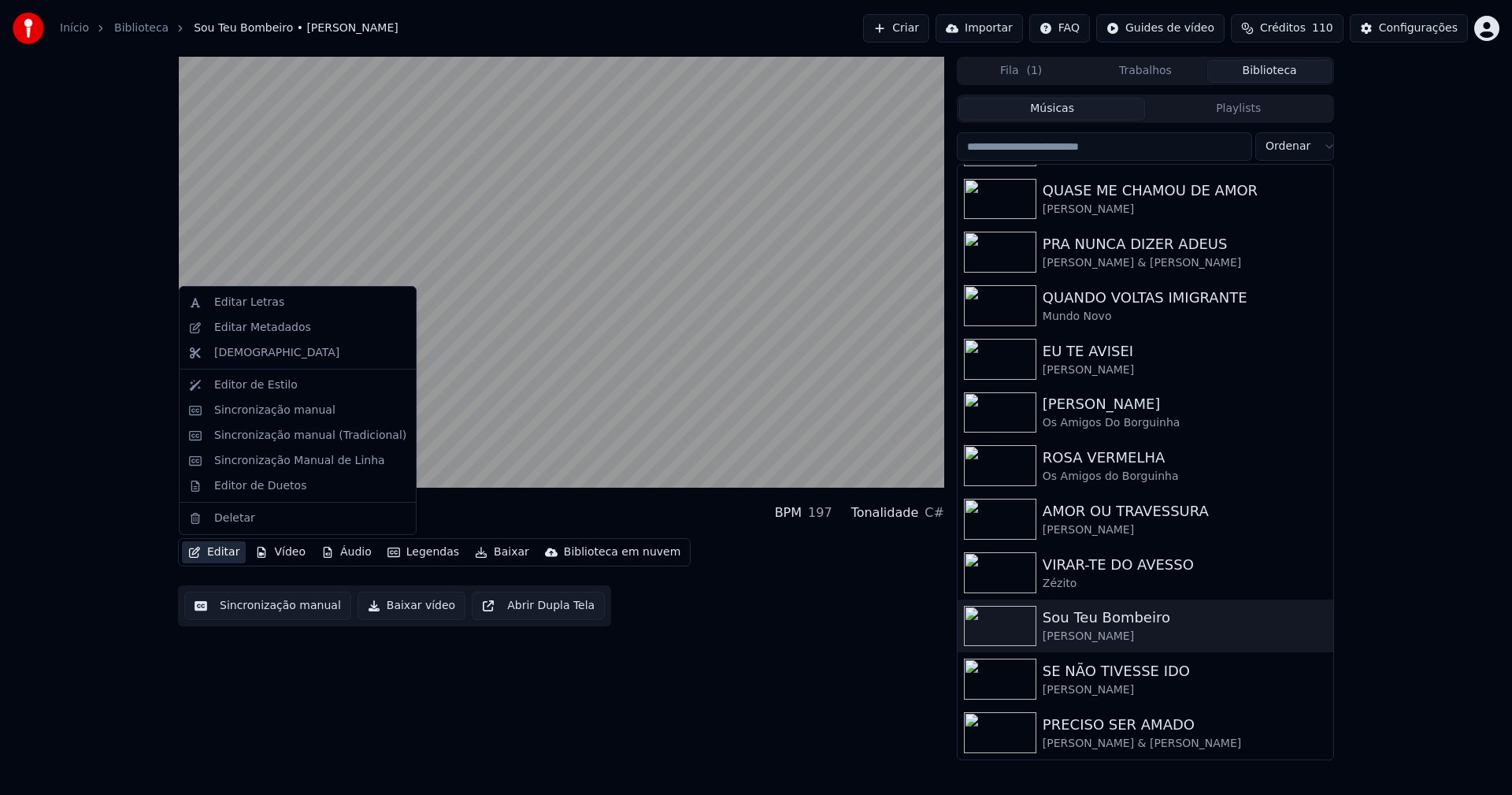
click at [226, 552] on button "Editar" at bounding box center [213, 551] width 64 height 22
click at [242, 330] on div "Editar Metadados" at bounding box center [262, 327] width 97 height 16
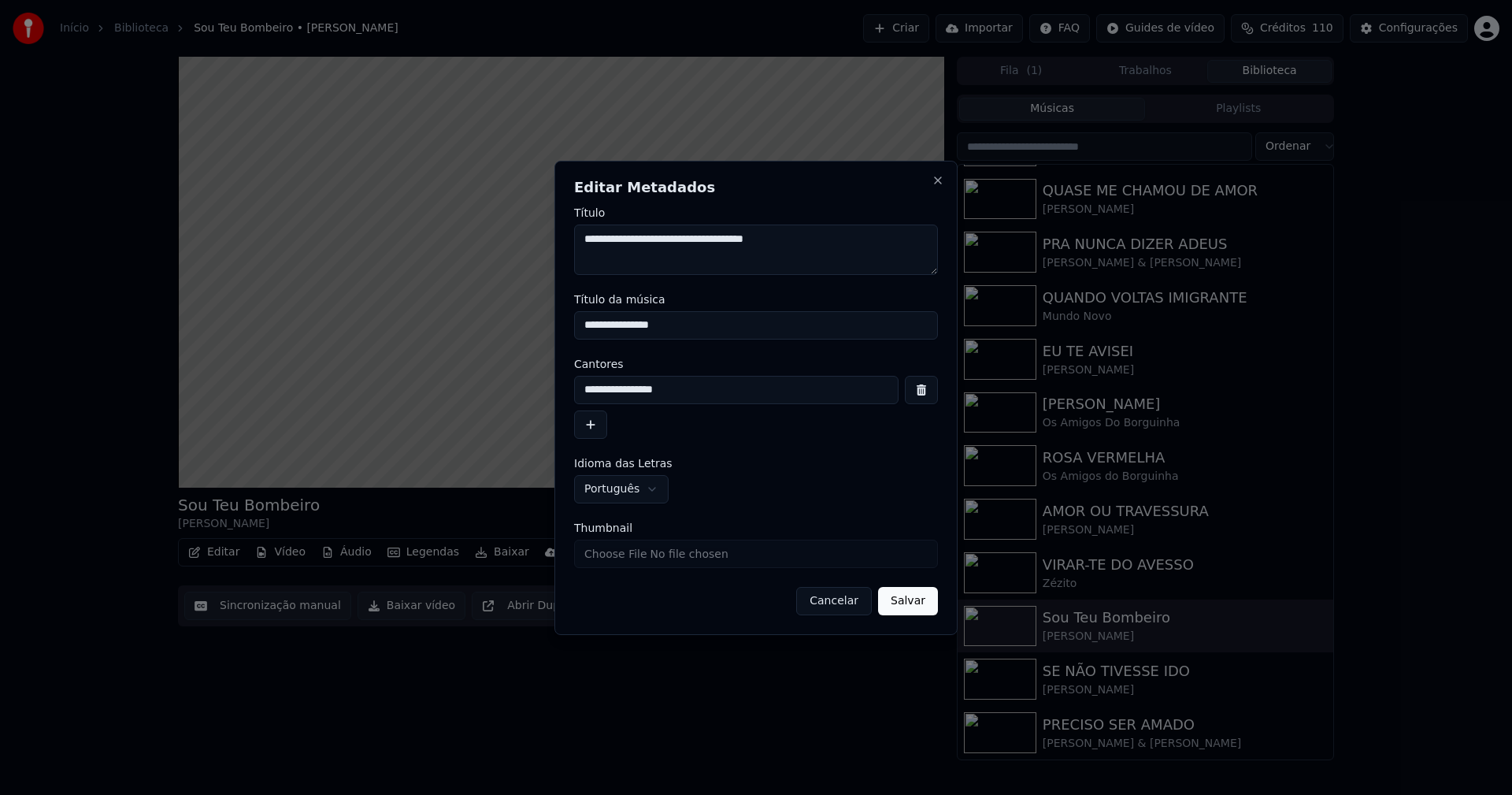
drag, startPoint x: 682, startPoint y: 323, endPoint x: 451, endPoint y: 322, distance: 231.0
click at [451, 322] on body "**********" at bounding box center [756, 397] width 1512 height 795
type input "**********"
drag, startPoint x: 701, startPoint y: 391, endPoint x: 524, endPoint y: 384, distance: 177.1
click at [527, 386] on body "**********" at bounding box center [756, 397] width 1512 height 795
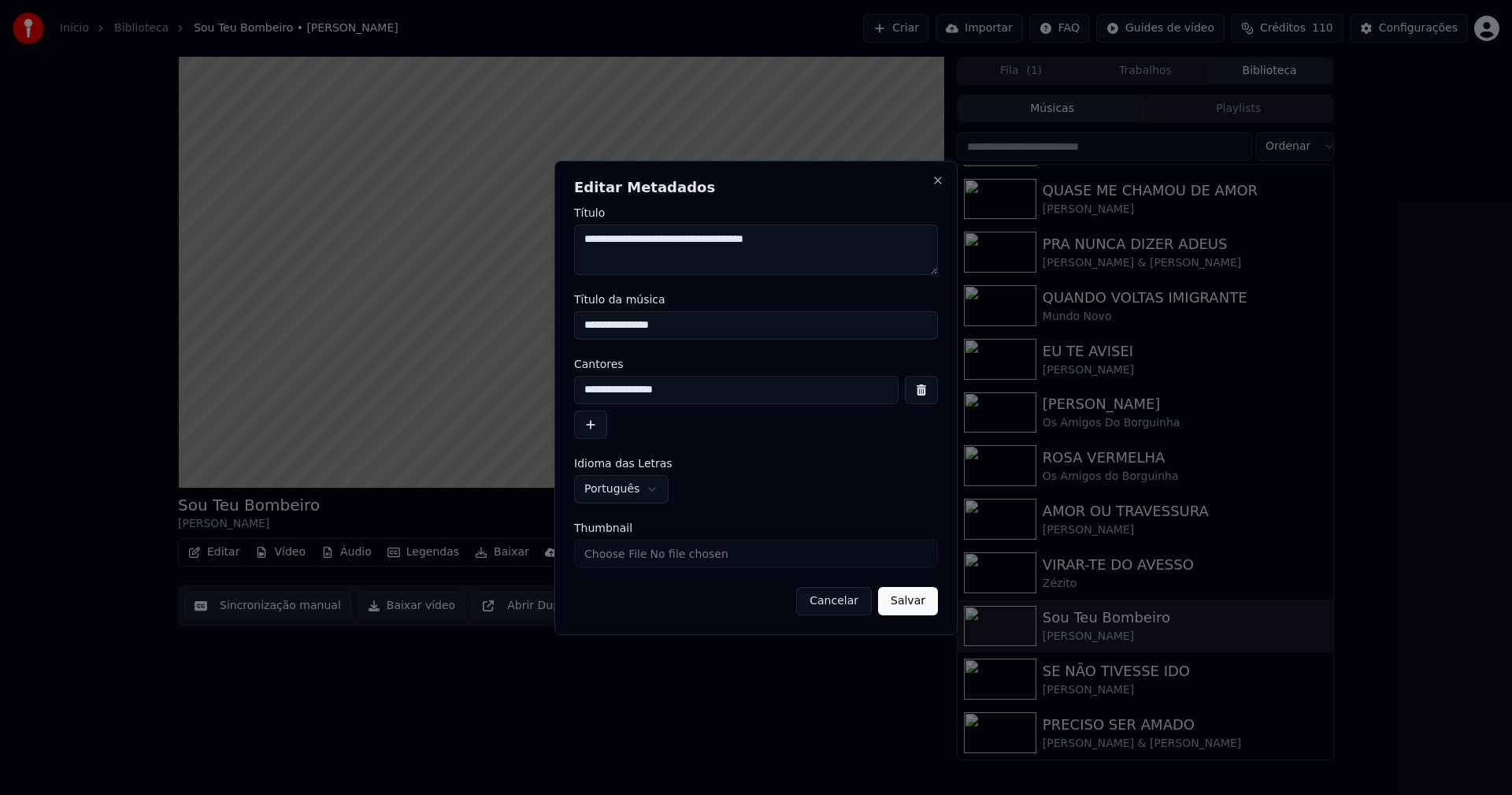
type input "**********"
drag, startPoint x: 908, startPoint y: 605, endPoint x: 1054, endPoint y: 785, distance: 231.8
click at [909, 606] on button "Salvar" at bounding box center [908, 601] width 60 height 29
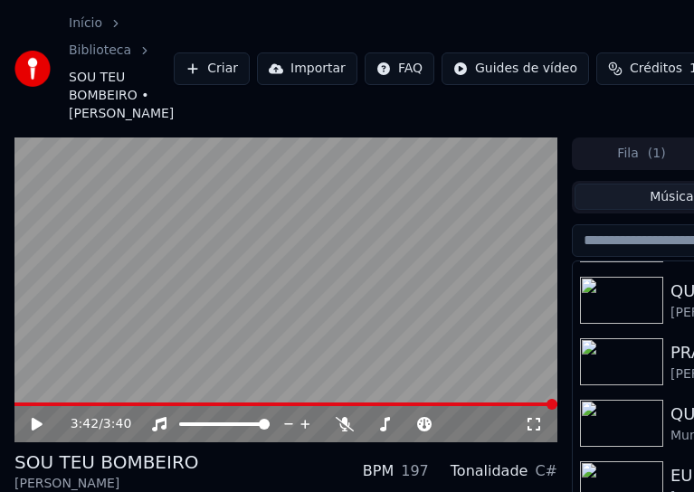
click at [24, 5] on div "Início Biblioteca SOU TEU BOMBEIRO • [PERSON_NAME] Importar FAQ Guides de vídeo…" at bounding box center [347, 69] width 694 height 138
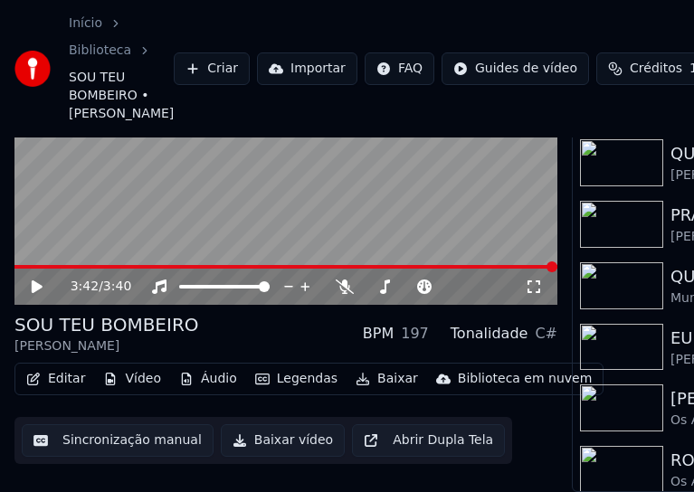
click at [50, 375] on button "Editar" at bounding box center [55, 378] width 73 height 25
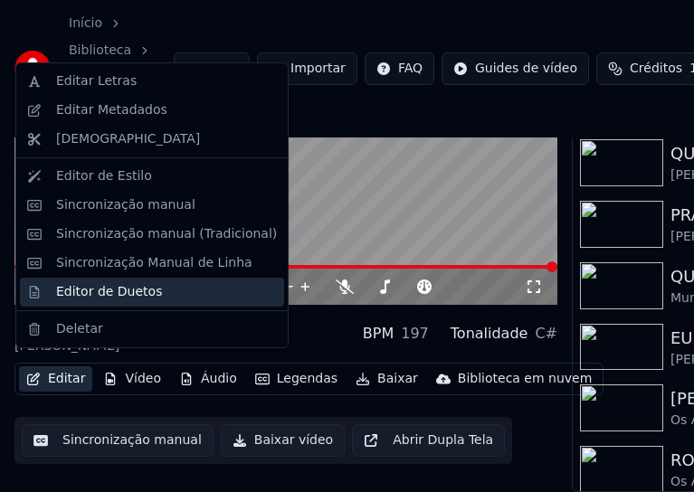
click at [101, 289] on div "Editor de Duetos" at bounding box center [109, 292] width 106 height 18
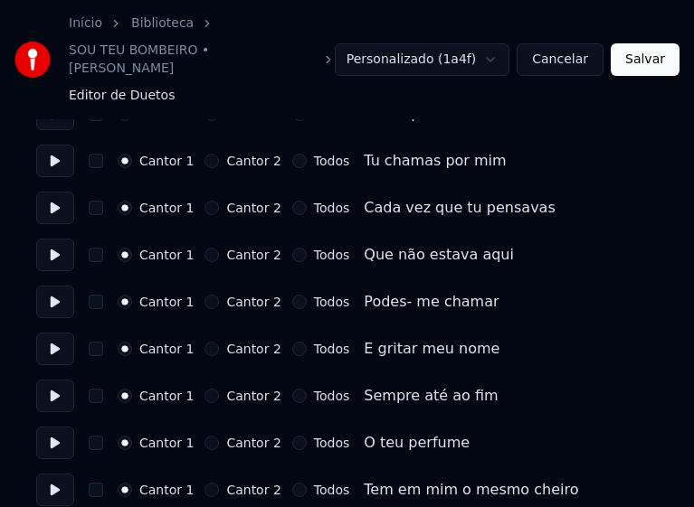
scroll to position [814, 0]
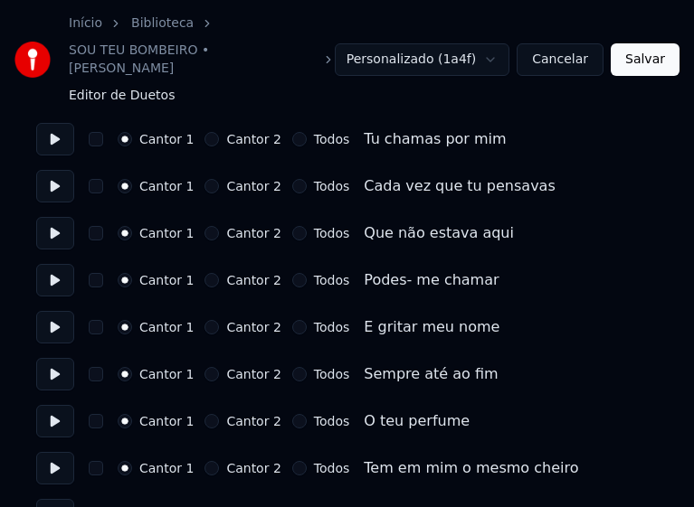
click at [292, 414] on button "Todos" at bounding box center [299, 421] width 14 height 14
click at [292, 461] on button "Todos" at bounding box center [299, 468] width 14 height 14
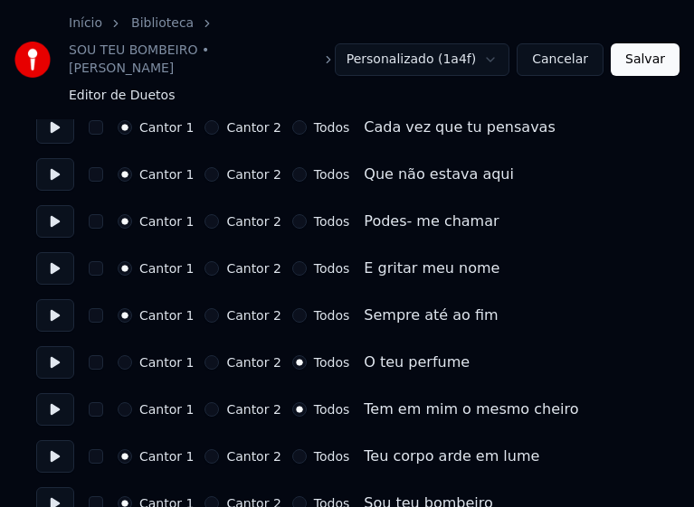
scroll to position [905, 0]
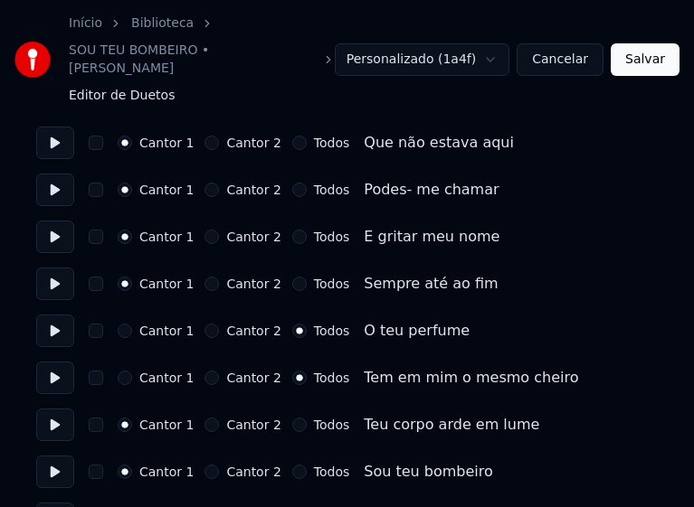
click at [292, 418] on button "Todos" at bounding box center [299, 425] width 14 height 14
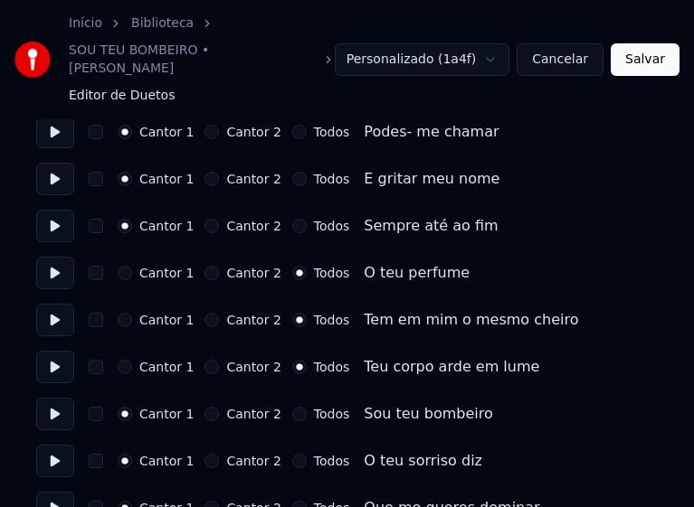
scroll to position [995, 0]
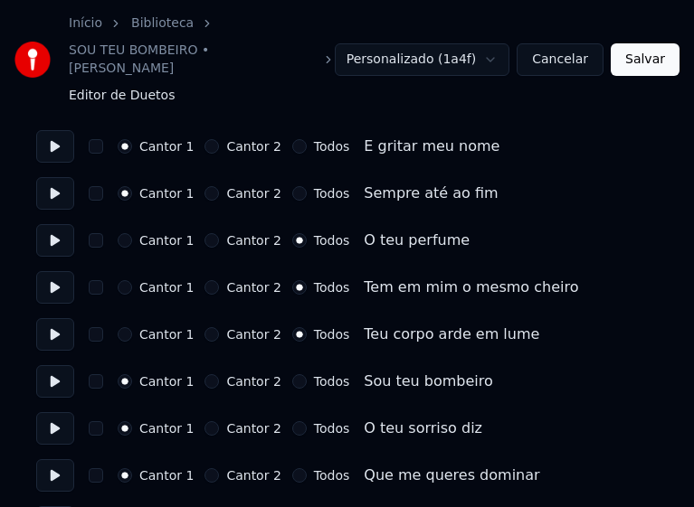
click at [292, 422] on button "Todos" at bounding box center [299, 429] width 14 height 14
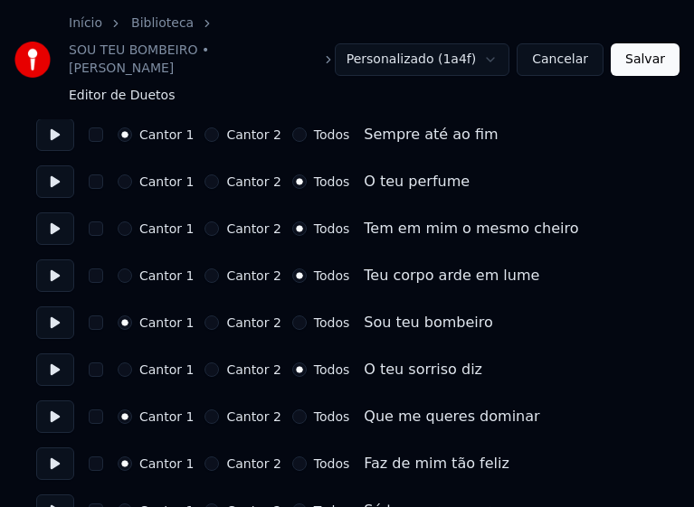
scroll to position [1086, 0]
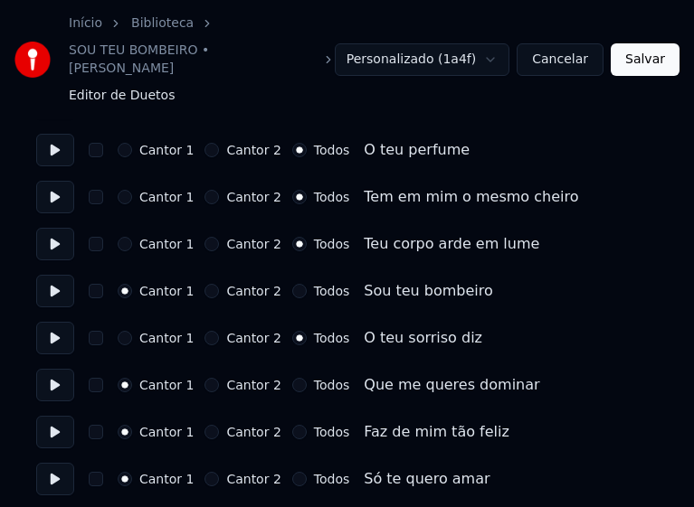
click at [292, 378] on button "Todos" at bounding box center [299, 385] width 14 height 14
click at [292, 425] on button "Todos" at bounding box center [299, 432] width 14 height 14
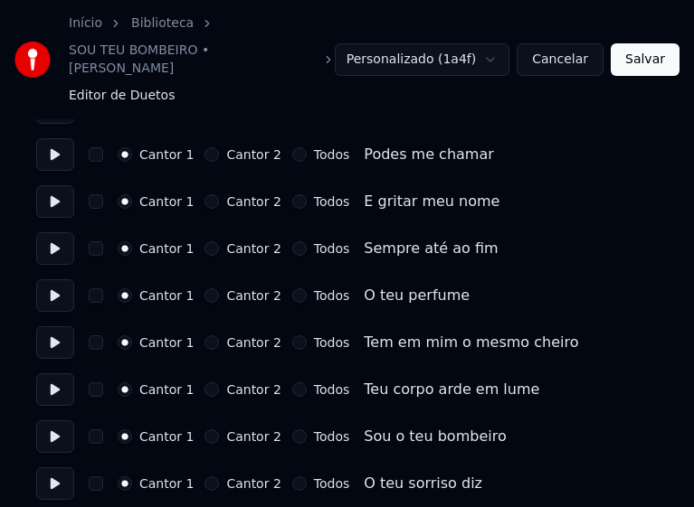
scroll to position [1628, 0]
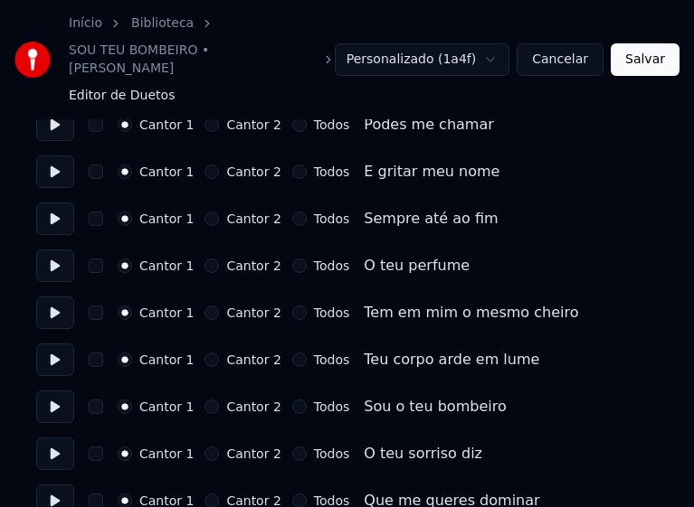
click at [292, 259] on button "Todos" at bounding box center [299, 266] width 14 height 14
click at [292, 306] on button "Todos" at bounding box center [299, 313] width 14 height 14
click at [292, 353] on button "Todos" at bounding box center [299, 360] width 14 height 14
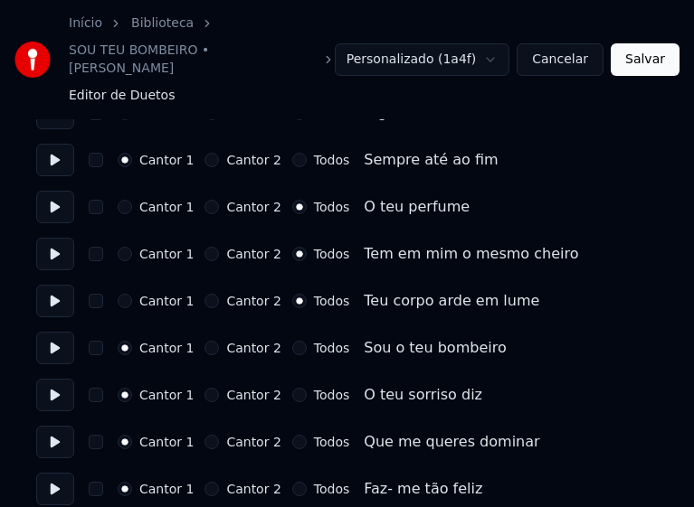
scroll to position [1719, 0]
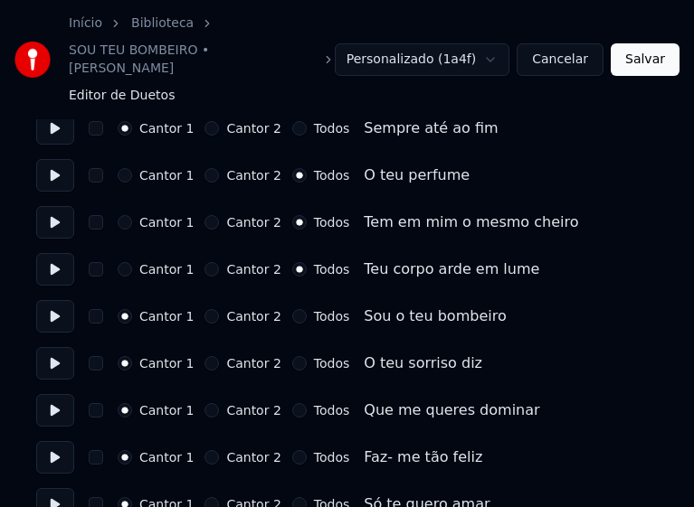
click at [292, 356] on button "Todos" at bounding box center [299, 363] width 14 height 14
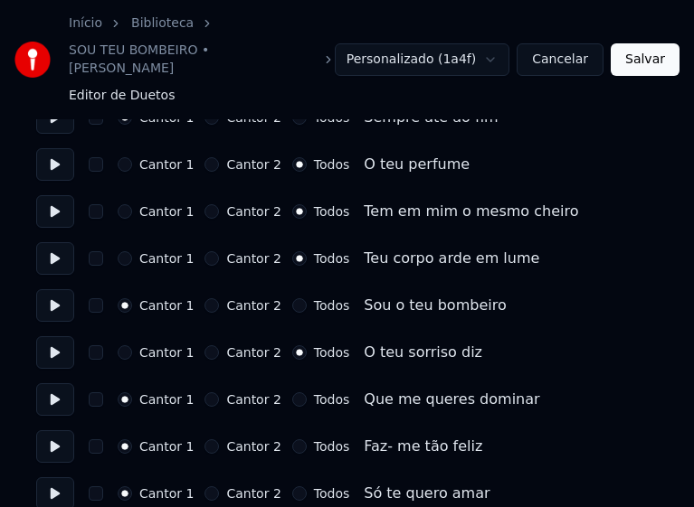
scroll to position [1732, 0]
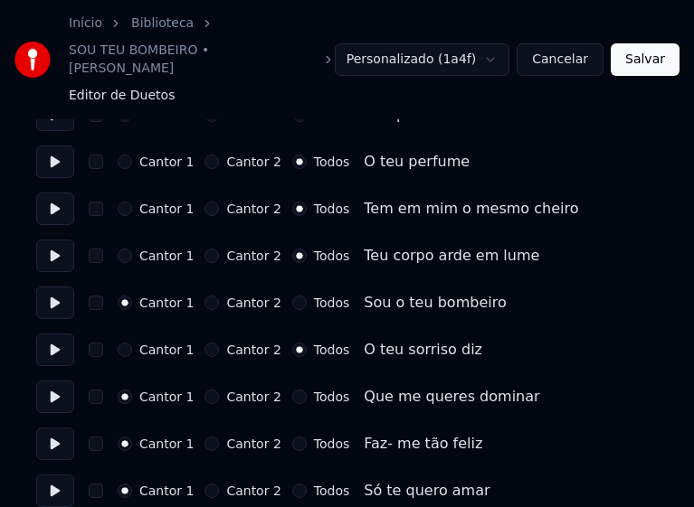
click at [292, 390] on button "Todos" at bounding box center [299, 397] width 14 height 14
click at [292, 437] on button "Todos" at bounding box center [299, 444] width 14 height 14
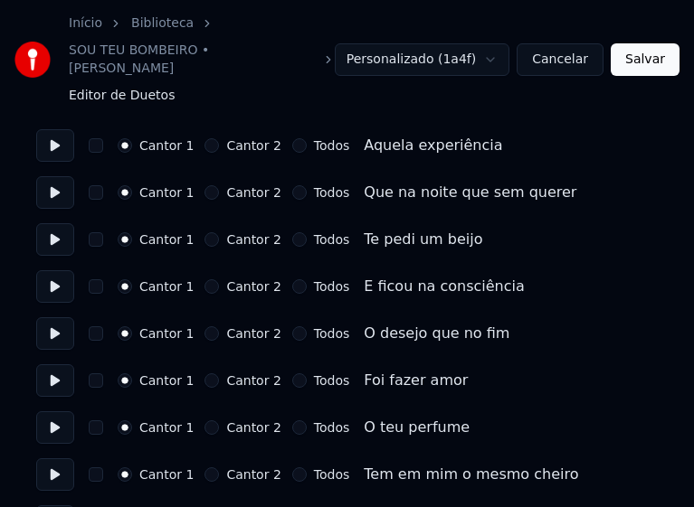
scroll to position [181, 0]
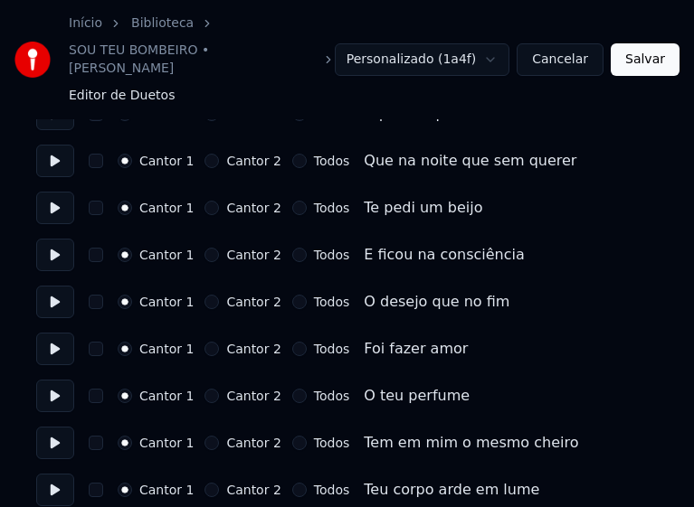
click at [292, 389] on button "Todos" at bounding box center [299, 396] width 14 height 14
click at [292, 436] on button "Todos" at bounding box center [299, 443] width 14 height 14
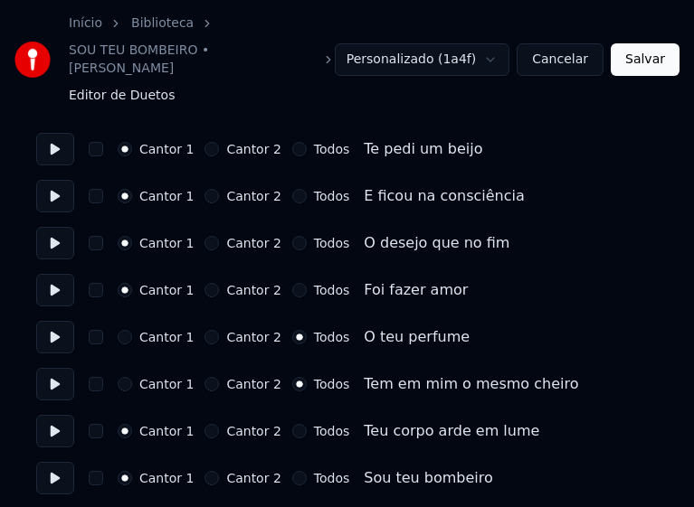
scroll to position [271, 0]
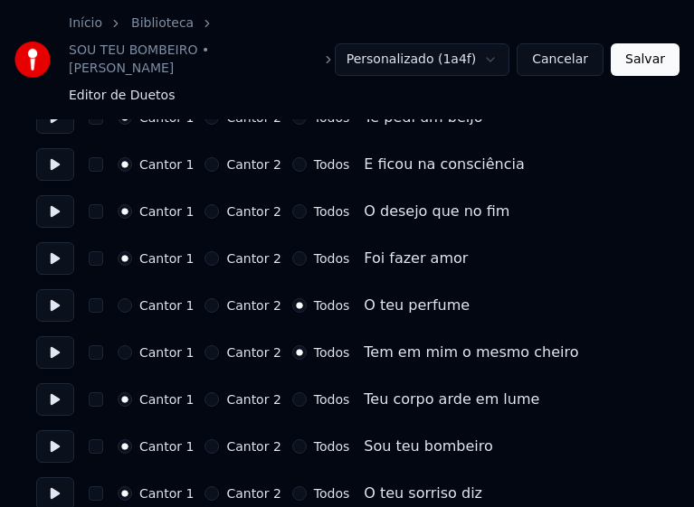
click at [292, 393] on button "Todos" at bounding box center [299, 400] width 14 height 14
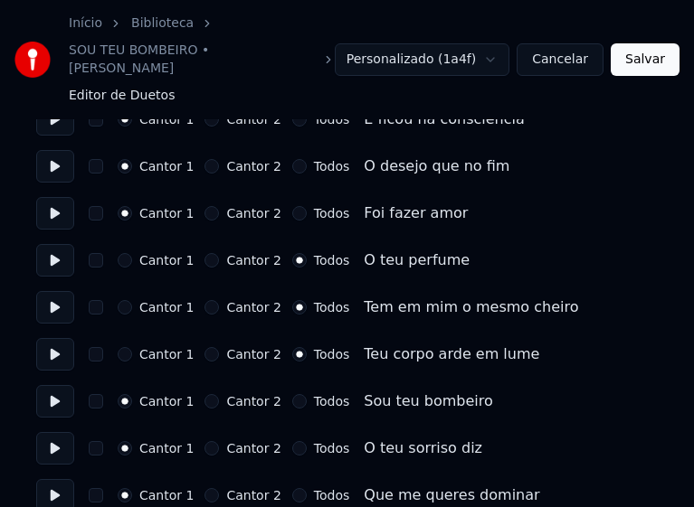
scroll to position [362, 0]
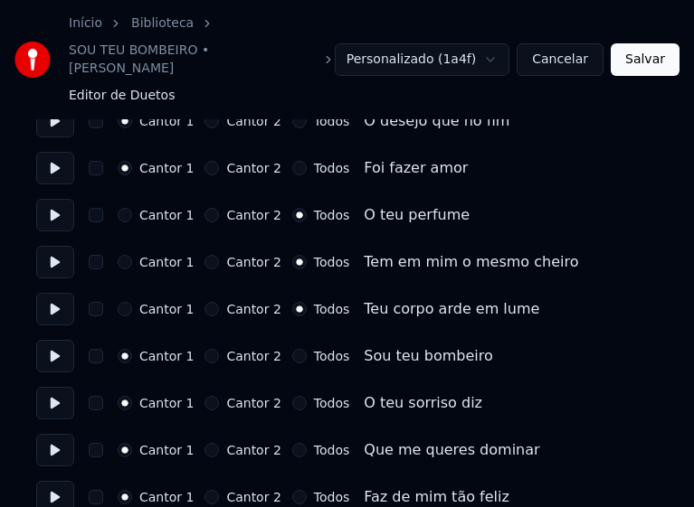
click at [292, 396] on button "Todos" at bounding box center [299, 403] width 14 height 14
click at [292, 443] on button "Todos" at bounding box center [299, 450] width 14 height 14
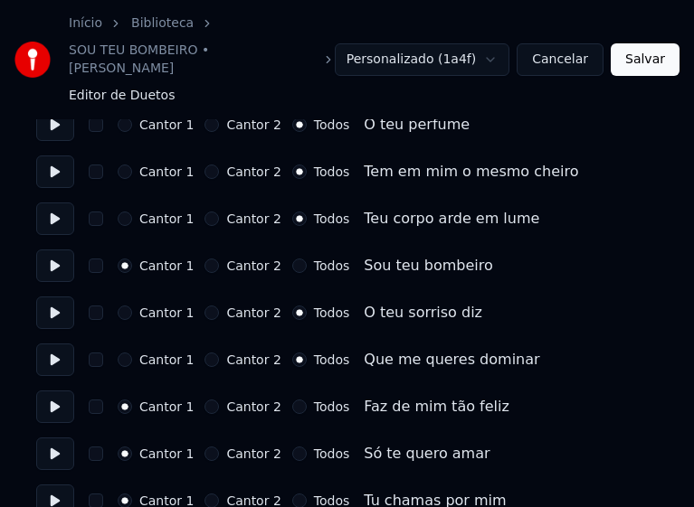
click at [292, 400] on button "Todos" at bounding box center [299, 407] width 14 height 14
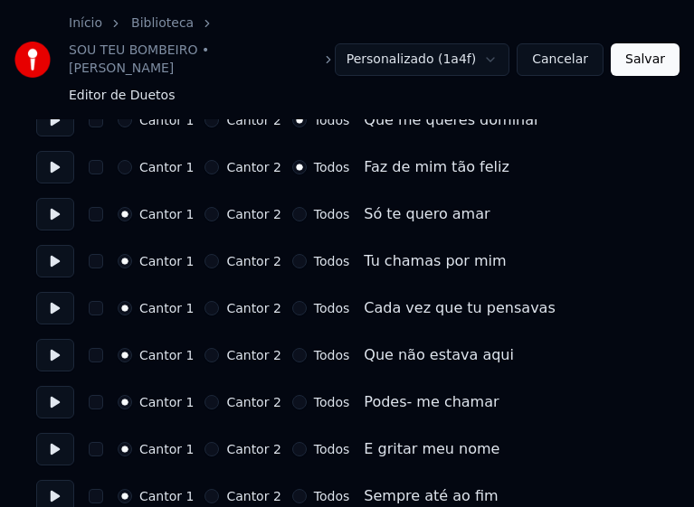
scroll to position [724, 0]
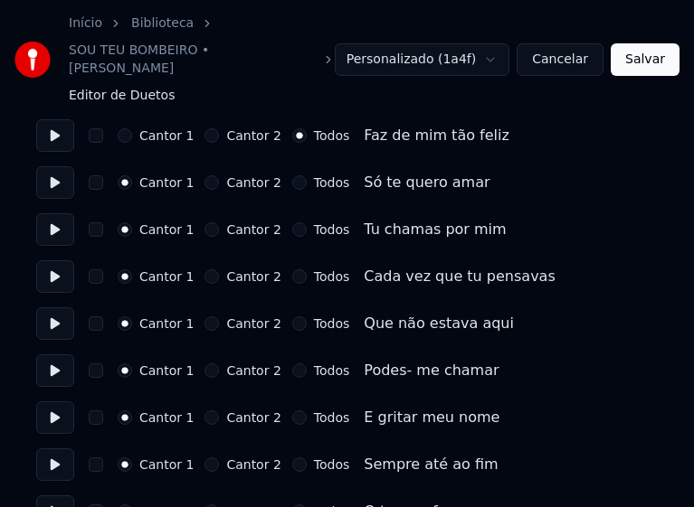
click at [639, 54] on button "Salvar" at bounding box center [645, 59] width 69 height 33
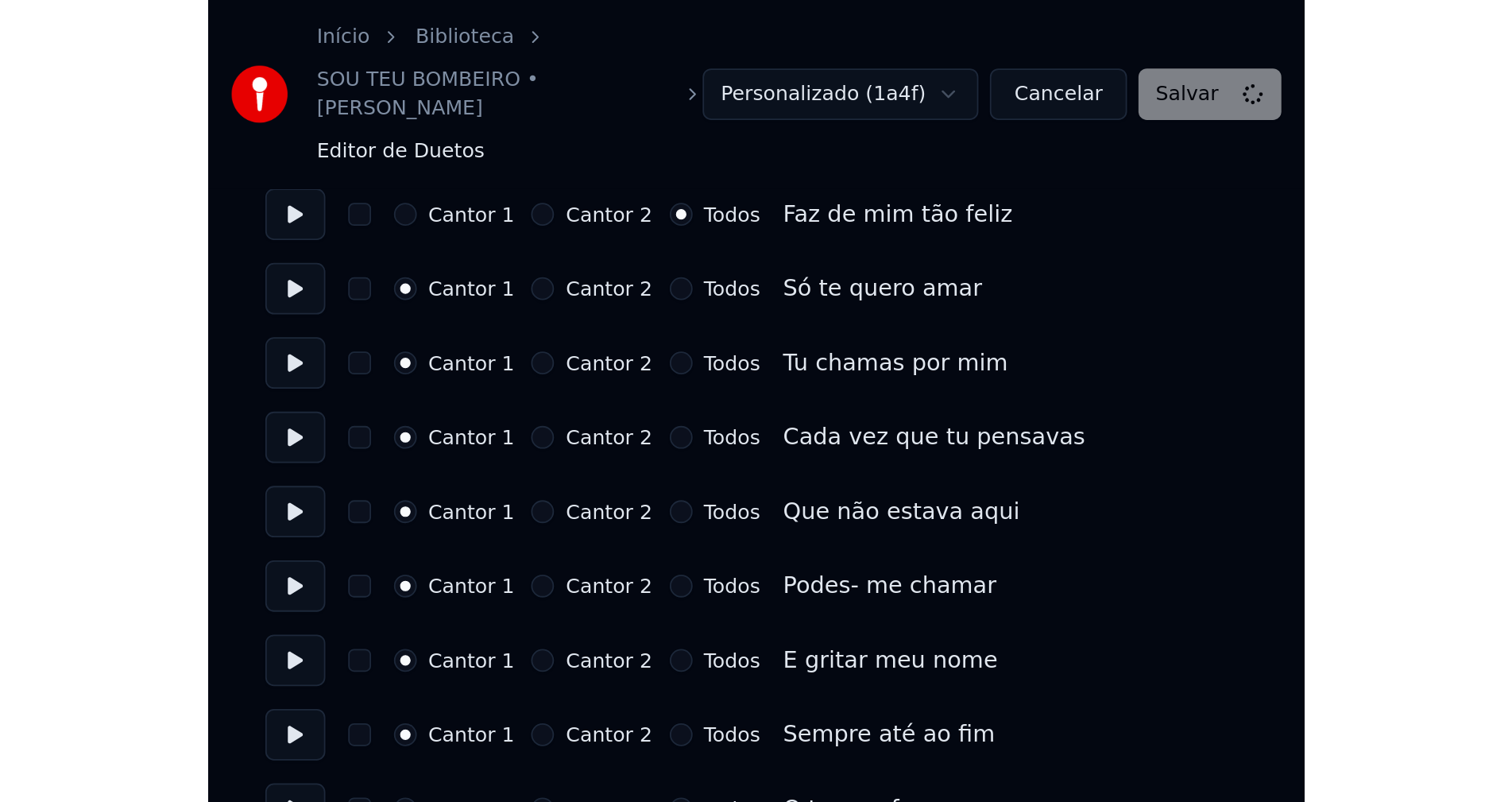
scroll to position [604, 0]
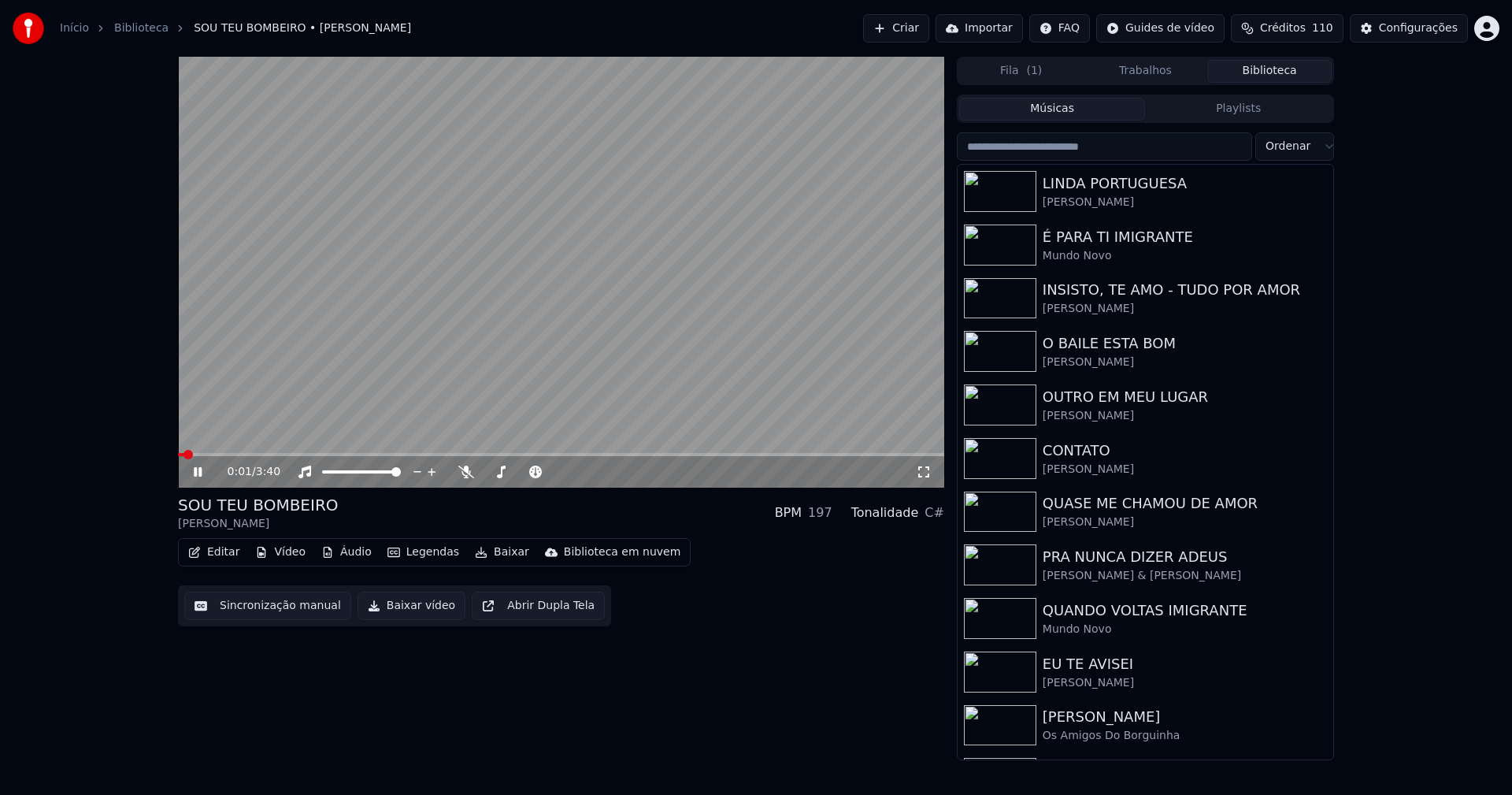
click at [283, 455] on span at bounding box center [561, 455] width 766 height 3
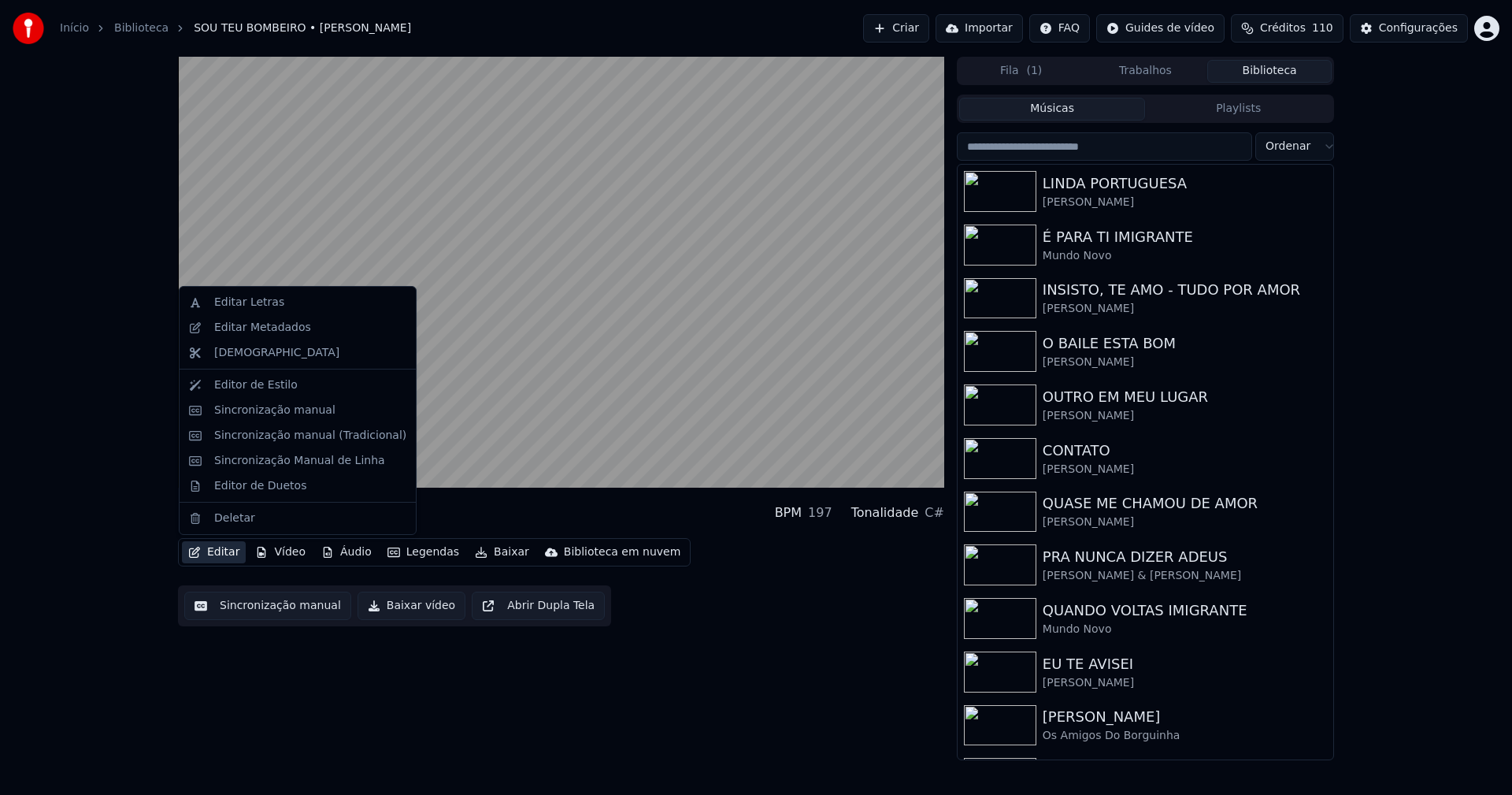
click at [228, 549] on button "Editar" at bounding box center [213, 551] width 64 height 22
click at [292, 434] on div "Sincronização manual (Tradicional)" at bounding box center [310, 435] width 192 height 16
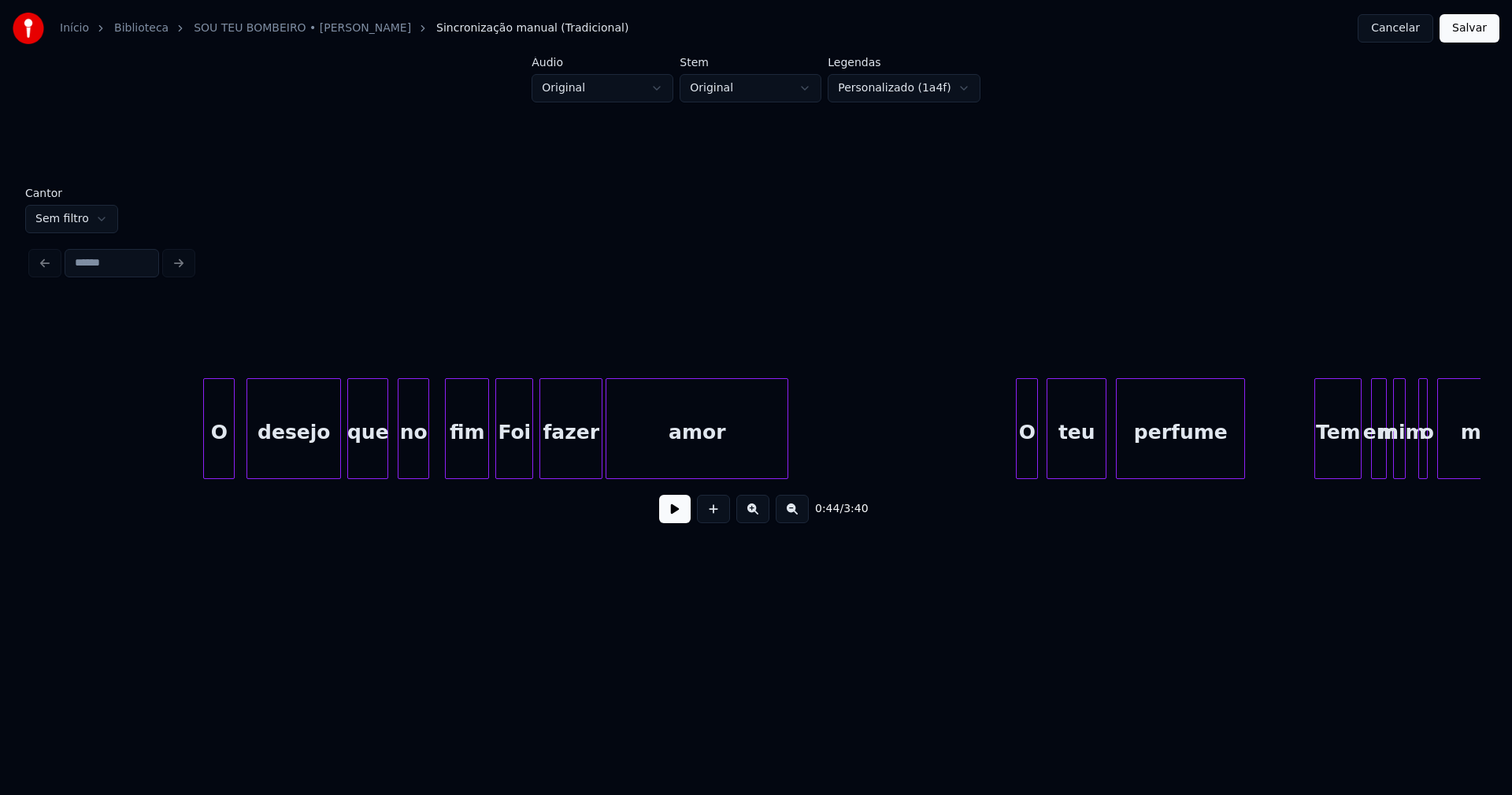
scroll to position [0, 8901]
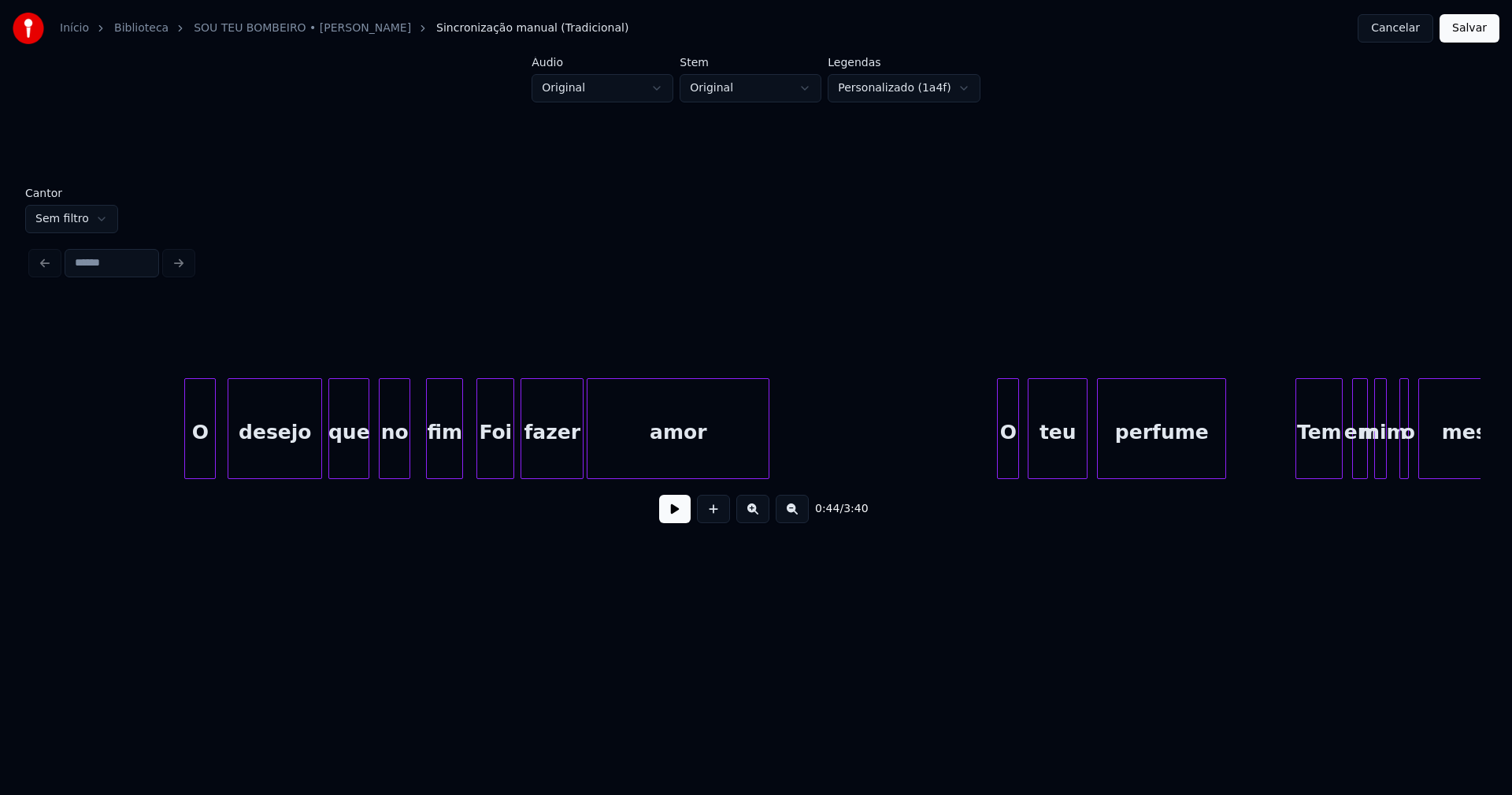
click at [460, 466] on div at bounding box center [460, 428] width 4 height 99
click at [494, 458] on div "Foi" at bounding box center [495, 432] width 37 height 107
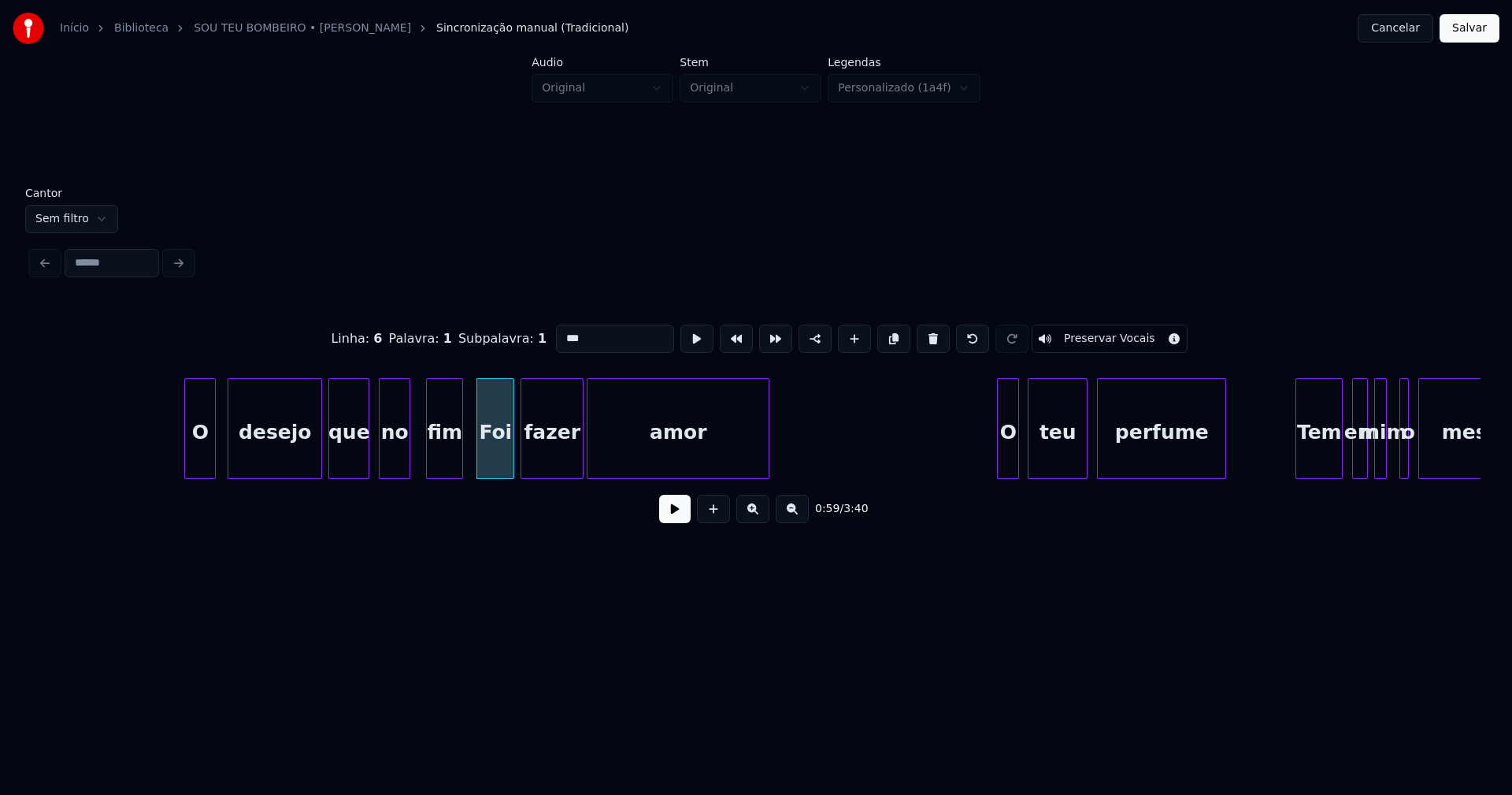
click at [562, 332] on input "***" at bounding box center [615, 339] width 118 height 29
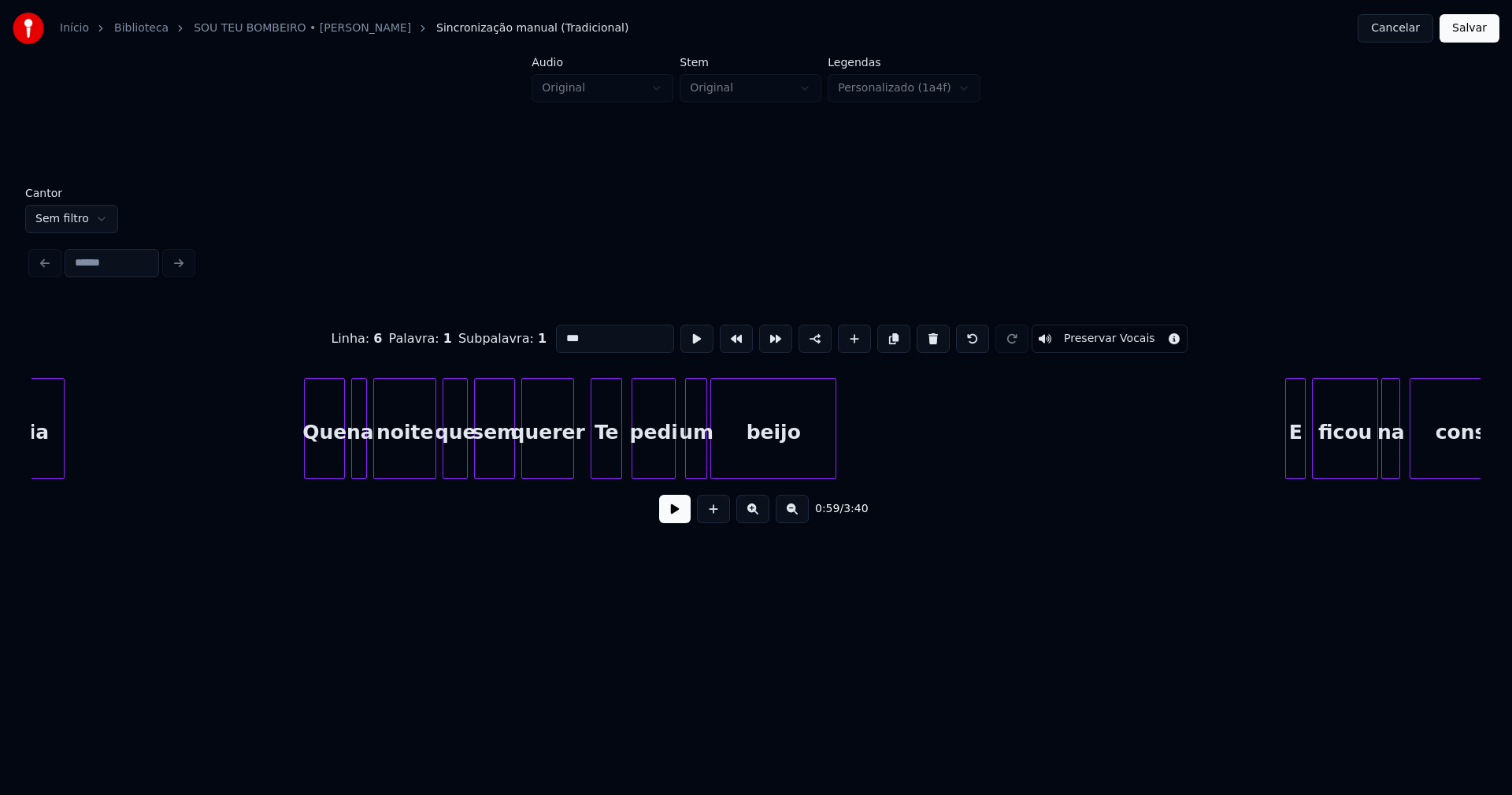
scroll to position [0, 7205]
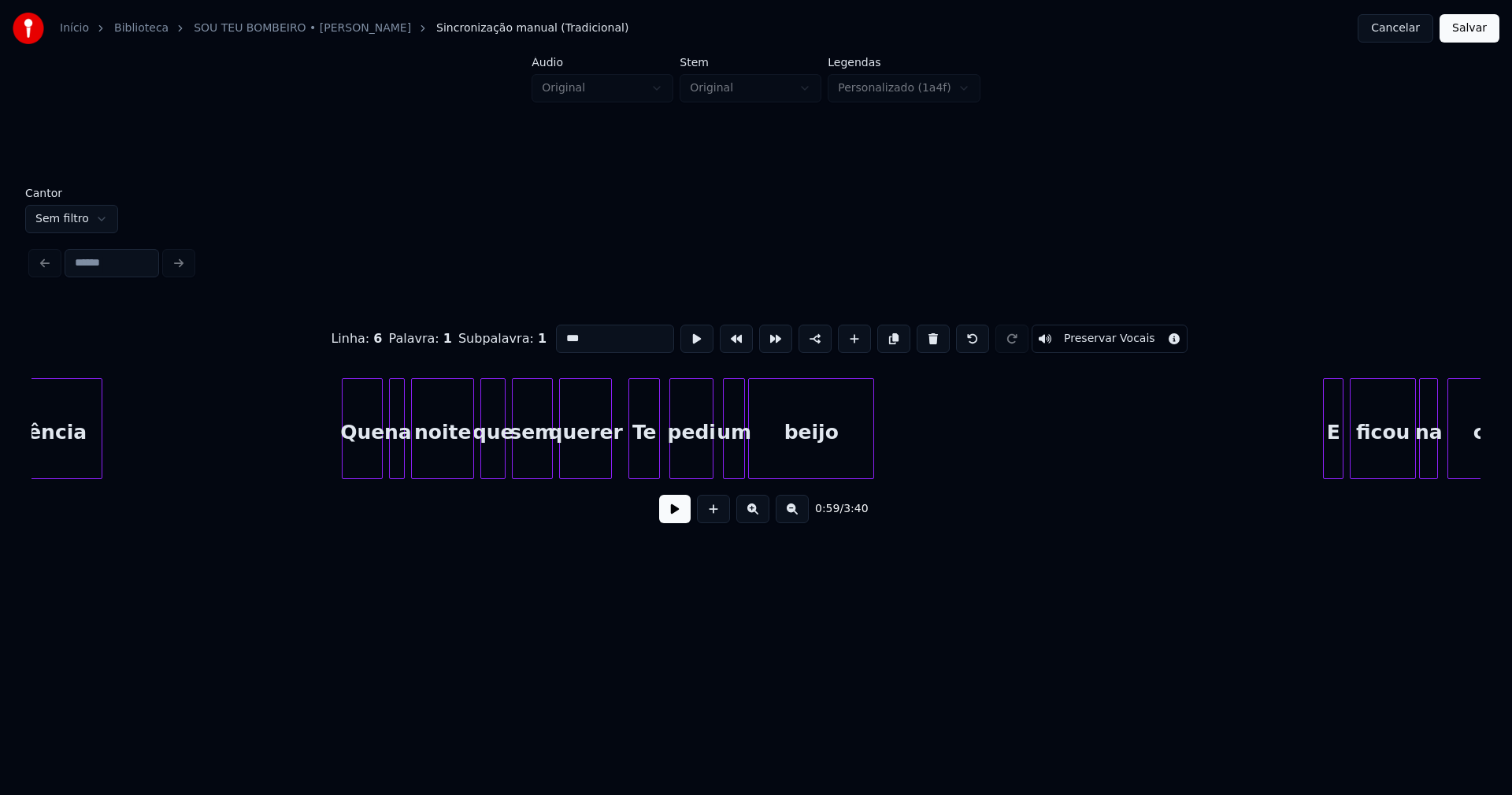
click at [648, 466] on div "Te" at bounding box center [644, 432] width 30 height 107
click at [561, 328] on input "**" at bounding box center [615, 339] width 118 height 29
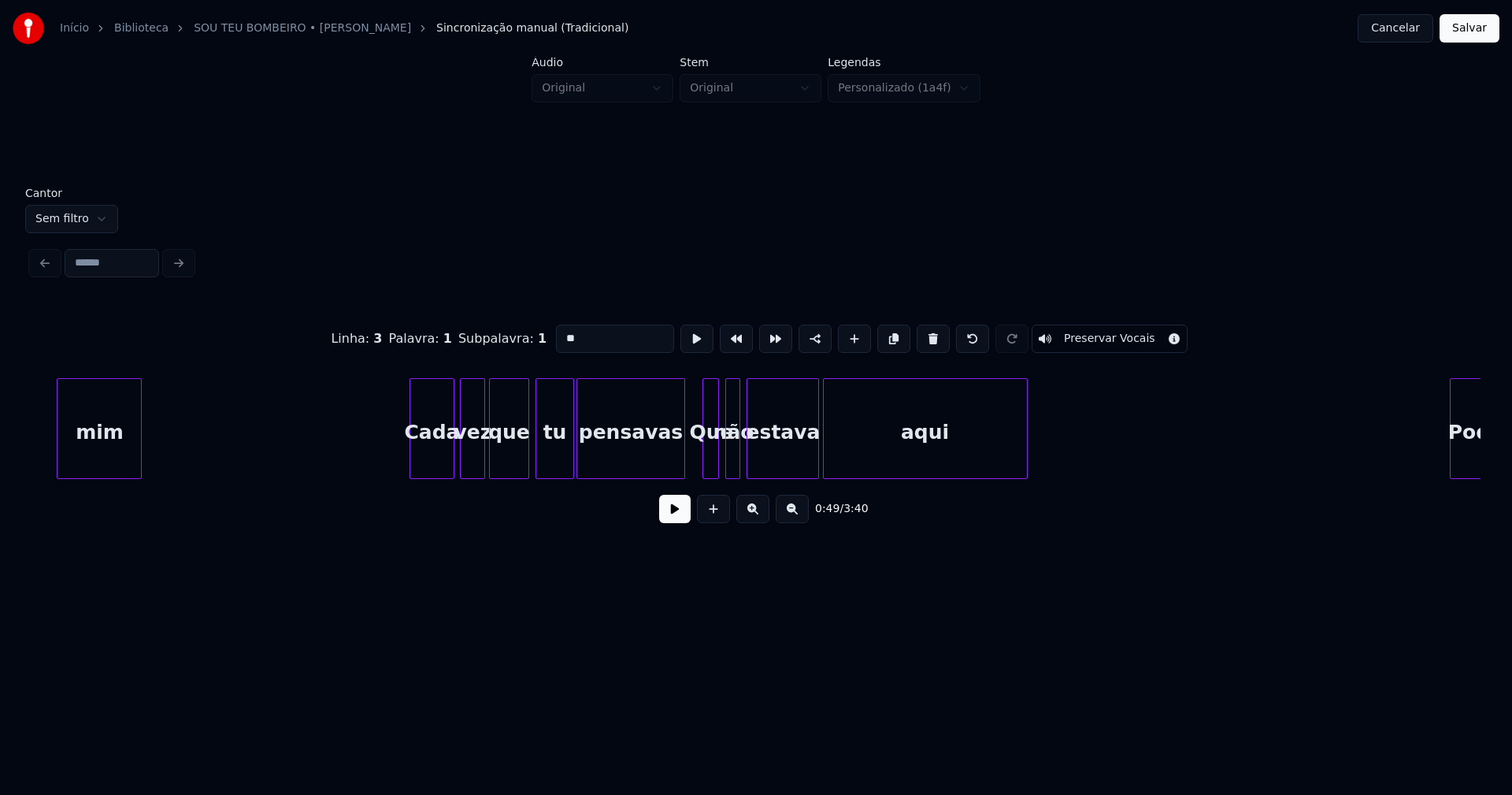
scroll to position [0, 16490]
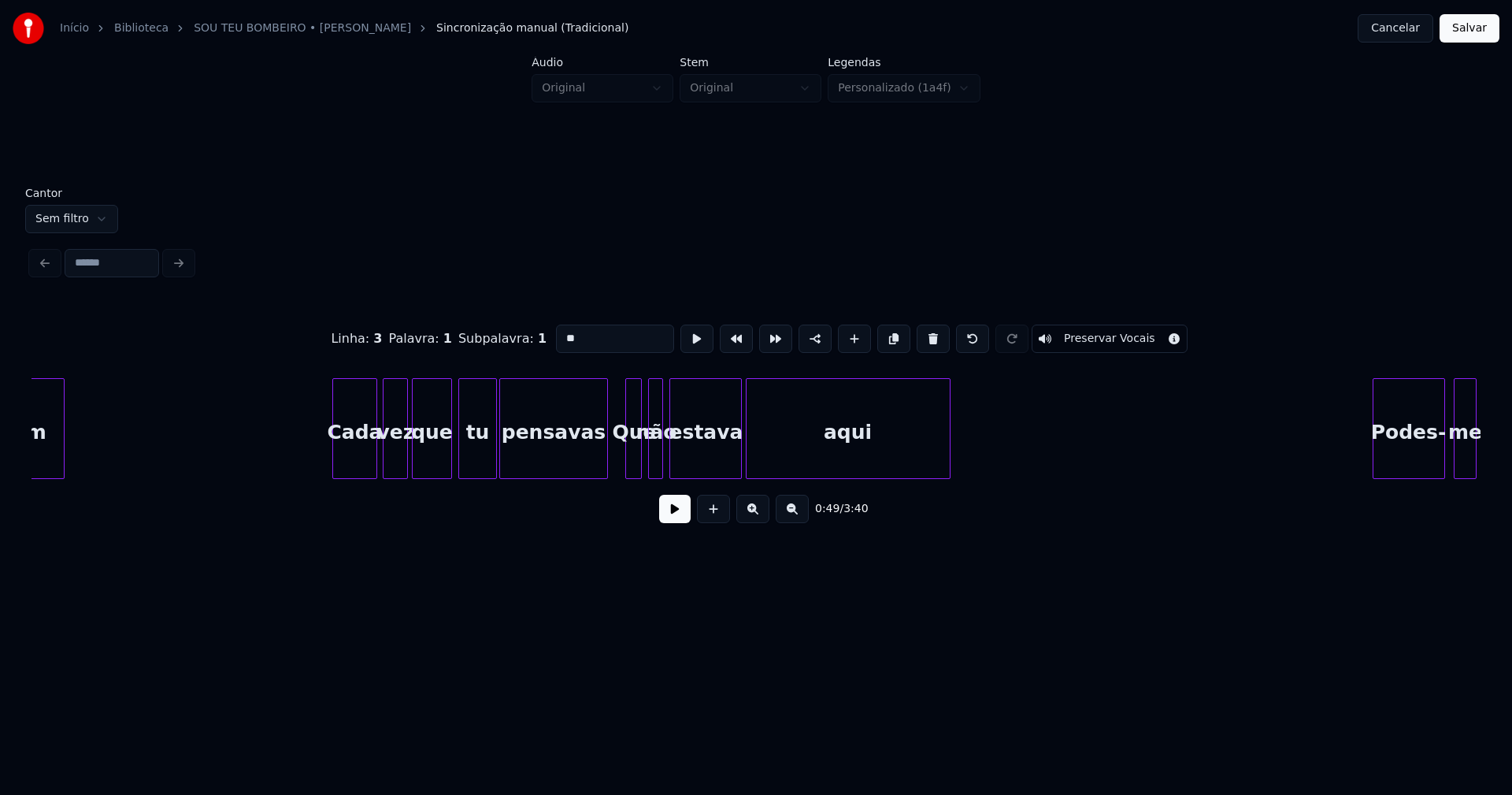
click at [634, 452] on div "Que" at bounding box center [634, 432] width 16 height 107
click at [566, 327] on input "***" at bounding box center [620, 339] width 118 height 29
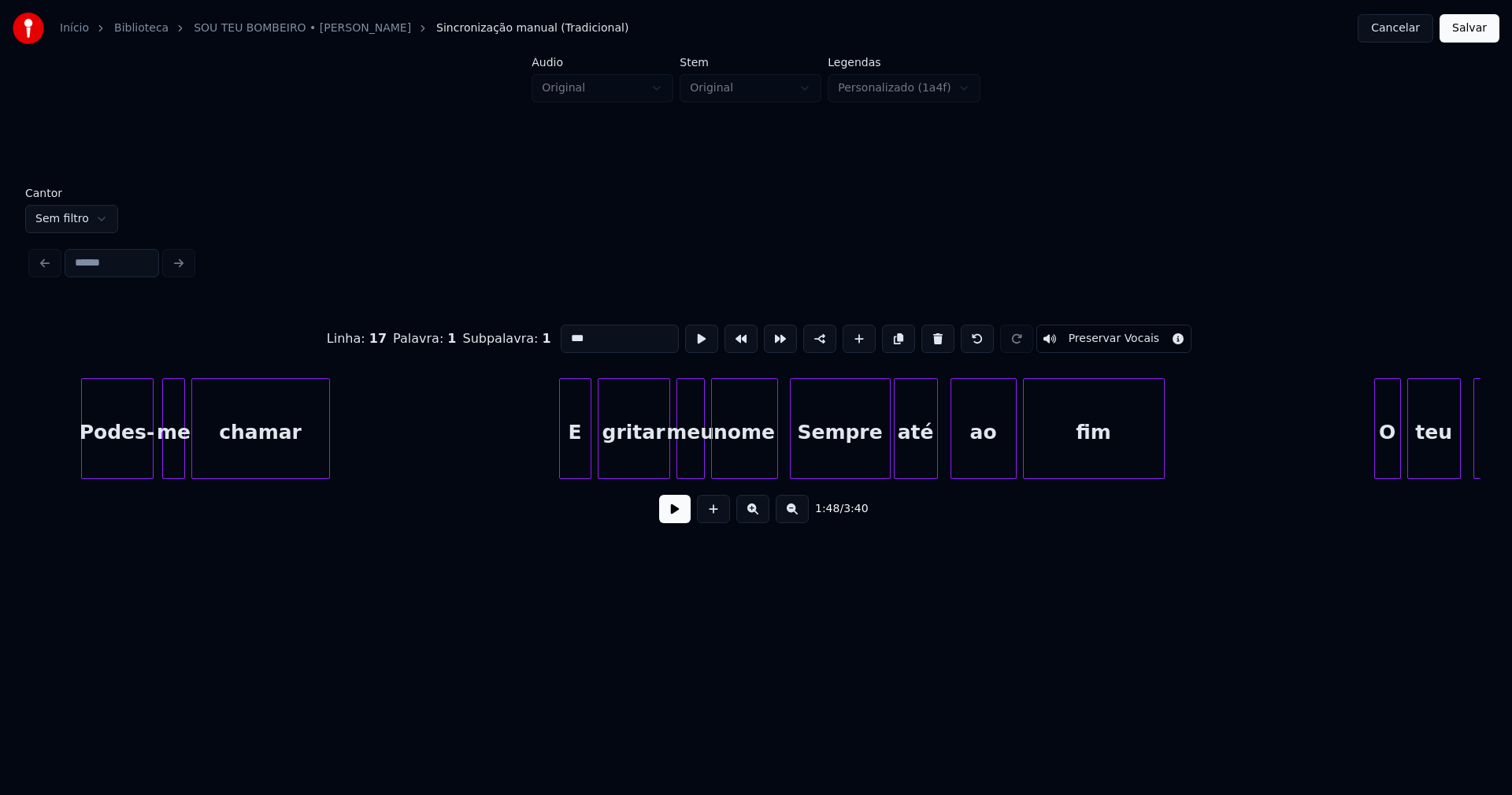
scroll to position [0, 17839]
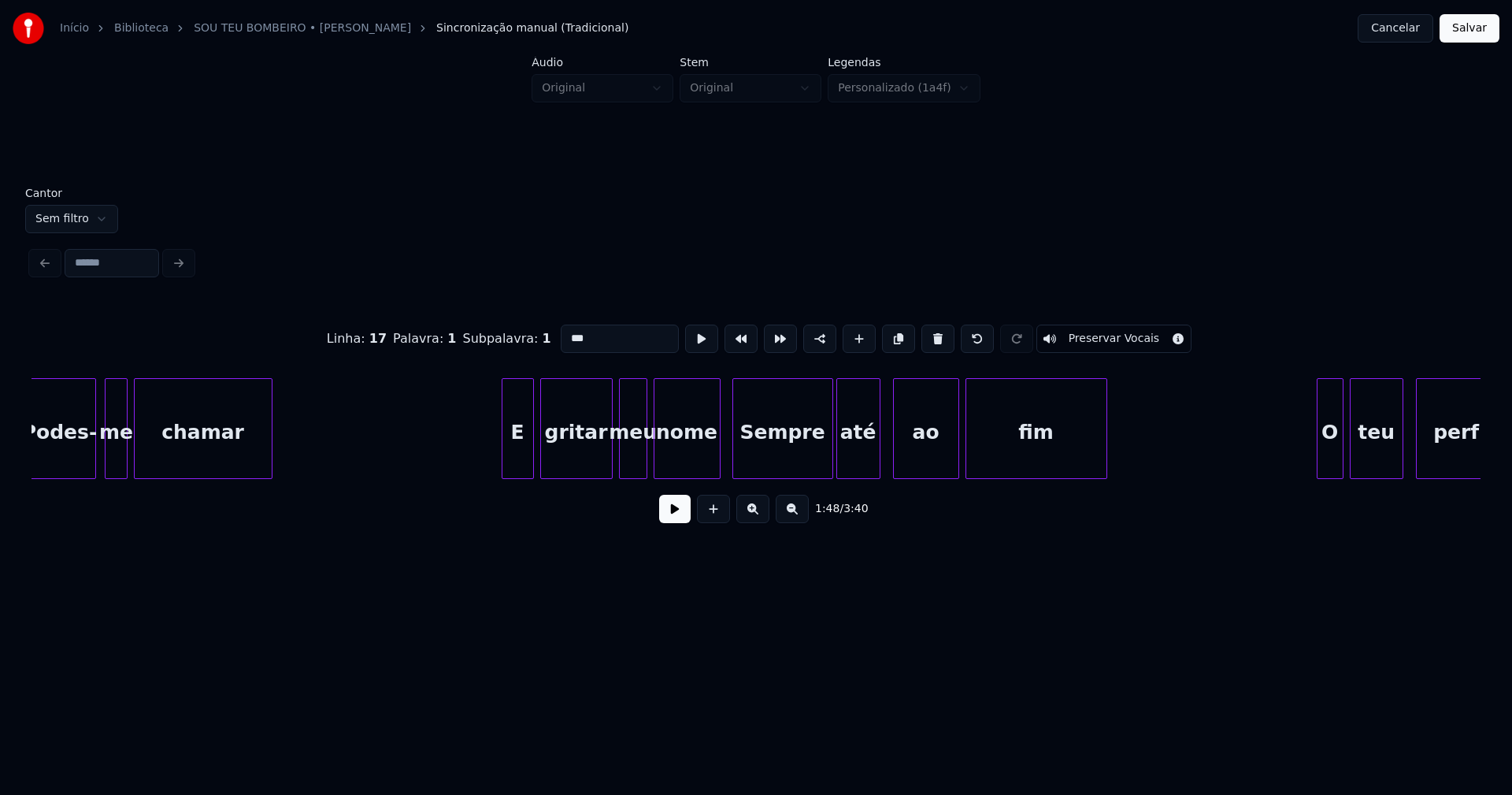
click at [779, 453] on div "Sempre" at bounding box center [783, 432] width 99 height 107
click at [566, 332] on input "******" at bounding box center [620, 339] width 118 height 29
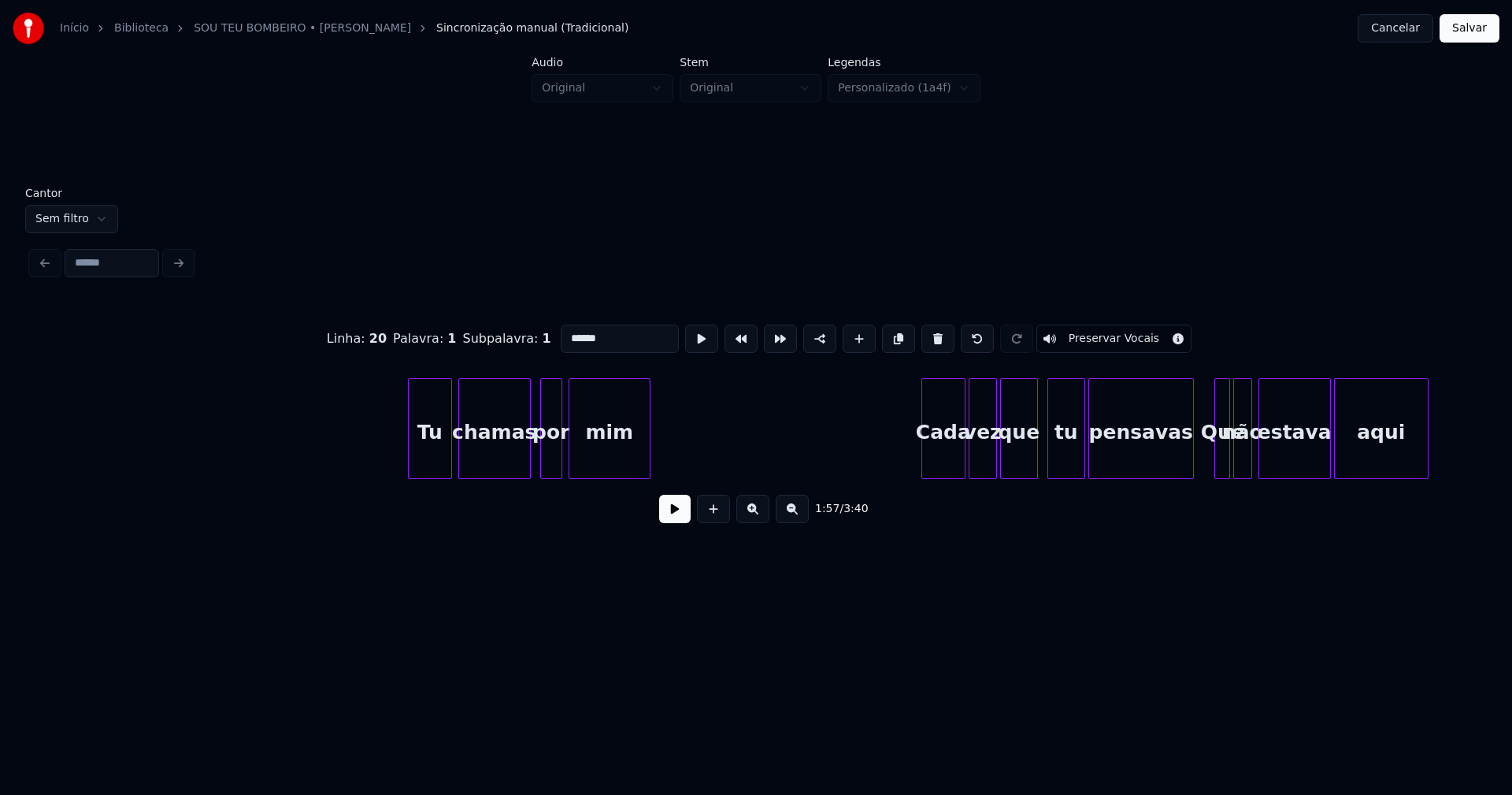
scroll to position [0, 25468]
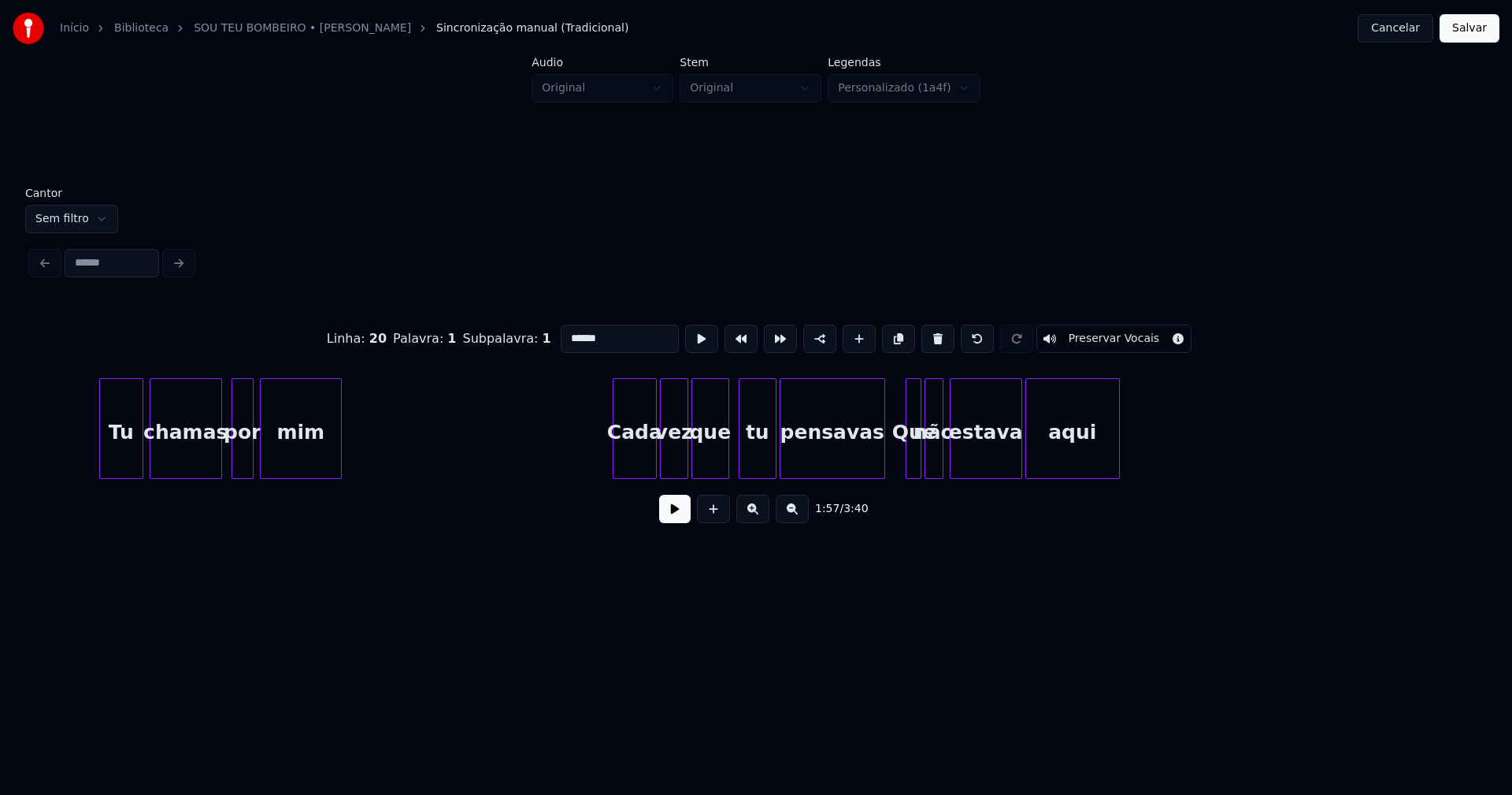
click at [911, 449] on div "Que" at bounding box center [914, 432] width 16 height 107
click at [568, 330] on input "***" at bounding box center [620, 339] width 118 height 29
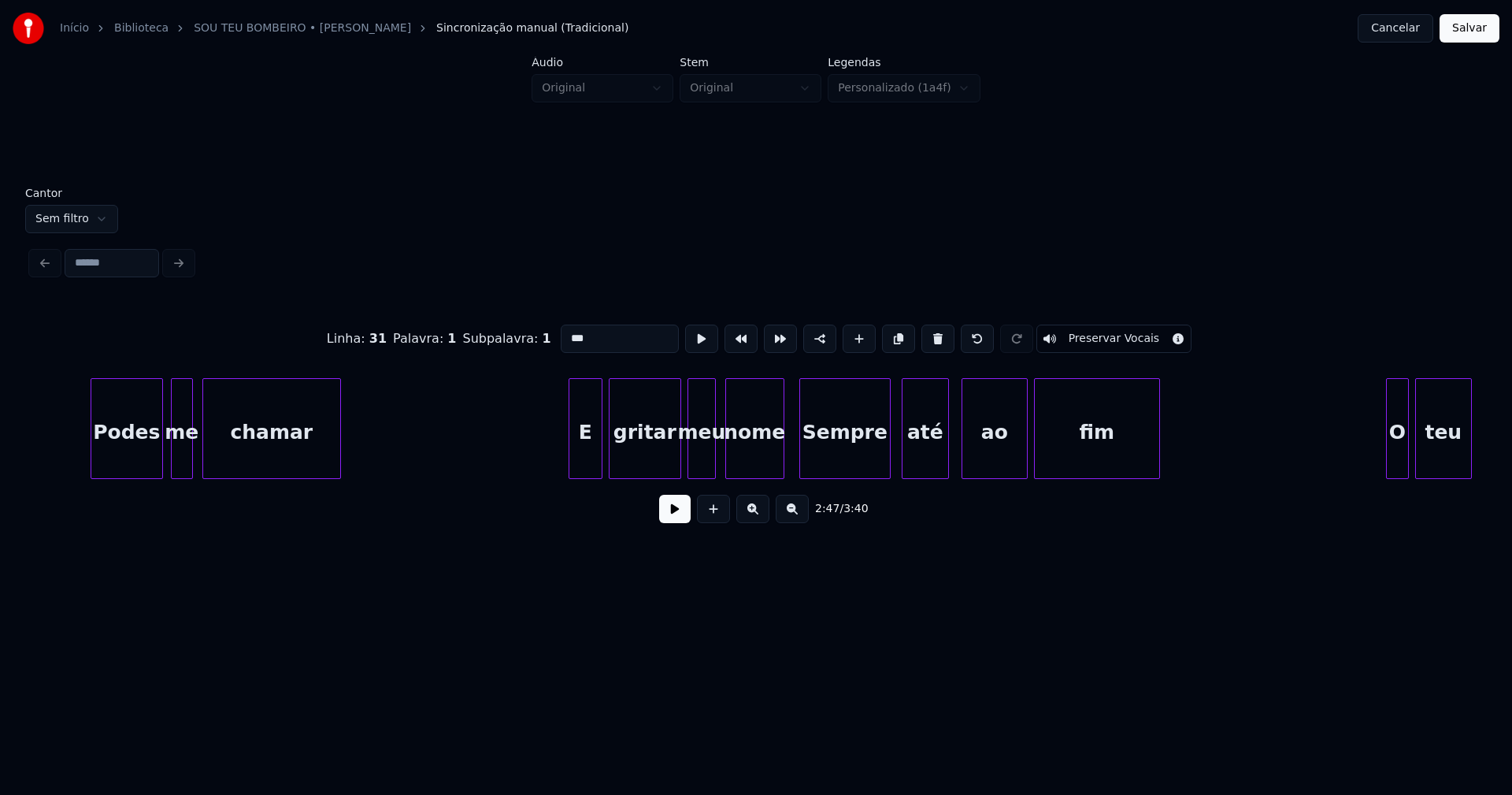
scroll to position [0, 27240]
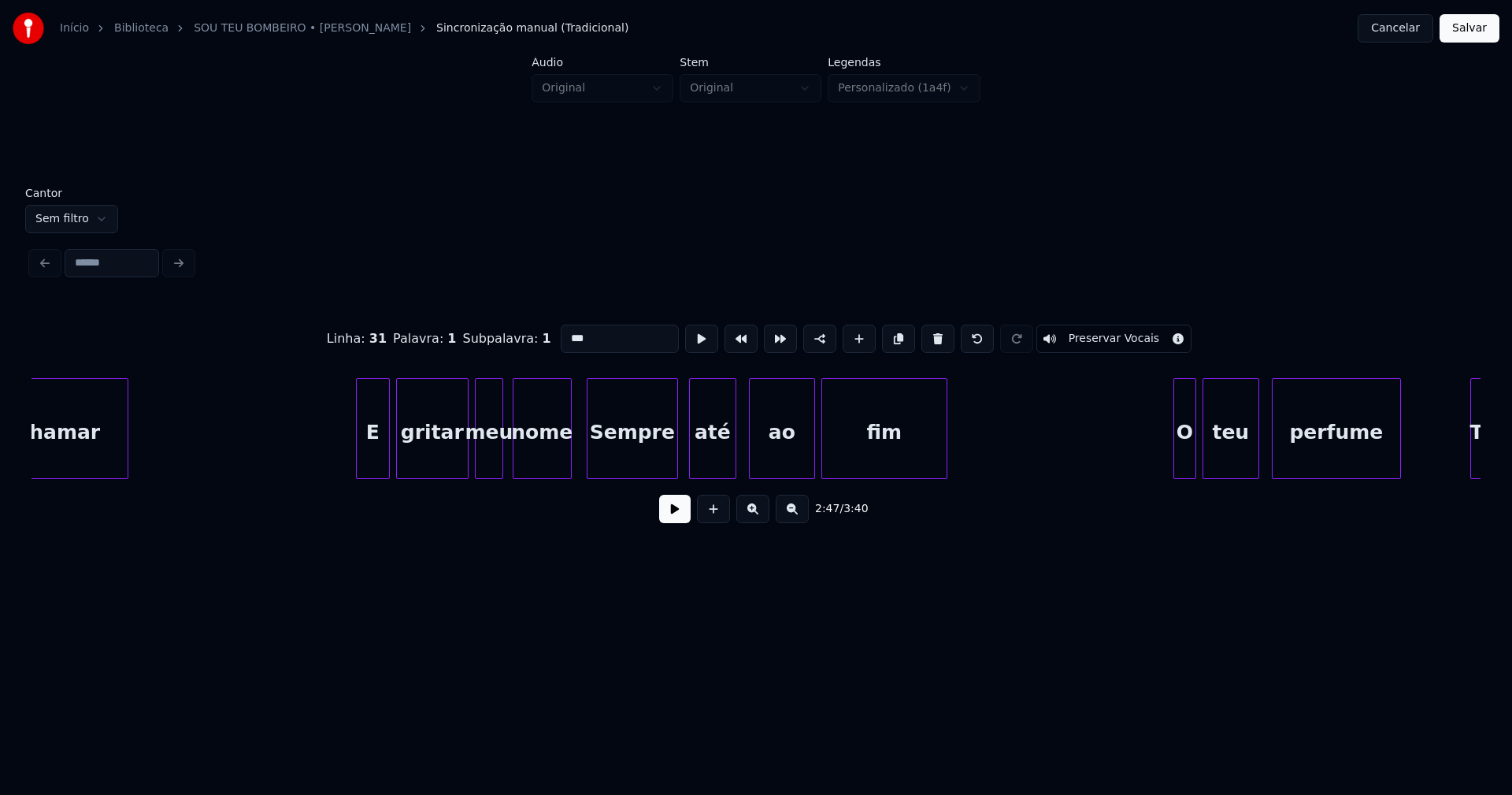
click at [629, 458] on div "Sempre" at bounding box center [632, 432] width 90 height 107
click at [562, 333] on input "******" at bounding box center [620, 339] width 118 height 29
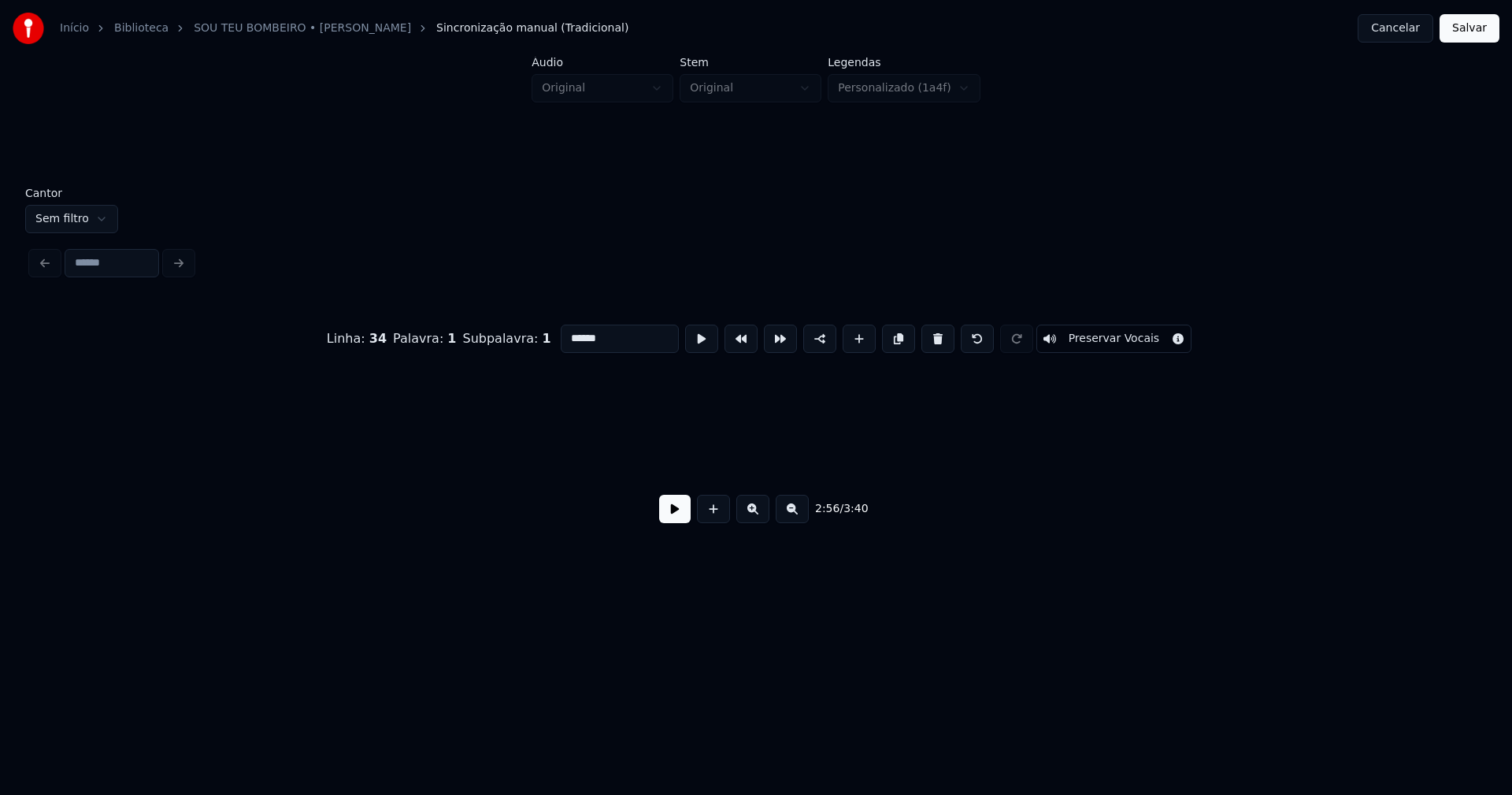
scroll to position [0, 31479]
type input "******"
click at [1464, 40] on button "Salvar" at bounding box center [1469, 28] width 60 height 29
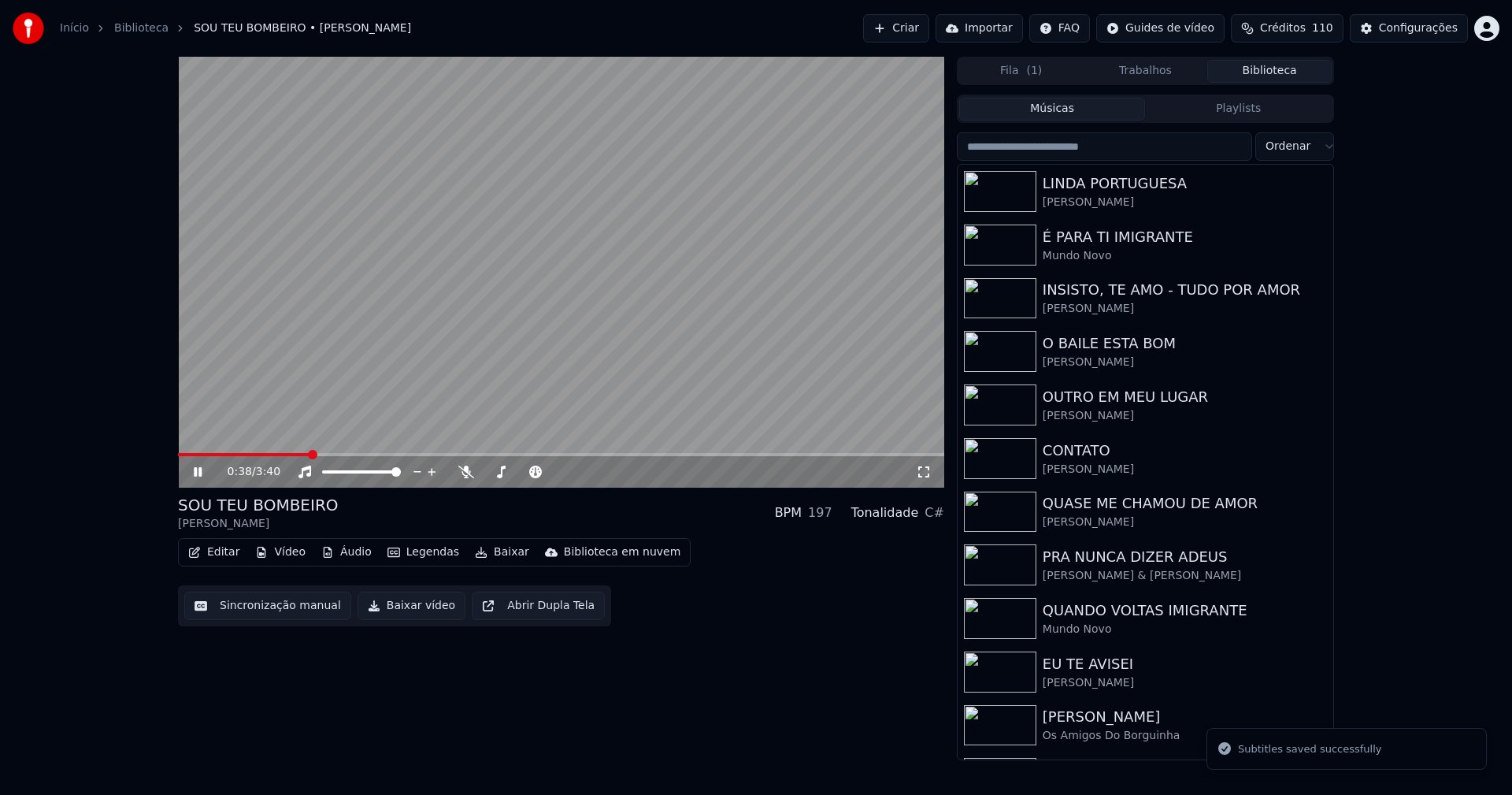
click at [309, 454] on span at bounding box center [561, 455] width 766 height 3
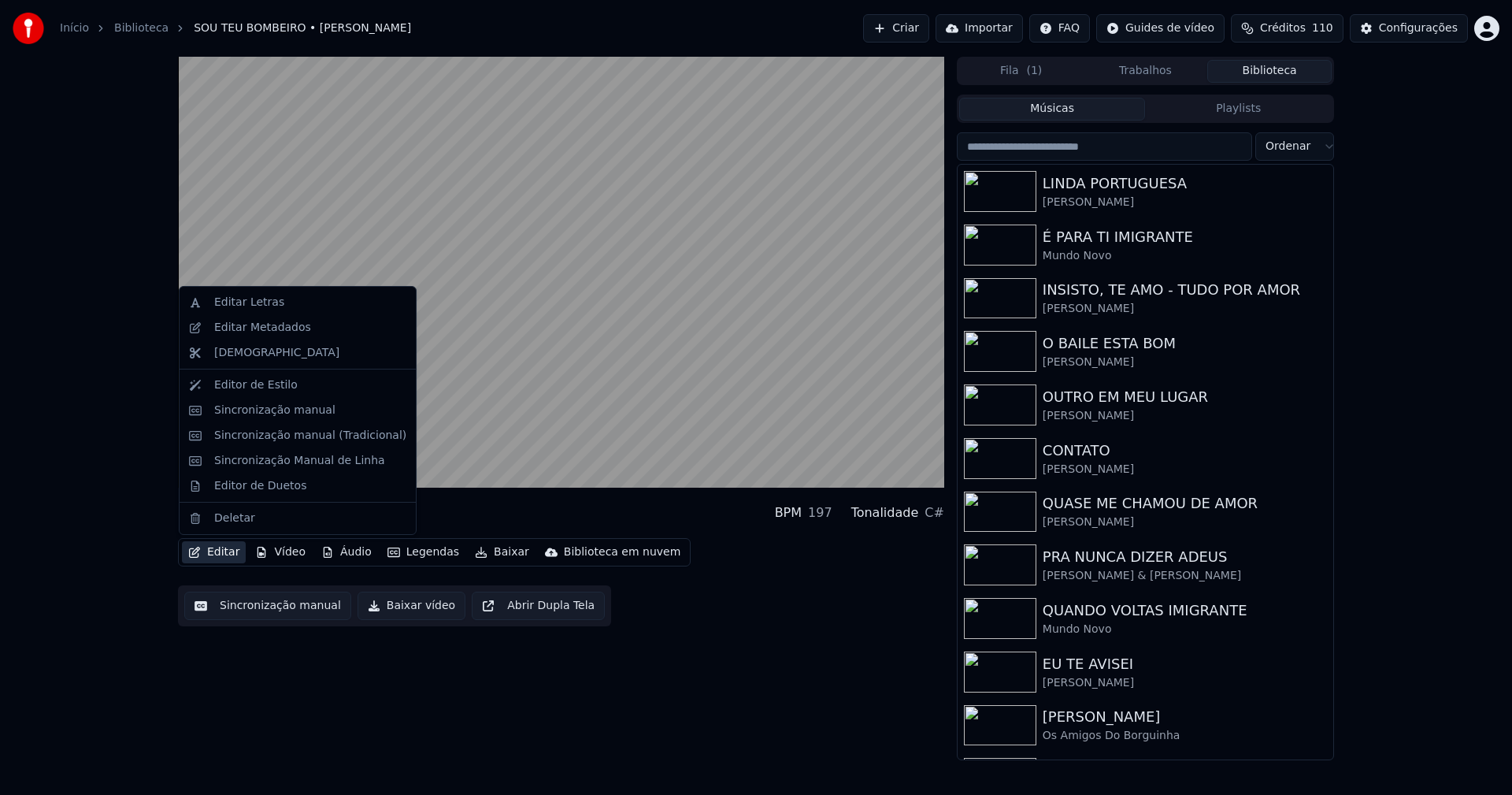
click at [218, 556] on button "Editar" at bounding box center [213, 551] width 64 height 22
click at [278, 440] on div "Sincronização manual (Tradicional)" at bounding box center [310, 435] width 192 height 16
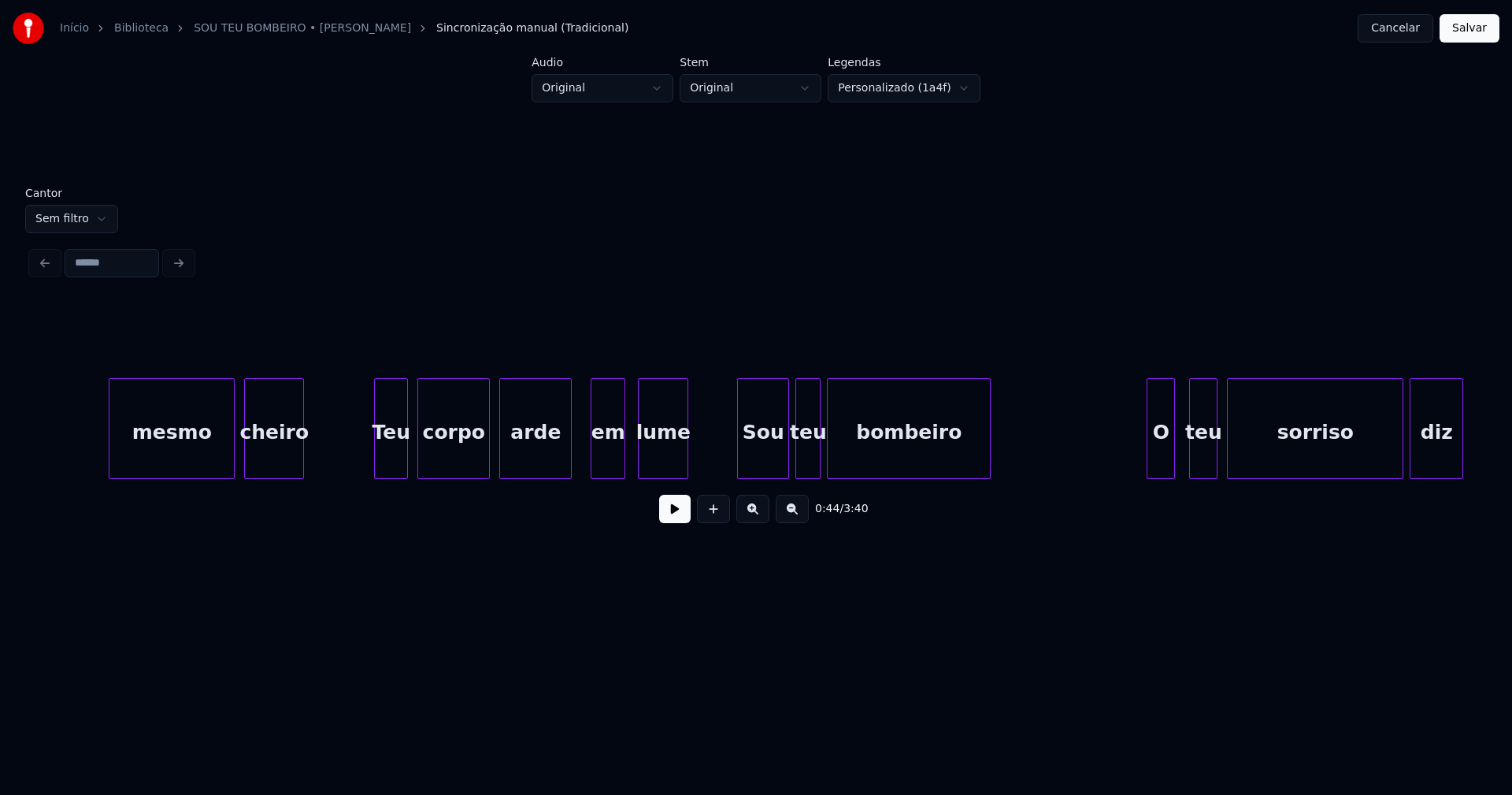
scroll to position [0, 10325]
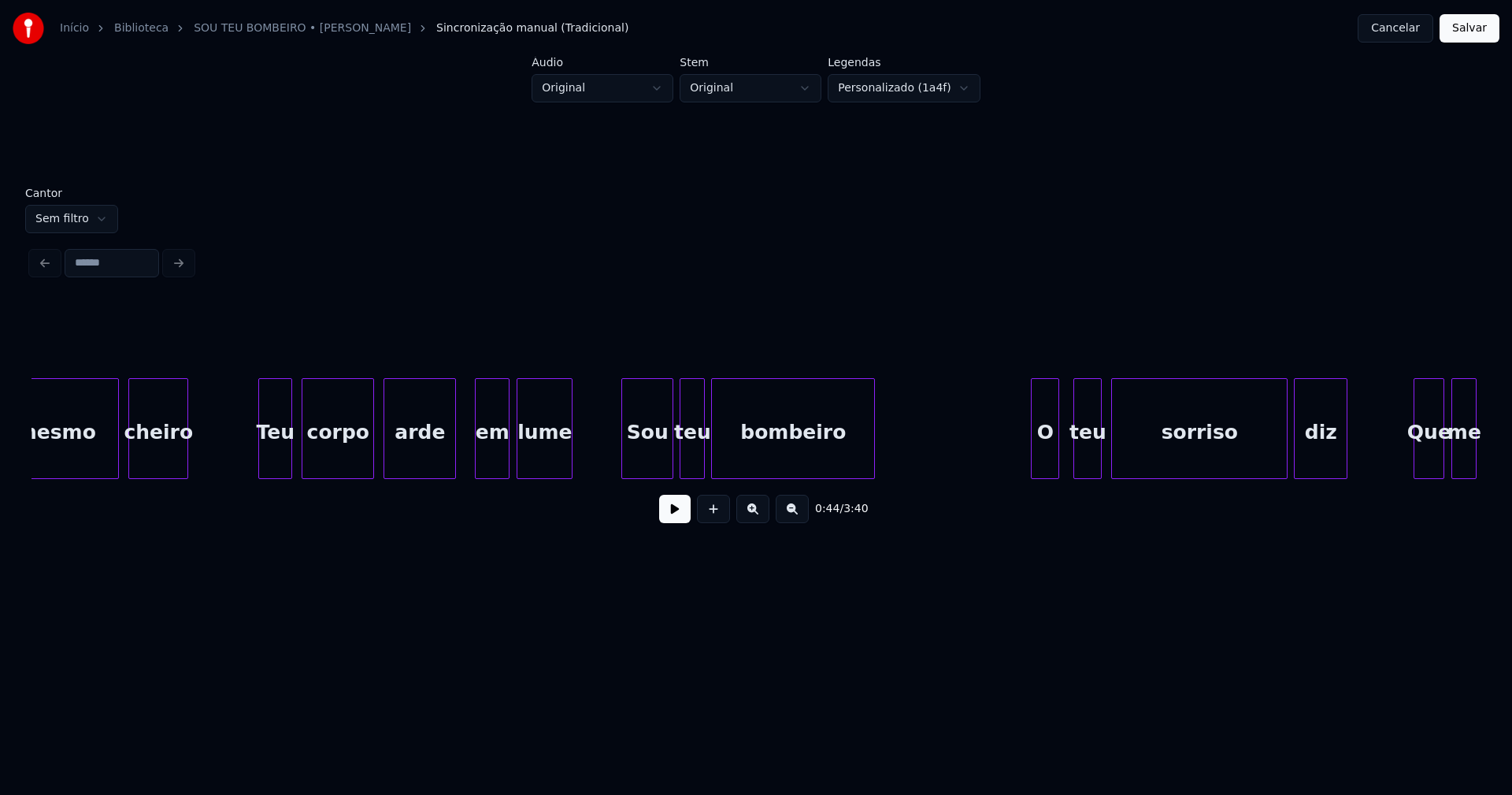
click at [521, 460] on div at bounding box center [519, 428] width 4 height 99
click at [670, 515] on button at bounding box center [675, 509] width 31 height 29
click at [669, 515] on button at bounding box center [675, 509] width 31 height 29
click at [440, 473] on div "mesmo cheiro Teu corpo arde em lume Sou teu bombeiro O teu sorriso diz Que me" at bounding box center [756, 428] width 1448 height 101
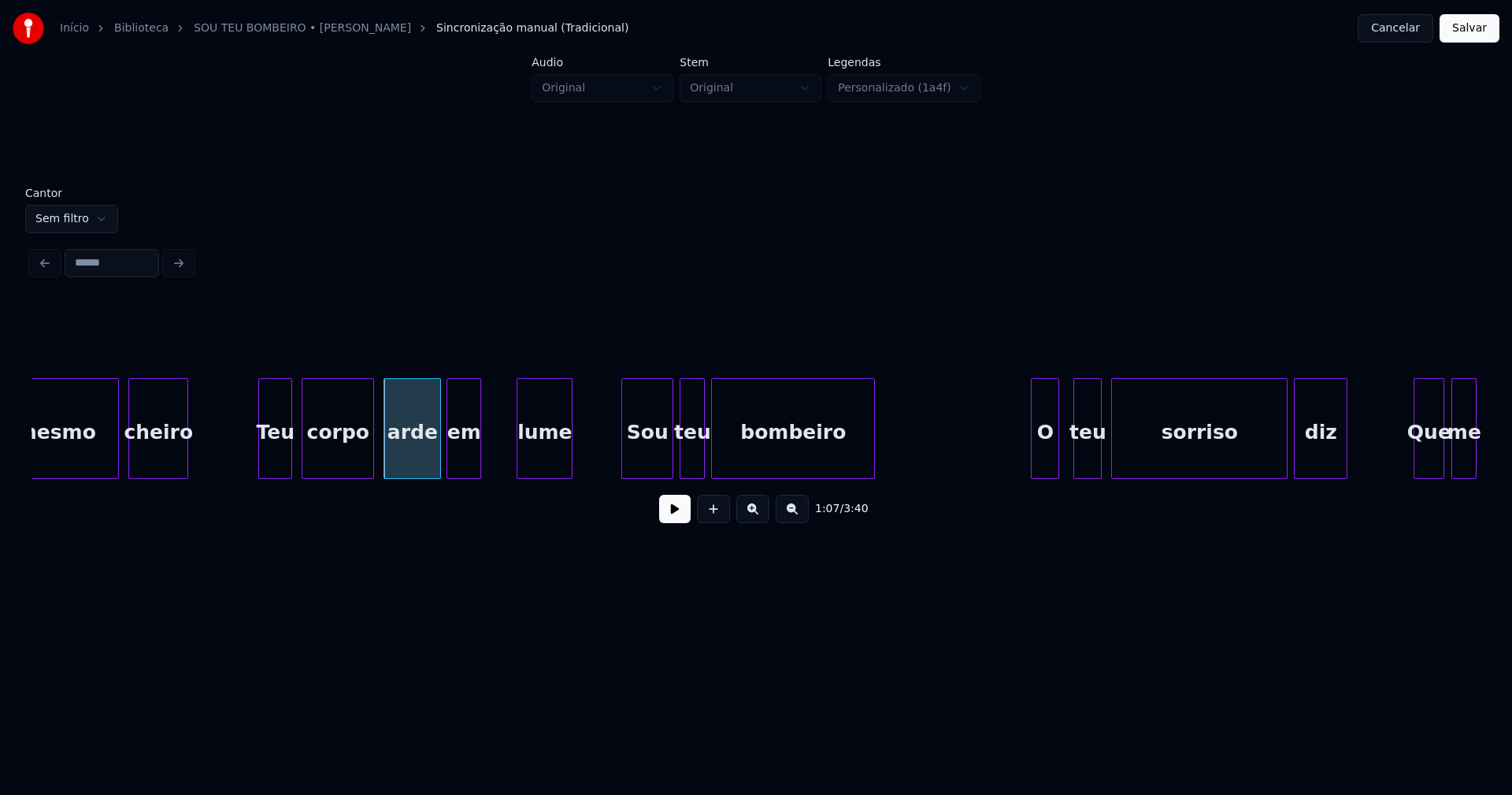
click at [461, 465] on div "em" at bounding box center [464, 432] width 33 height 107
click at [501, 455] on div at bounding box center [501, 428] width 4 height 99
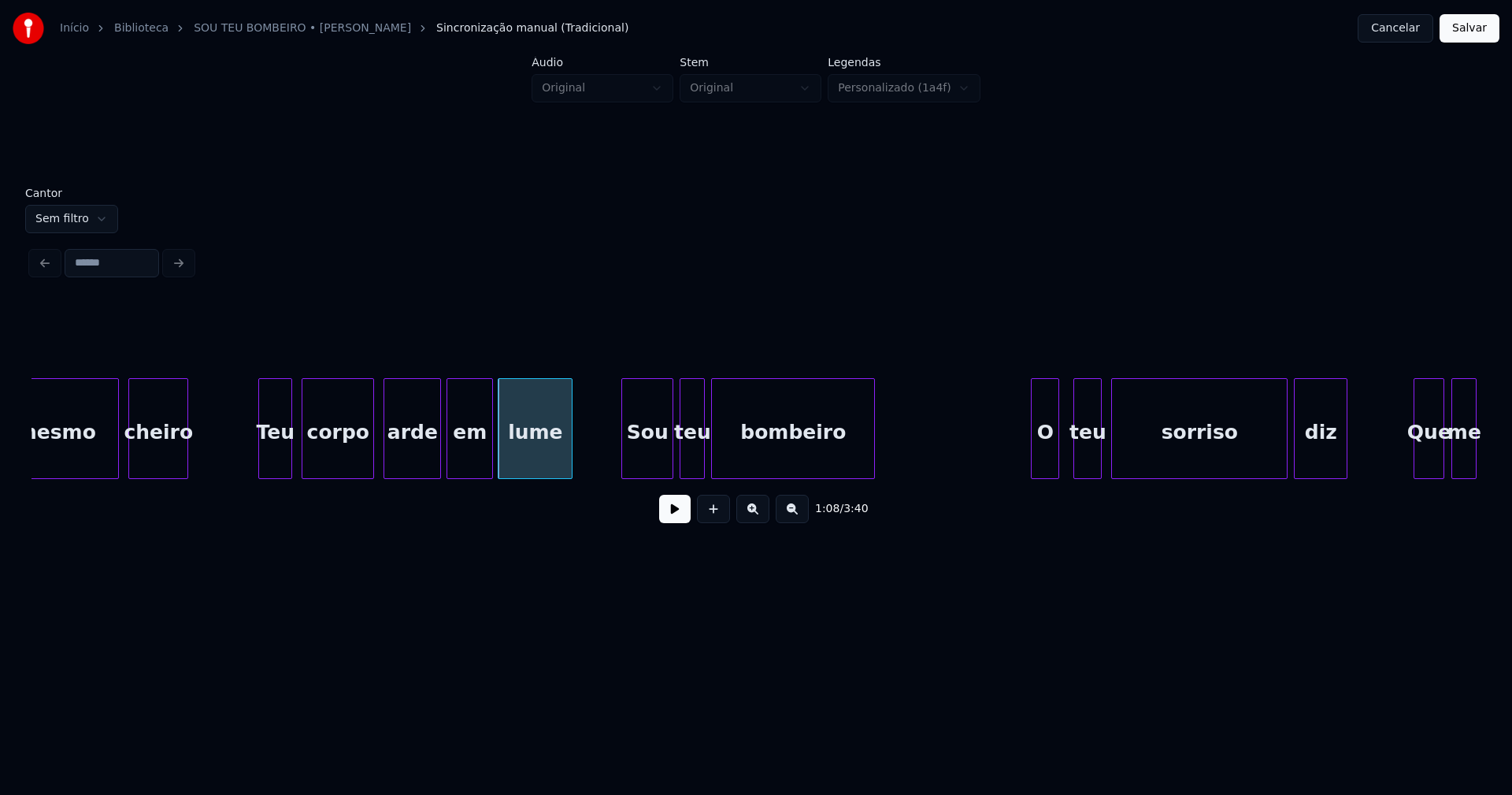
click at [491, 459] on div at bounding box center [489, 428] width 4 height 99
click at [1466, 37] on button "Salvar" at bounding box center [1469, 28] width 60 height 29
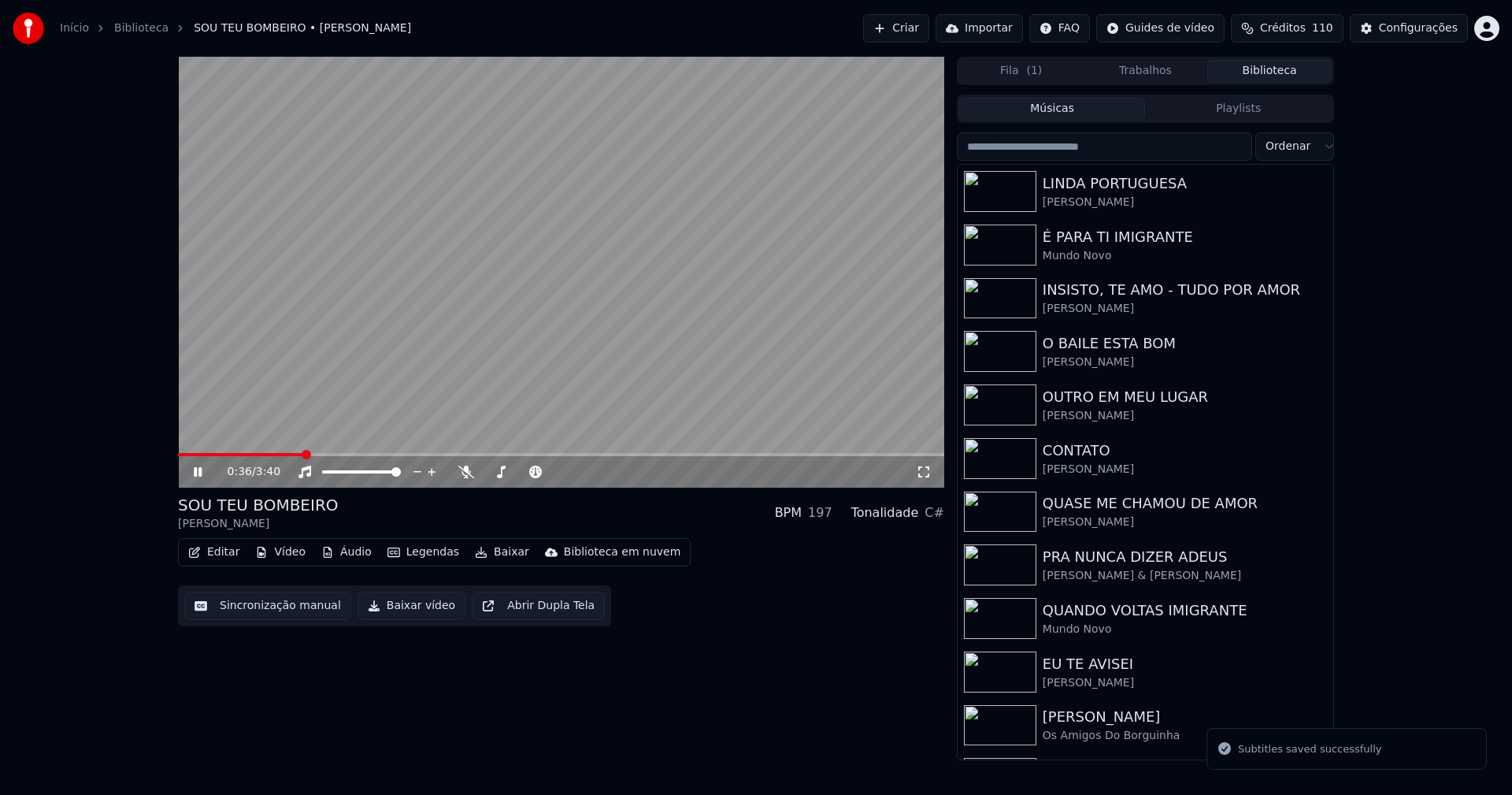
click at [304, 455] on span at bounding box center [561, 455] width 766 height 3
click at [395, 456] on span at bounding box center [561, 455] width 766 height 3
click at [198, 470] on icon at bounding box center [209, 472] width 37 height 12
